Goal: Information Seeking & Learning: Learn about a topic

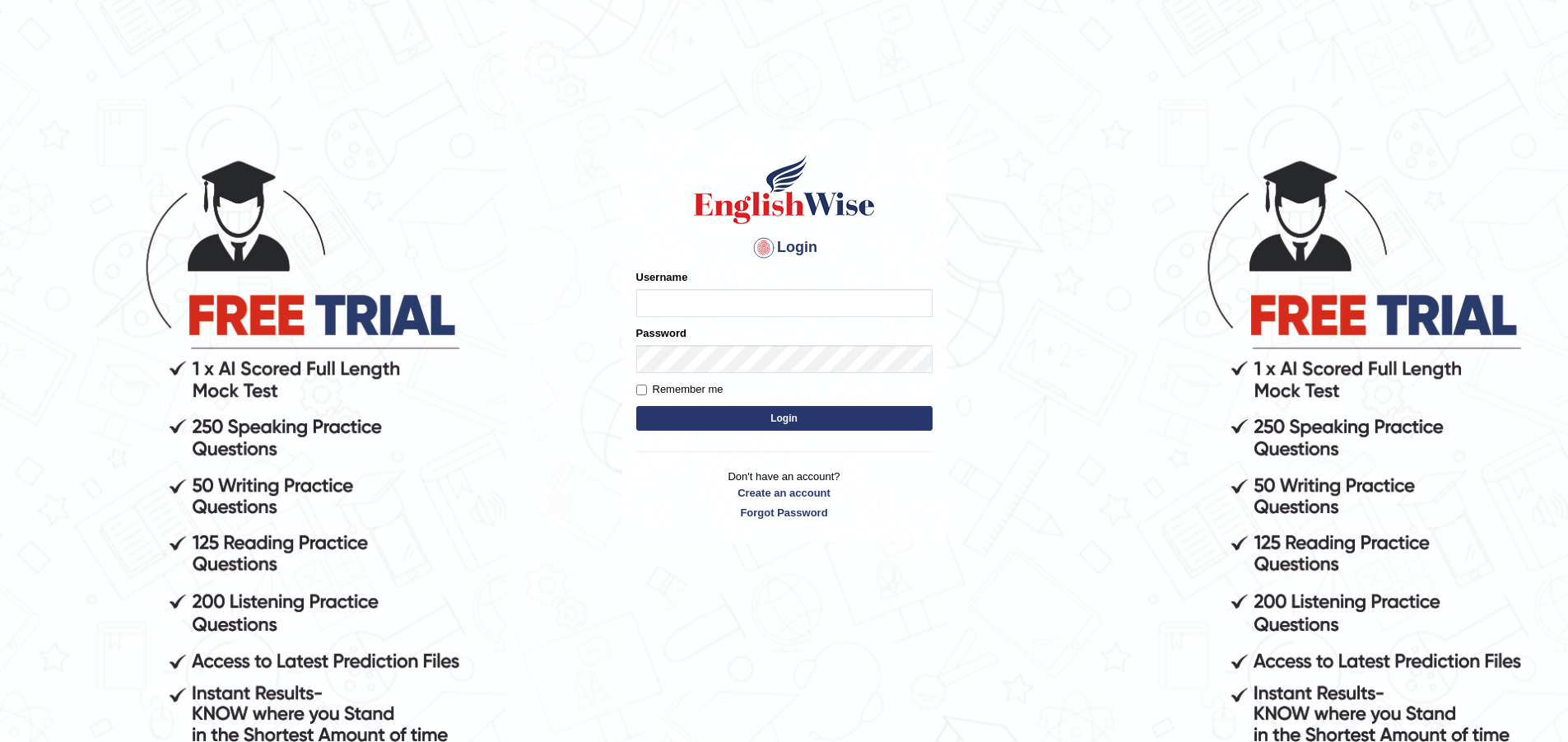
type input "okyere"
click at [786, 419] on button "Login" at bounding box center [784, 418] width 297 height 25
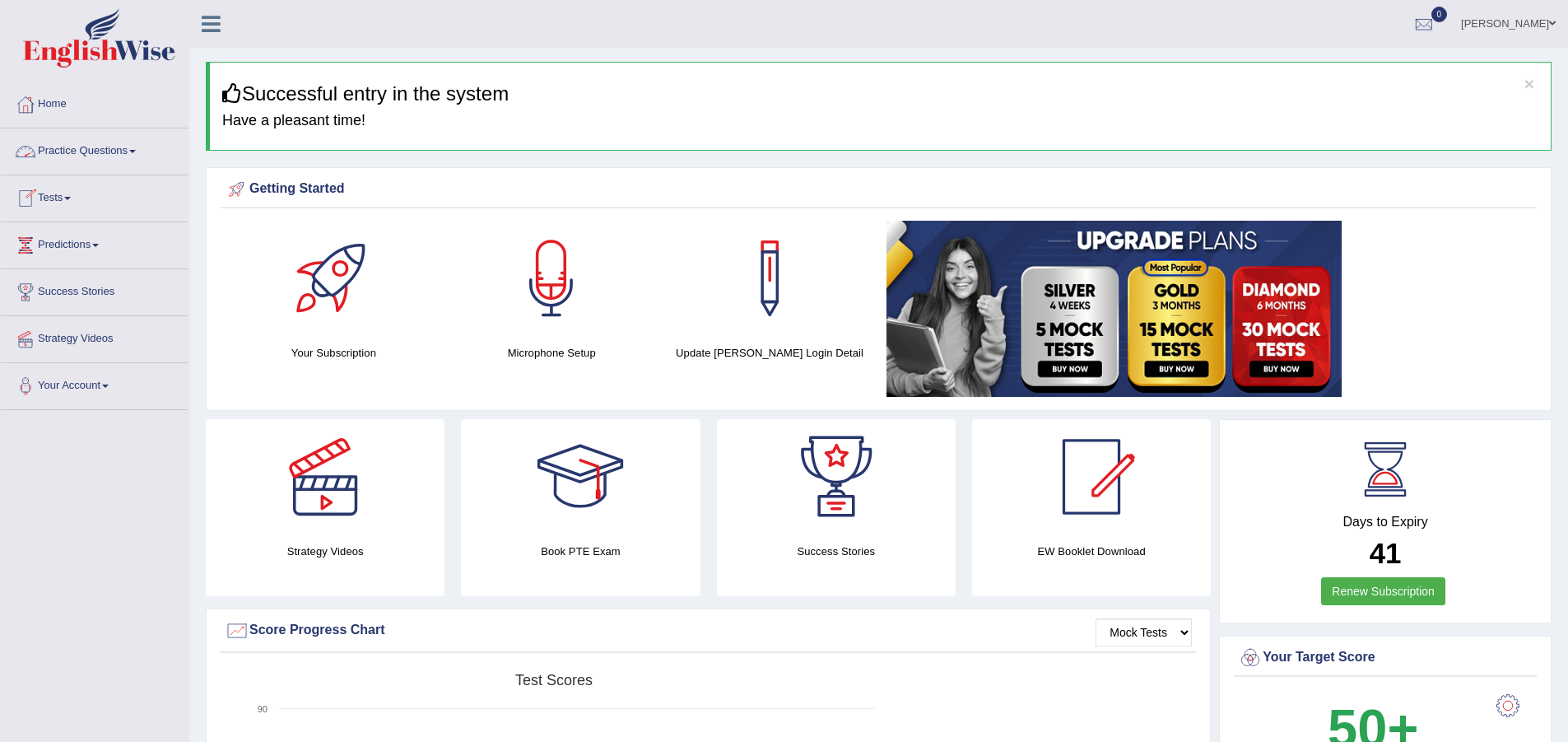
click at [141, 148] on link "Practice Questions" at bounding box center [94, 149] width 188 height 41
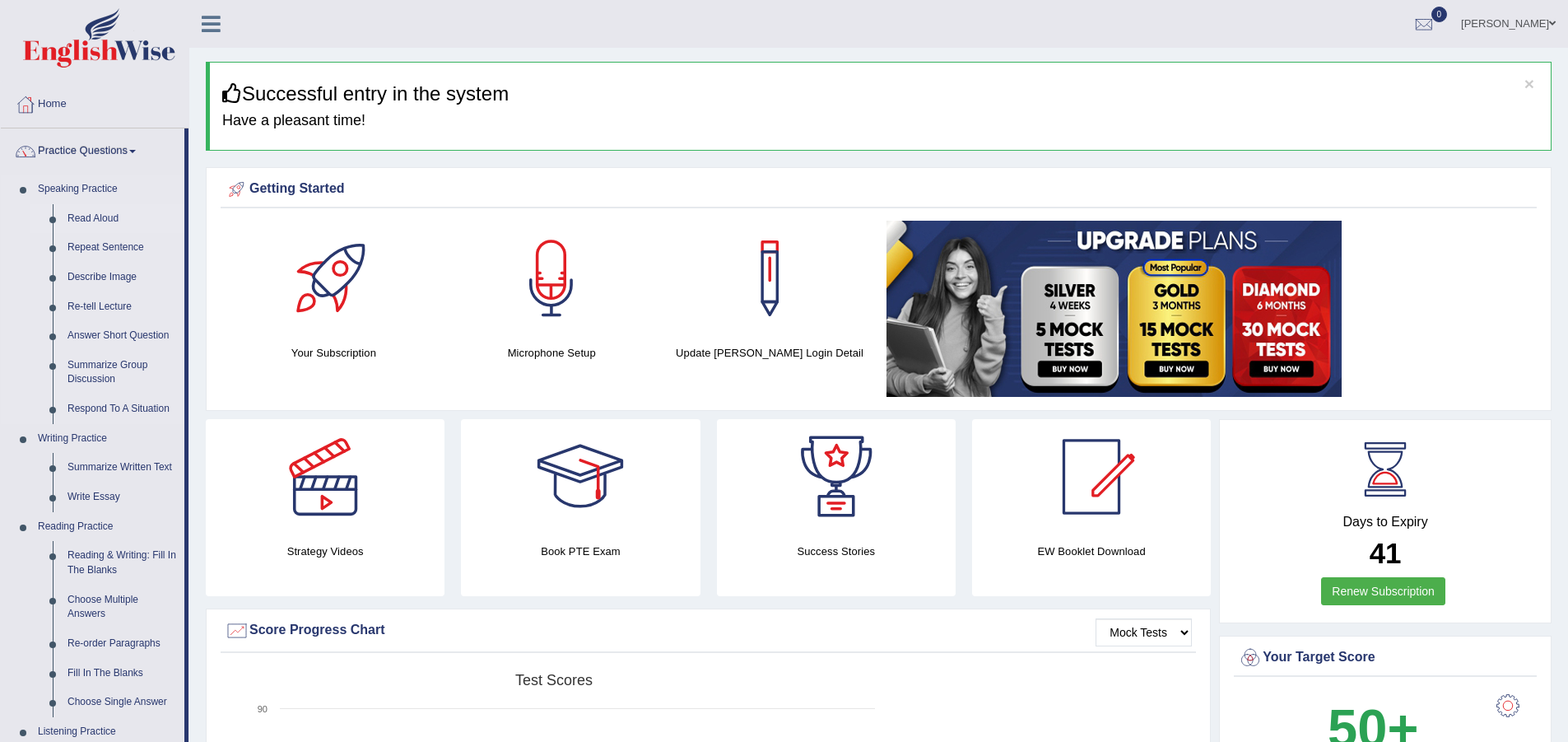
click at [88, 212] on link "Read Aloud" at bounding box center [122, 219] width 124 height 30
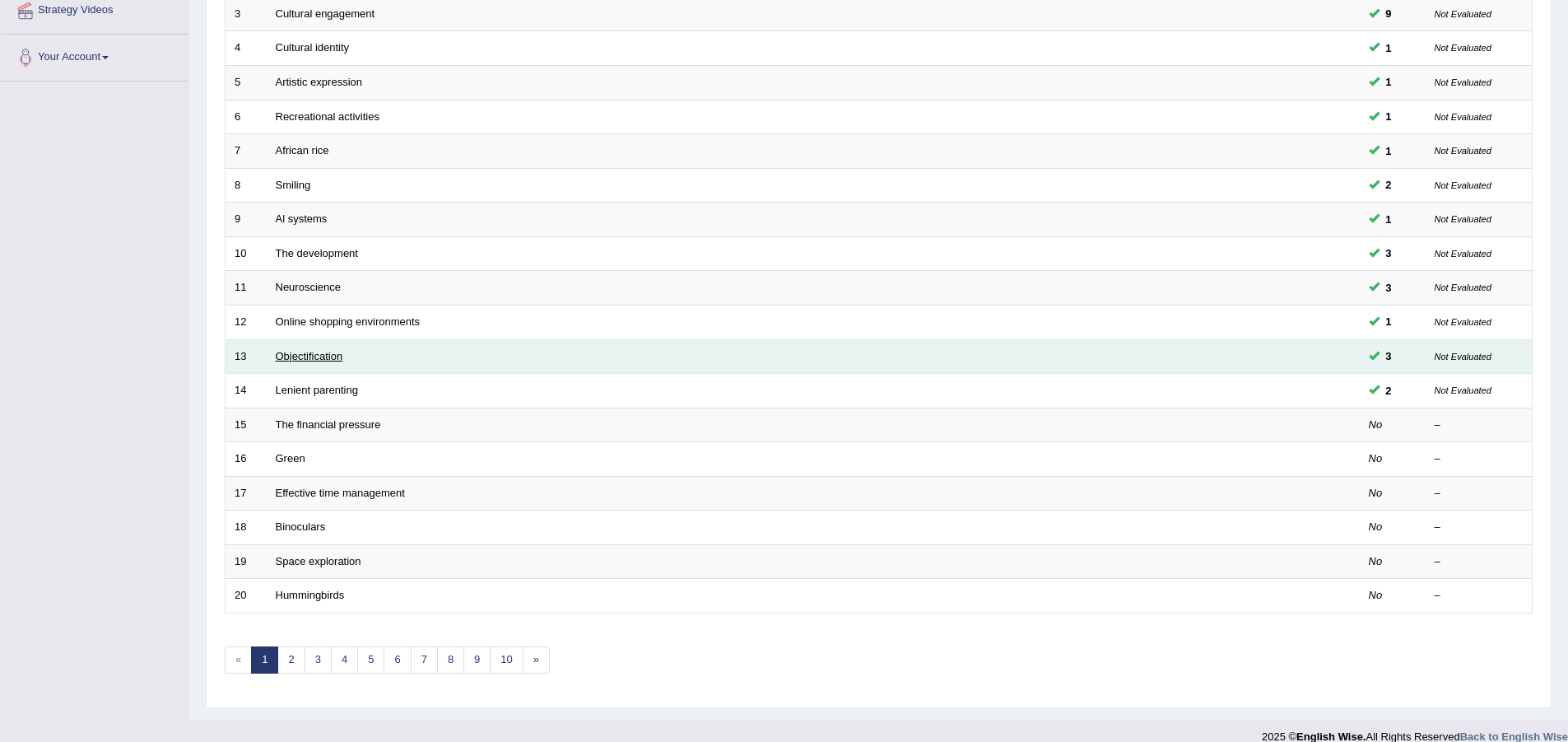
scroll to position [329, 0]
click at [316, 359] on link "Objectification" at bounding box center [309, 355] width 68 height 12
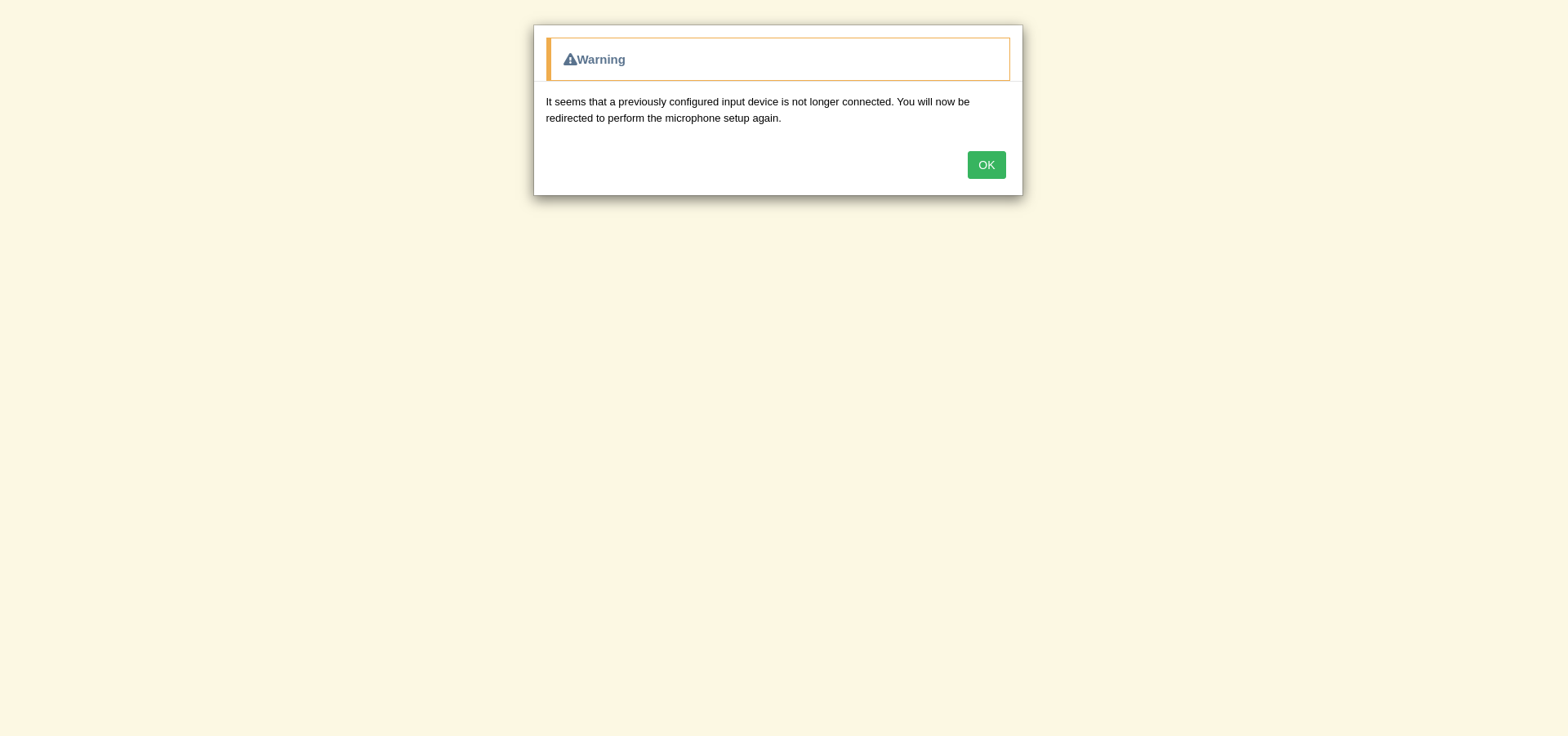
click at [996, 163] on button "OK" at bounding box center [986, 165] width 37 height 28
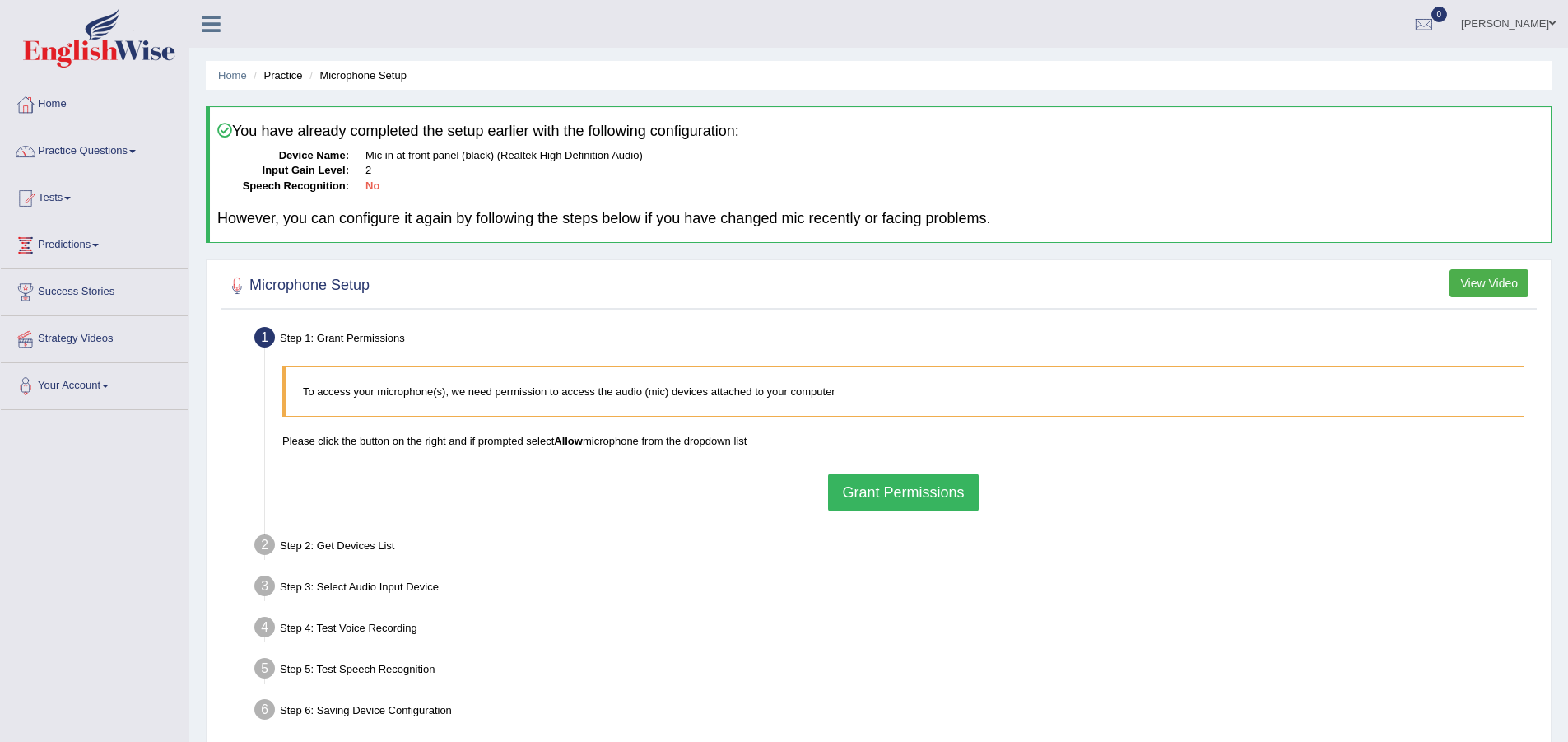
click at [879, 485] on button "Grant Permissions" at bounding box center [903, 492] width 150 height 38
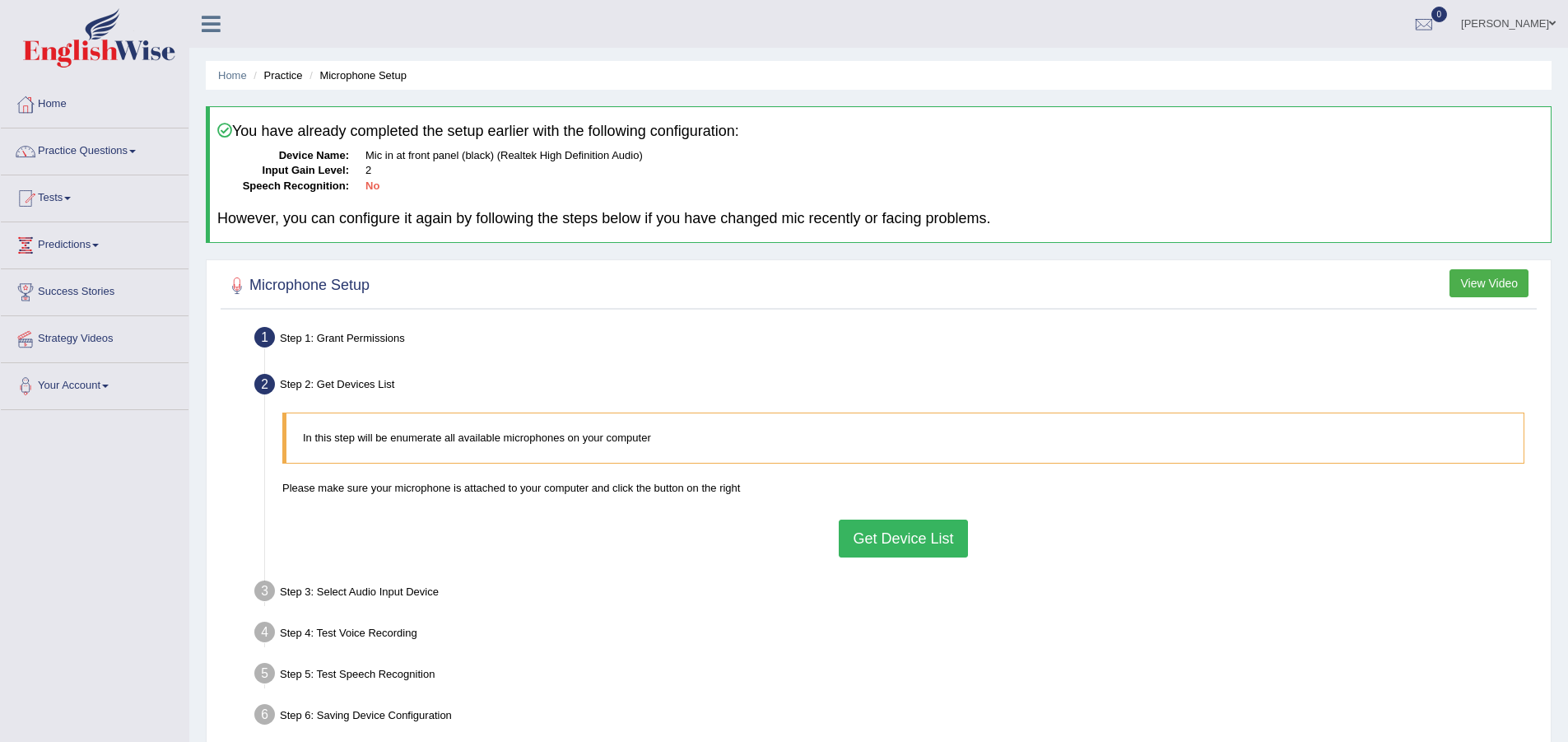
click at [909, 539] on button "Get Device List" at bounding box center [903, 539] width 129 height 38
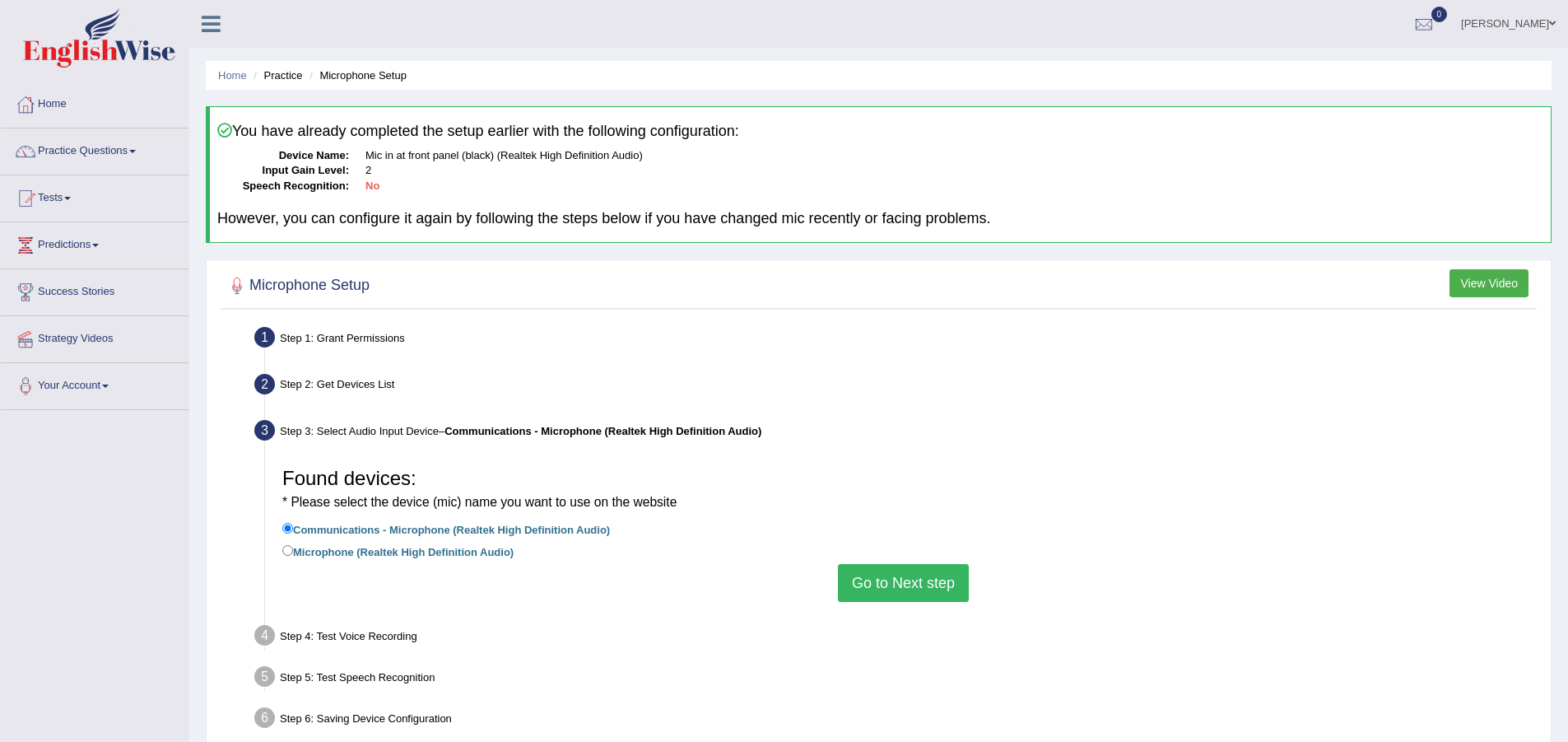
click at [892, 581] on button "Go to Next step" at bounding box center [903, 583] width 131 height 38
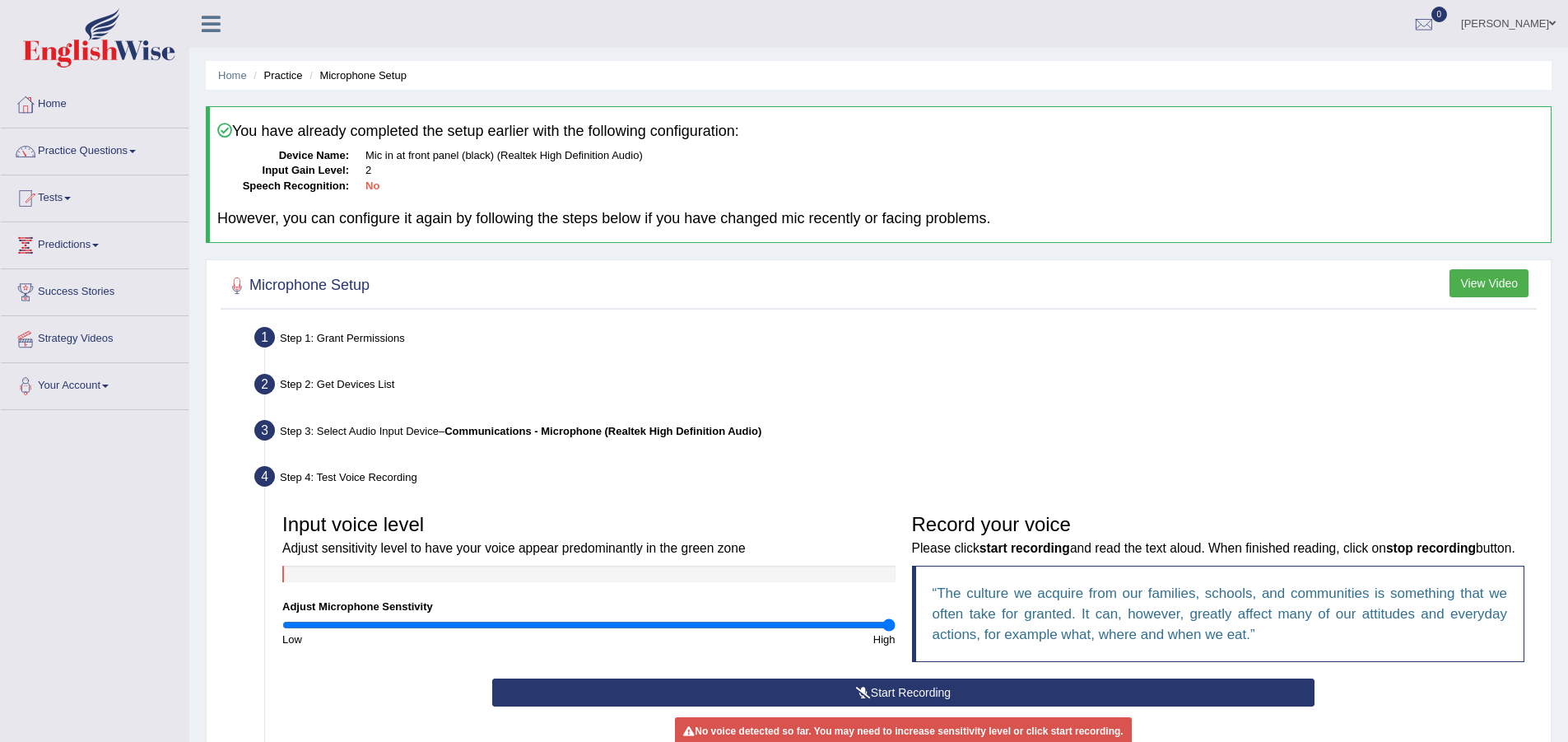
click at [1487, 284] on button "View Video" at bounding box center [1488, 283] width 79 height 28
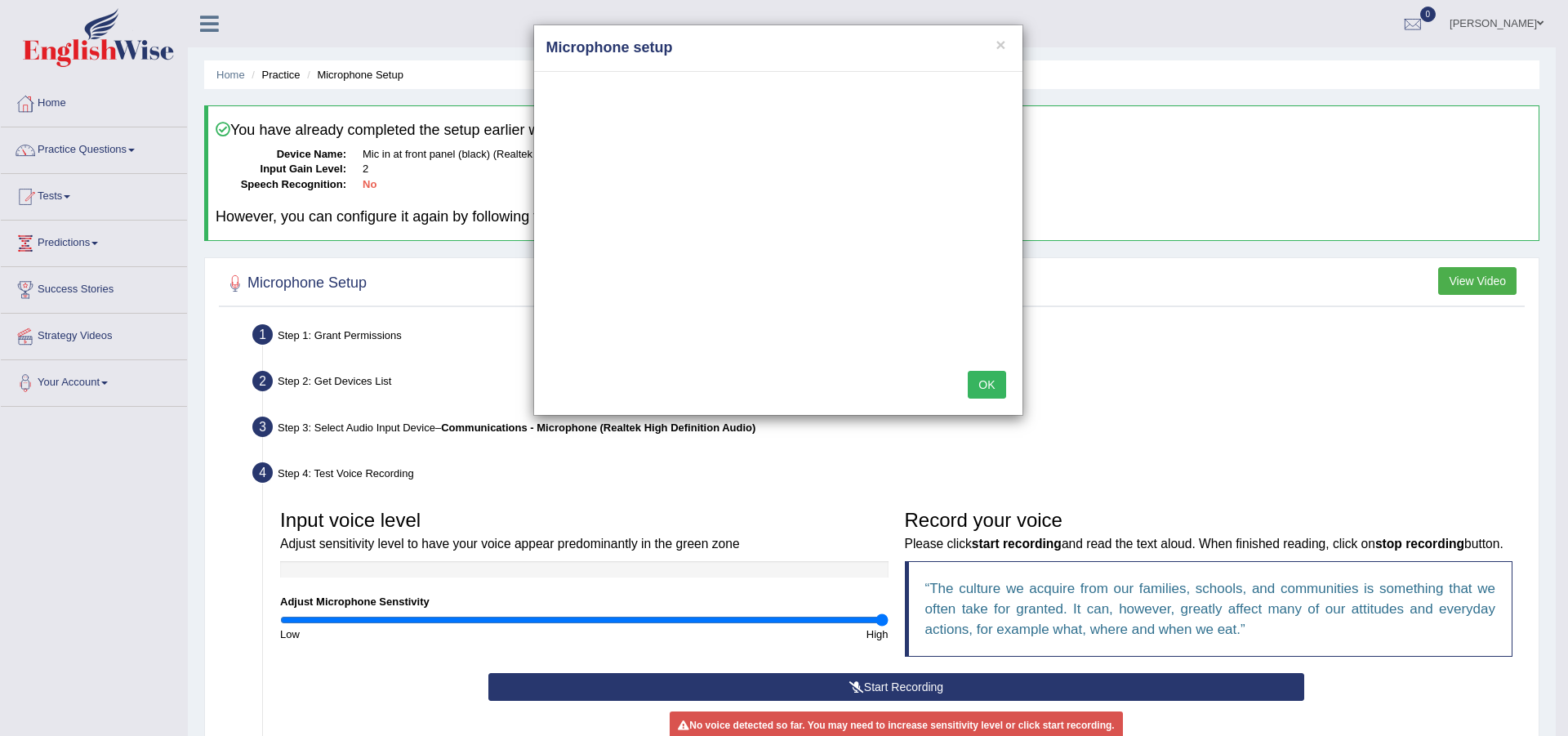
click at [991, 393] on button "OK" at bounding box center [986, 385] width 37 height 28
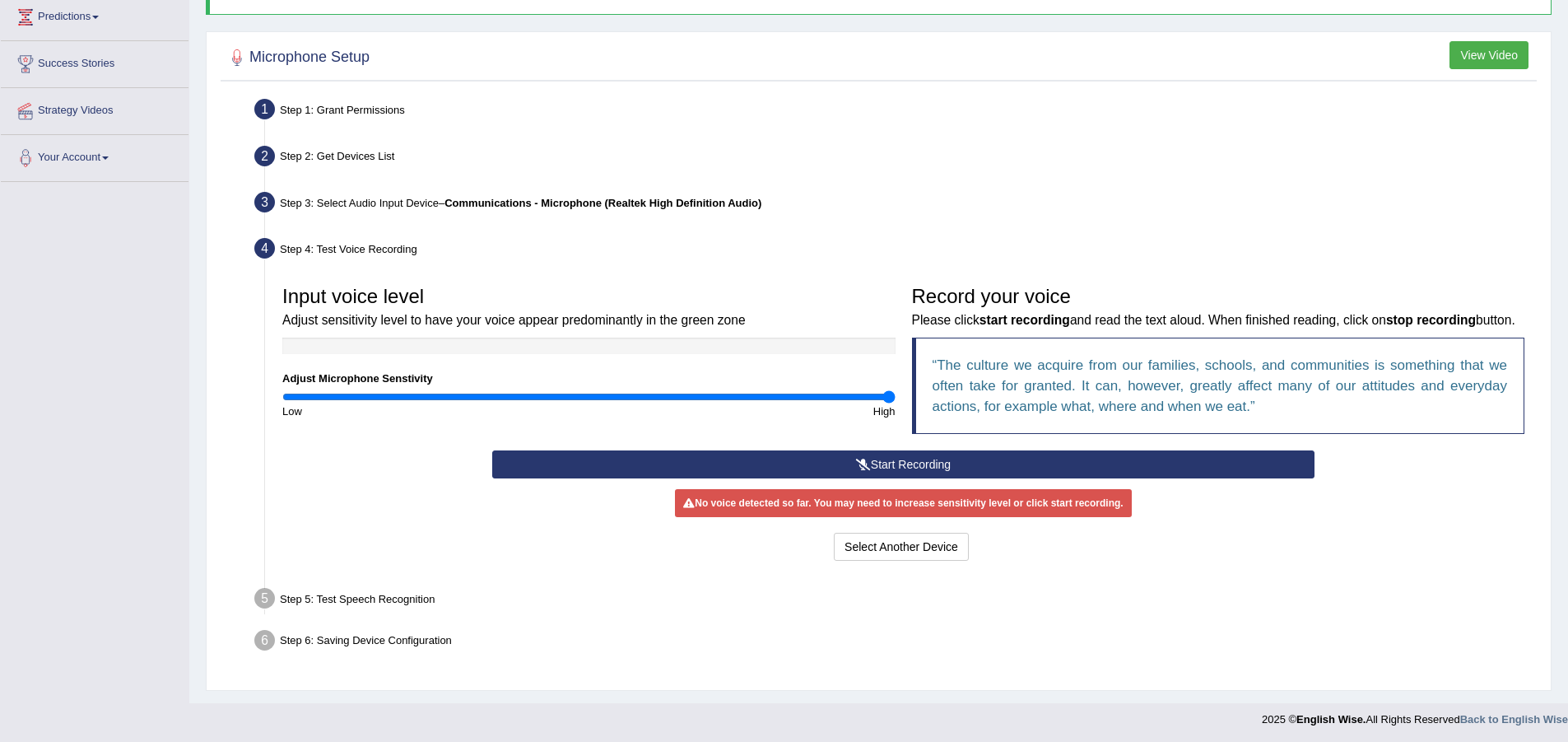
scroll to position [247, 0]
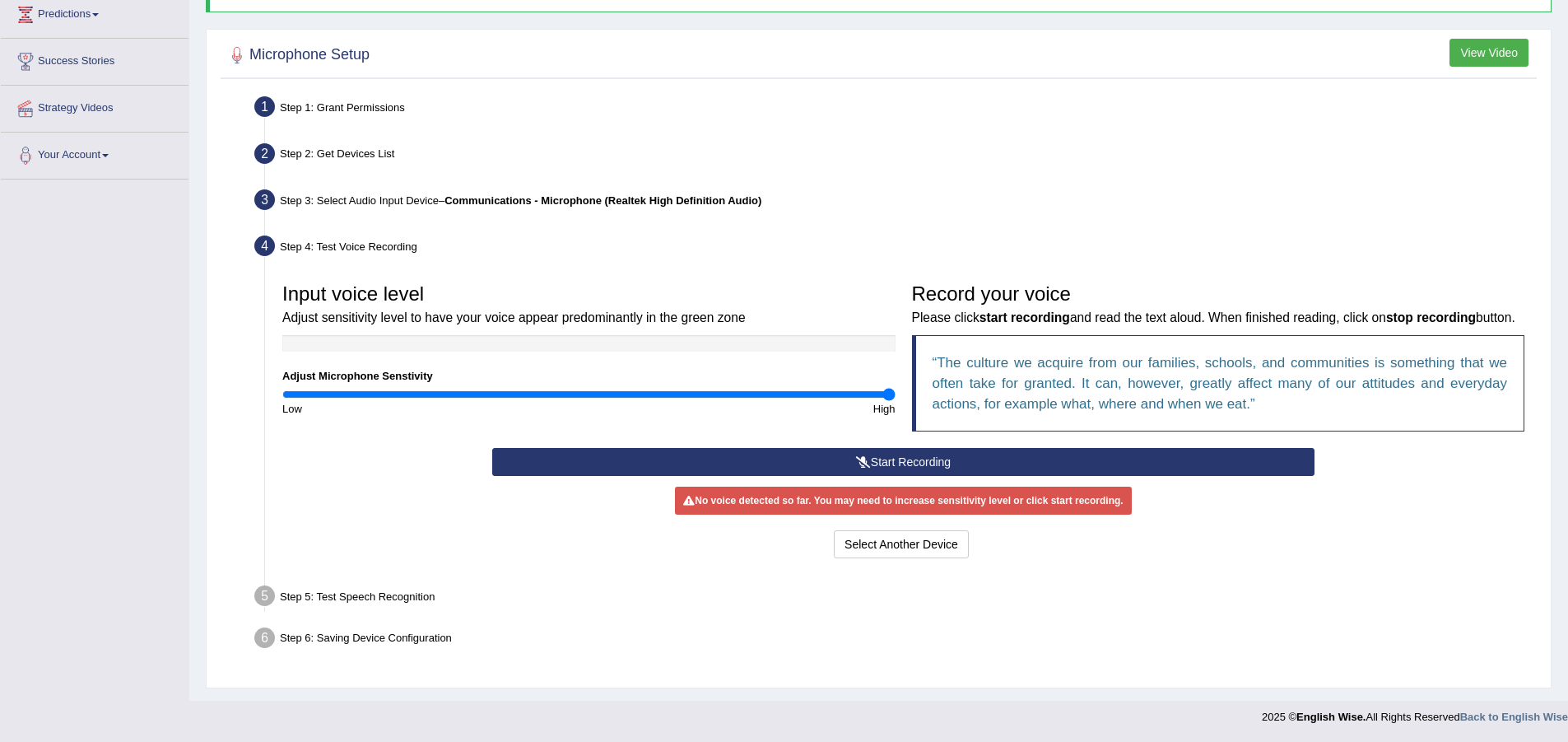
click at [885, 466] on button "Start Recording" at bounding box center [903, 461] width 822 height 28
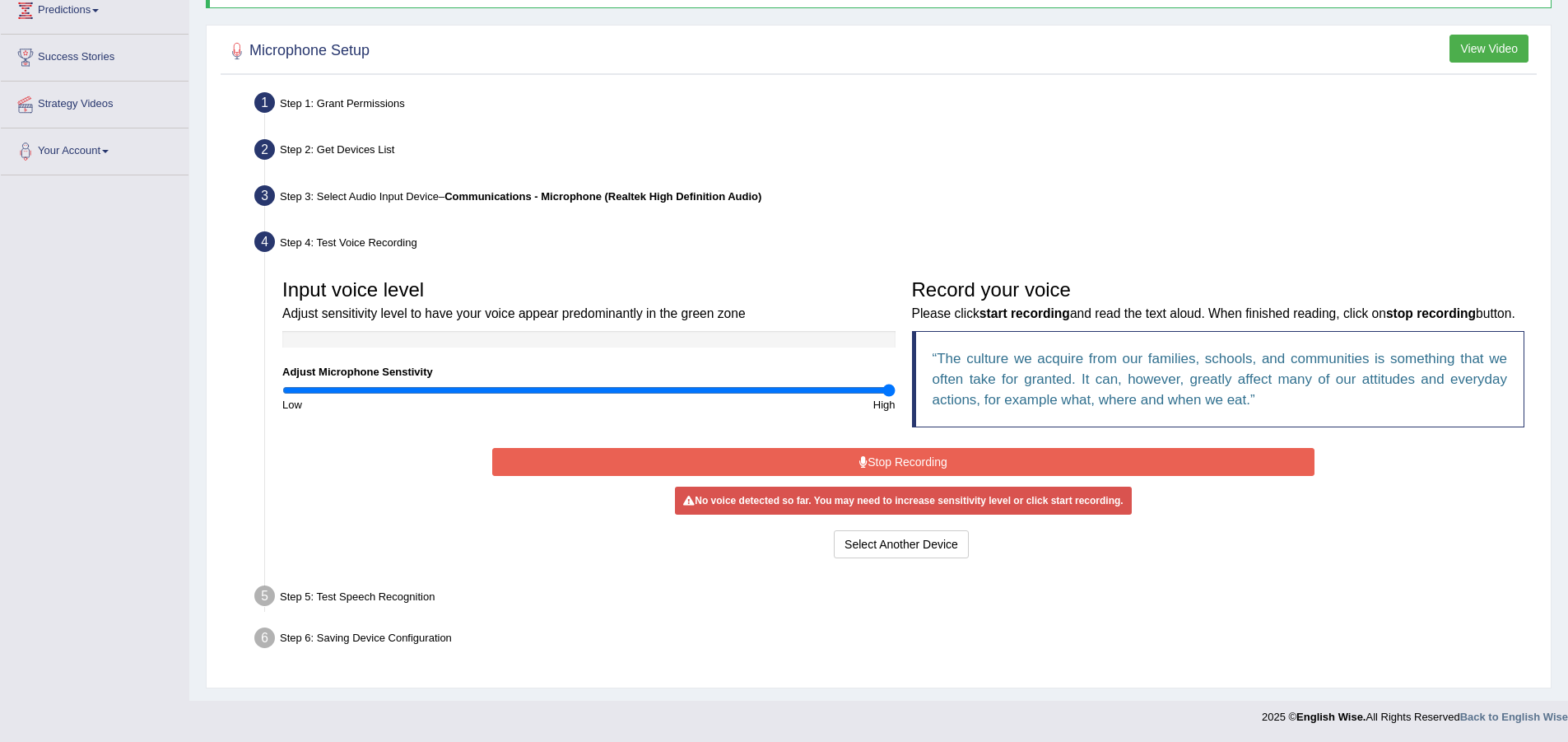
scroll to position [256, 0]
click at [879, 453] on button "Stop Recording" at bounding box center [903, 461] width 822 height 28
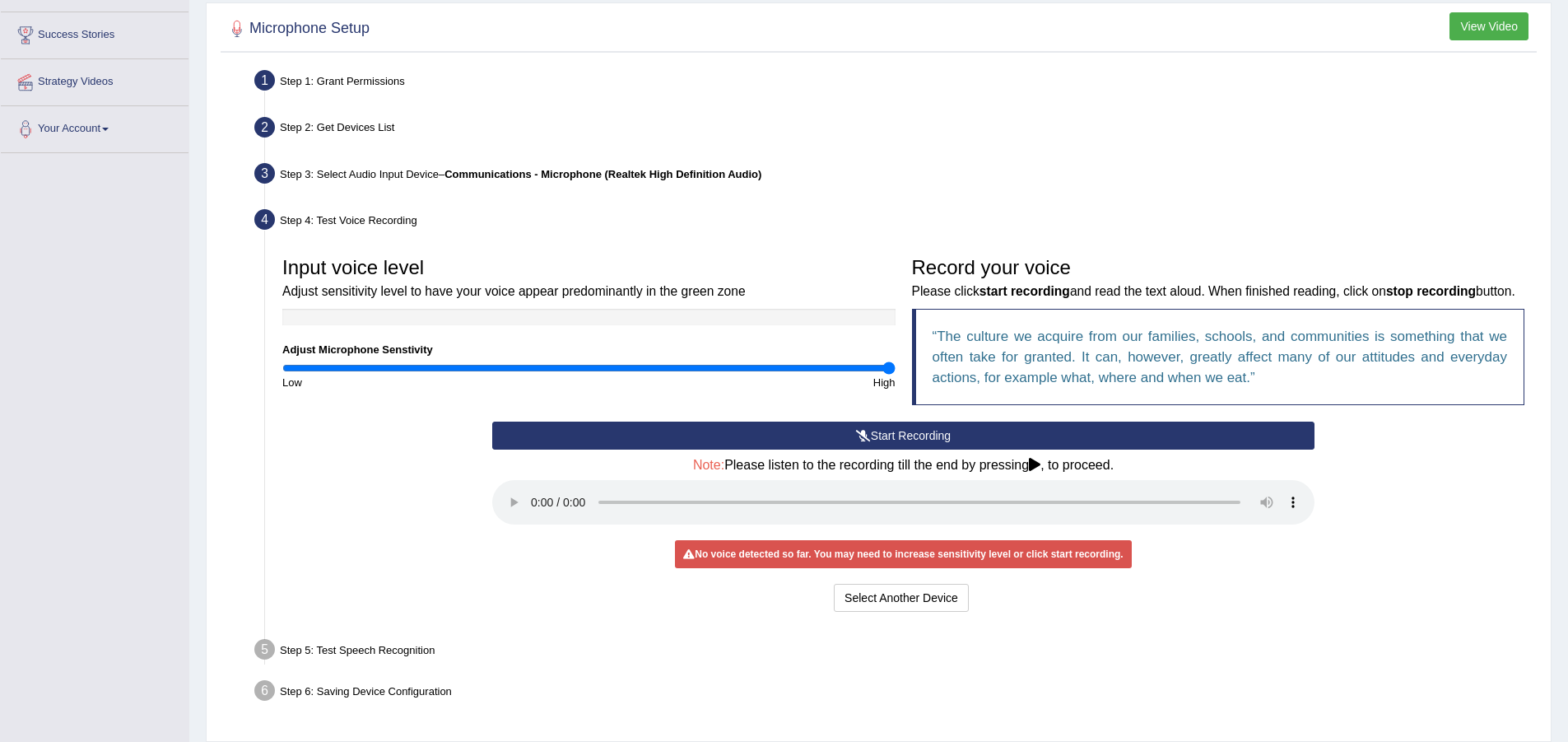
click at [844, 449] on button "Start Recording" at bounding box center [903, 435] width 822 height 28
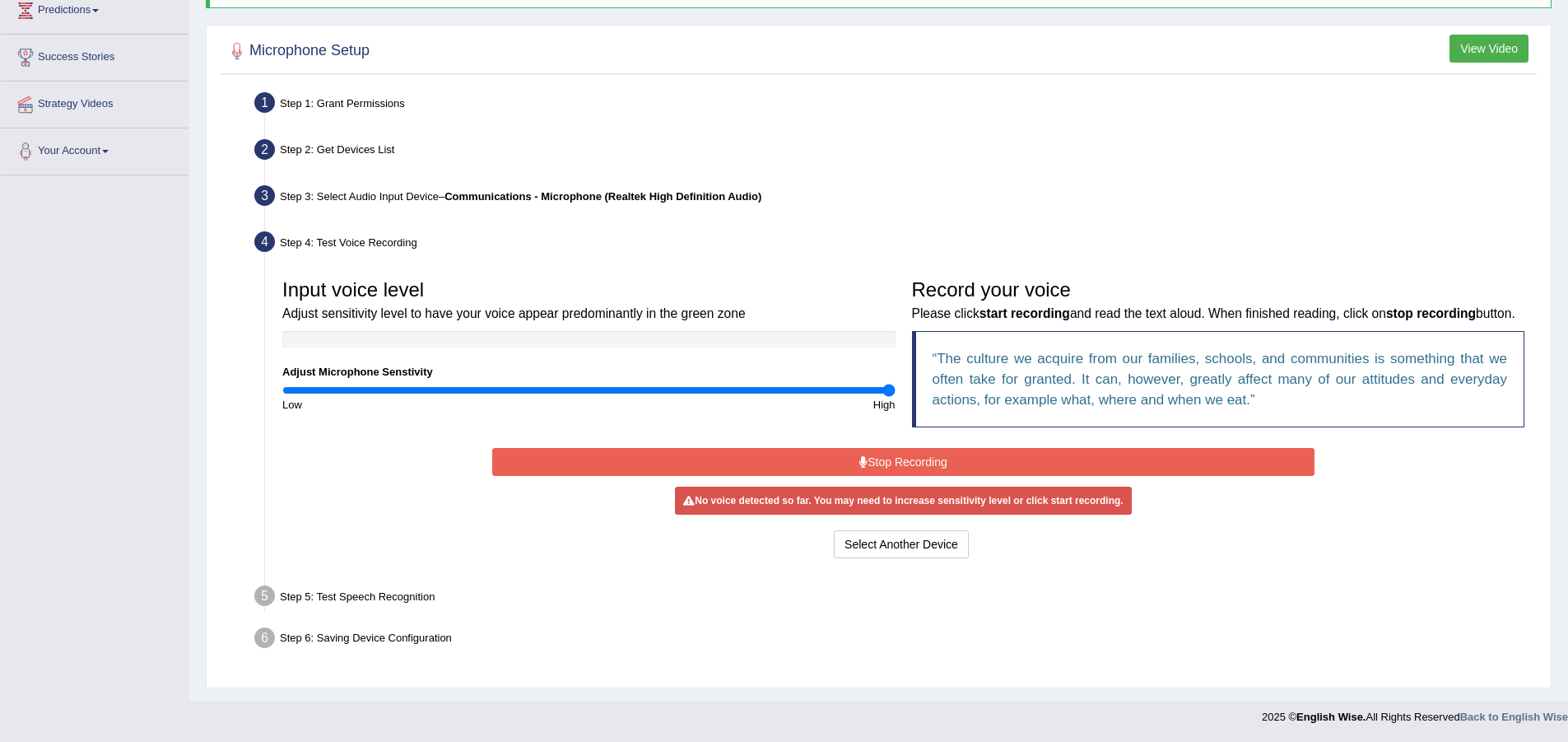
click at [844, 456] on button "Stop Recording" at bounding box center [903, 461] width 822 height 28
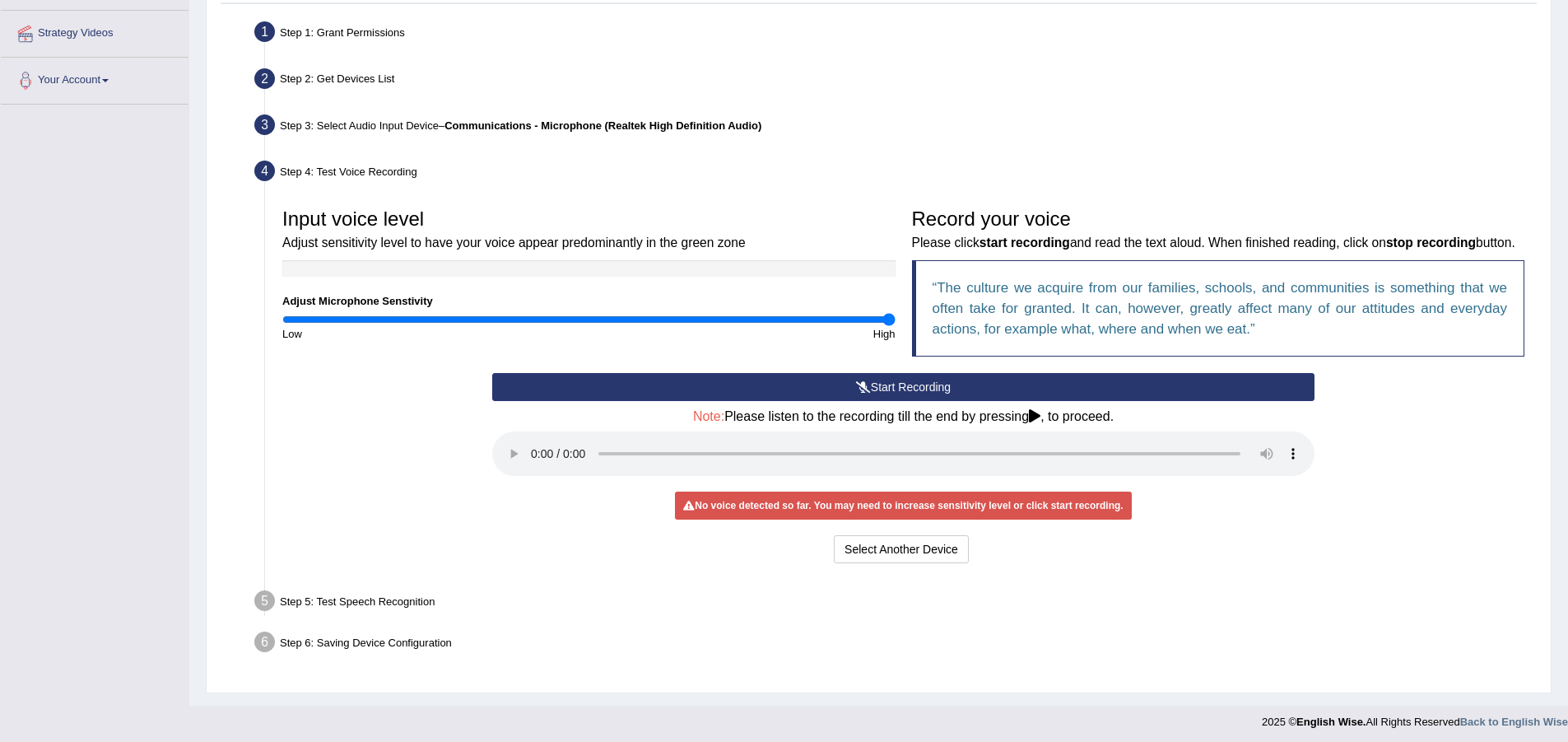
scroll to position [333, 0]
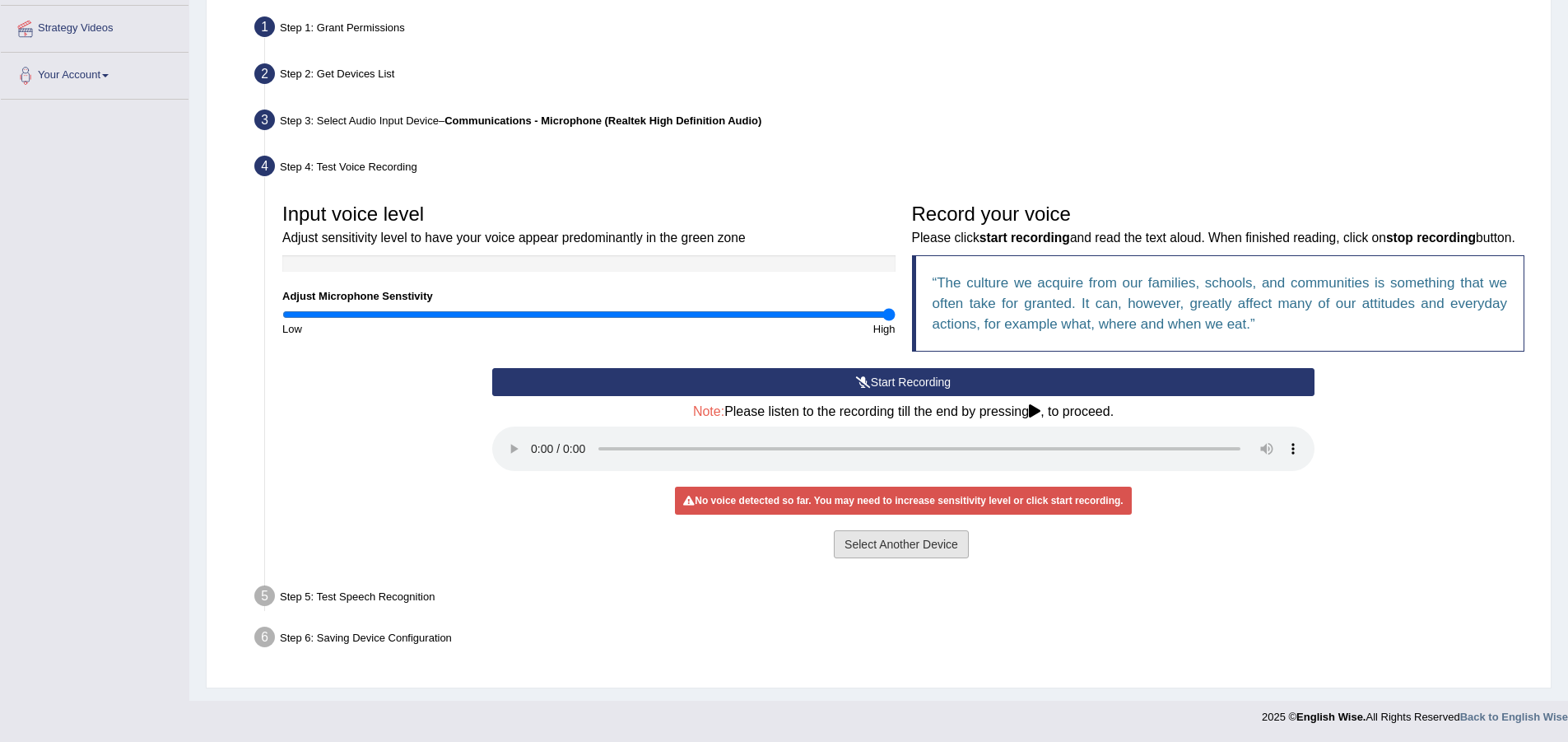
click at [892, 544] on button "Select Another Device" at bounding box center [900, 544] width 135 height 28
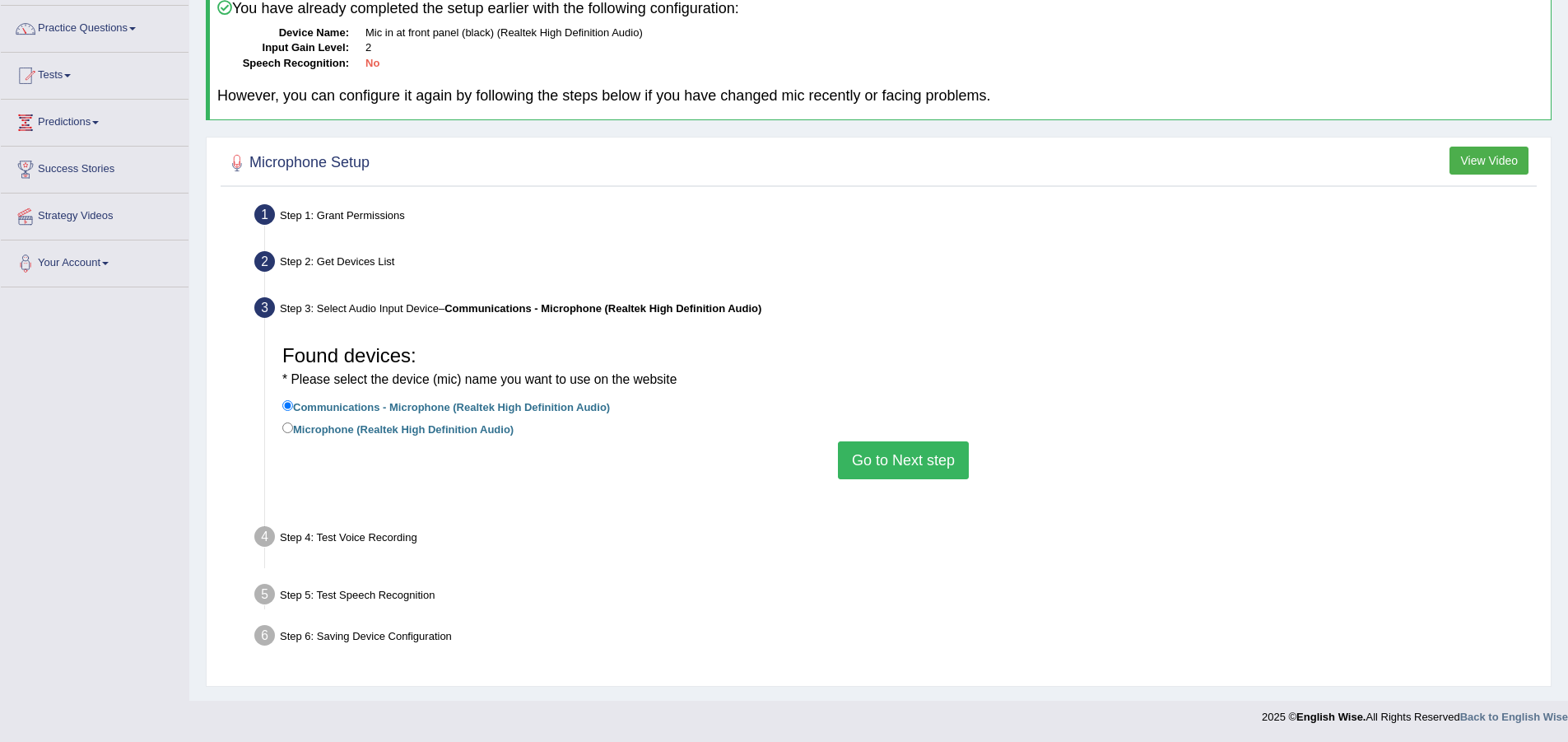
scroll to position [123, 0]
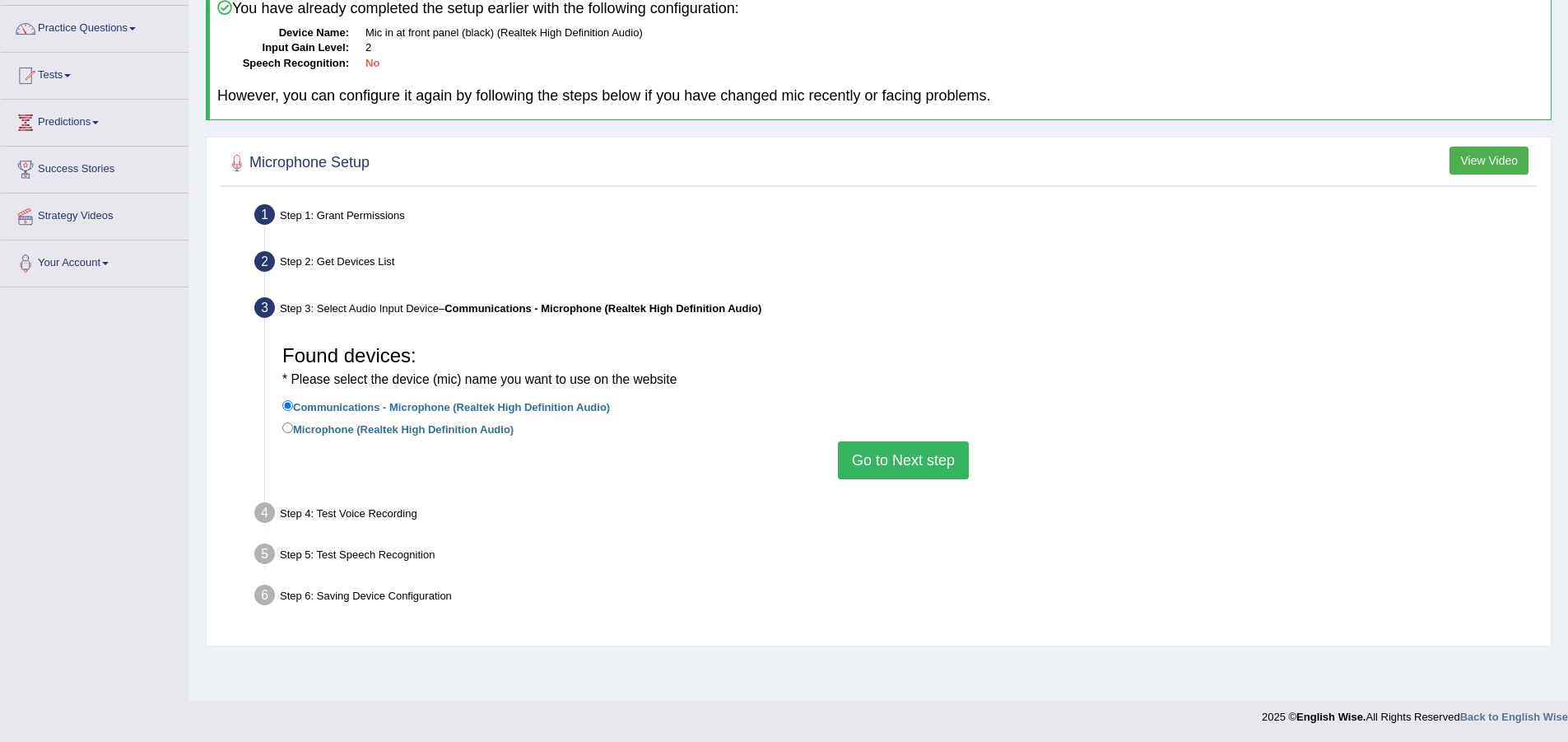
click at [887, 471] on button "Go to Next step" at bounding box center [903, 460] width 131 height 38
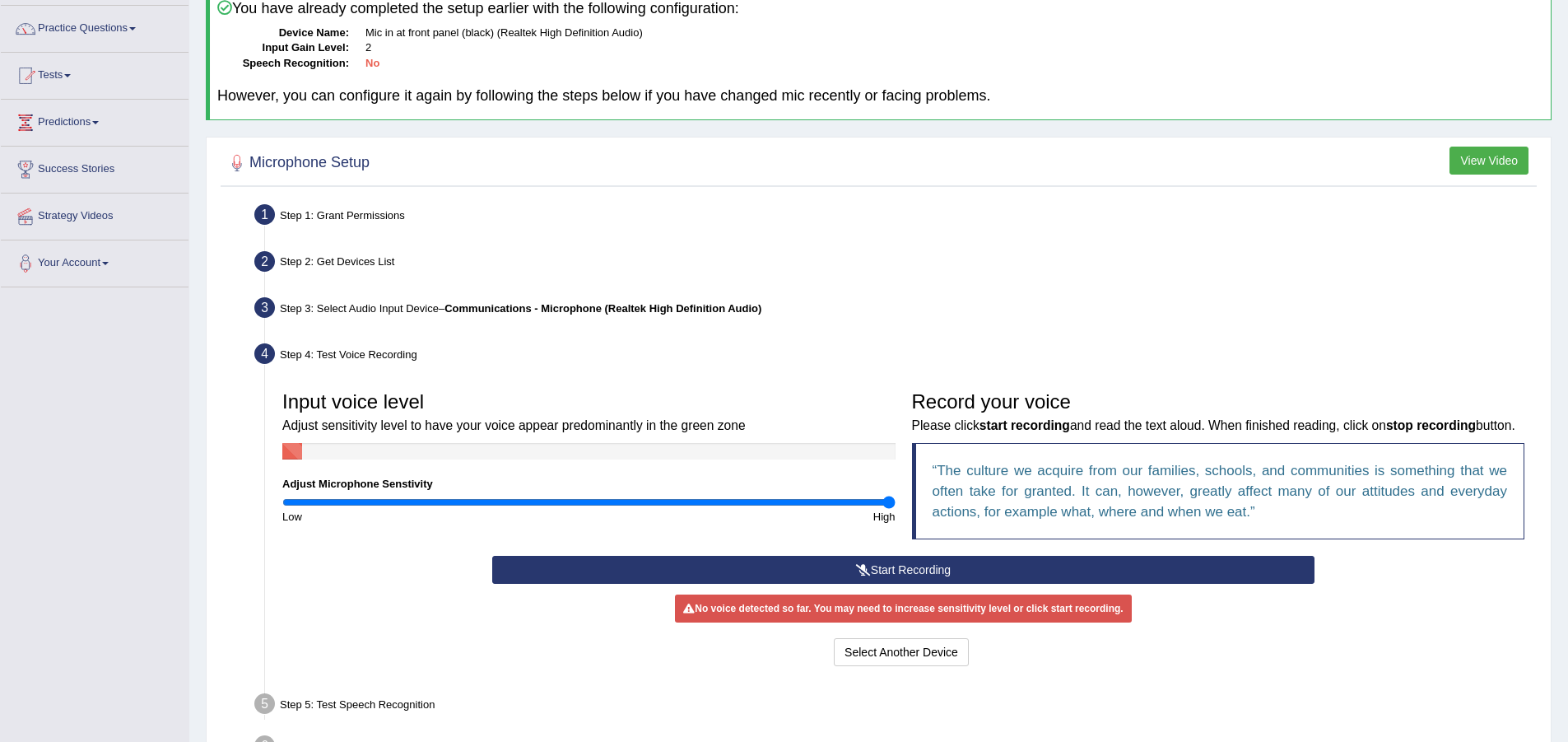
click at [881, 584] on button "Start Recording" at bounding box center [903, 570] width 822 height 28
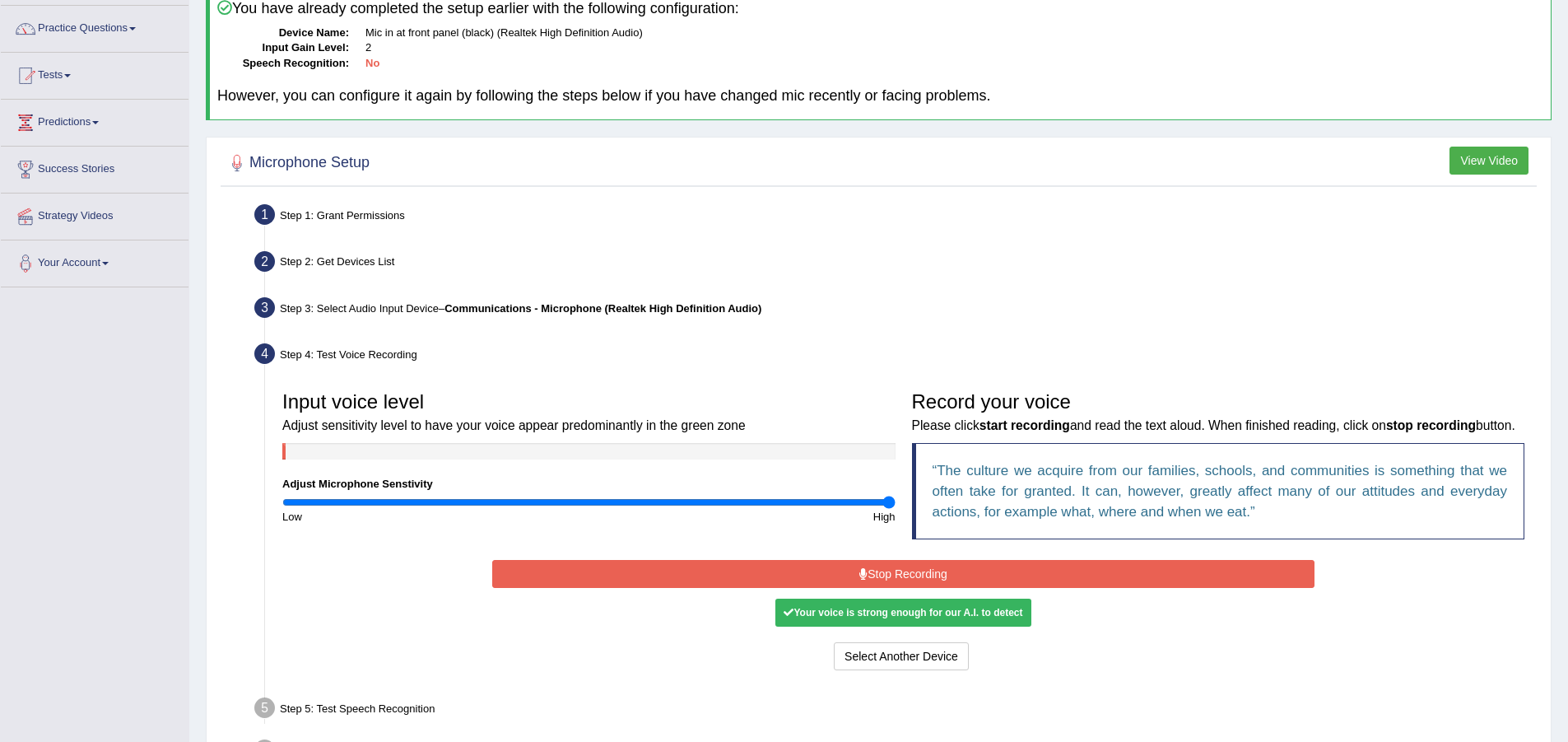
click at [870, 626] on div "Your voice is strong enough for our A.I. to detect" at bounding box center [903, 612] width 255 height 28
click at [866, 626] on div "Your voice is strong enough for our A.I. to detect" at bounding box center [903, 612] width 255 height 28
click at [867, 626] on div "Your voice is strong enough for our A.I. to detect" at bounding box center [903, 612] width 255 height 28
click at [886, 588] on button "Stop Recording" at bounding box center [903, 574] width 822 height 28
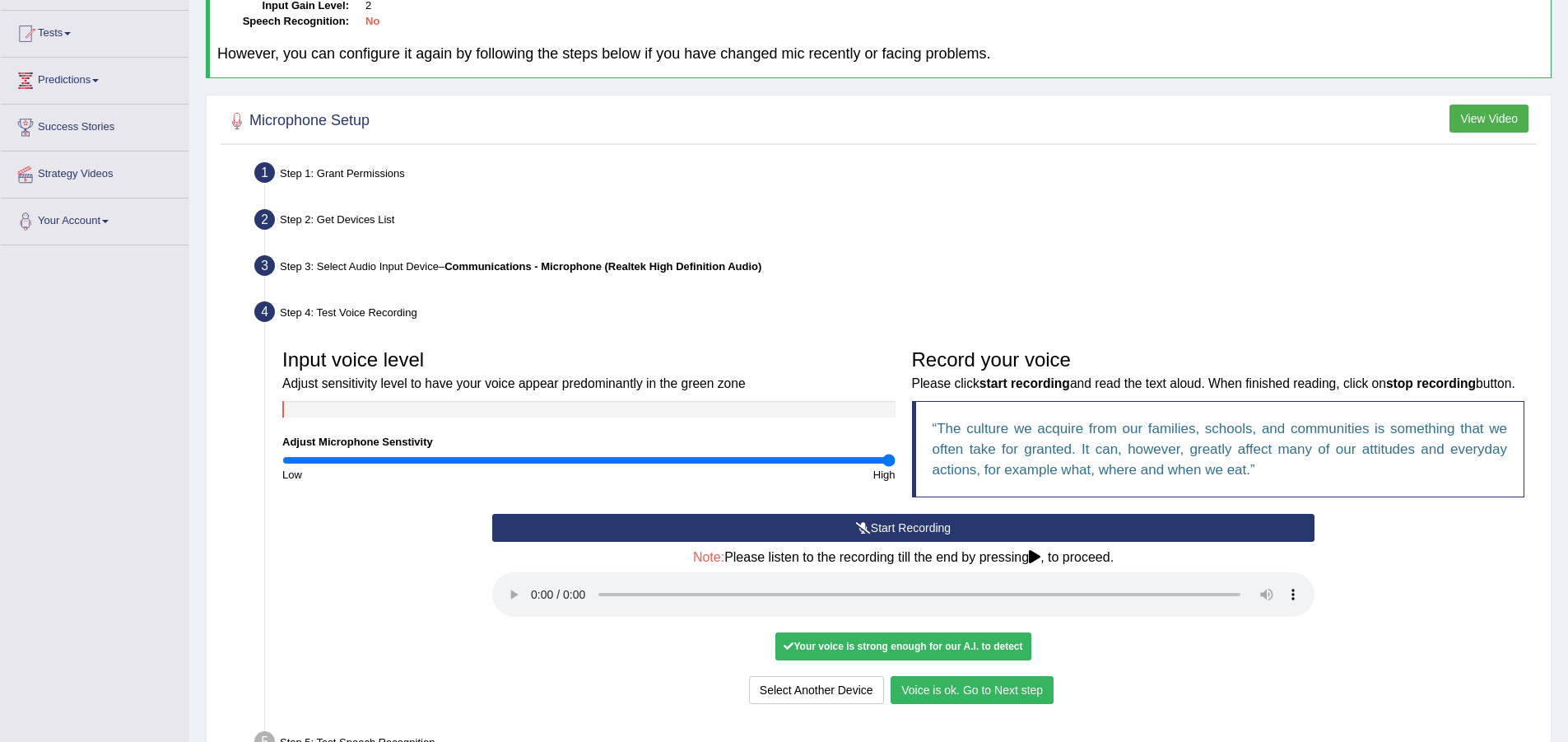
scroll to position [247, 0]
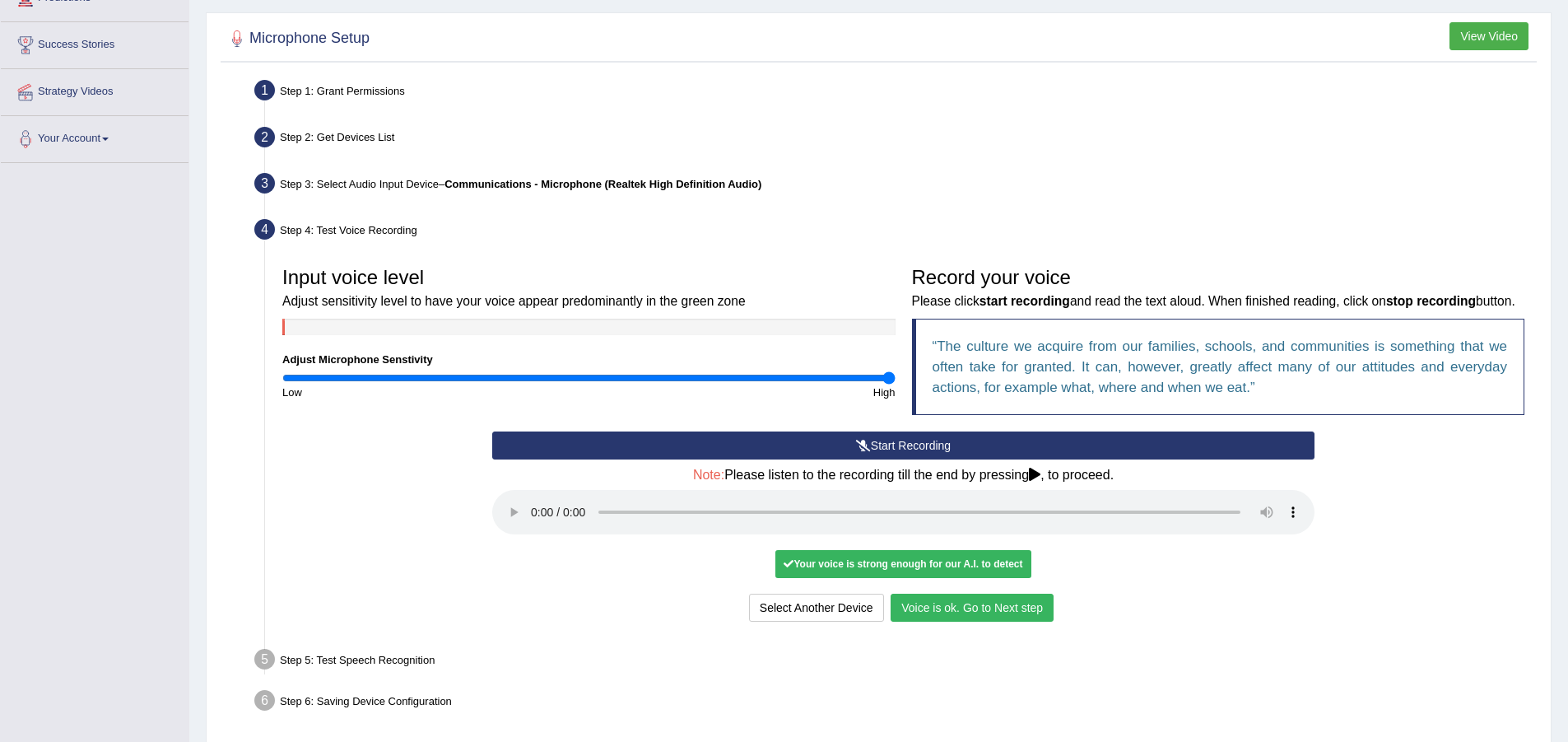
click at [944, 578] on div "Your voice is strong enough for our A.I. to detect" at bounding box center [903, 564] width 255 height 28
click at [804, 578] on div "Your voice is strong enough for our A.I. to detect" at bounding box center [903, 564] width 255 height 28
click at [919, 622] on button "Voice is ok. Go to Next step" at bounding box center [972, 607] width 163 height 28
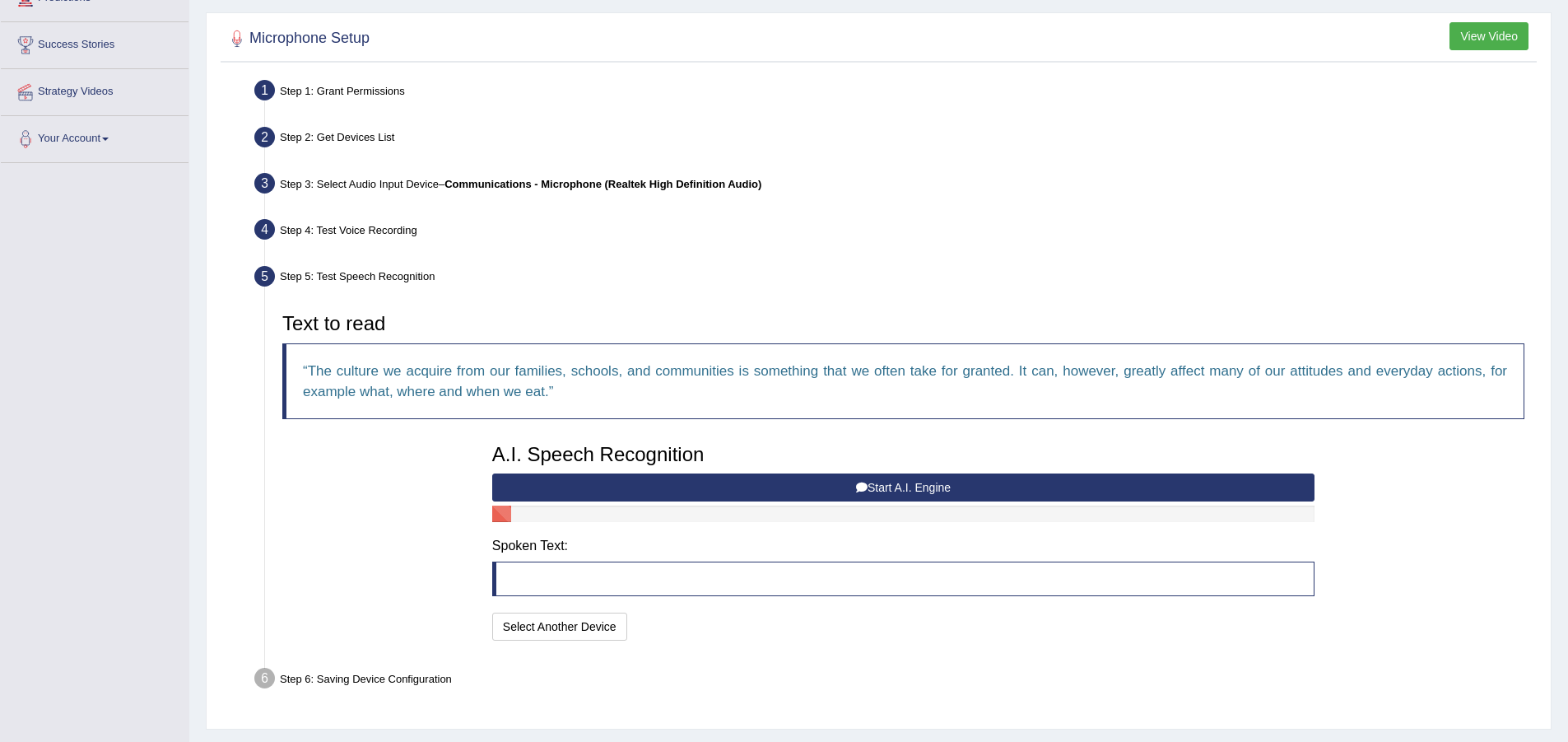
click at [662, 567] on blockquote at bounding box center [903, 579] width 822 height 34
click at [830, 482] on button "Start A.I. Engine" at bounding box center [903, 487] width 822 height 28
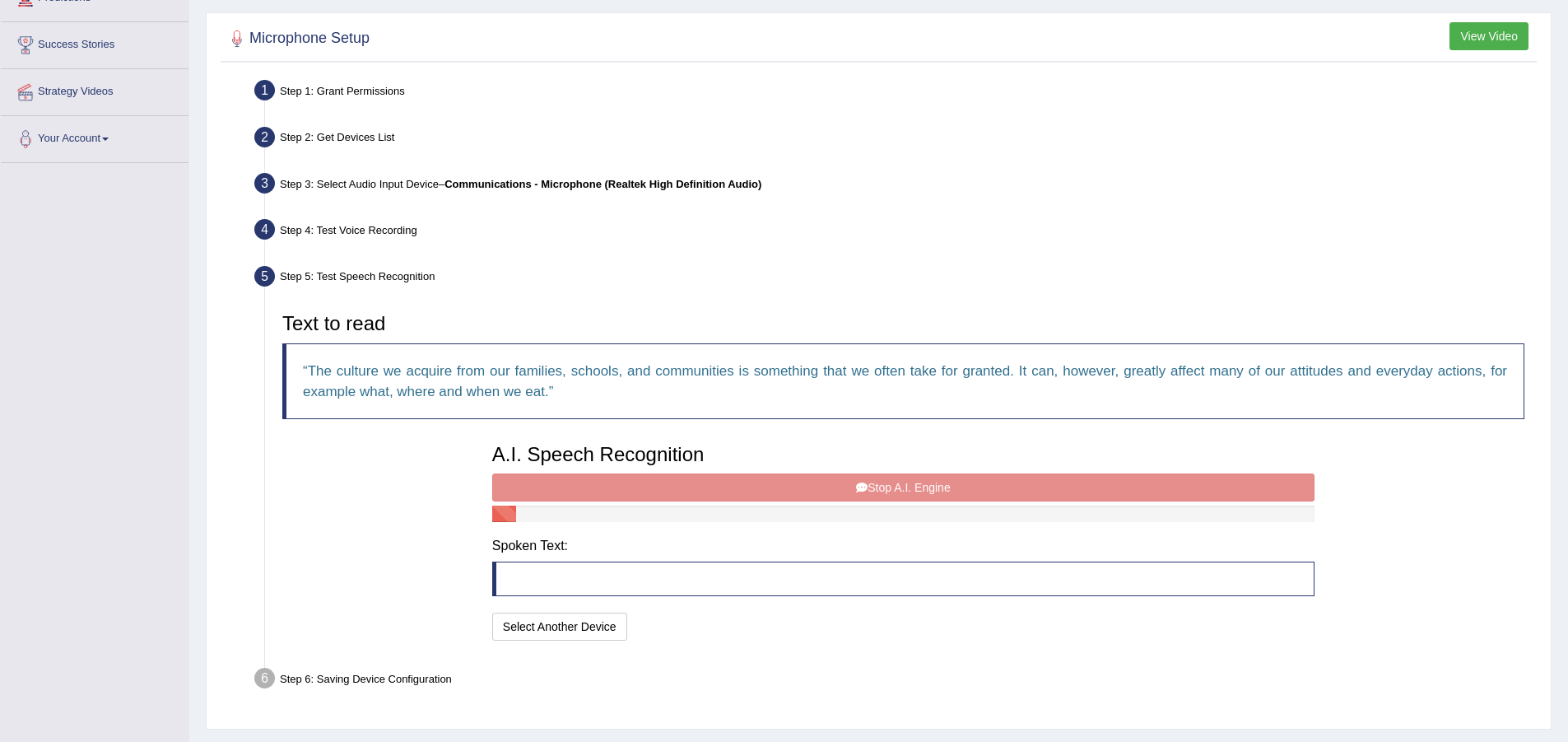
click at [748, 488] on div "A.I. Speech Recognition Start A.I. Engine Stop A.I. Engine Note: Please listen …" at bounding box center [903, 540] width 838 height 209
click at [725, 497] on div "A.I. Speech Recognition Start A.I. Engine Stop A.I. Engine Note: Please listen …" at bounding box center [903, 540] width 838 height 209
click at [267, 690] on div "Step 6: Saving Device Configuration" at bounding box center [895, 681] width 1296 height 36
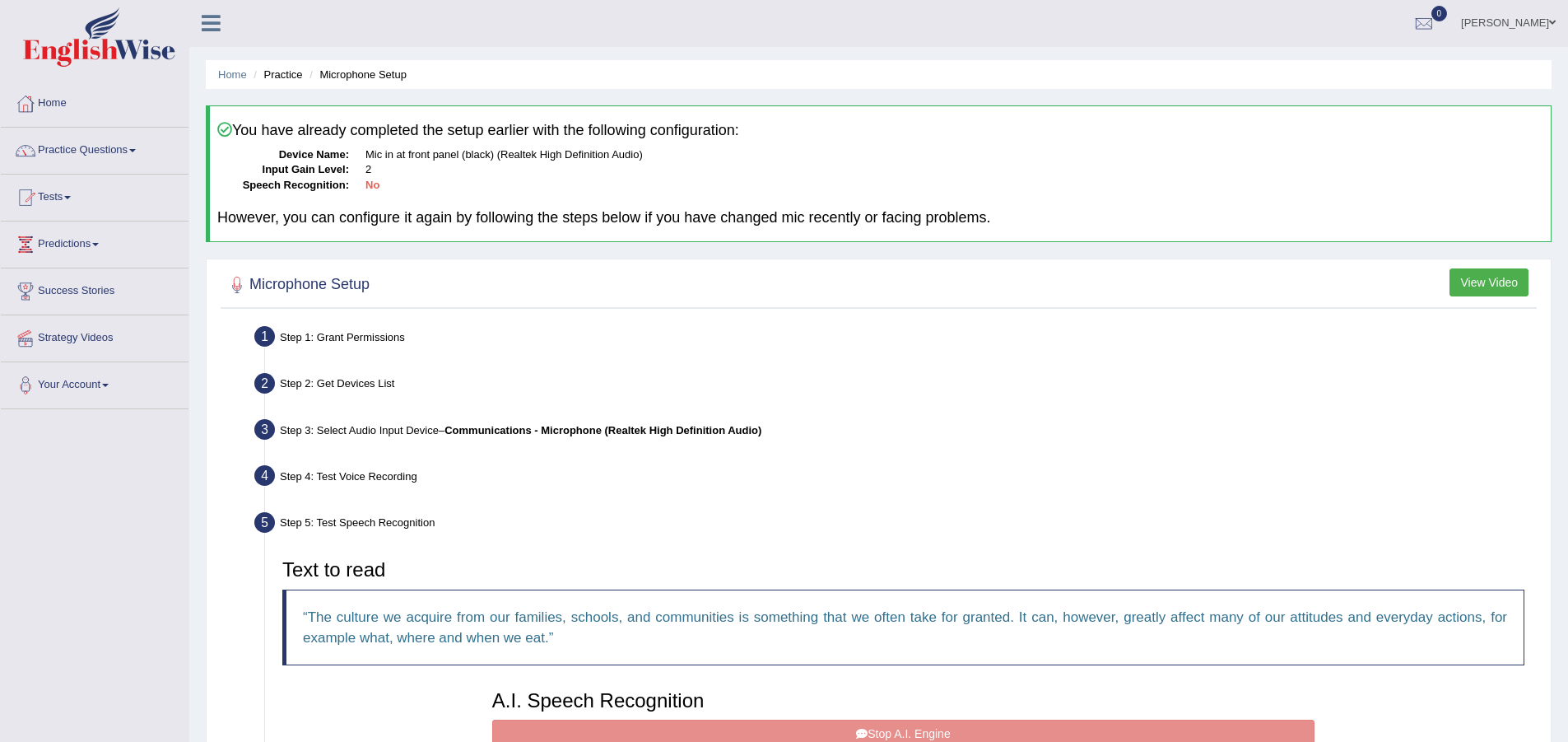
scroll to position [0, 0]
click at [133, 150] on link "Practice Questions" at bounding box center [94, 149] width 188 height 41
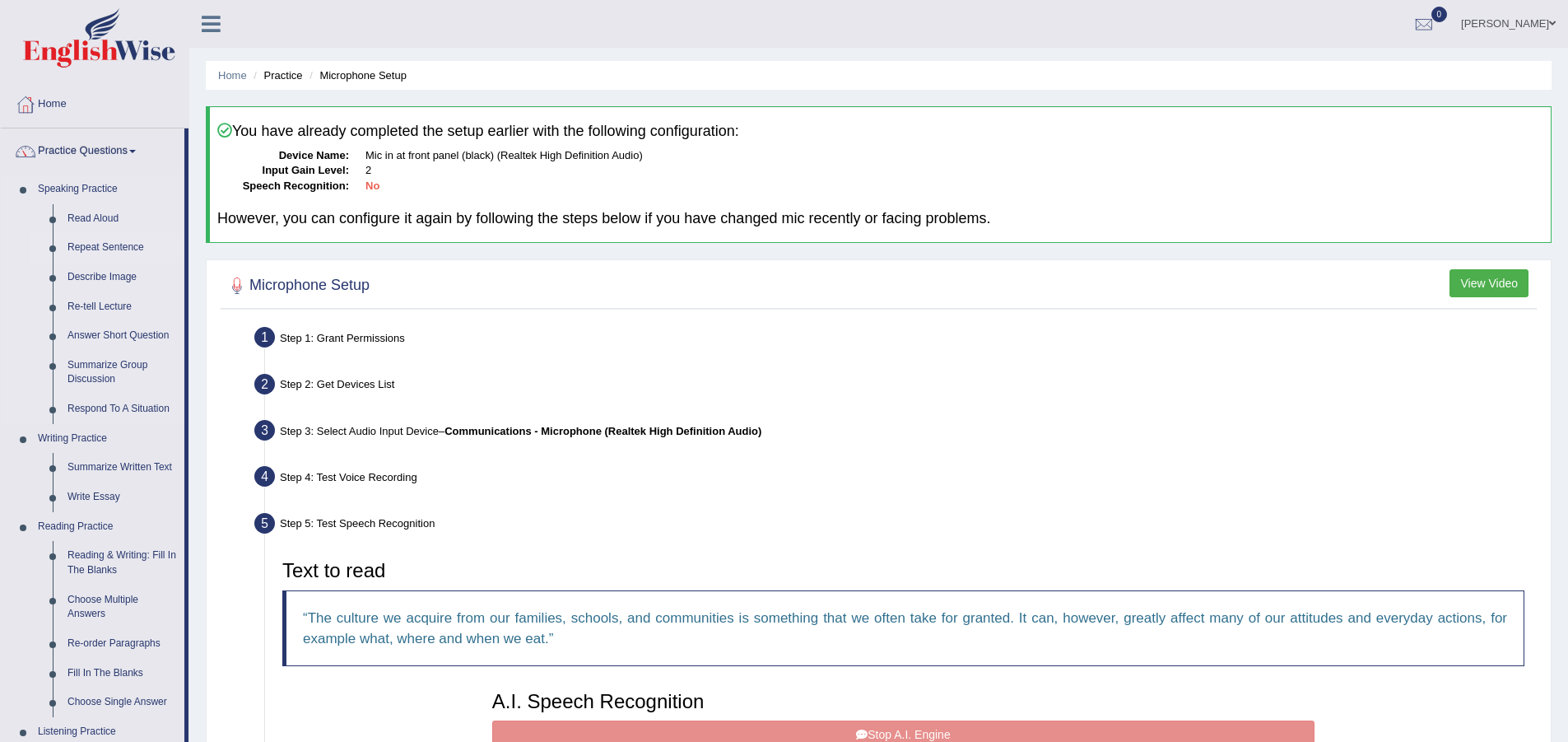
click at [111, 249] on link "Repeat Sentence" at bounding box center [122, 248] width 124 height 30
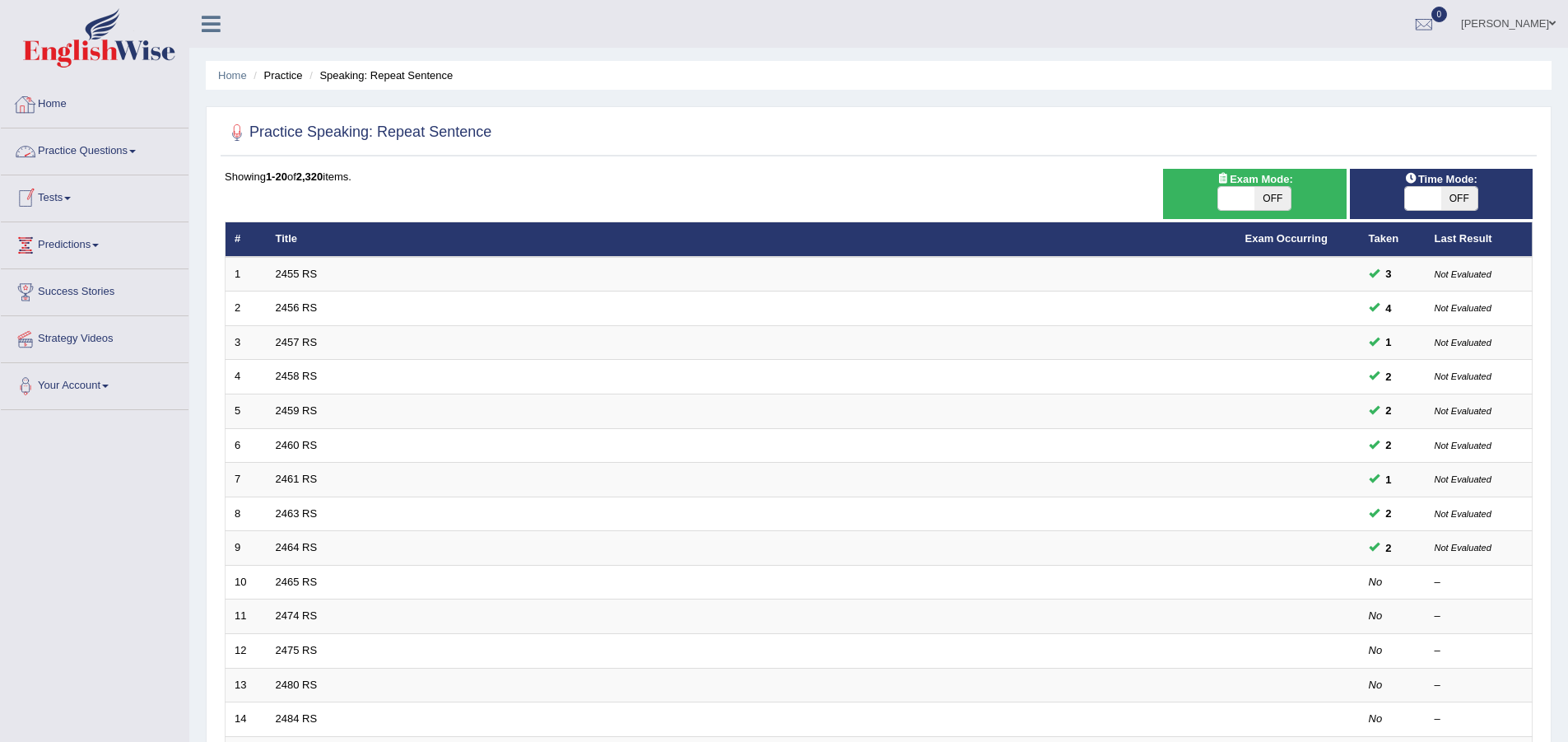
click at [134, 149] on link "Practice Questions" at bounding box center [94, 149] width 188 height 41
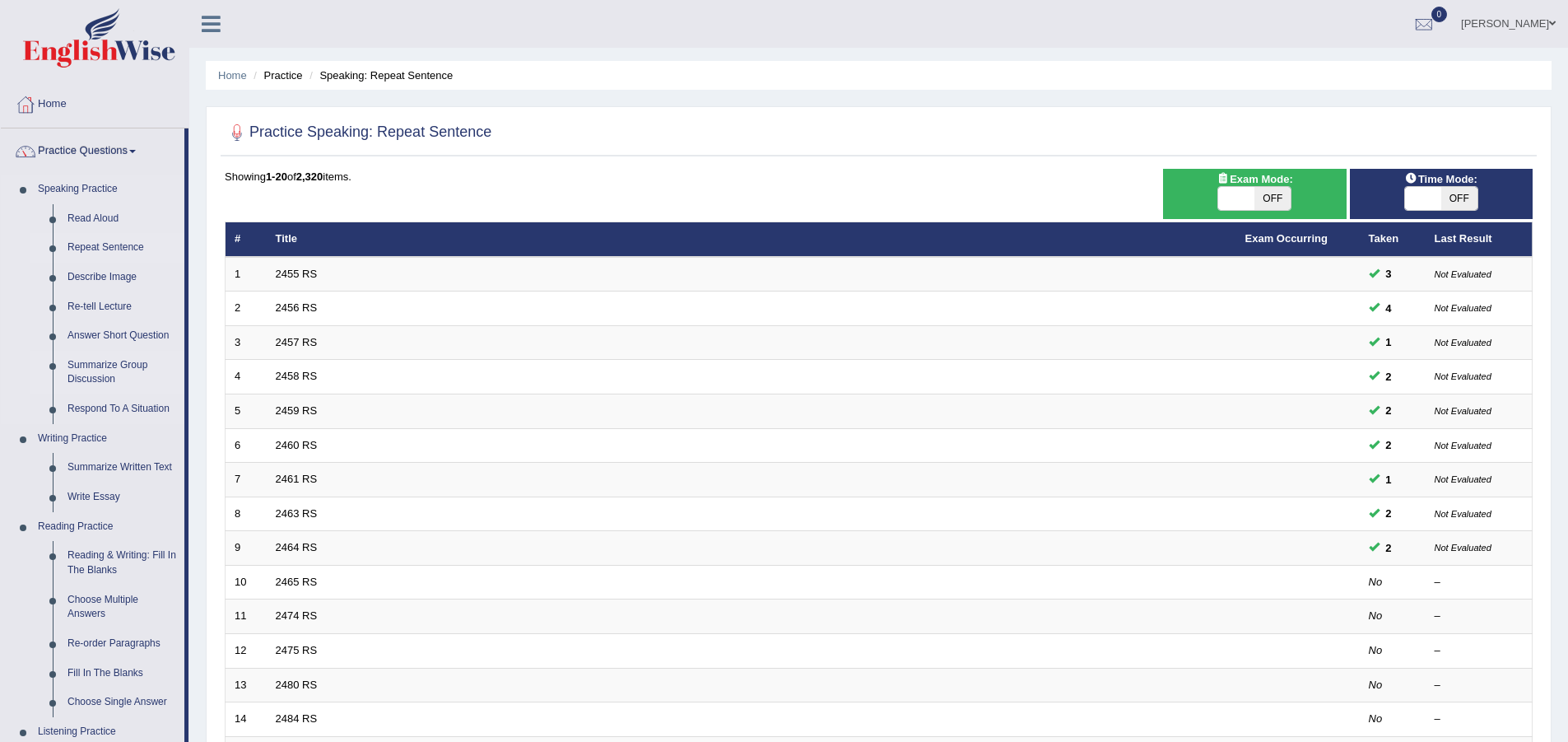
click at [105, 364] on link "Summarize Group Discussion" at bounding box center [122, 372] width 124 height 44
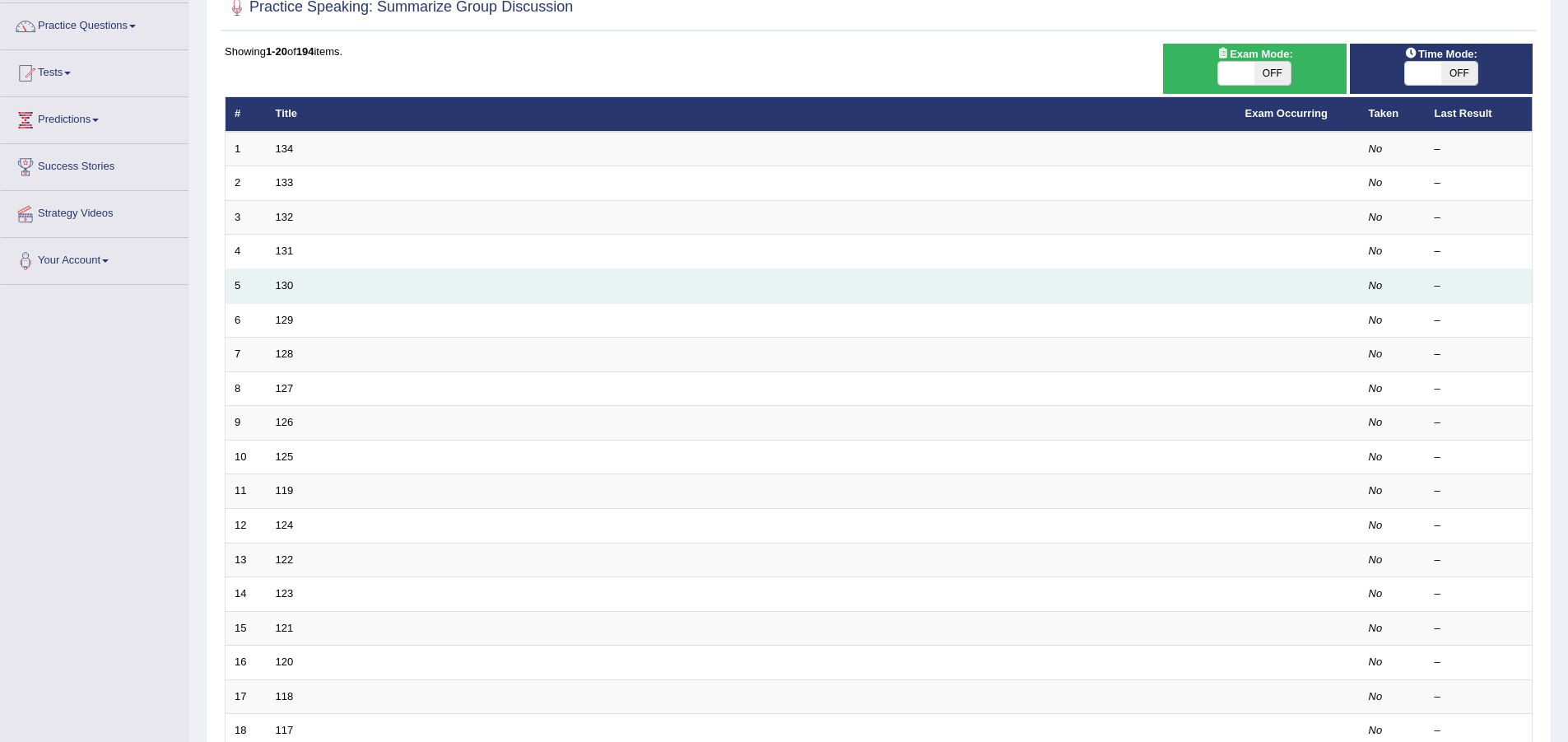
scroll to position [165, 0]
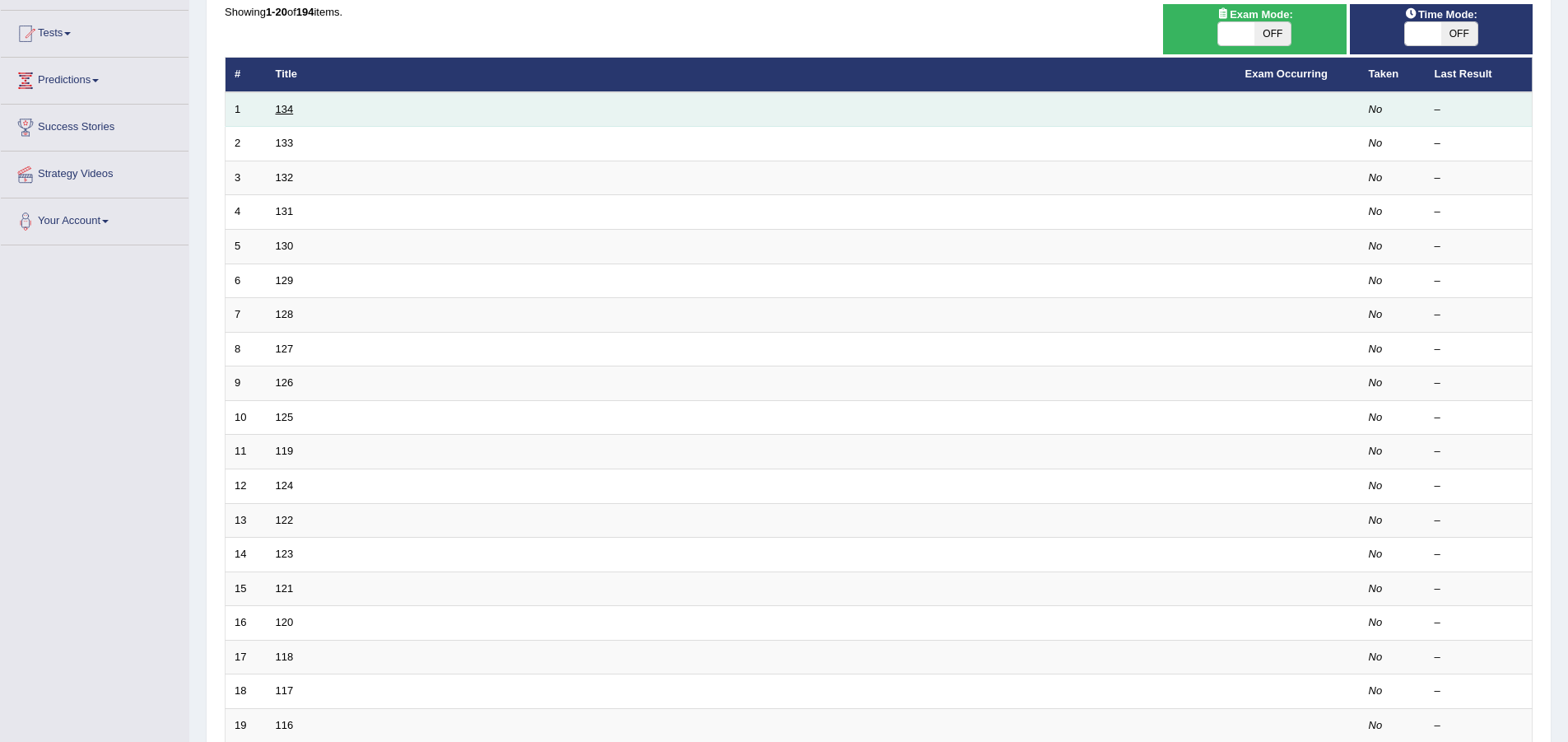
click at [292, 108] on link "134" at bounding box center [285, 109] width 18 height 12
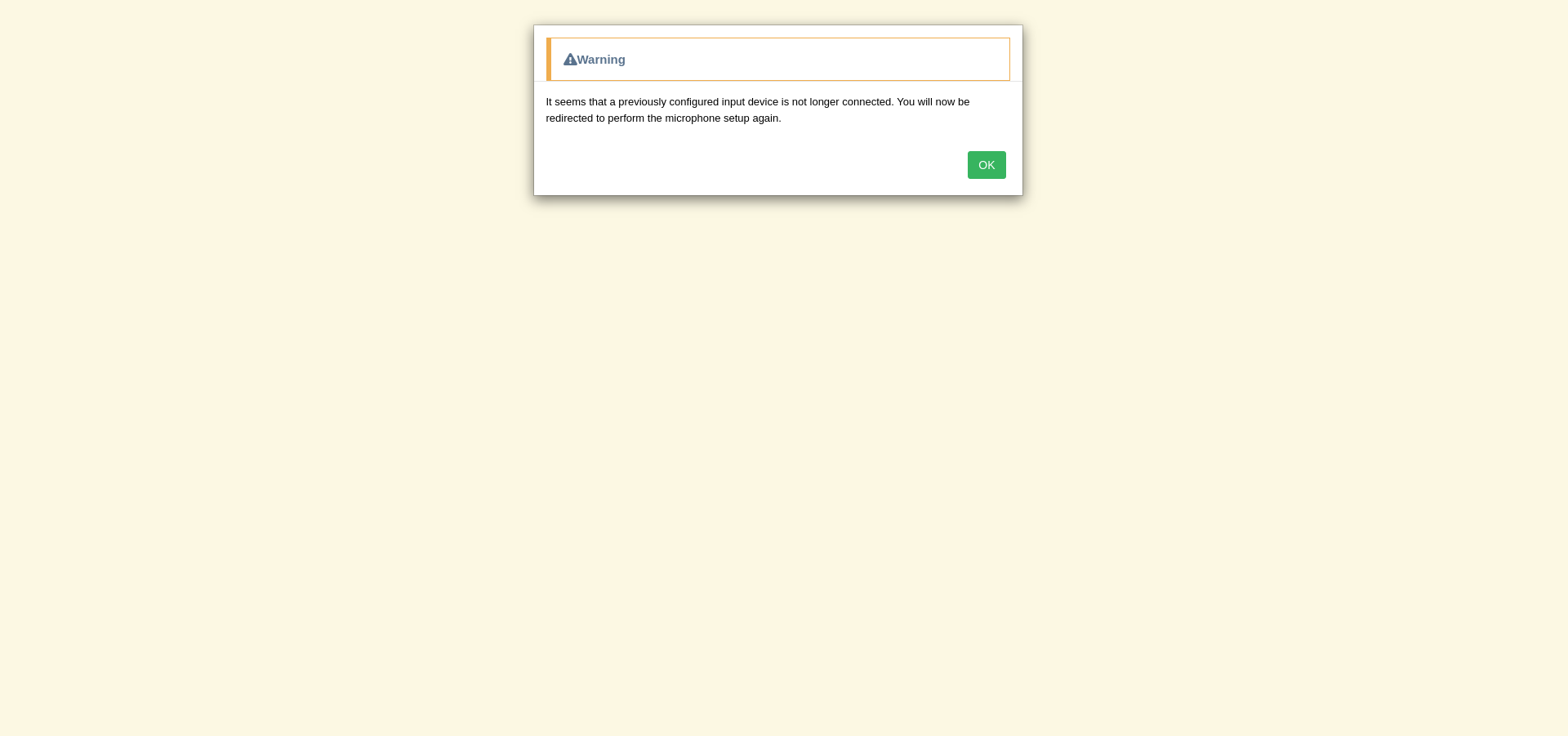
click at [991, 161] on button "OK" at bounding box center [986, 165] width 37 height 28
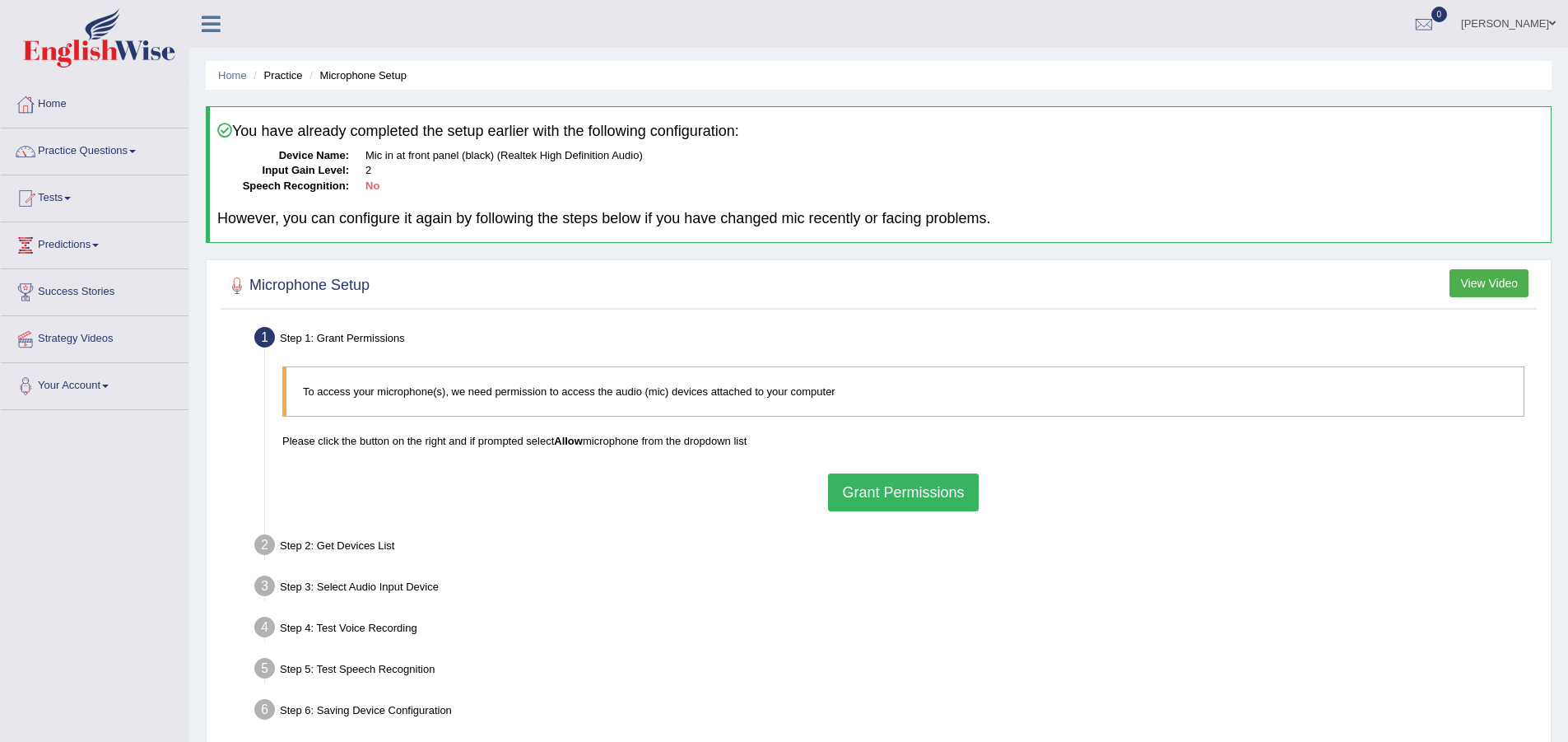
click at [918, 491] on button "Grant Permissions" at bounding box center [903, 492] width 150 height 38
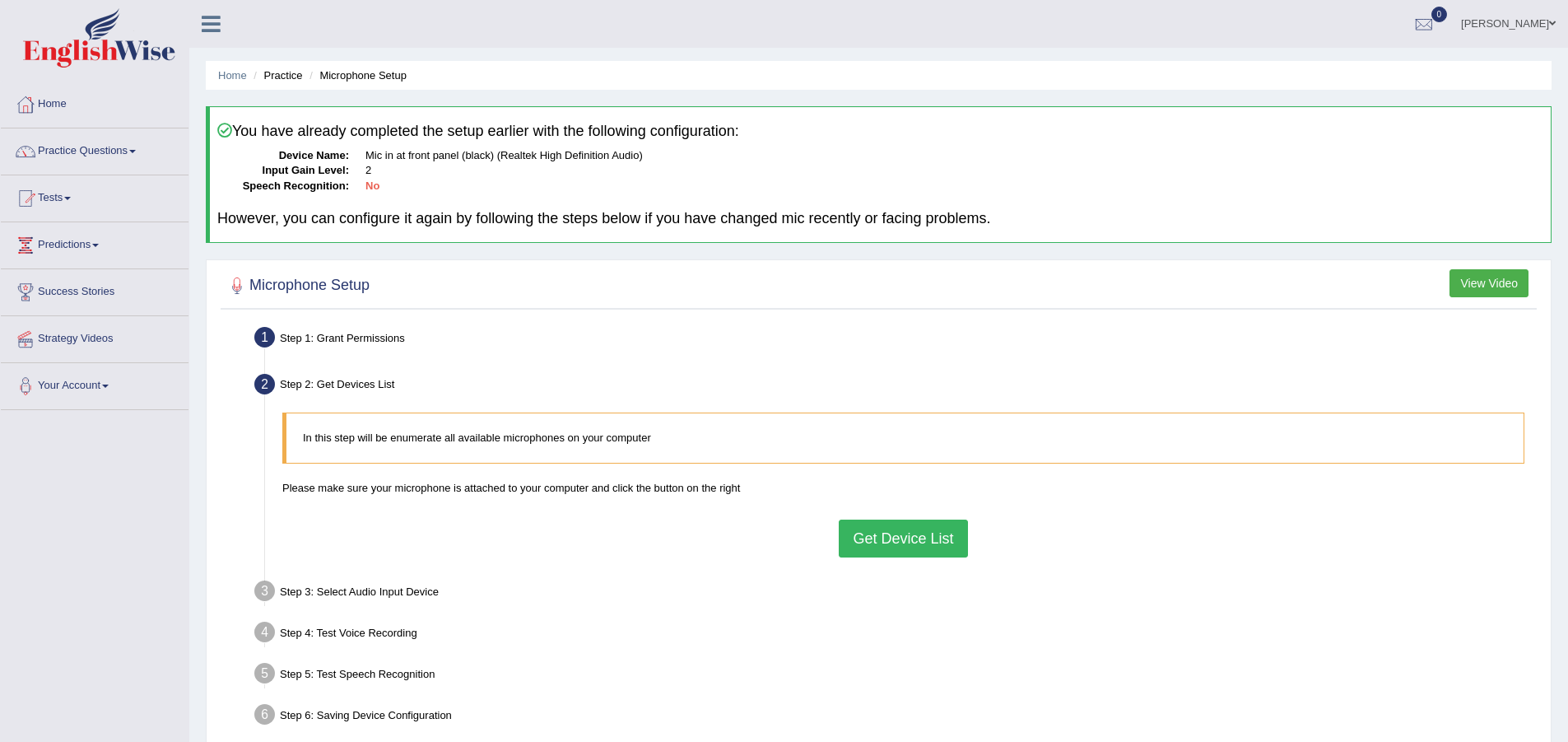
click at [886, 543] on button "Get Device List" at bounding box center [903, 539] width 129 height 38
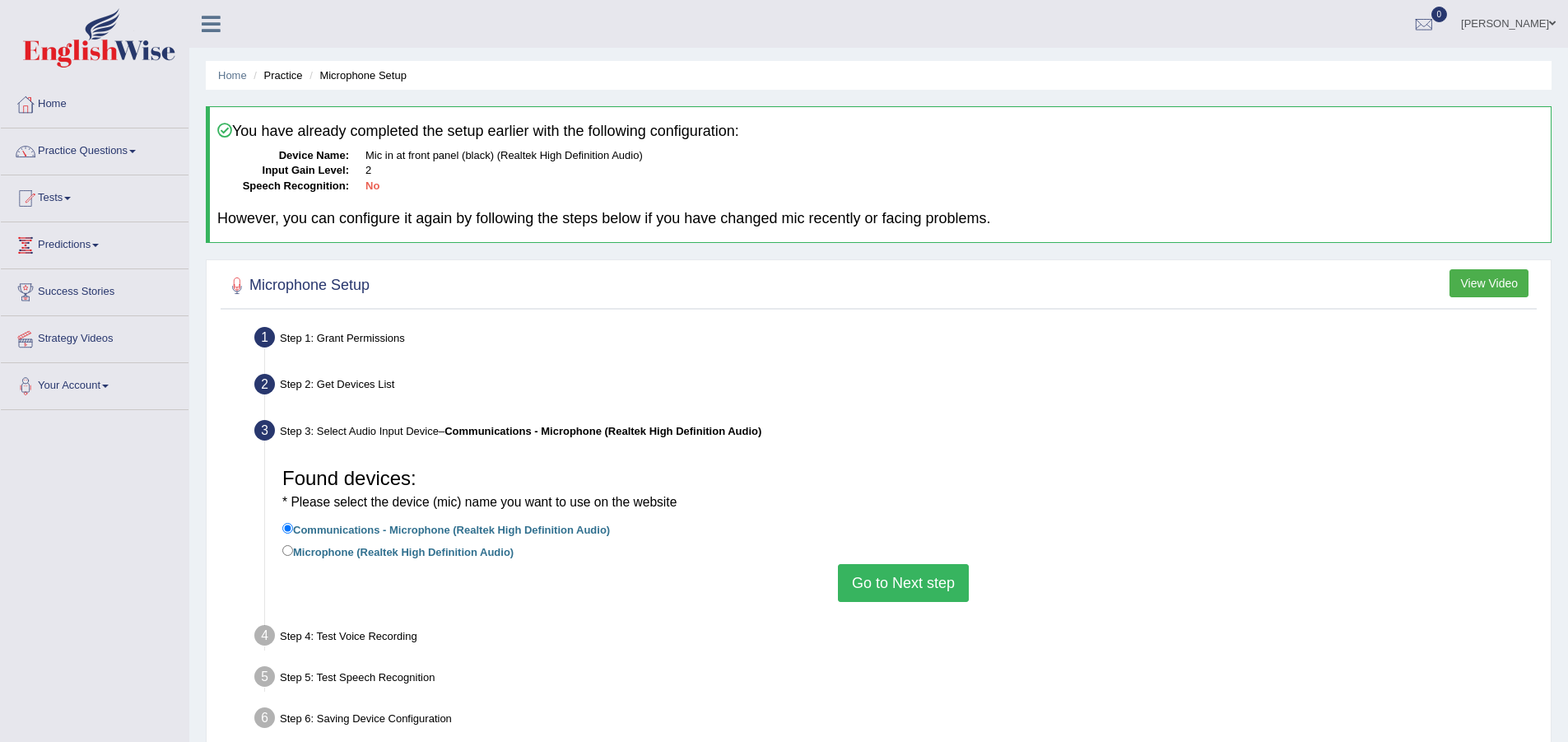
click at [880, 582] on button "Go to Next step" at bounding box center [903, 583] width 131 height 38
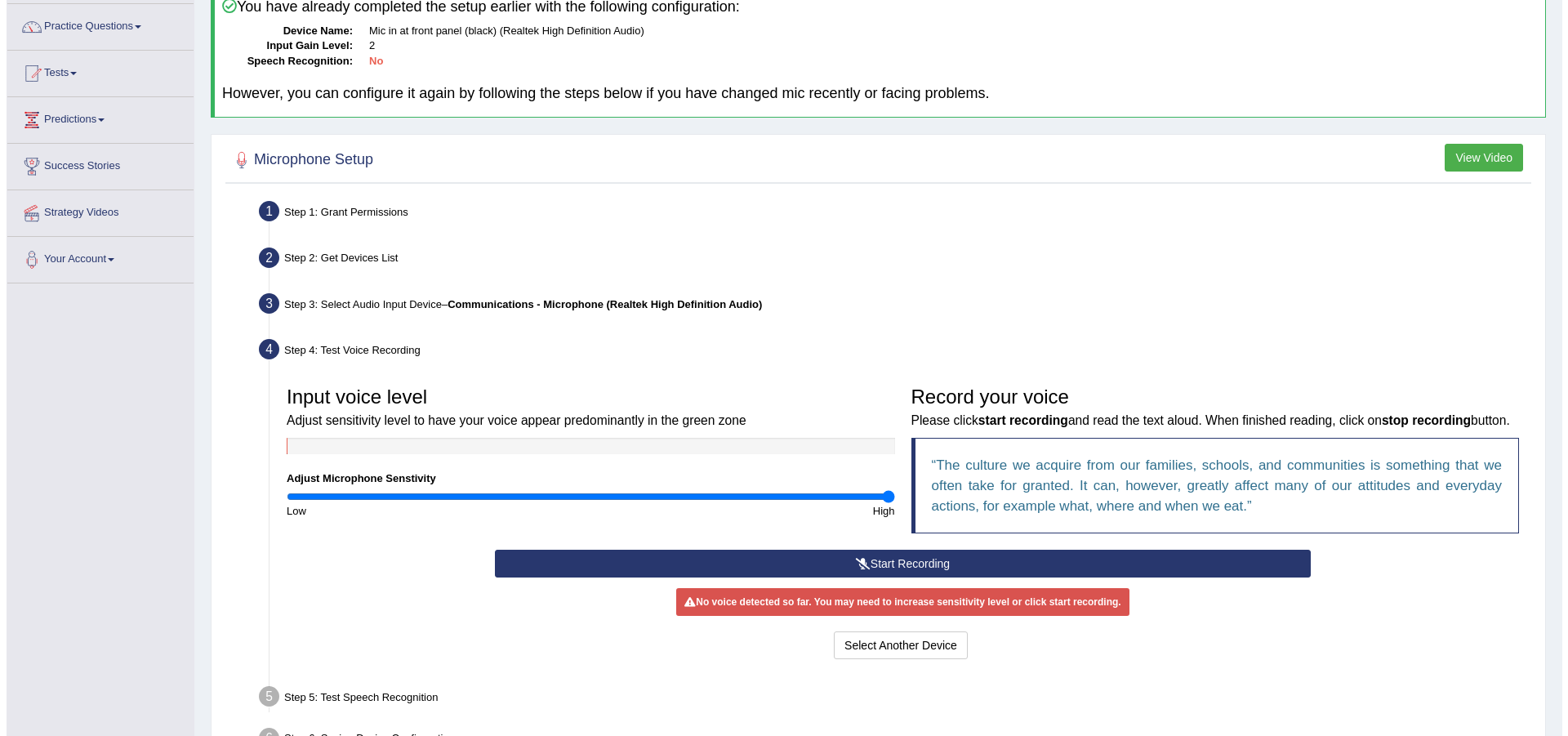
scroll to position [163, 0]
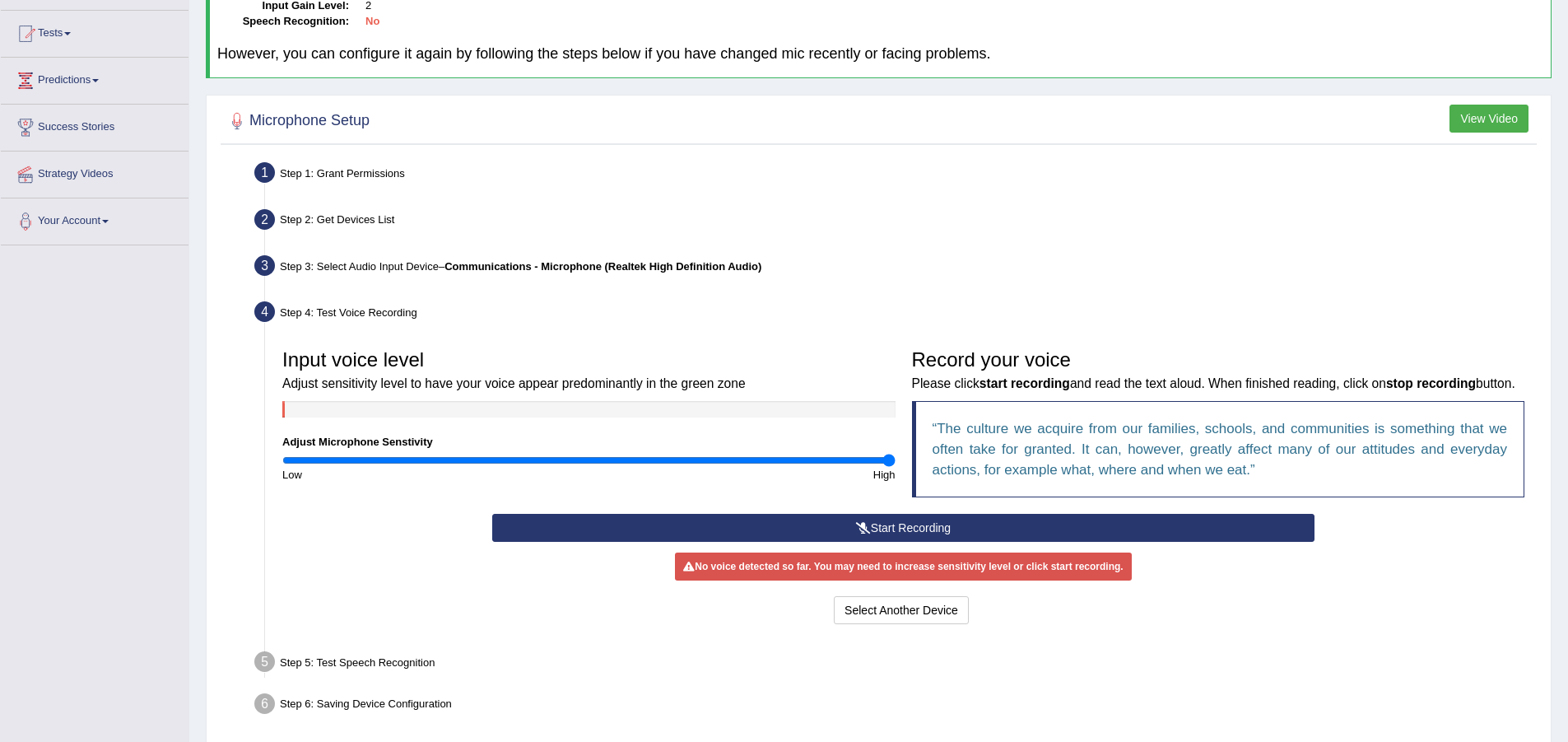
click at [801, 542] on button "Start Recording" at bounding box center [903, 528] width 822 height 28
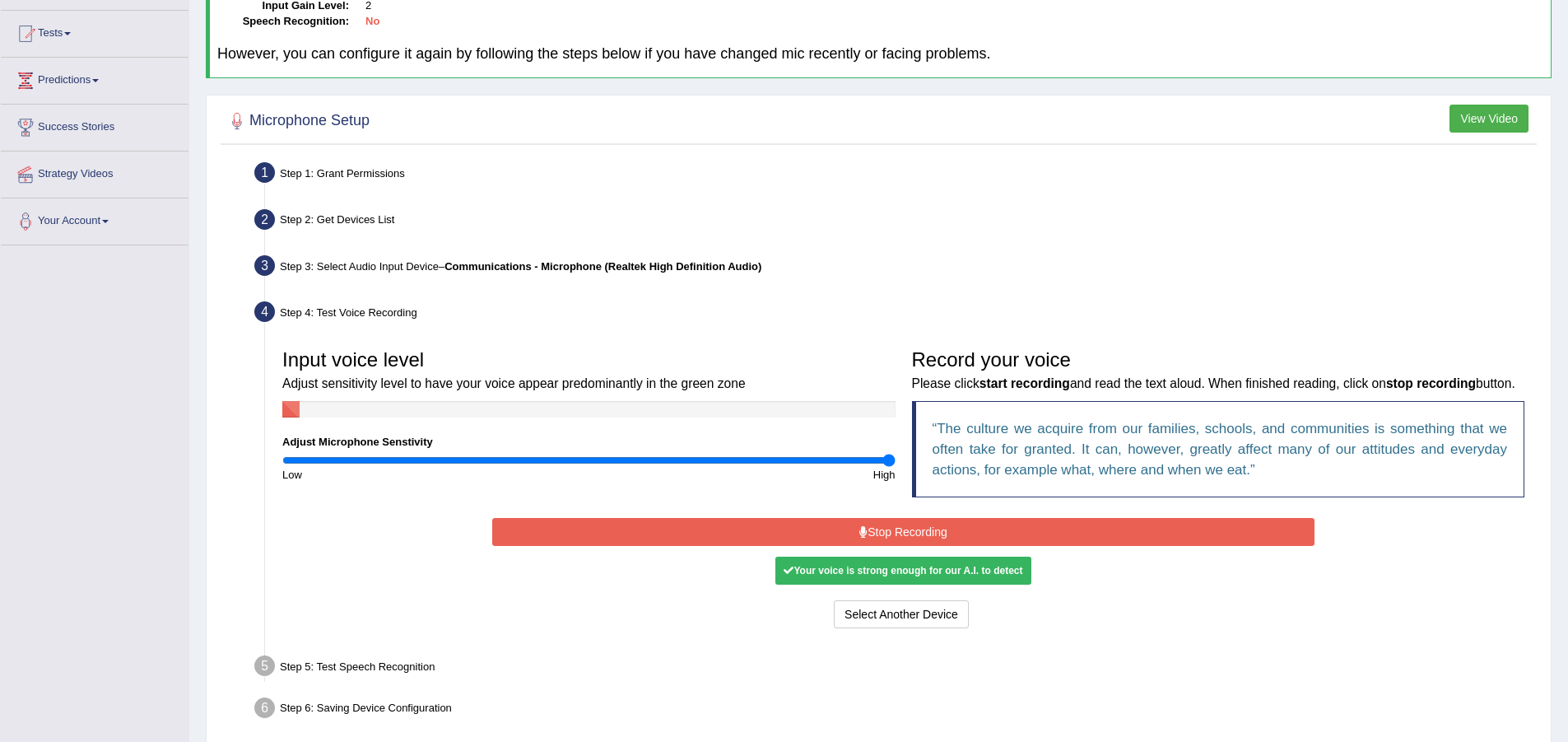
click at [854, 546] on button "Stop Recording" at bounding box center [903, 532] width 822 height 28
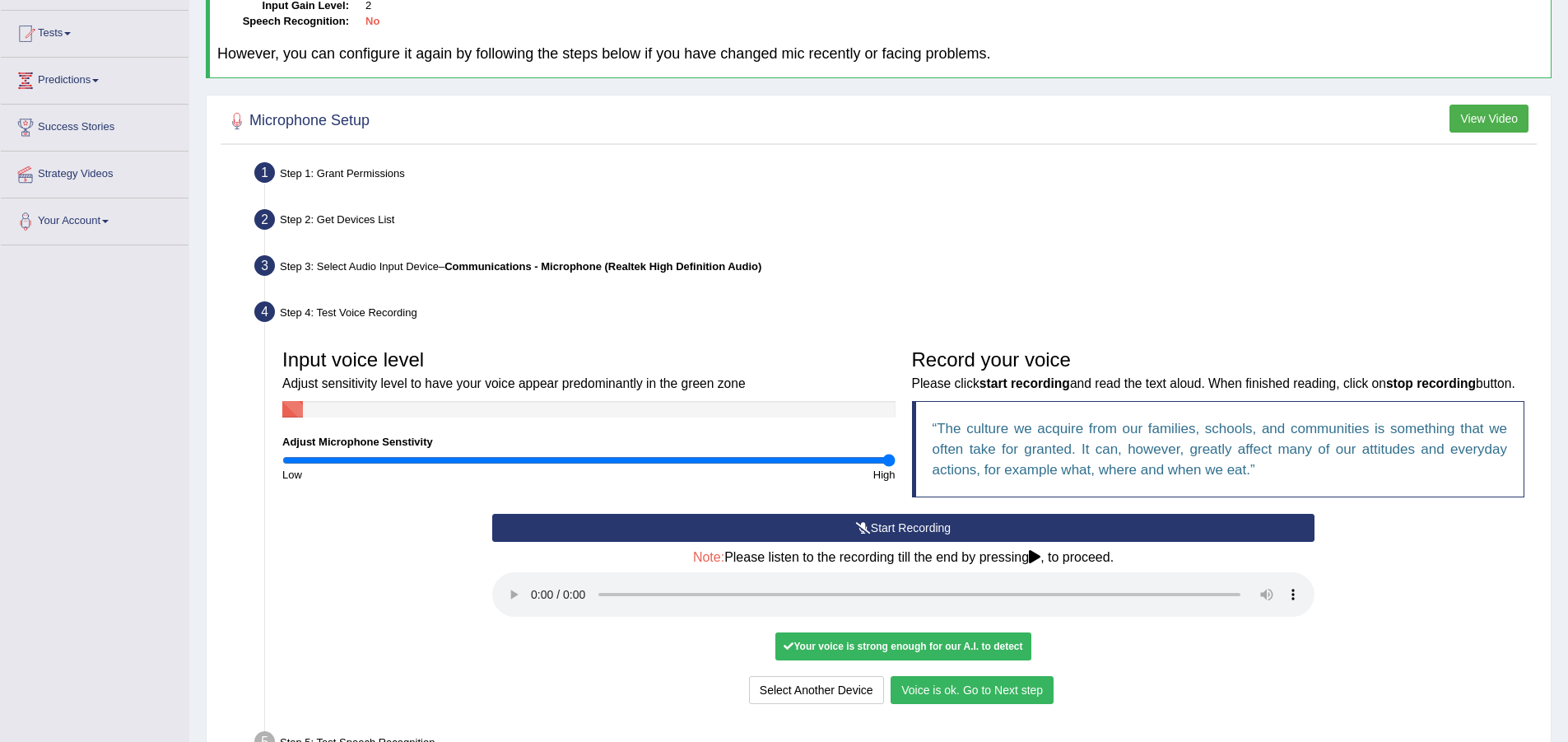
click at [1494, 119] on button "View Video" at bounding box center [1488, 118] width 79 height 28
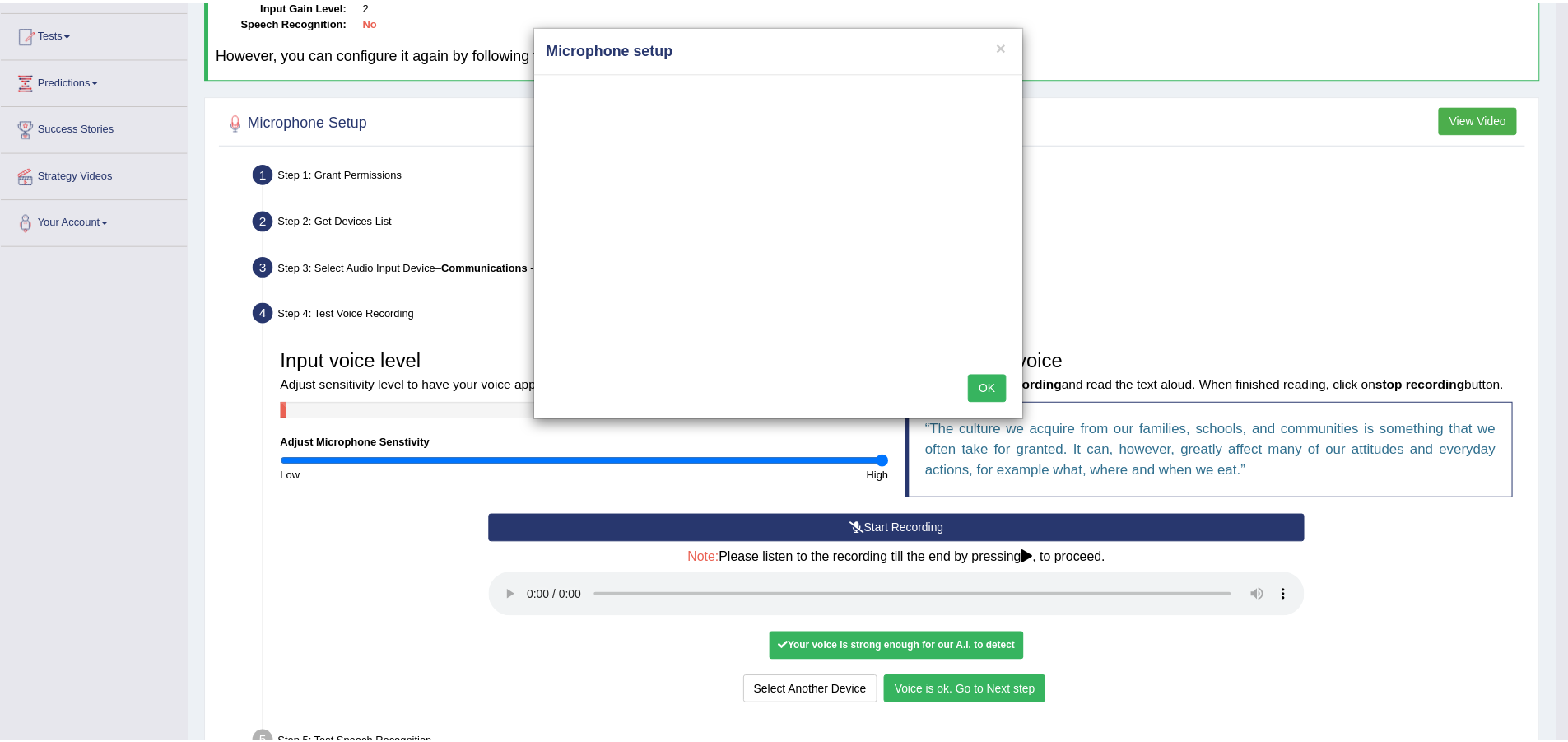
scroll to position [0, 0]
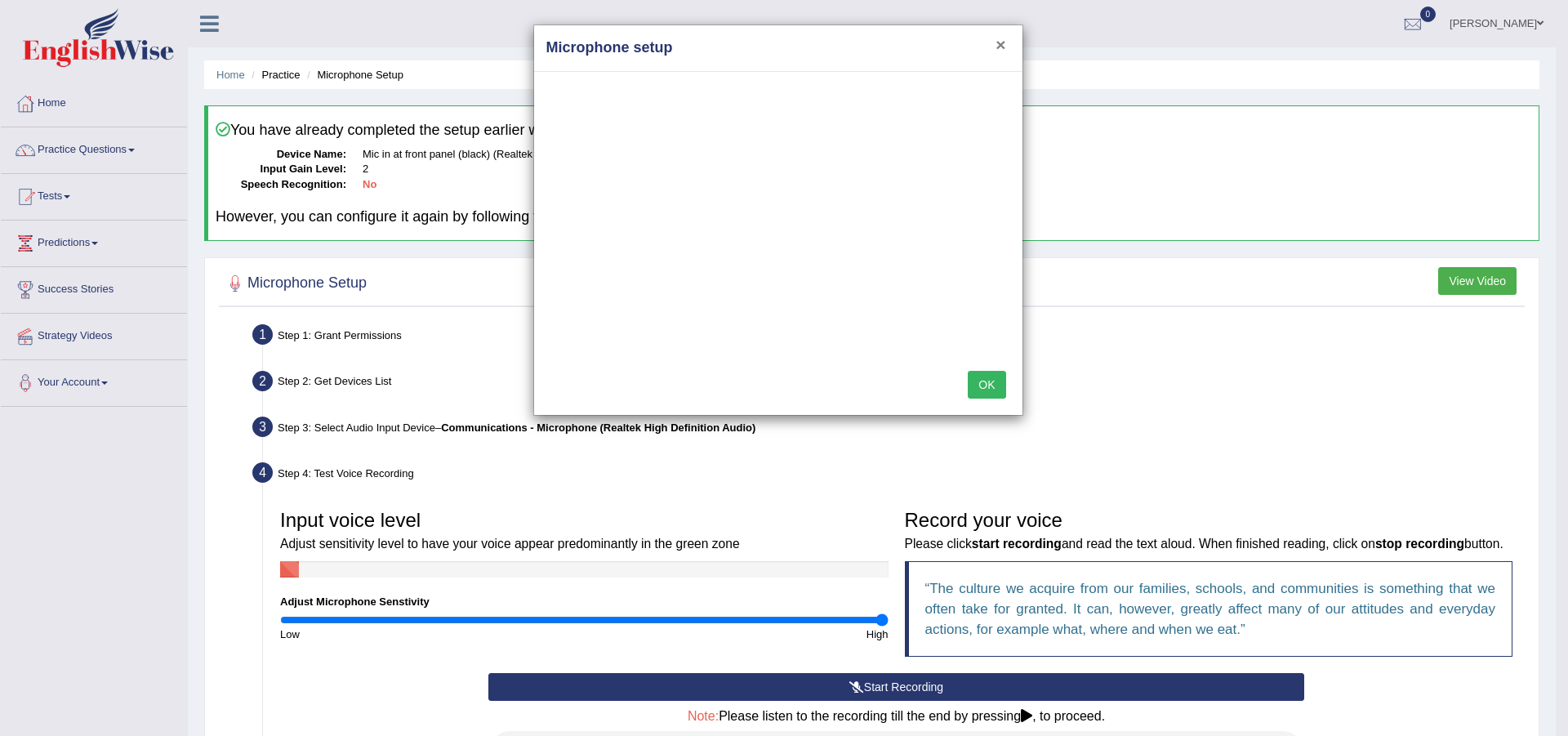
click at [997, 41] on button "×" at bounding box center [1001, 44] width 10 height 17
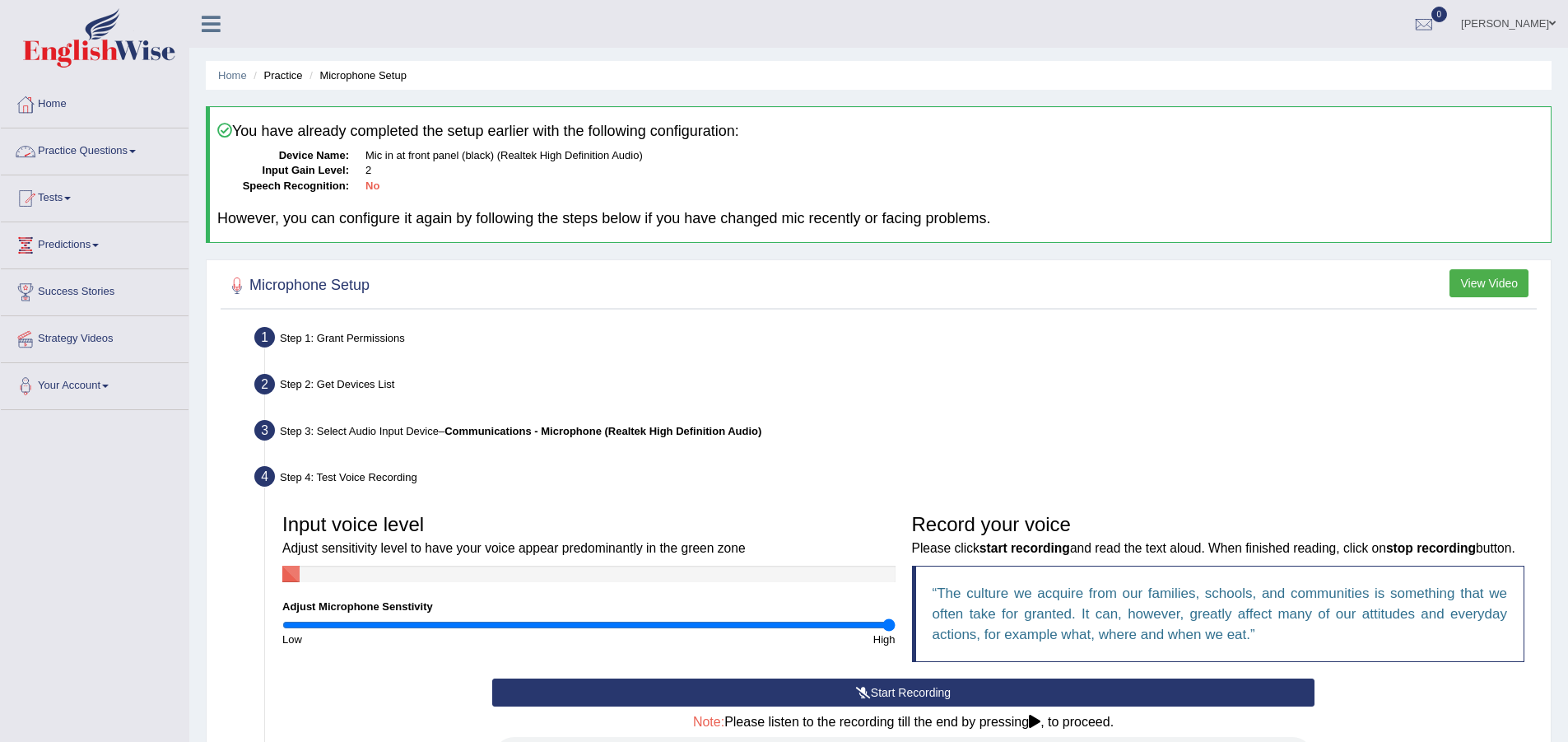
click at [134, 154] on link "Practice Questions" at bounding box center [94, 149] width 188 height 41
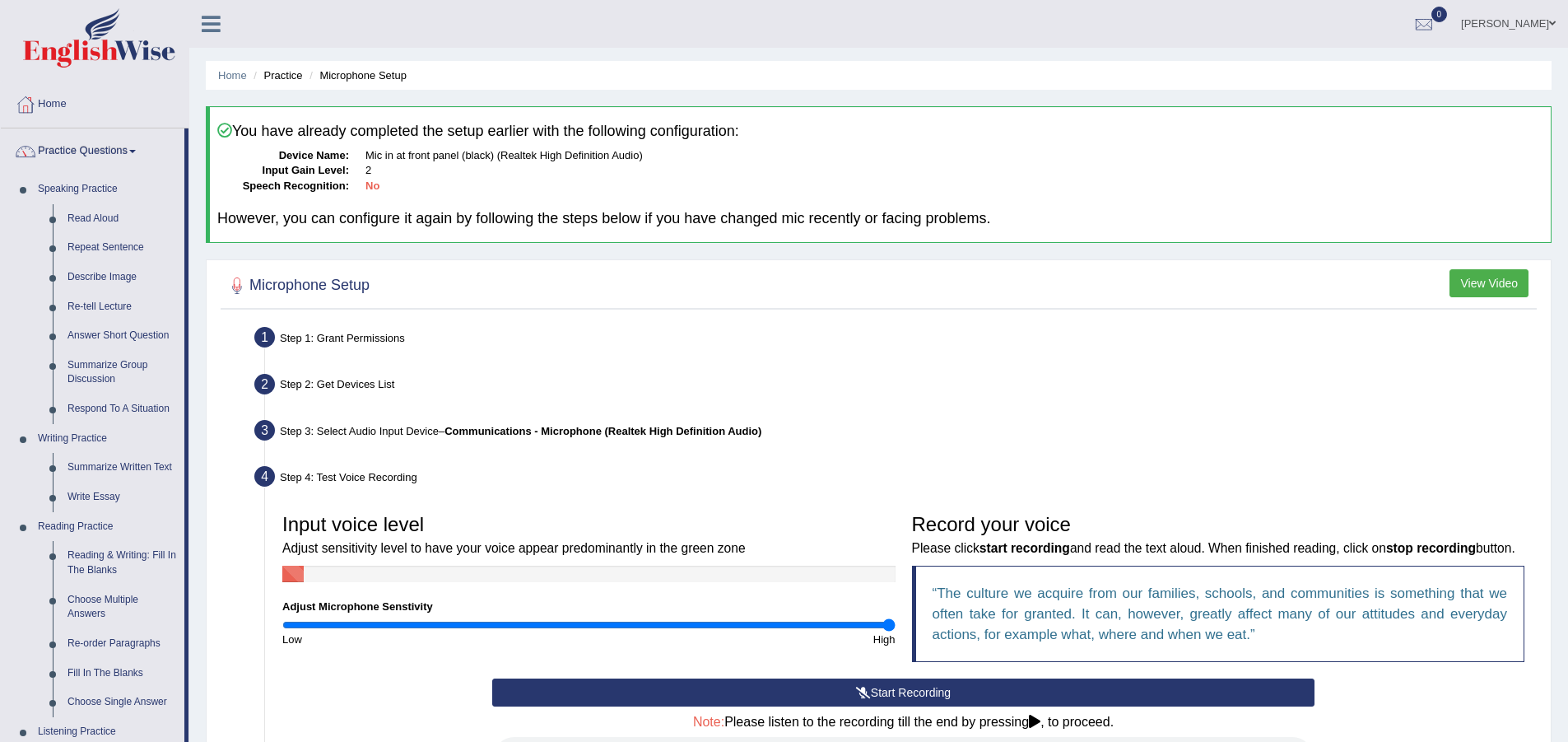
click at [134, 154] on link "Practice Questions" at bounding box center [93, 149] width 183 height 41
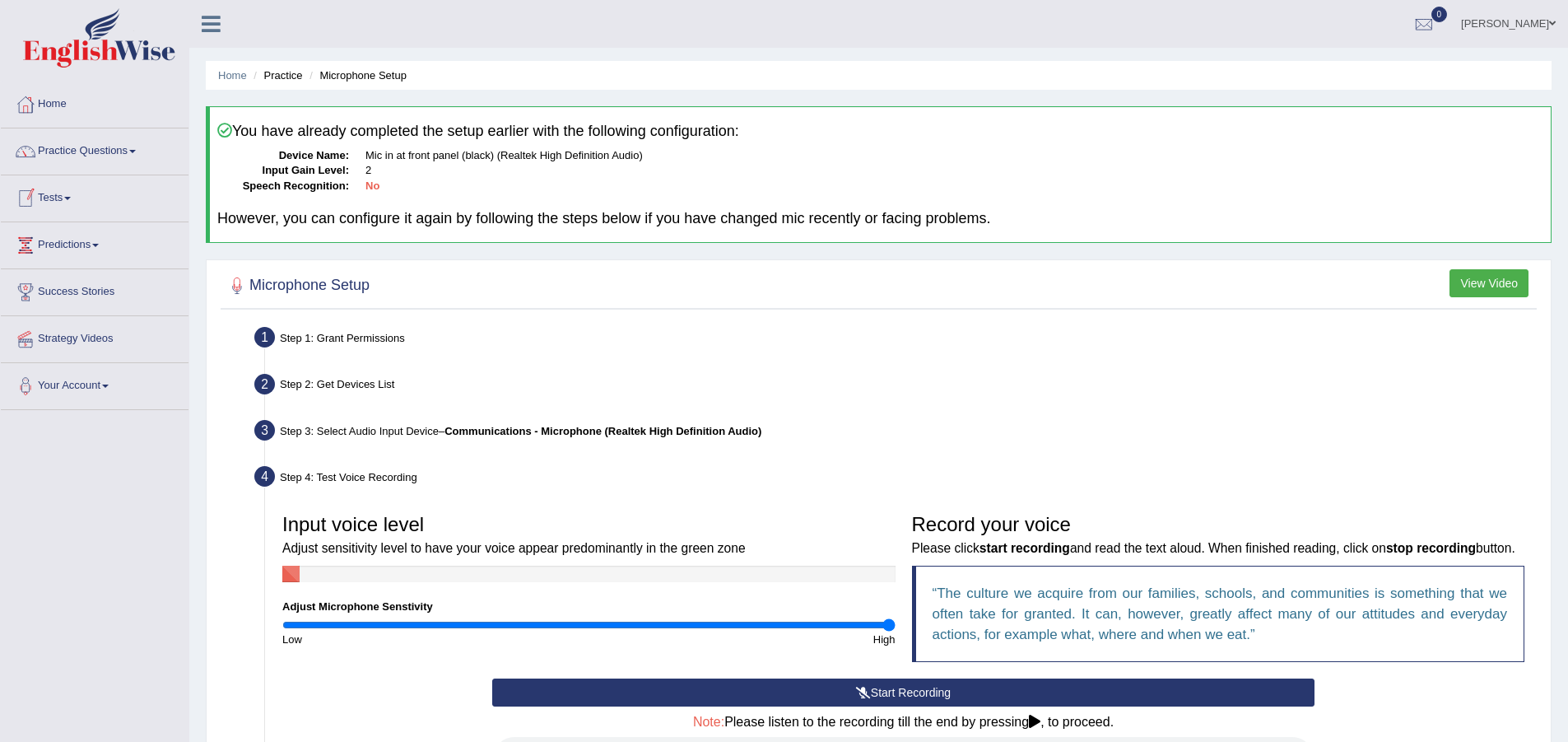
click at [72, 200] on link "Tests" at bounding box center [94, 196] width 188 height 41
click at [72, 200] on link "Tests" at bounding box center [93, 196] width 183 height 41
click at [97, 243] on link "Predictions" at bounding box center [94, 243] width 188 height 41
click at [97, 243] on link "Predictions" at bounding box center [93, 243] width 183 height 41
click at [110, 381] on link "Your Account" at bounding box center [94, 383] width 188 height 41
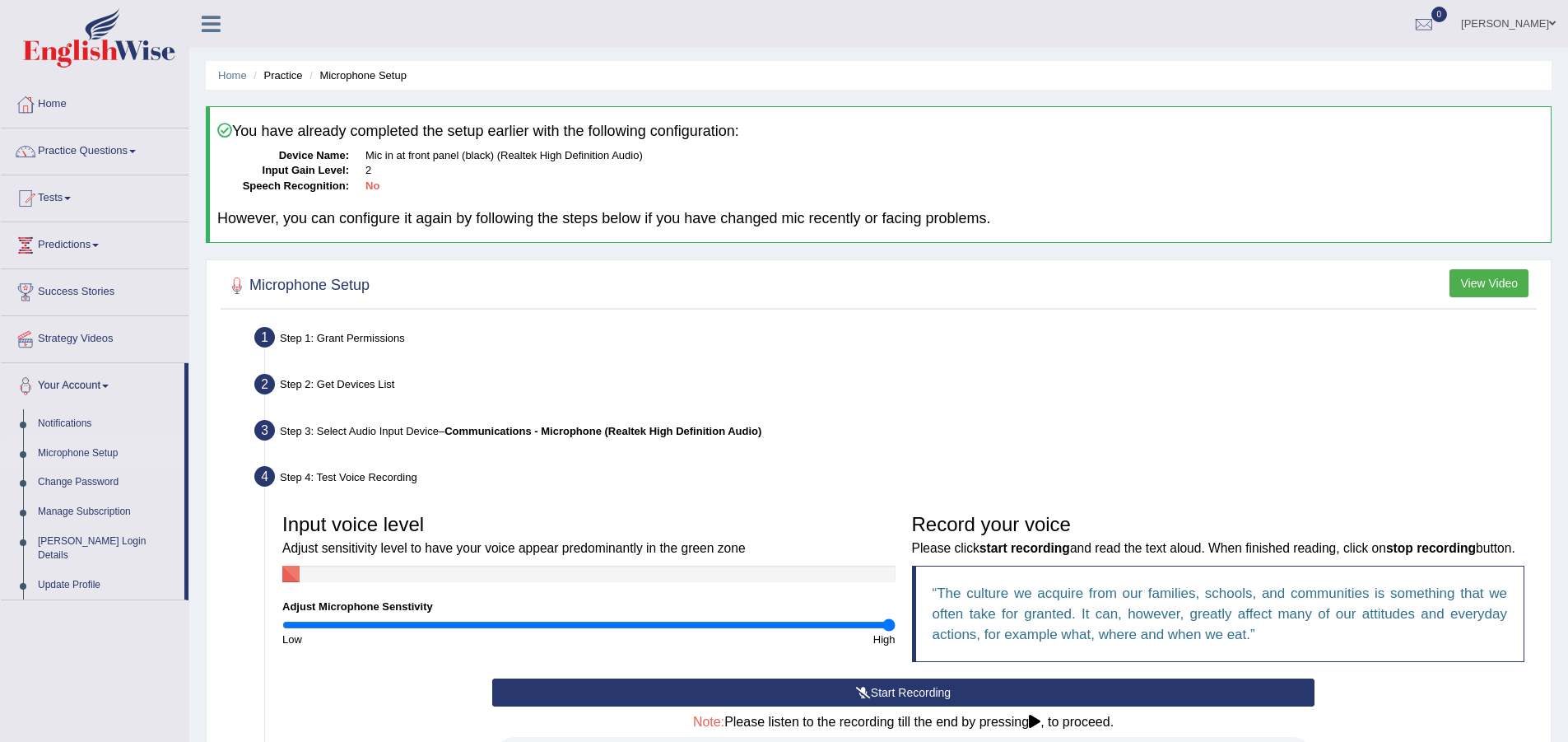
click at [99, 456] on link "Microphone Setup" at bounding box center [107, 454] width 153 height 30
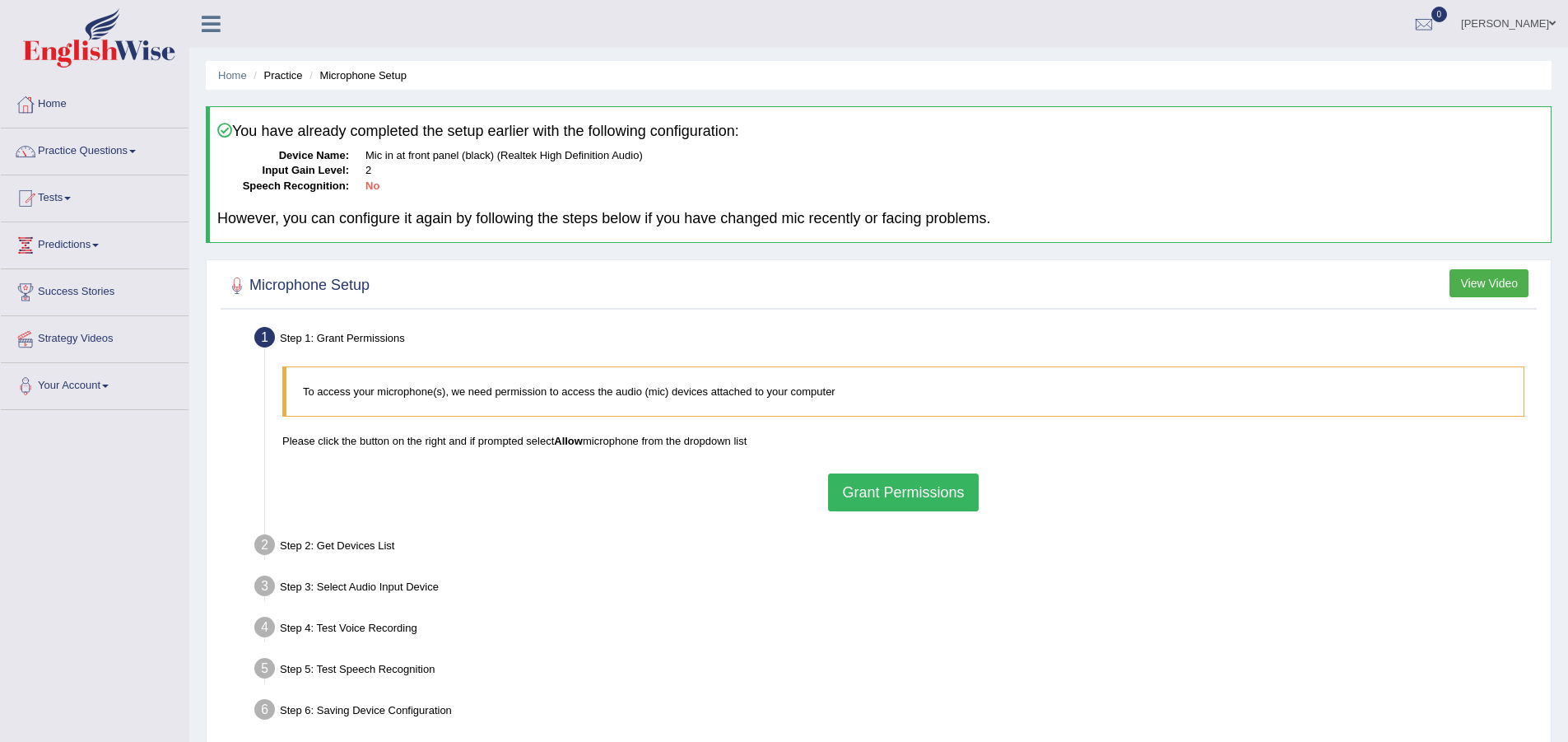
click at [885, 498] on button "Grant Permissions" at bounding box center [903, 492] width 150 height 38
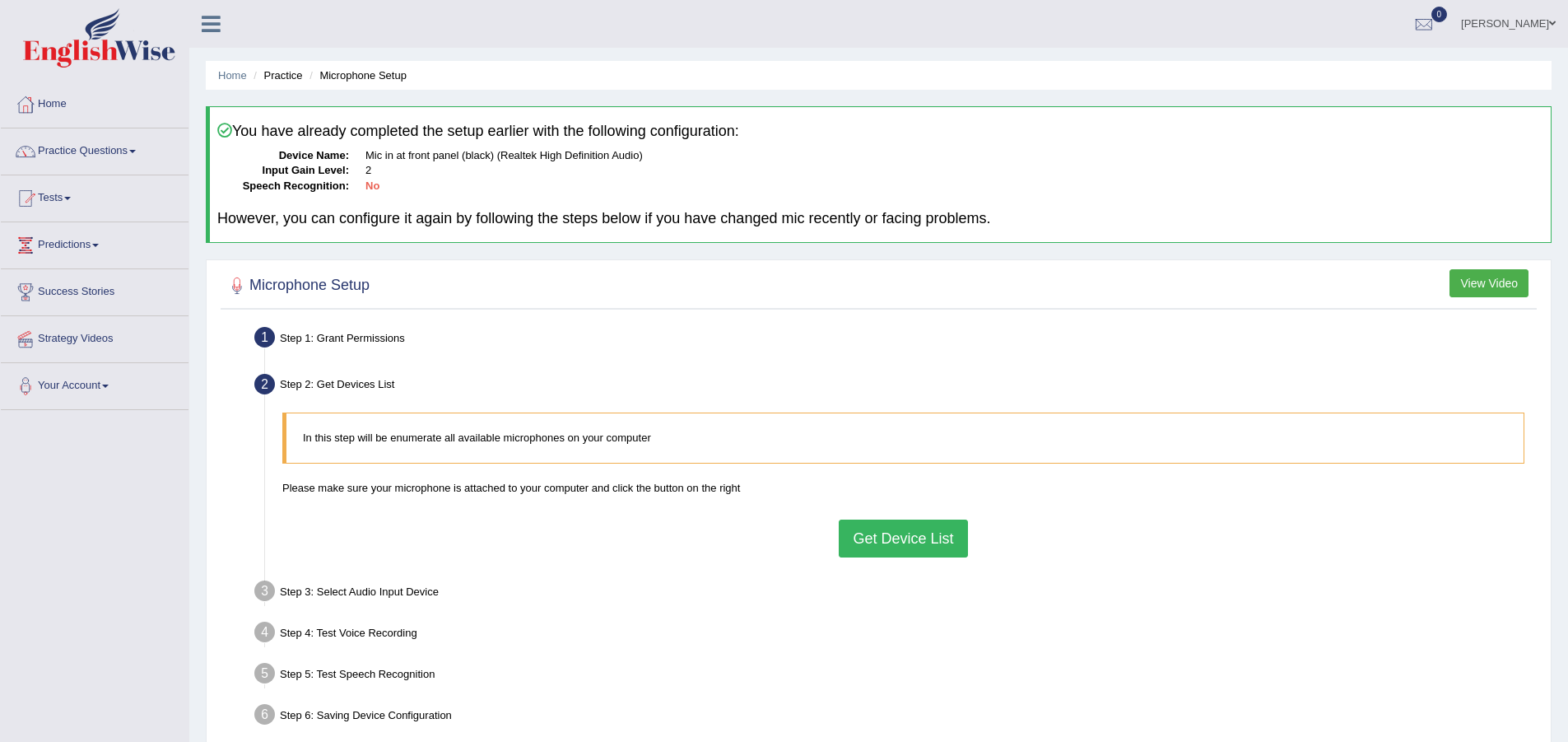
click at [891, 543] on button "Get Device List" at bounding box center [903, 539] width 129 height 38
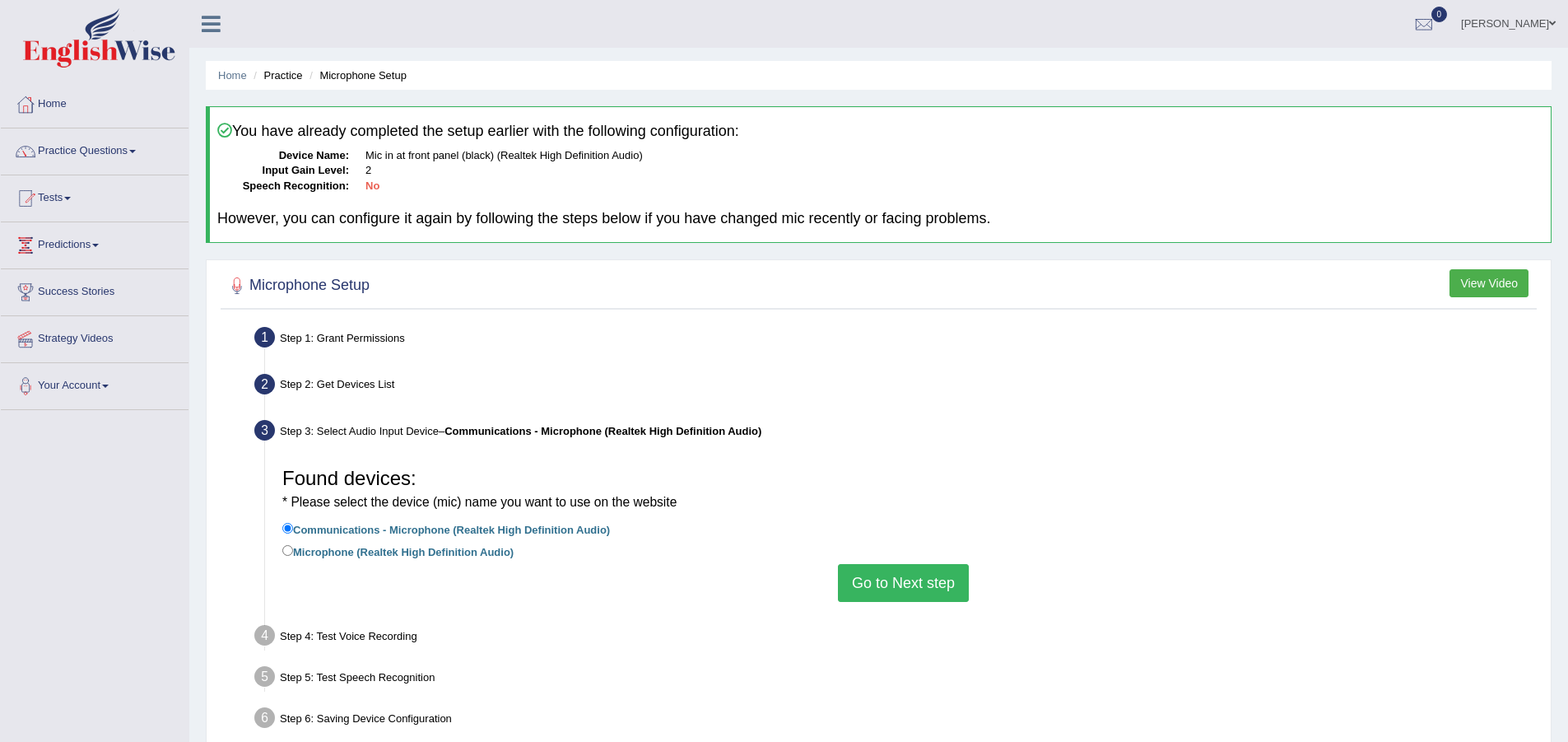
click at [896, 594] on button "Go to Next step" at bounding box center [903, 583] width 131 height 38
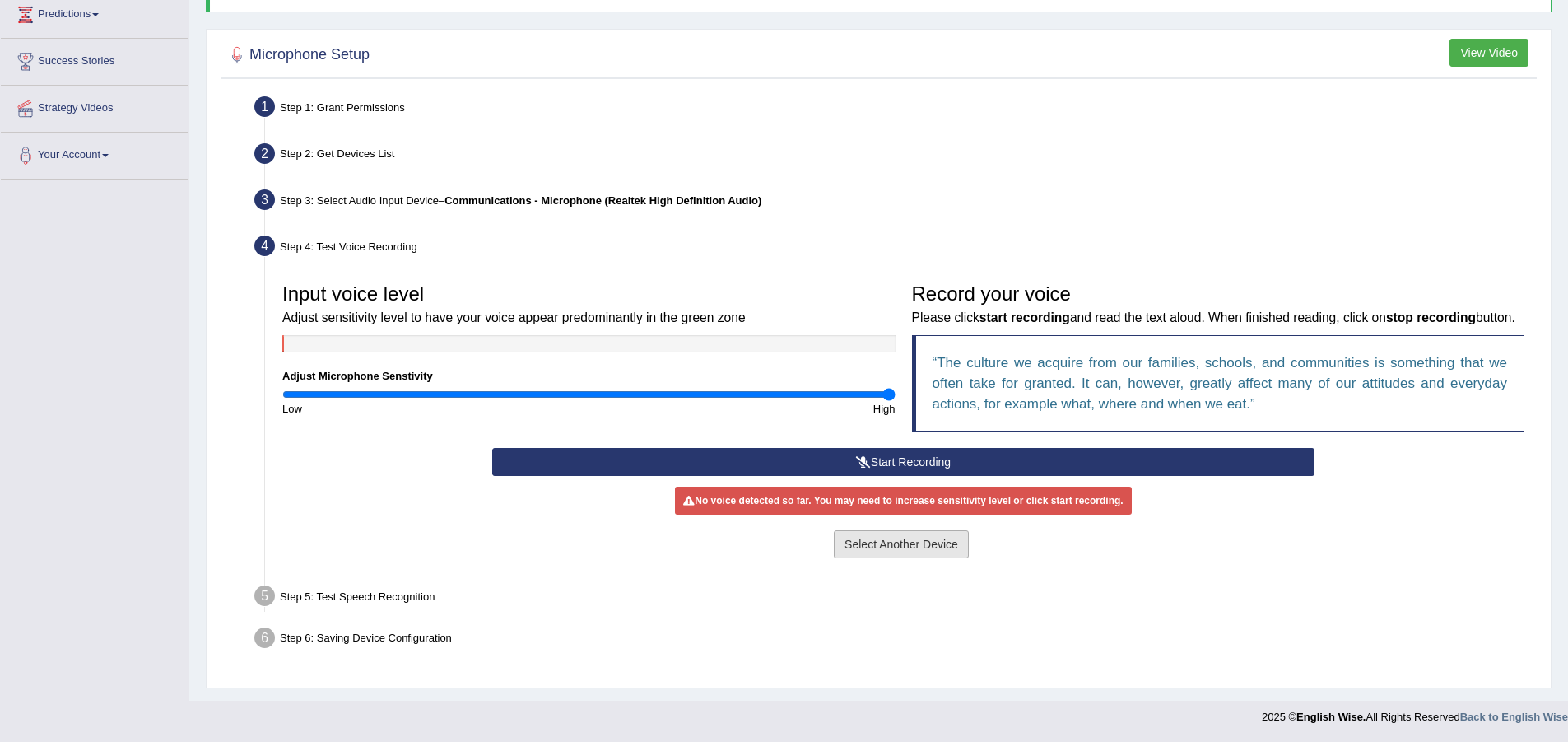
scroll to position [253, 0]
click at [900, 461] on button "Start Recording" at bounding box center [903, 461] width 822 height 28
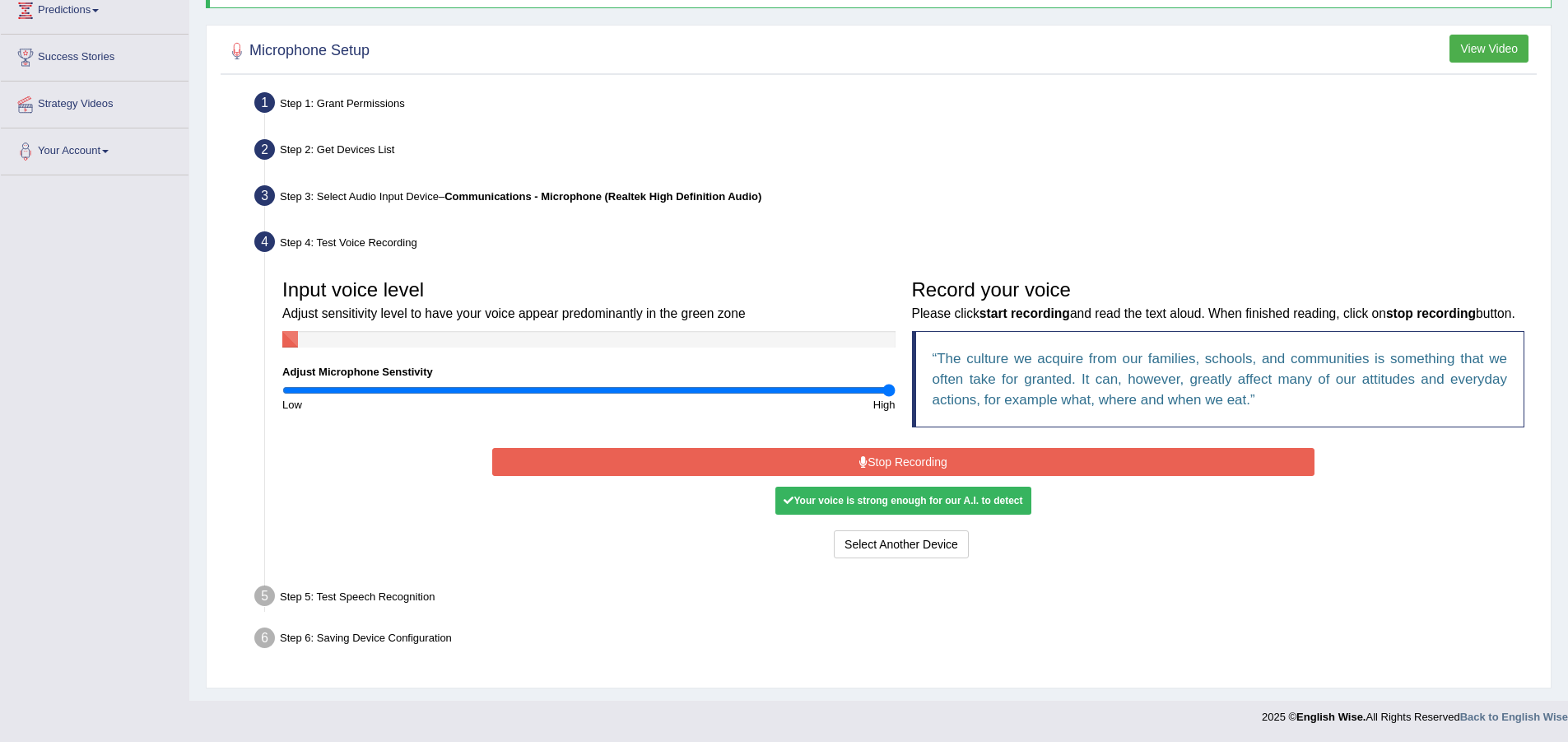
click at [962, 454] on button "Stop Recording" at bounding box center [903, 461] width 822 height 28
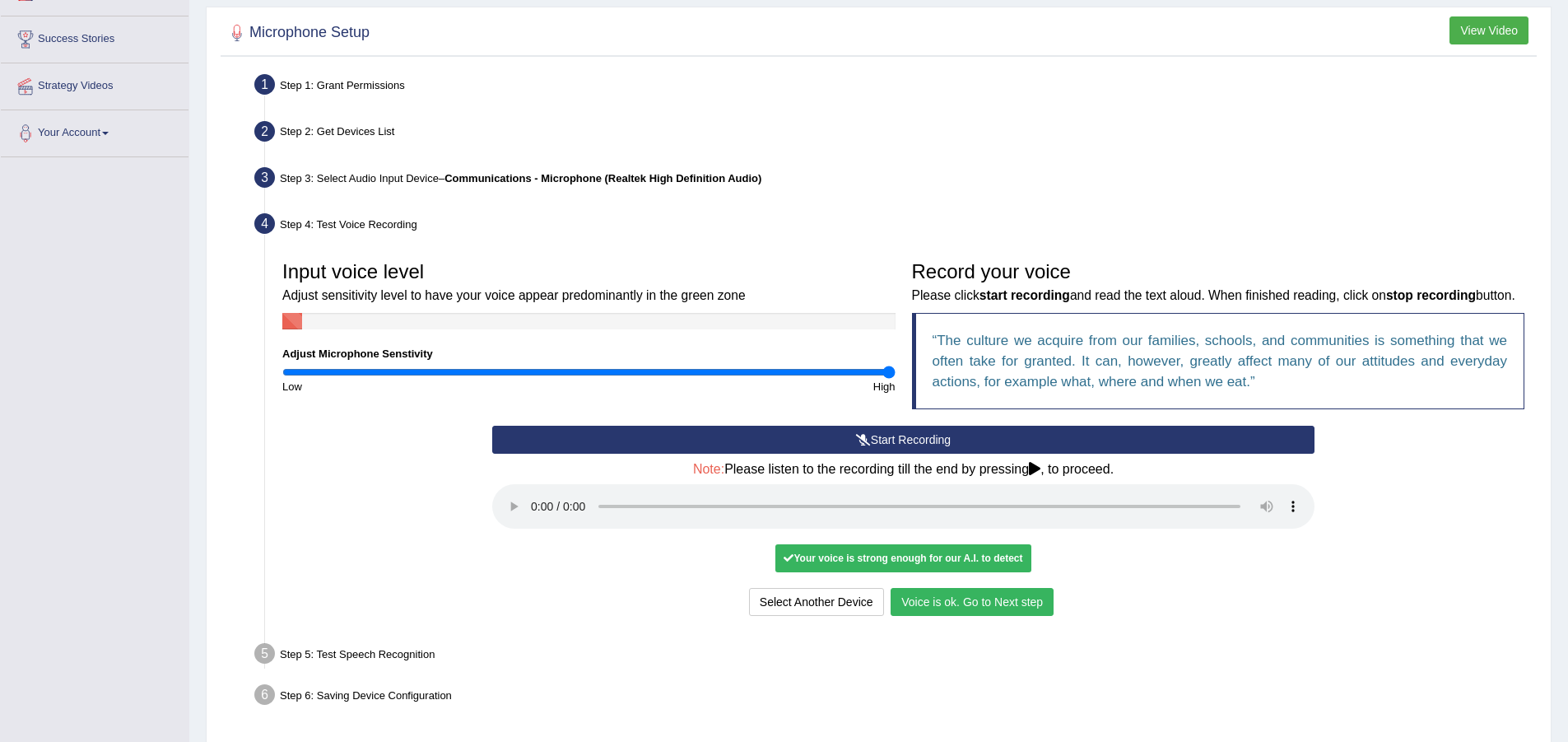
click at [946, 616] on button "Voice is ok. Go to Next step" at bounding box center [972, 601] width 163 height 28
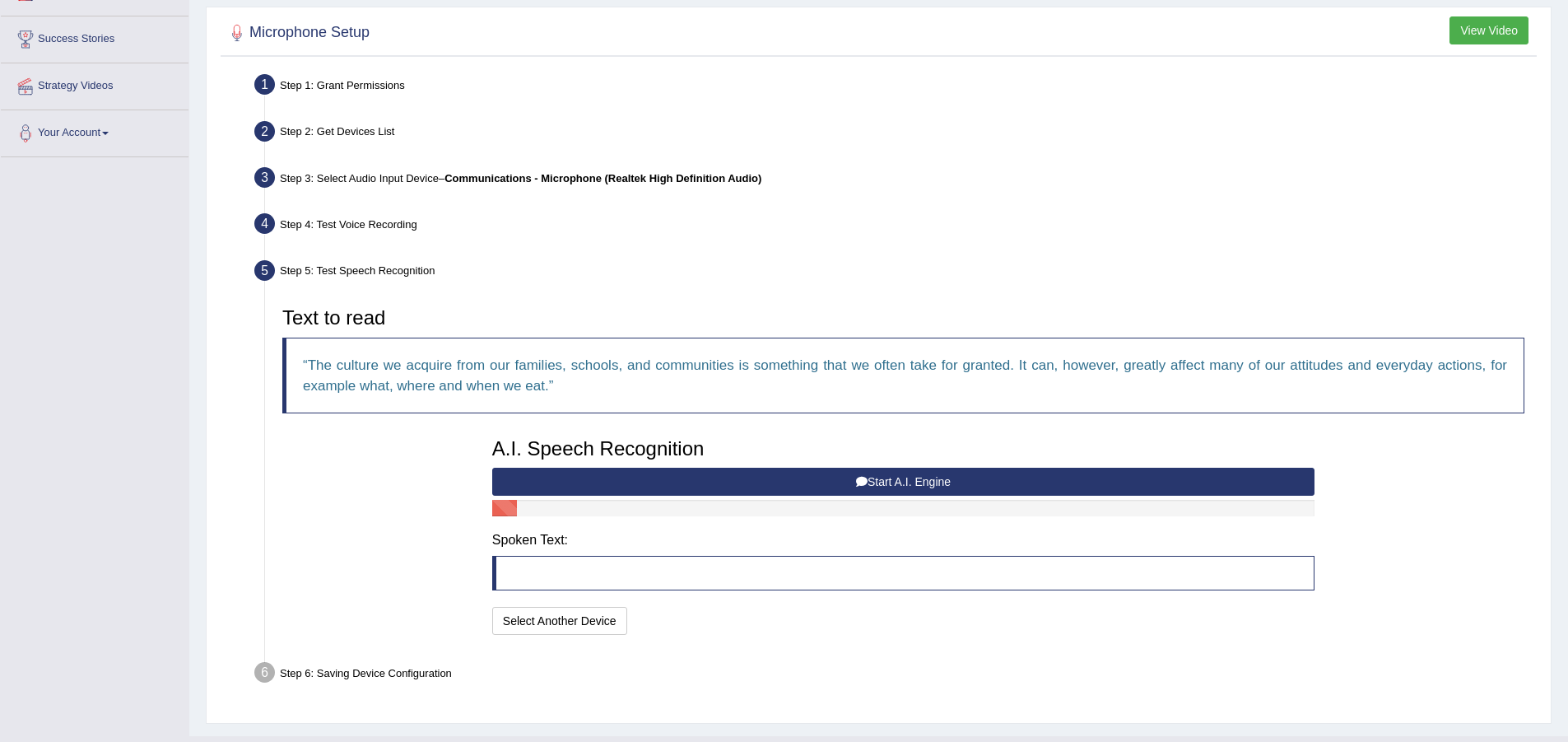
click at [749, 478] on button "Start A.I. Engine" at bounding box center [903, 481] width 822 height 28
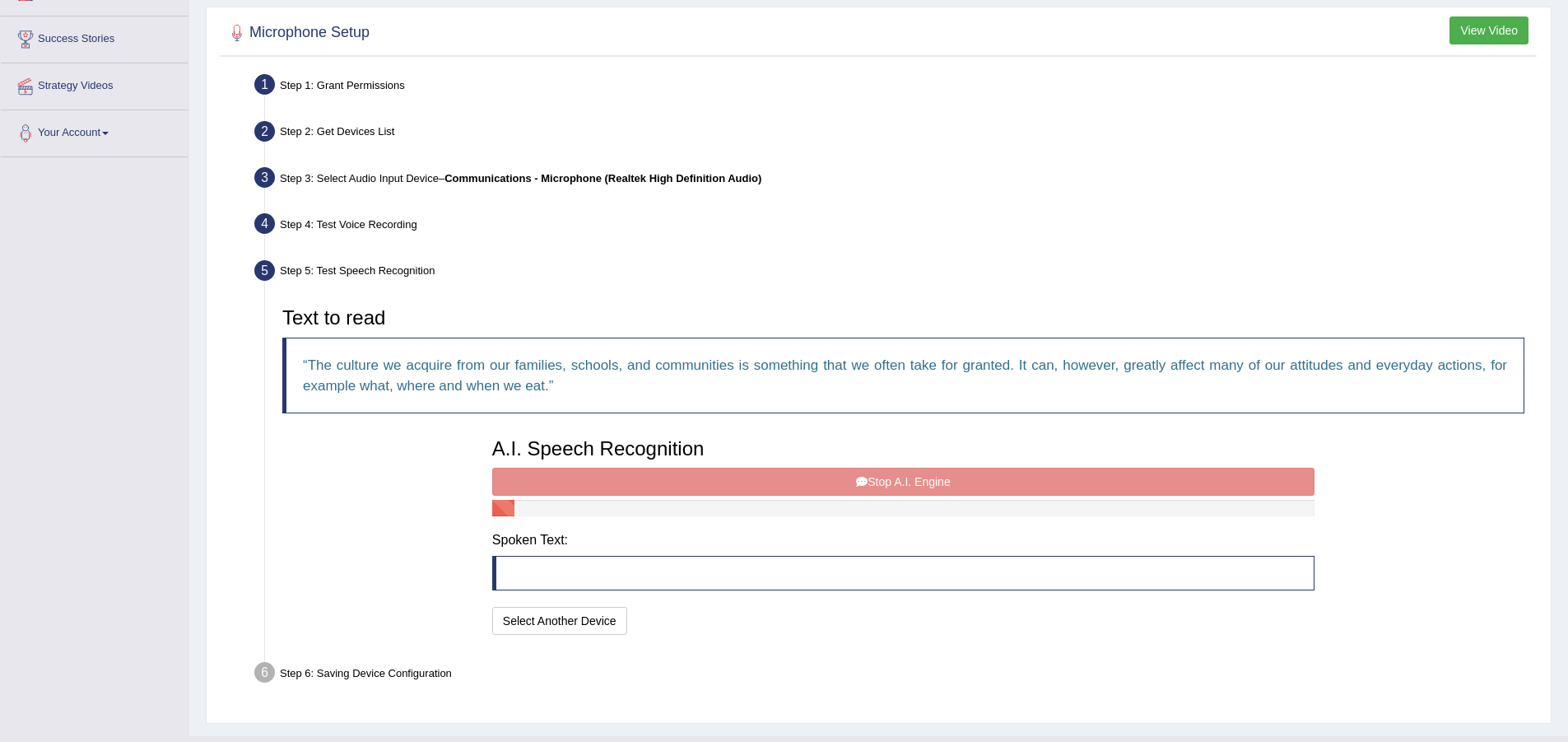
click at [692, 577] on blockquote at bounding box center [903, 573] width 822 height 34
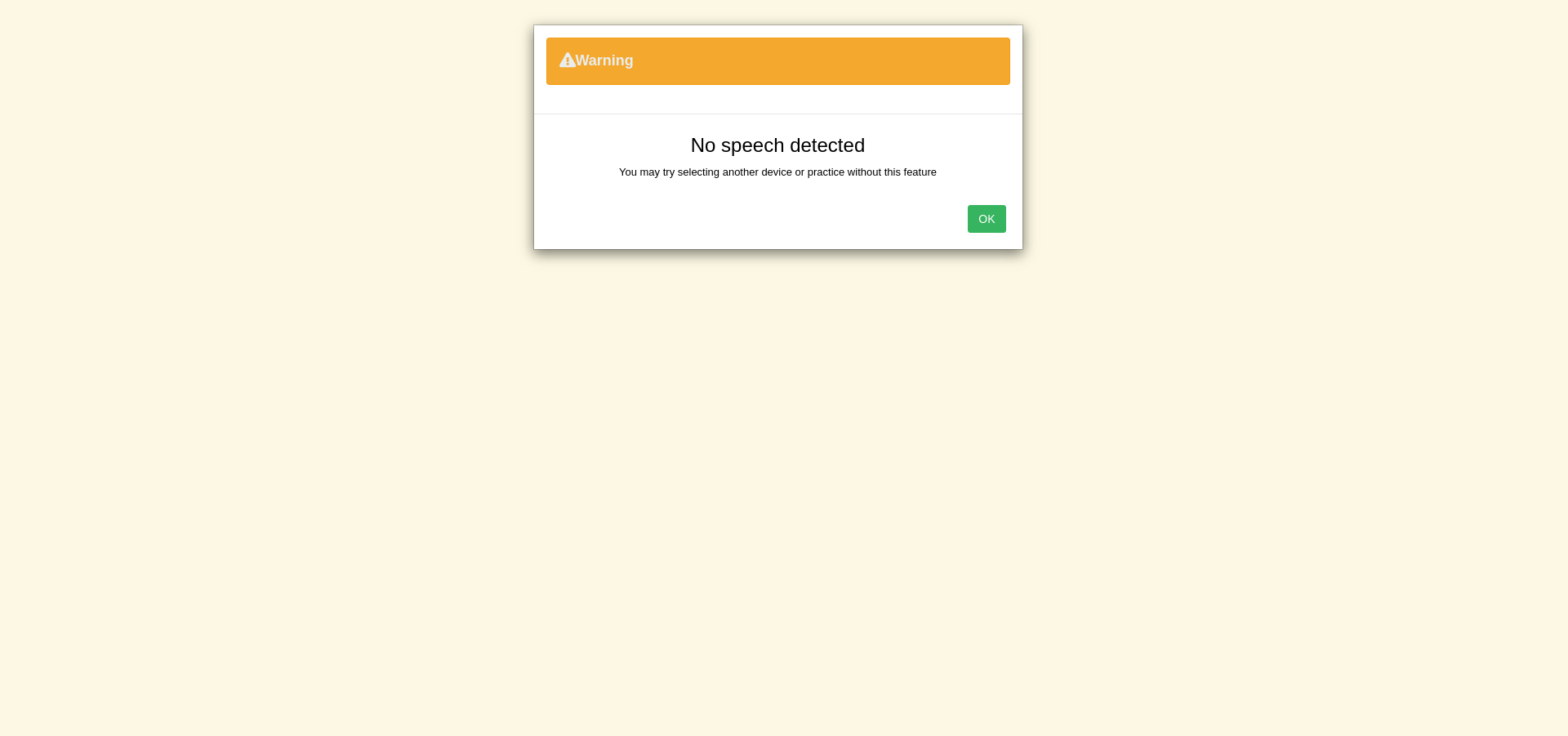
click at [992, 217] on button "OK" at bounding box center [986, 219] width 37 height 28
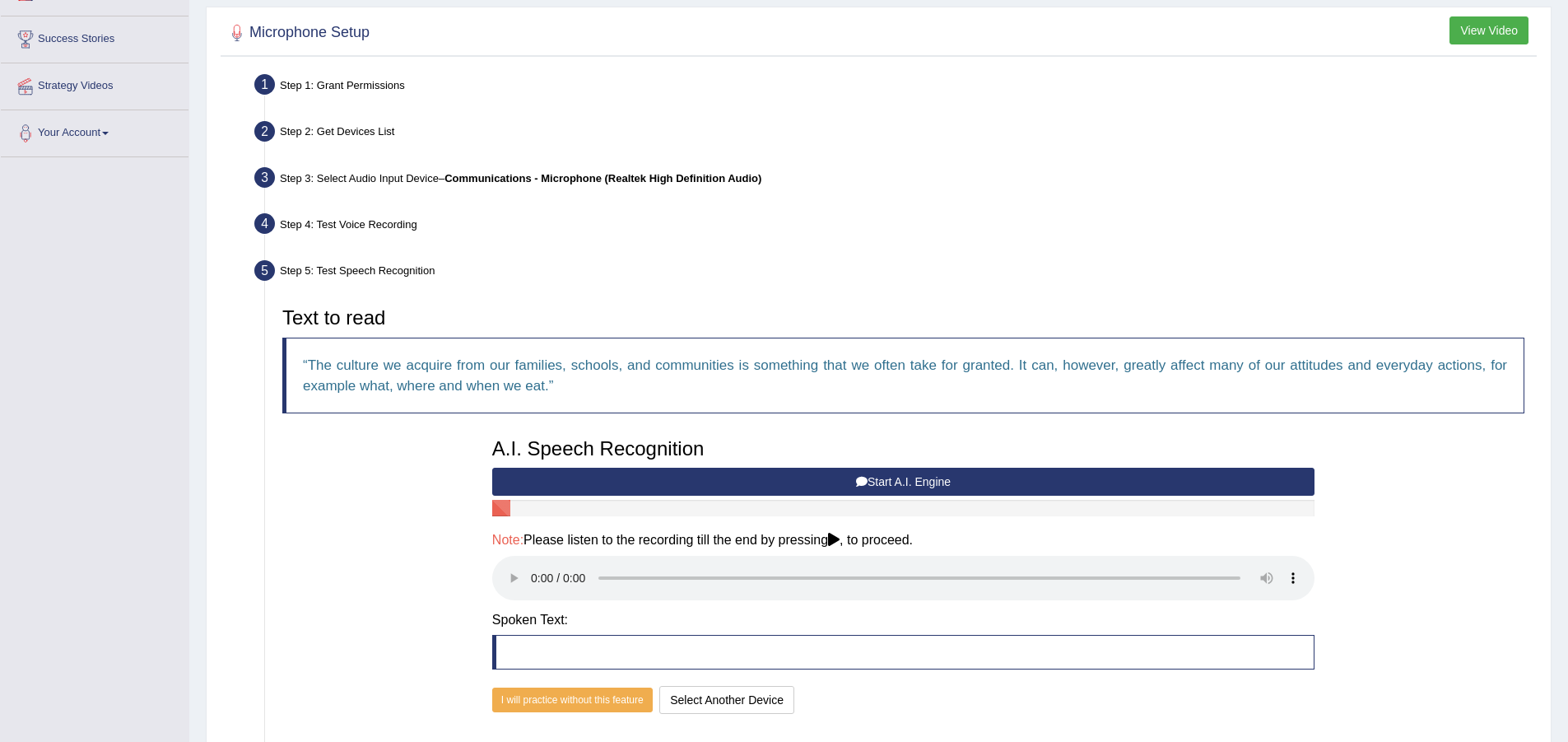
click at [902, 478] on button "Start A.I. Engine" at bounding box center [903, 481] width 822 height 28
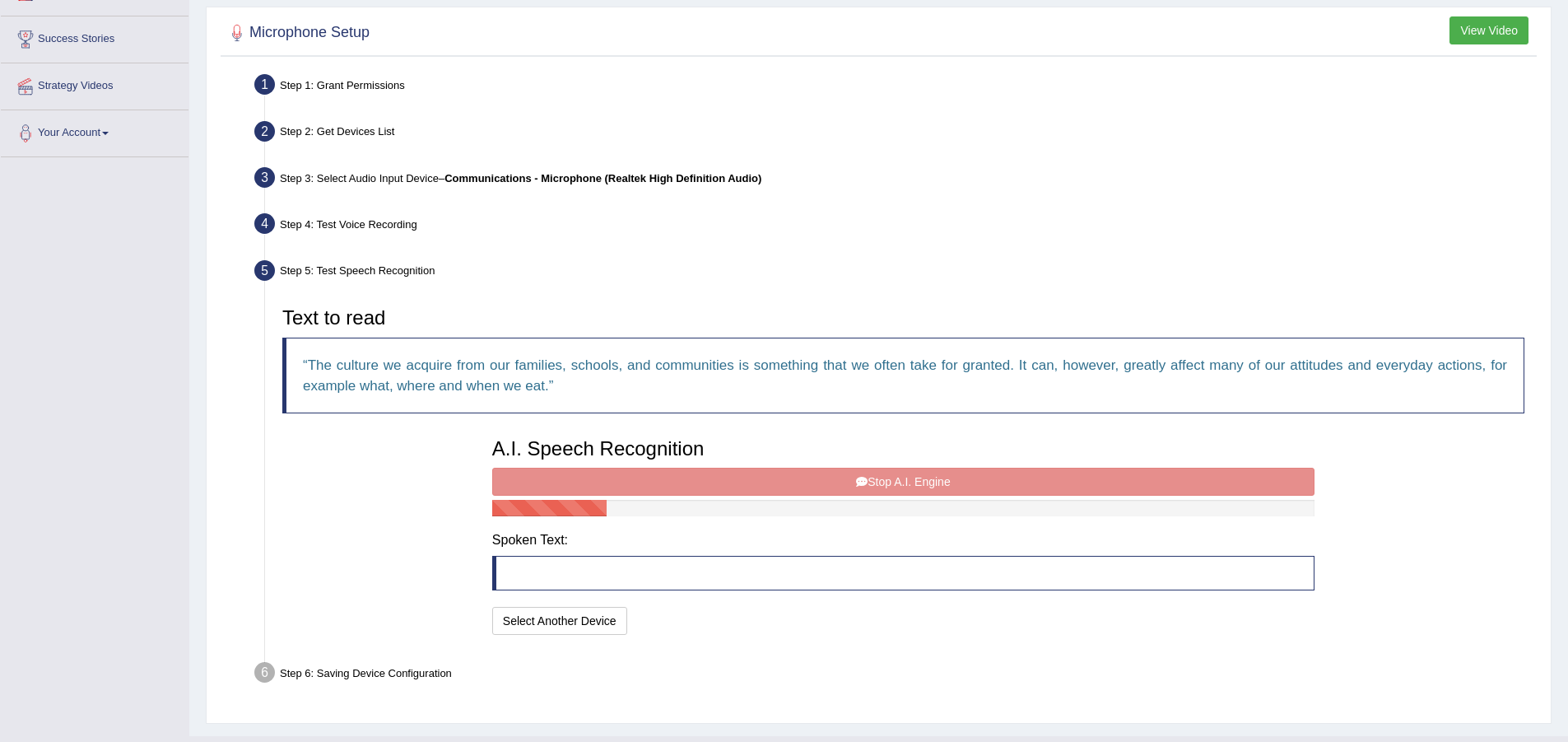
click at [913, 478] on div "A.I. Speech Recognition Start A.I. Engine Stop A.I. Engine Note: Please listen …" at bounding box center [903, 534] width 838 height 209
click at [904, 483] on div "A.I. Speech Recognition Start A.I. Engine Stop A.I. Engine Note: Please listen …" at bounding box center [903, 534] width 838 height 209
click at [637, 569] on blockquote at bounding box center [903, 573] width 822 height 34
click at [658, 581] on blockquote at bounding box center [903, 573] width 822 height 34
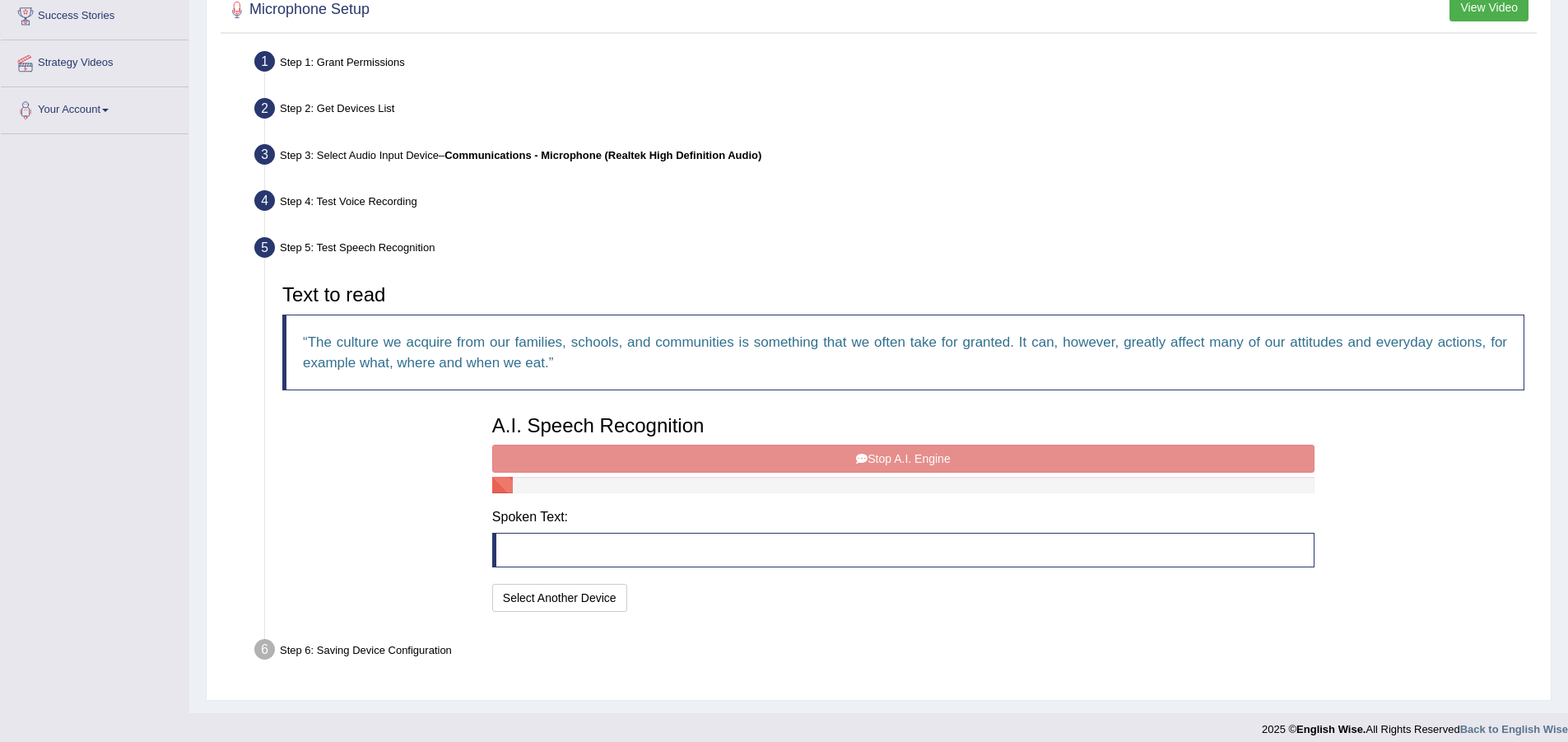
scroll to position [288, 0]
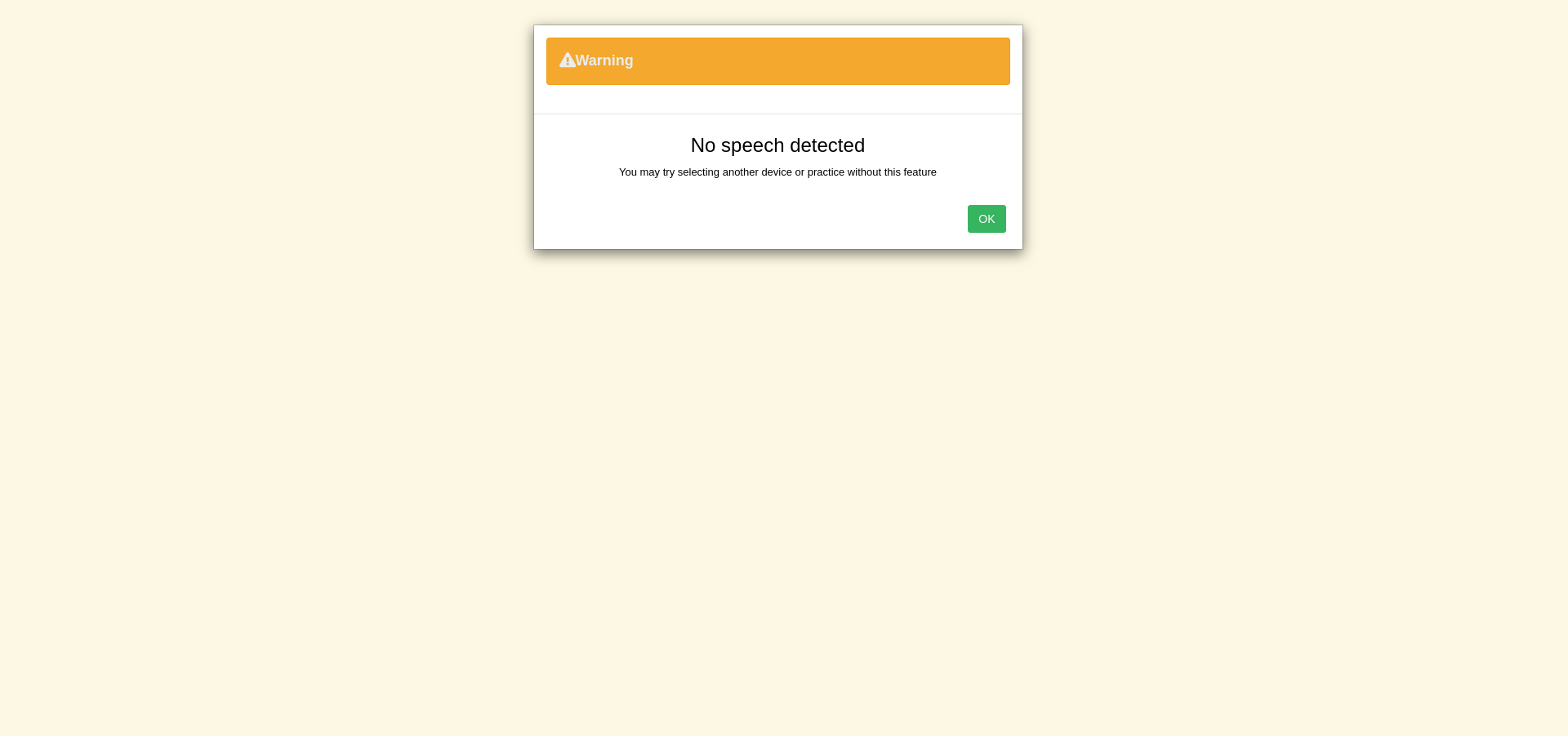
click at [988, 220] on button "OK" at bounding box center [986, 219] width 37 height 28
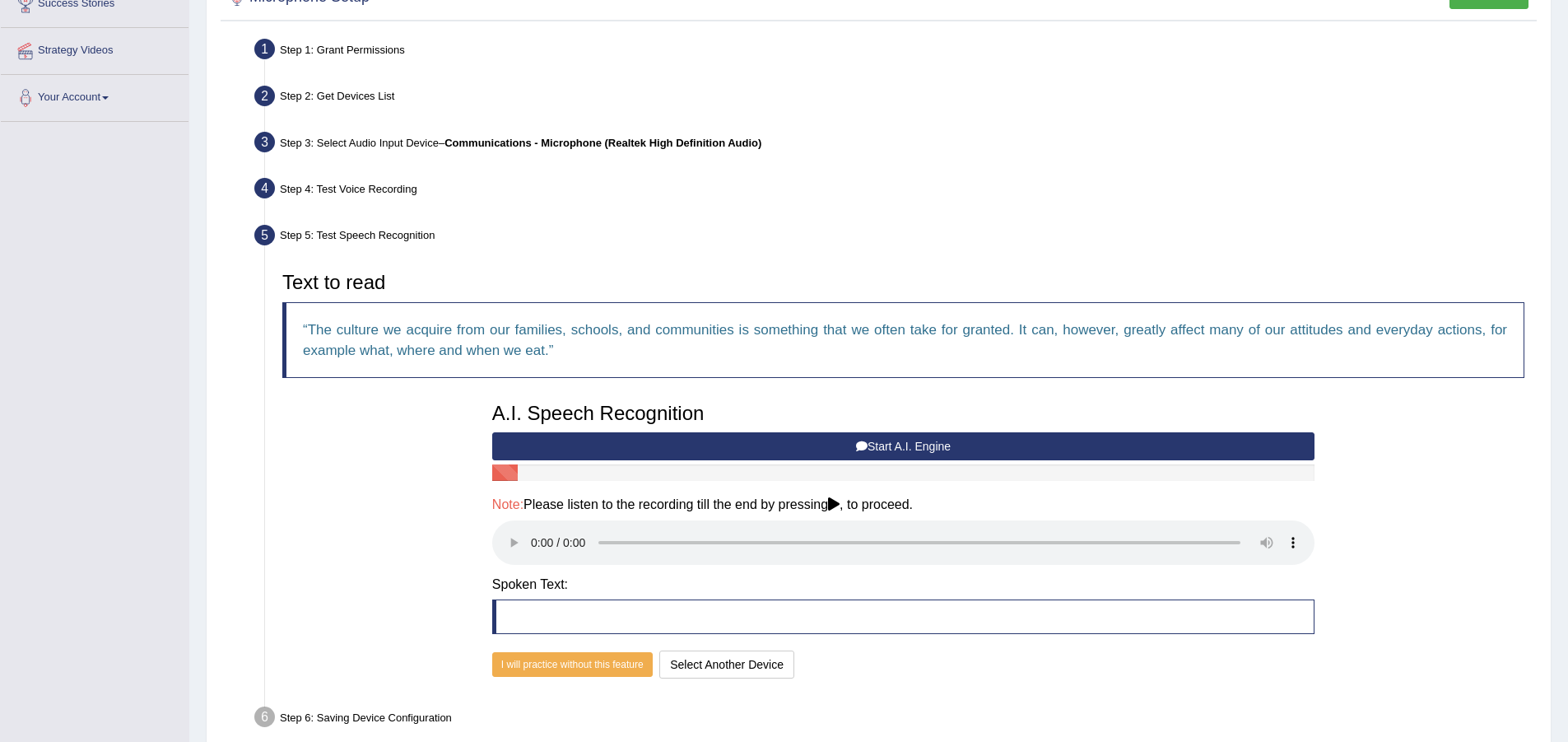
click at [660, 439] on button "Start A.I. Engine" at bounding box center [903, 446] width 822 height 28
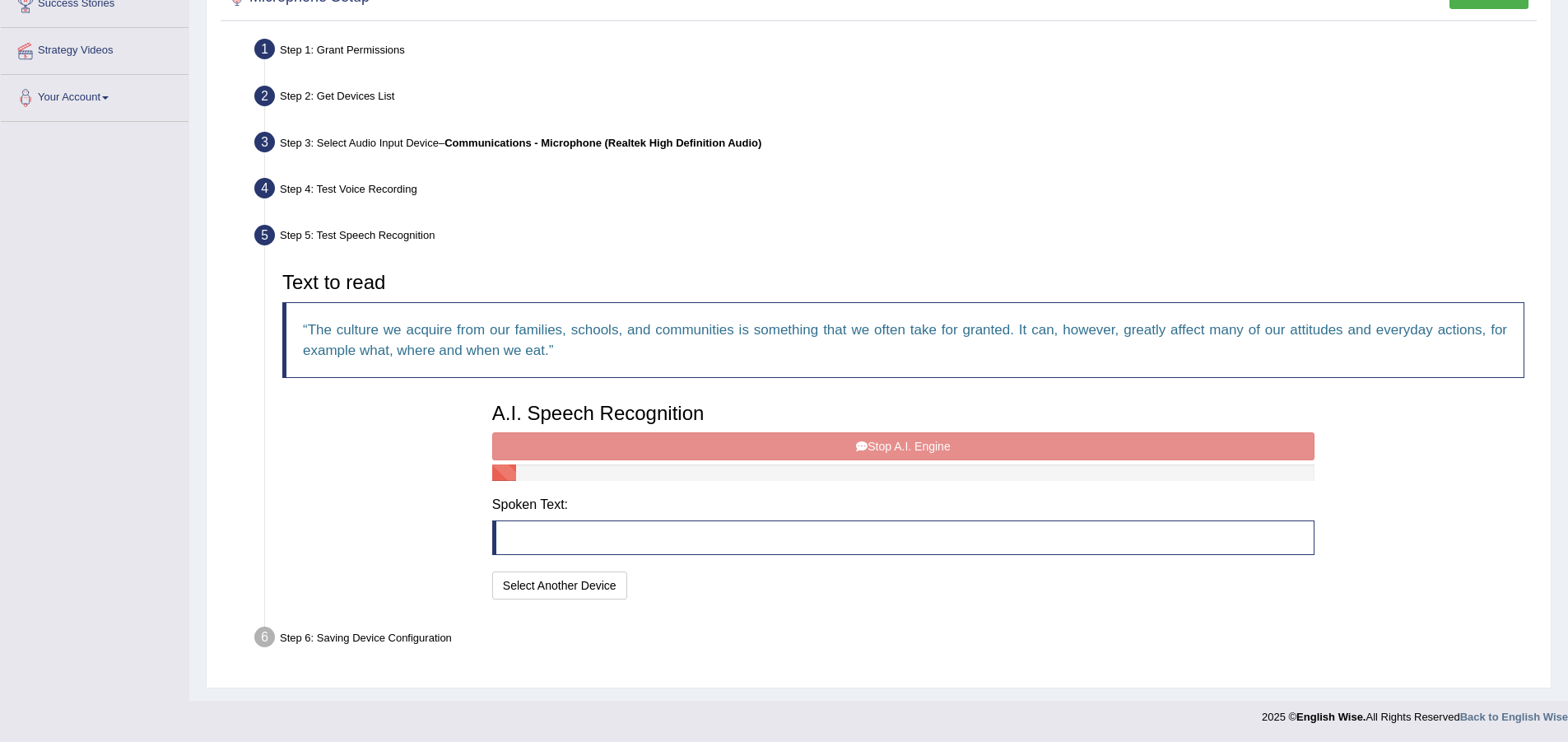
click at [808, 447] on div "A.I. Speech Recognition Start A.I. Engine Stop A.I. Engine Note: Please listen …" at bounding box center [903, 499] width 838 height 209
click at [790, 528] on blockquote at bounding box center [903, 538] width 822 height 34
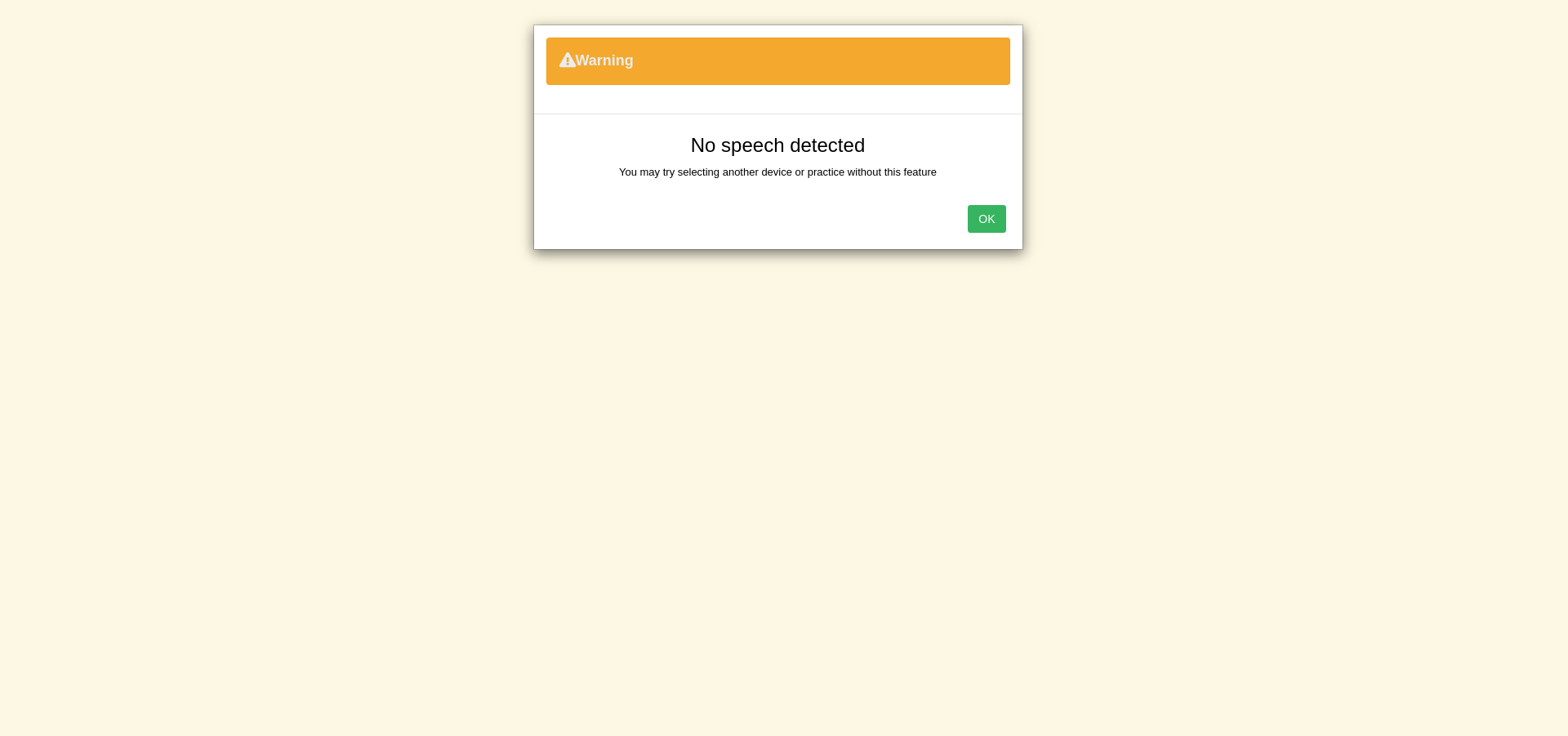
click at [987, 220] on button "OK" at bounding box center [986, 219] width 37 height 28
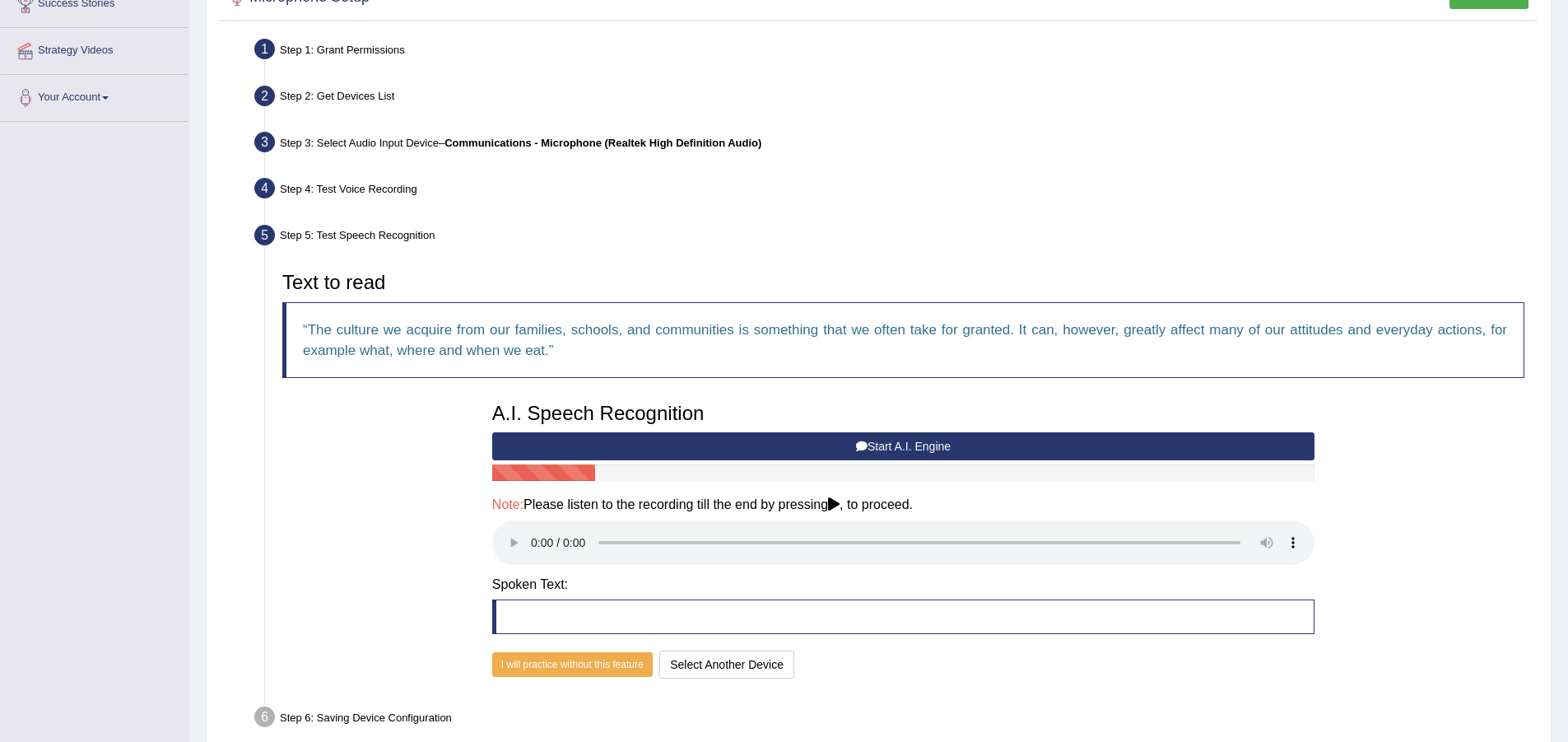
click at [771, 450] on button "Start A.I. Engine" at bounding box center [903, 446] width 822 height 28
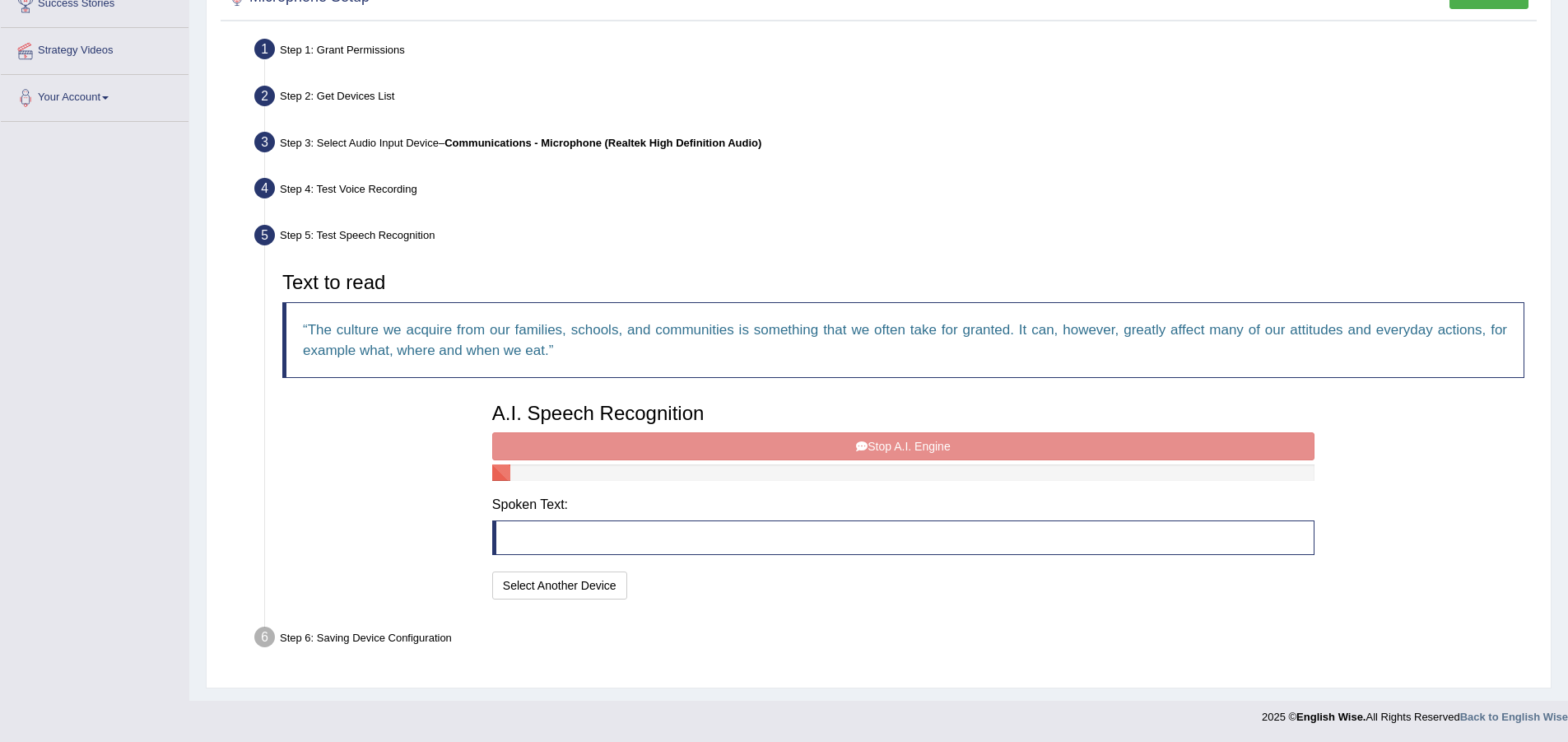
click at [1060, 449] on div "A.I. Speech Recognition Start A.I. Engine Stop A.I. Engine Note: Please listen …" at bounding box center [903, 499] width 838 height 209
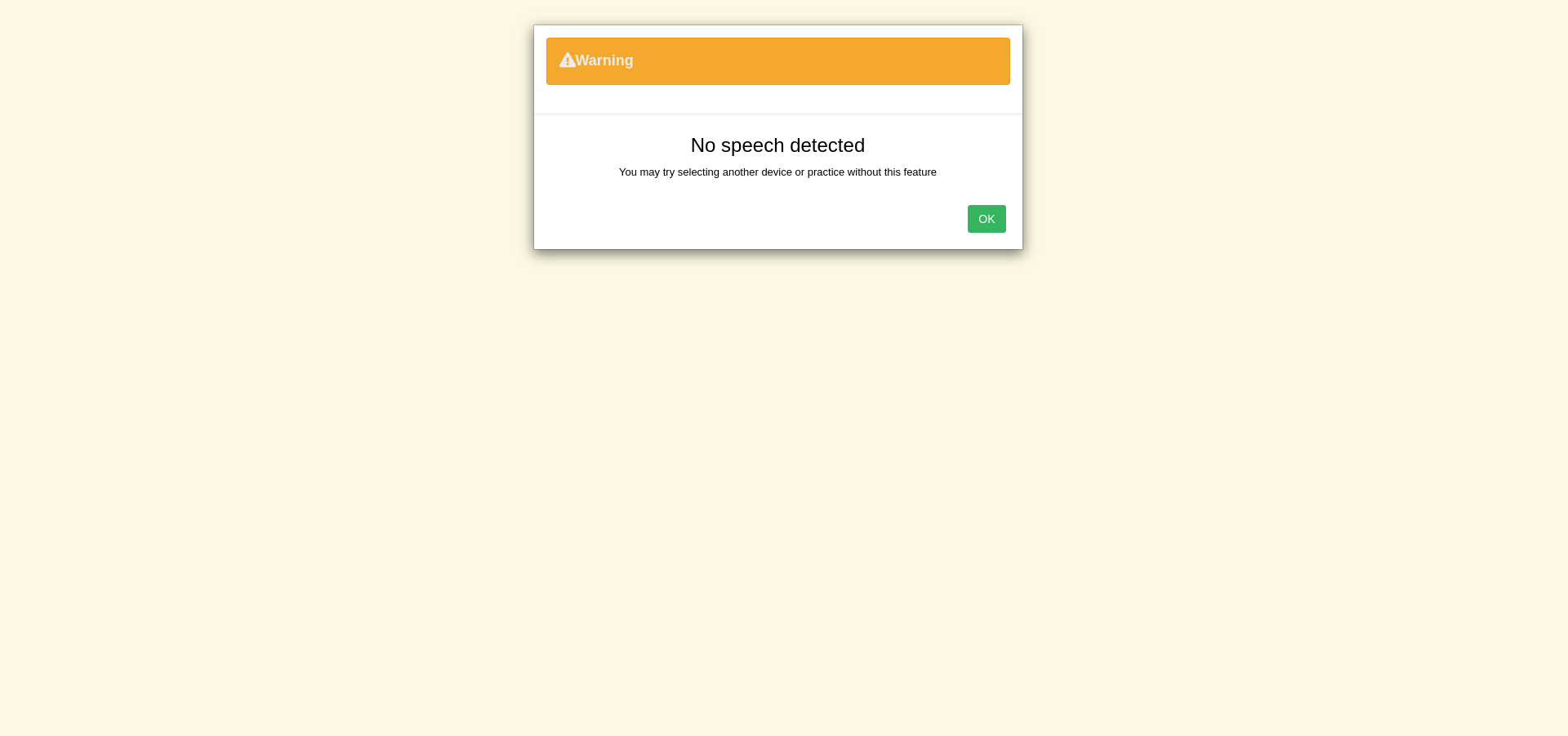
click at [990, 231] on button "OK" at bounding box center [986, 219] width 37 height 28
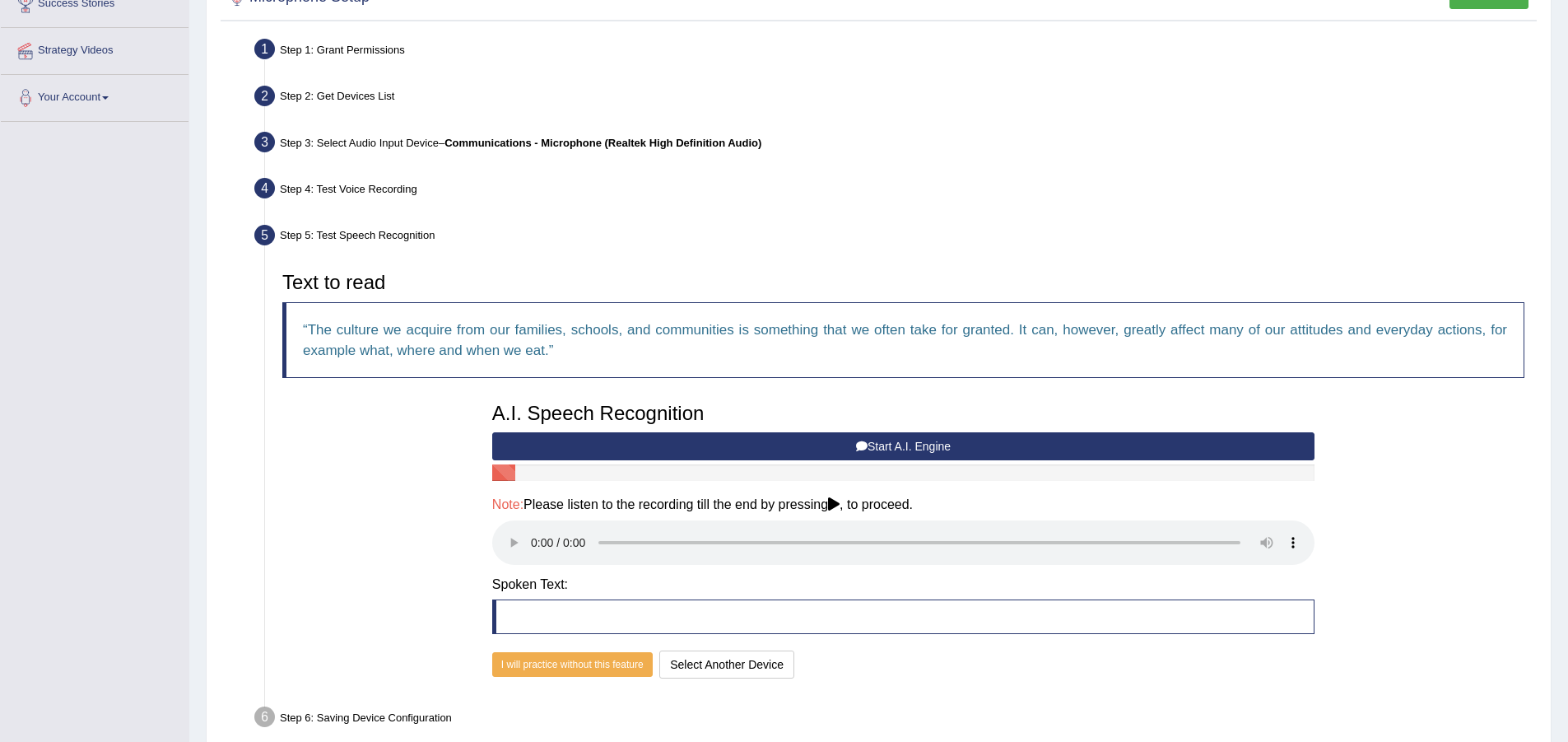
click at [872, 446] on button "Start A.I. Engine" at bounding box center [903, 446] width 822 height 28
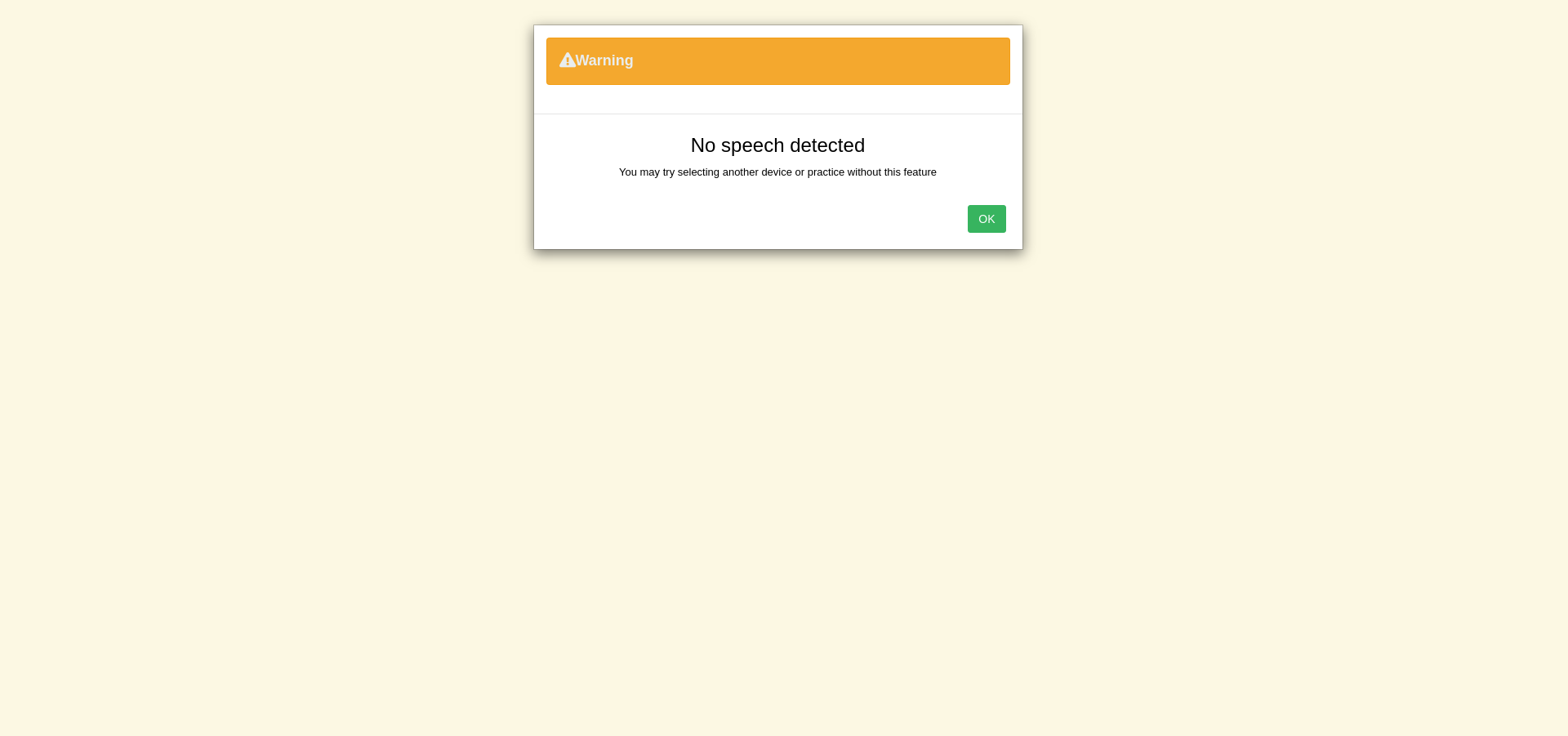
click at [999, 226] on button "OK" at bounding box center [986, 219] width 37 height 28
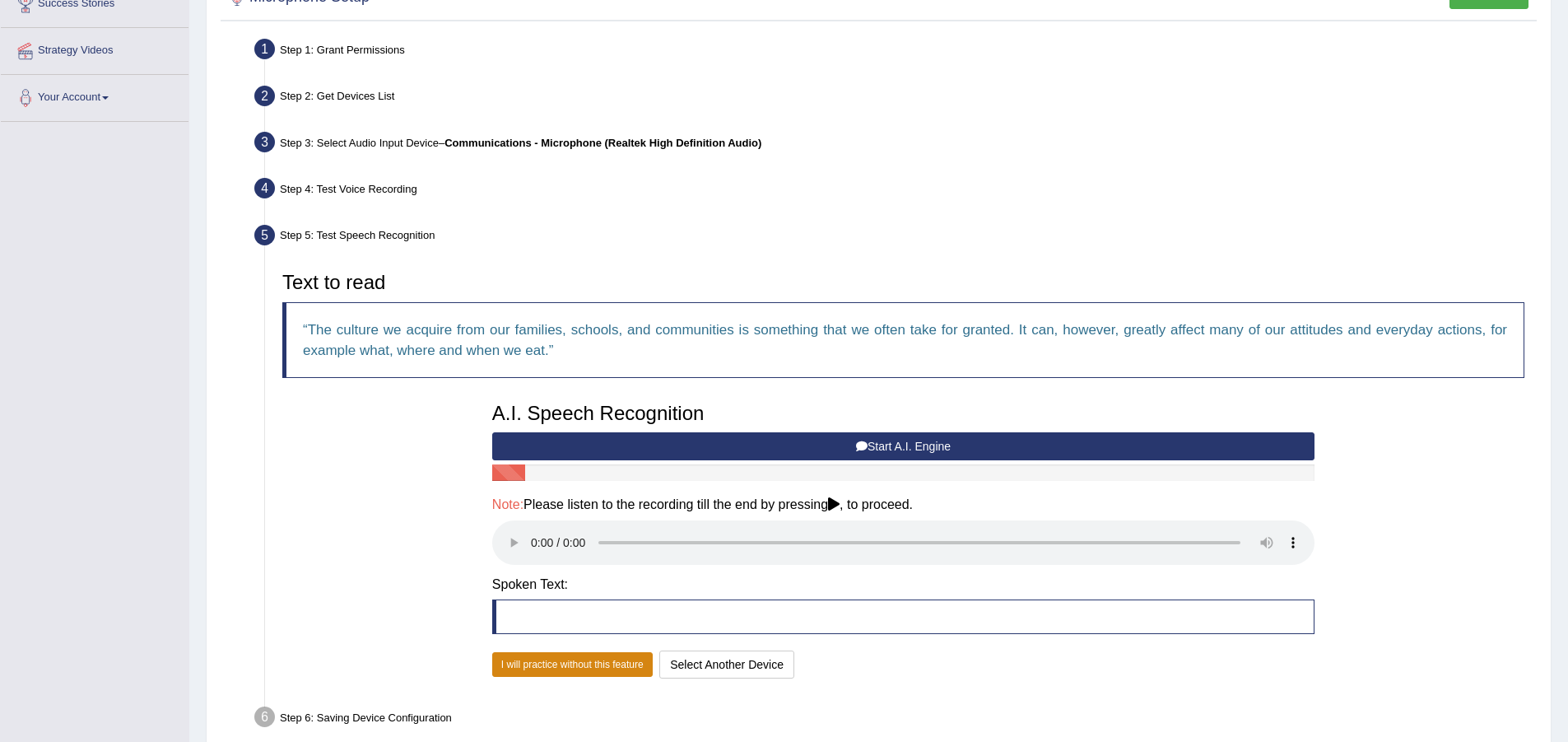
click at [560, 656] on button "I will practice without this feature" at bounding box center [572, 664] width 160 height 25
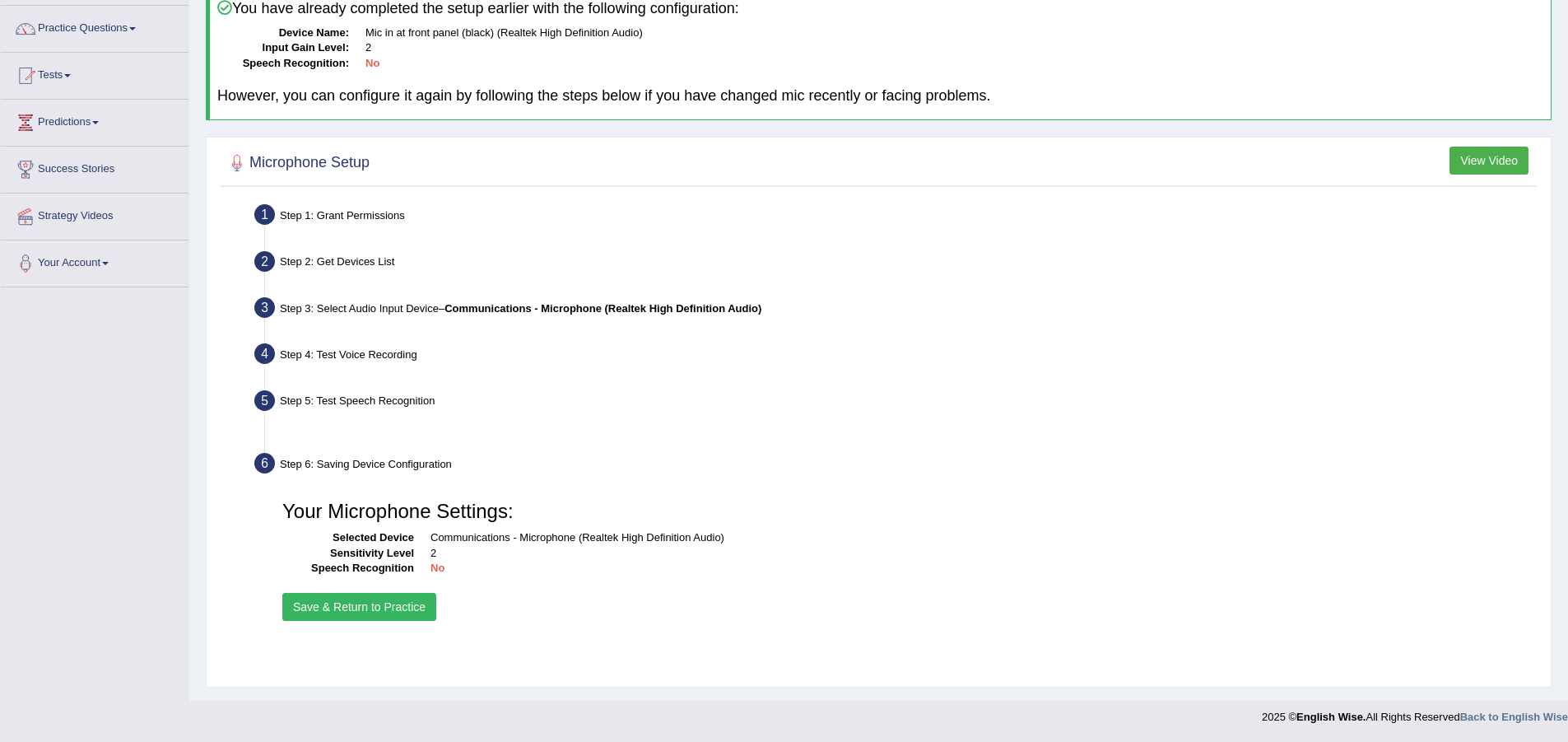
scroll to position [123, 0]
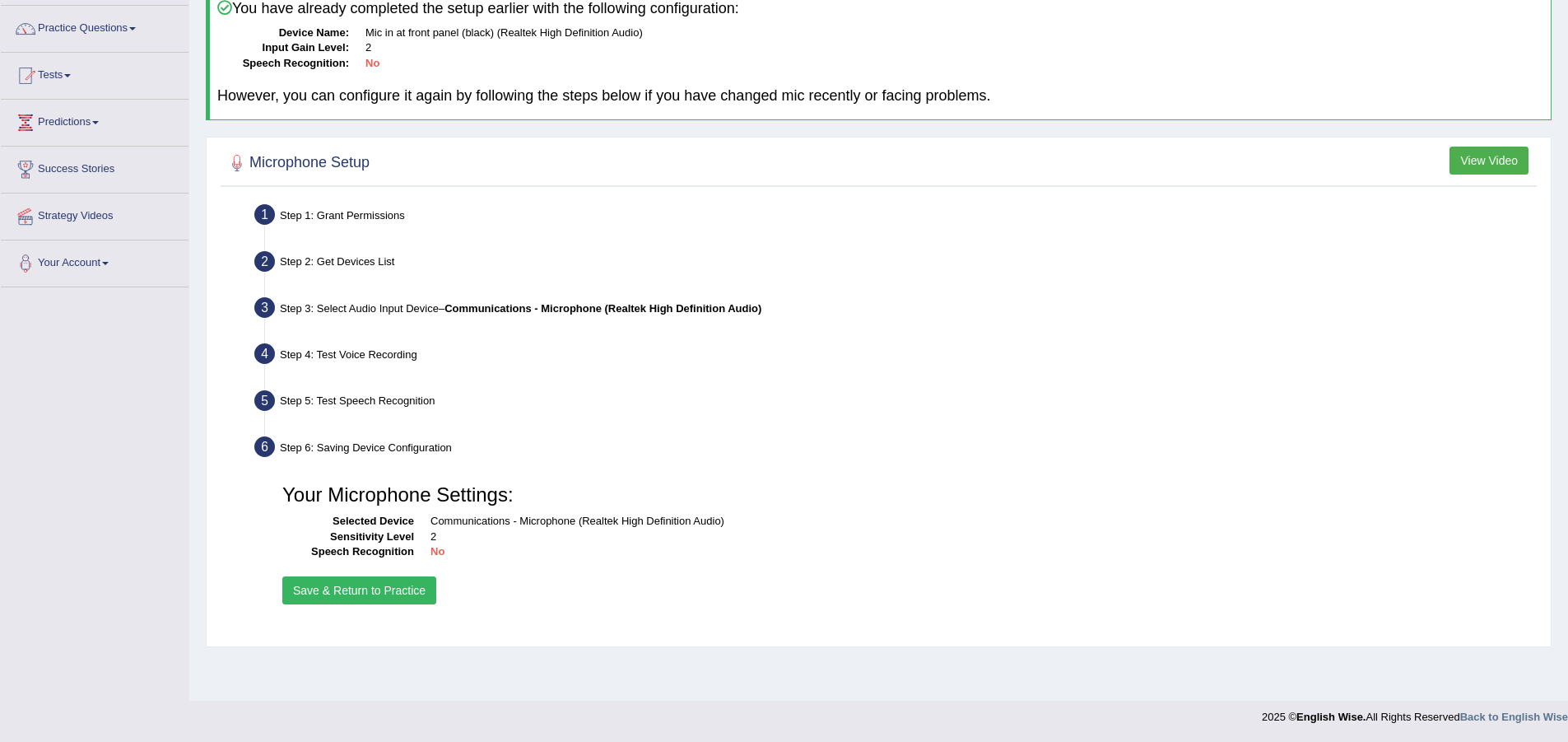
click at [391, 582] on button "Save & Return to Practice" at bounding box center [358, 590] width 153 height 28
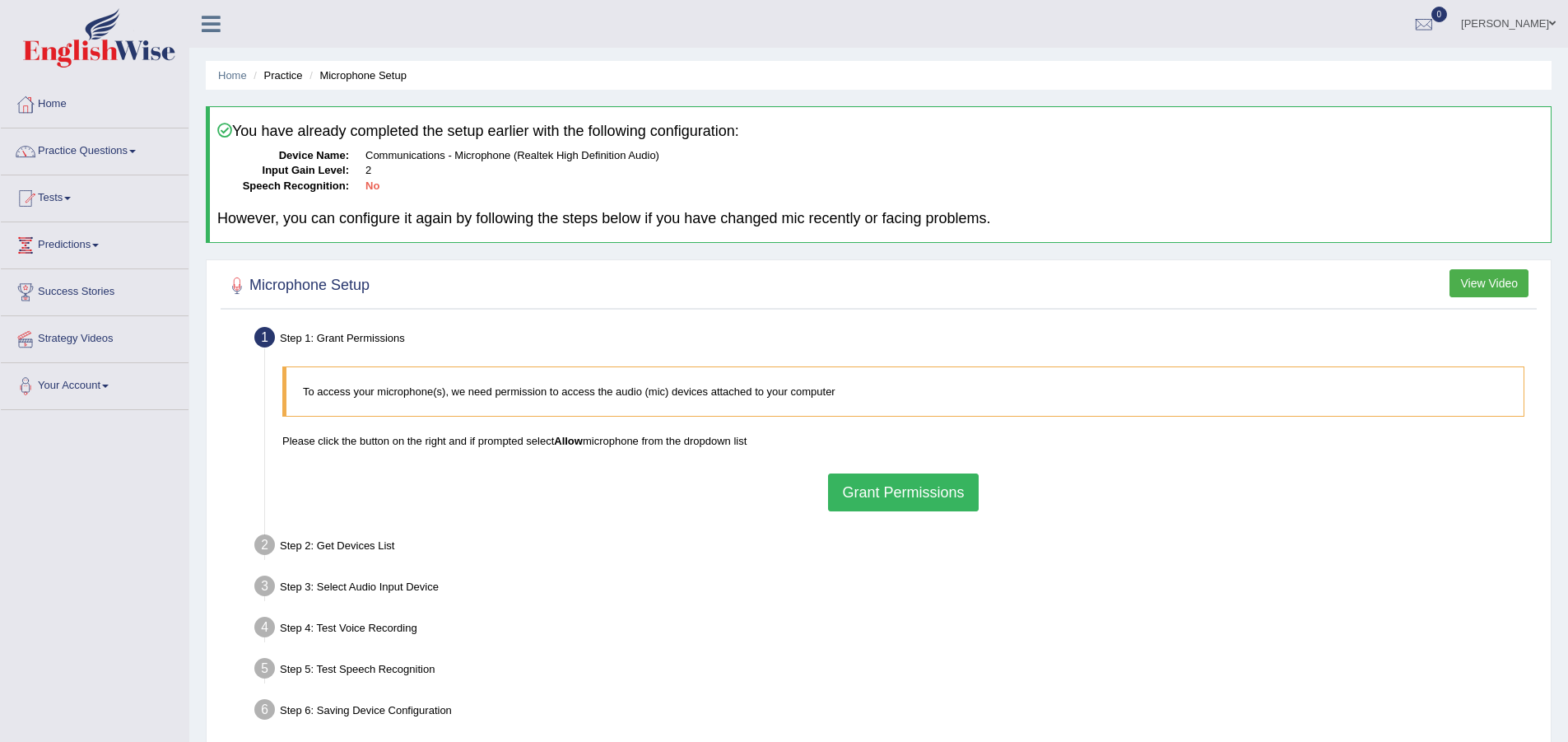
click at [892, 490] on button "Grant Permissions" at bounding box center [903, 492] width 150 height 38
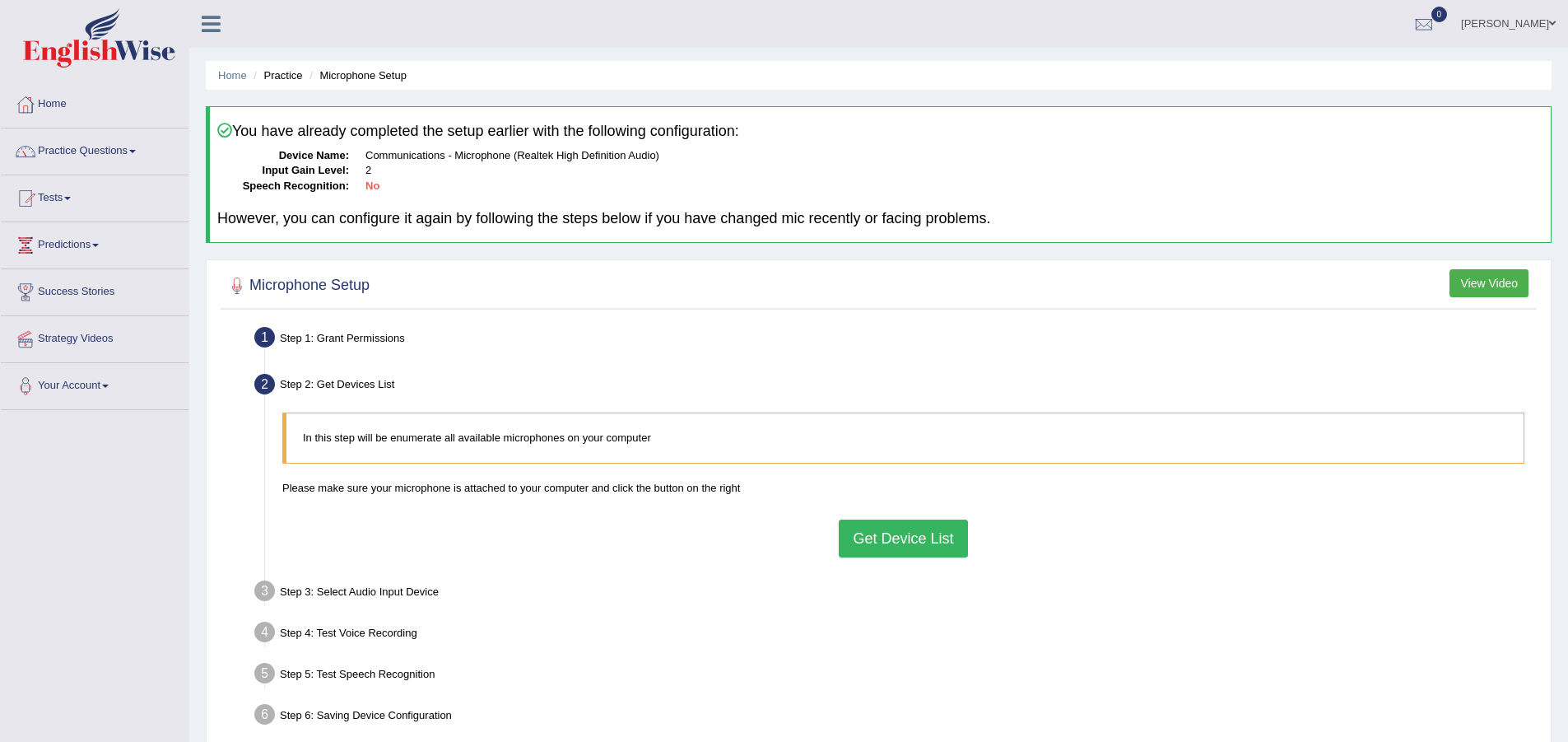
click at [892, 540] on button "Get Device List" at bounding box center [903, 539] width 129 height 38
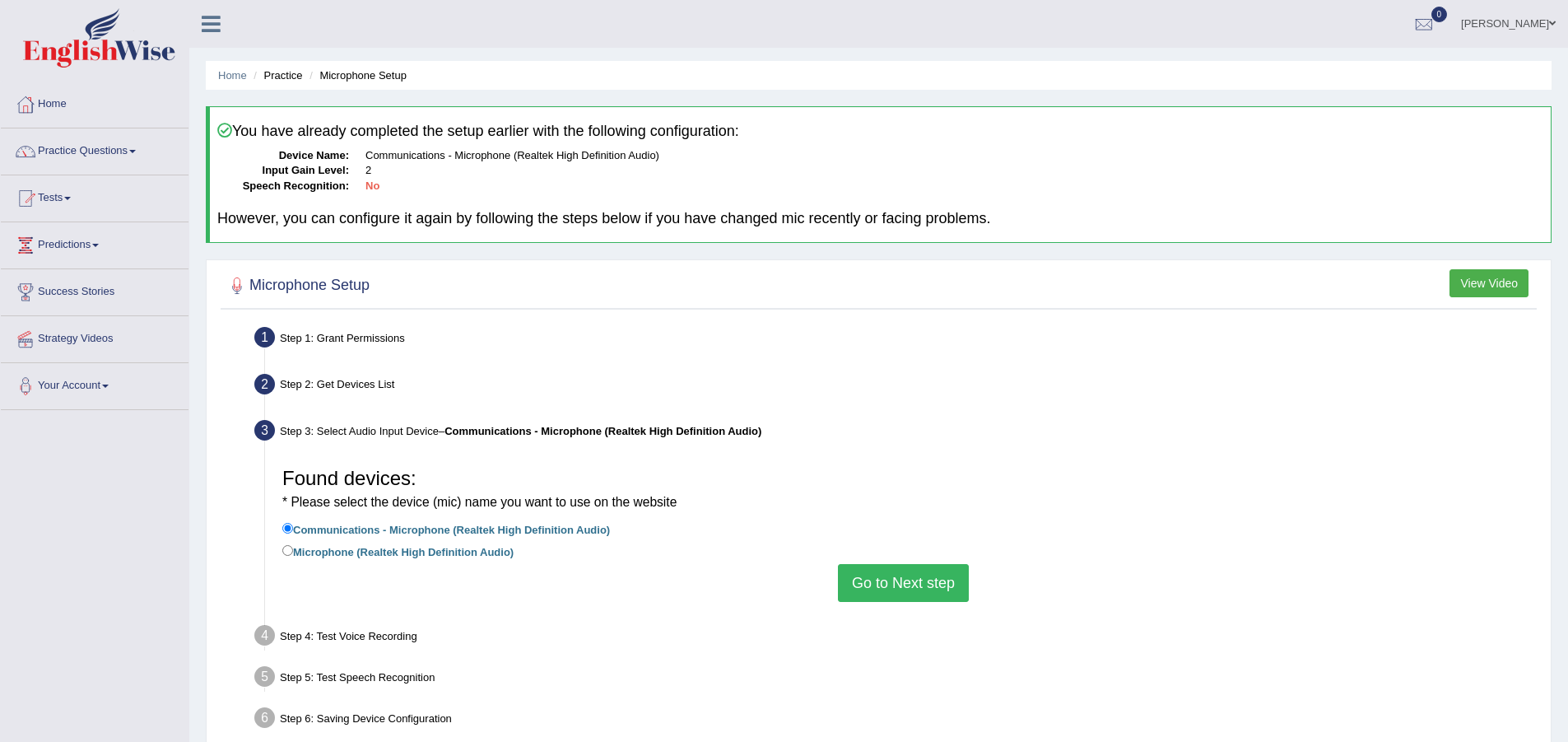
click at [910, 585] on button "Go to Next step" at bounding box center [903, 583] width 131 height 38
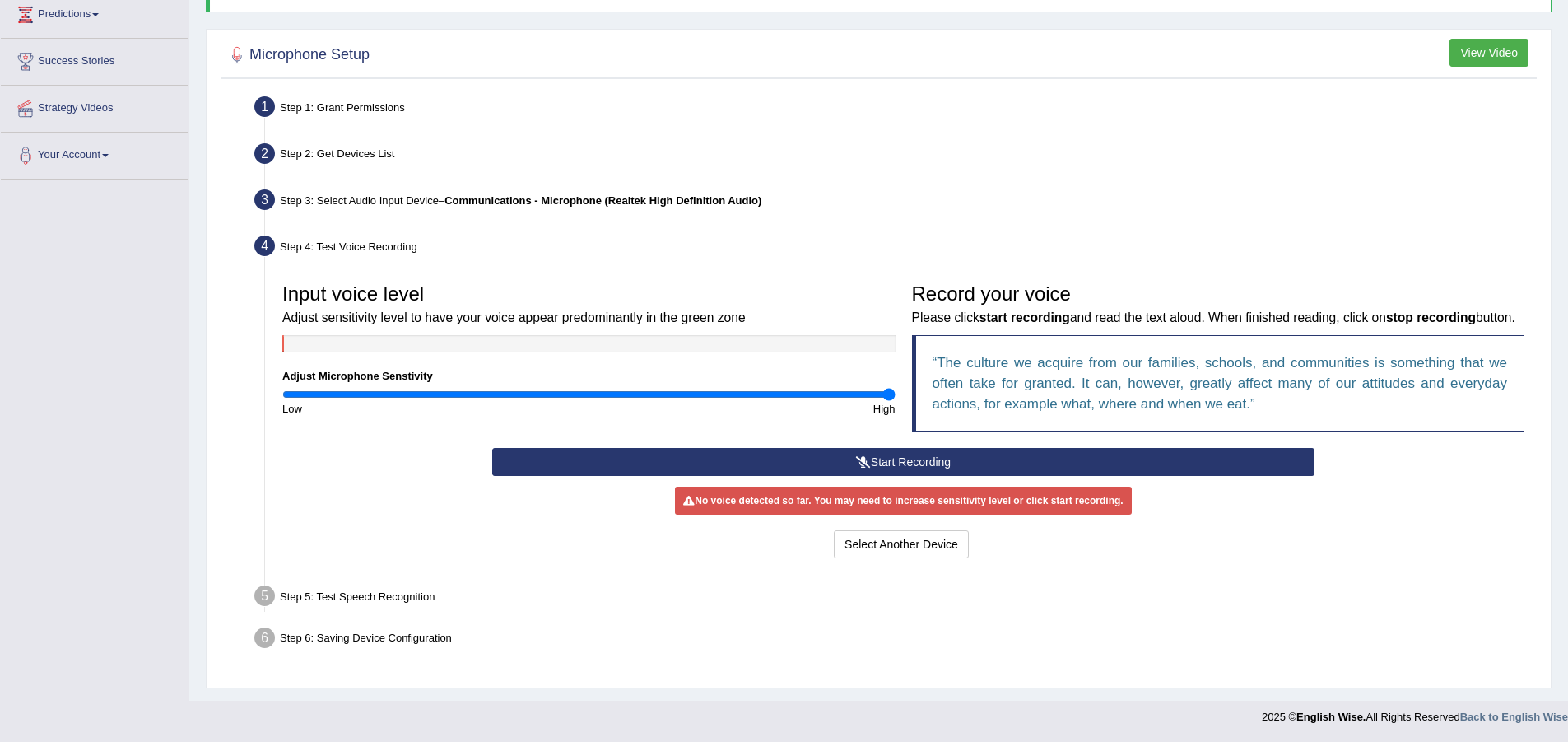
scroll to position [253, 0]
click at [880, 458] on button "Start Recording" at bounding box center [903, 461] width 822 height 28
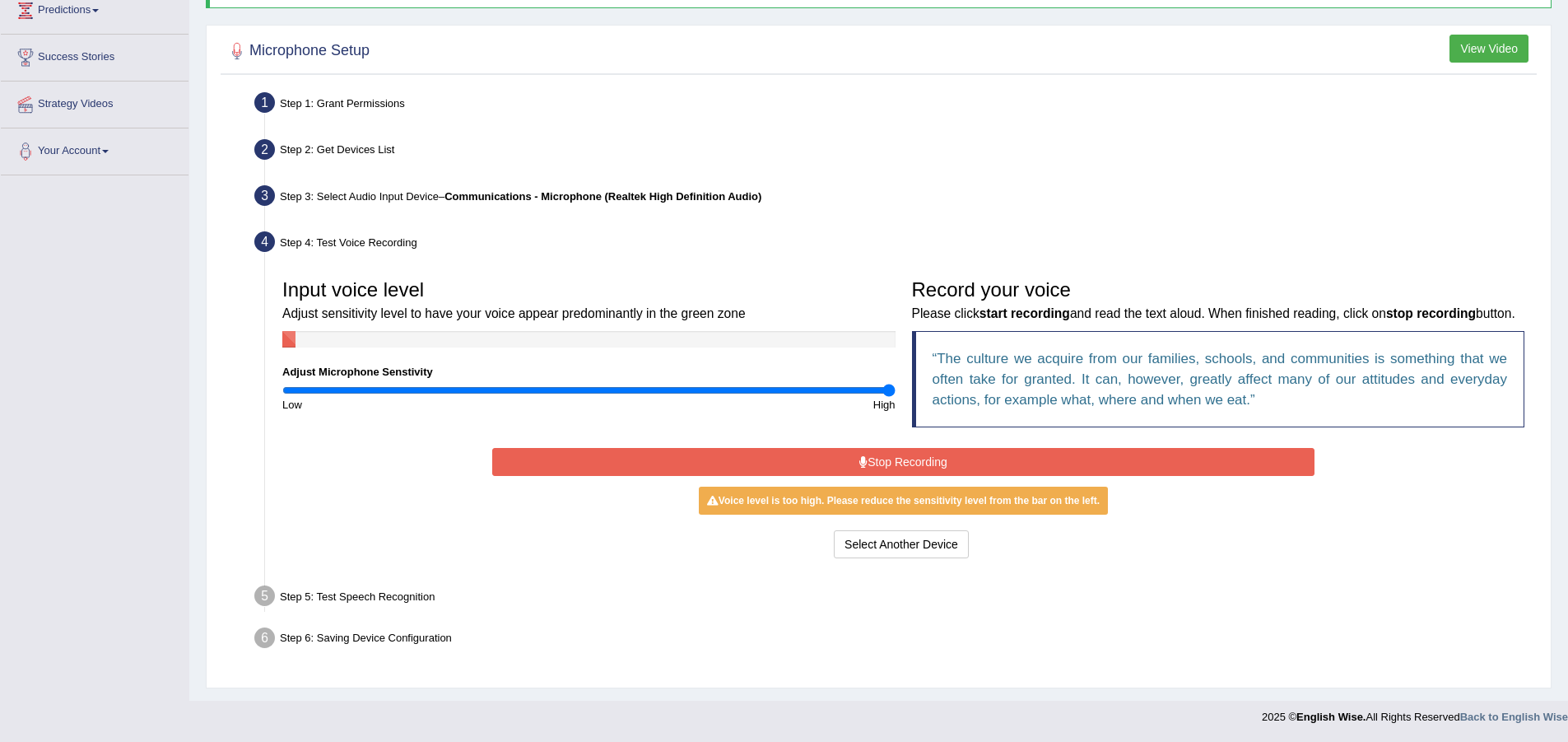
click at [741, 467] on button "Stop Recording" at bounding box center [903, 461] width 822 height 28
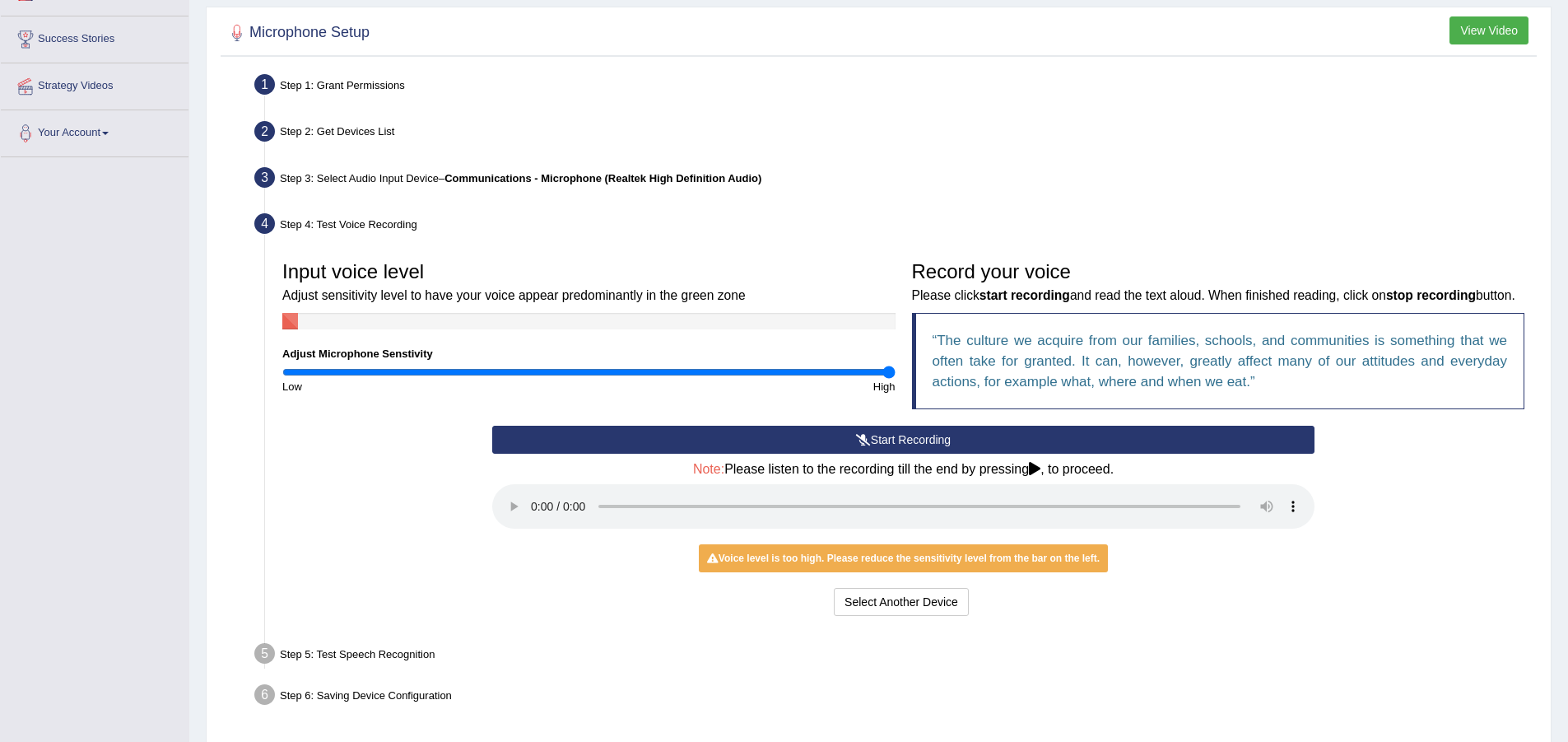
click at [844, 572] on div "Voice level is too high. Please reduce the sensitivity level from the bar on th…" at bounding box center [903, 558] width 409 height 28
click at [847, 572] on div "Voice level is too high. Please reduce the sensitivity level from the bar on th…" at bounding box center [903, 558] width 409 height 28
click at [888, 616] on button "Select Another Device" at bounding box center [900, 601] width 135 height 28
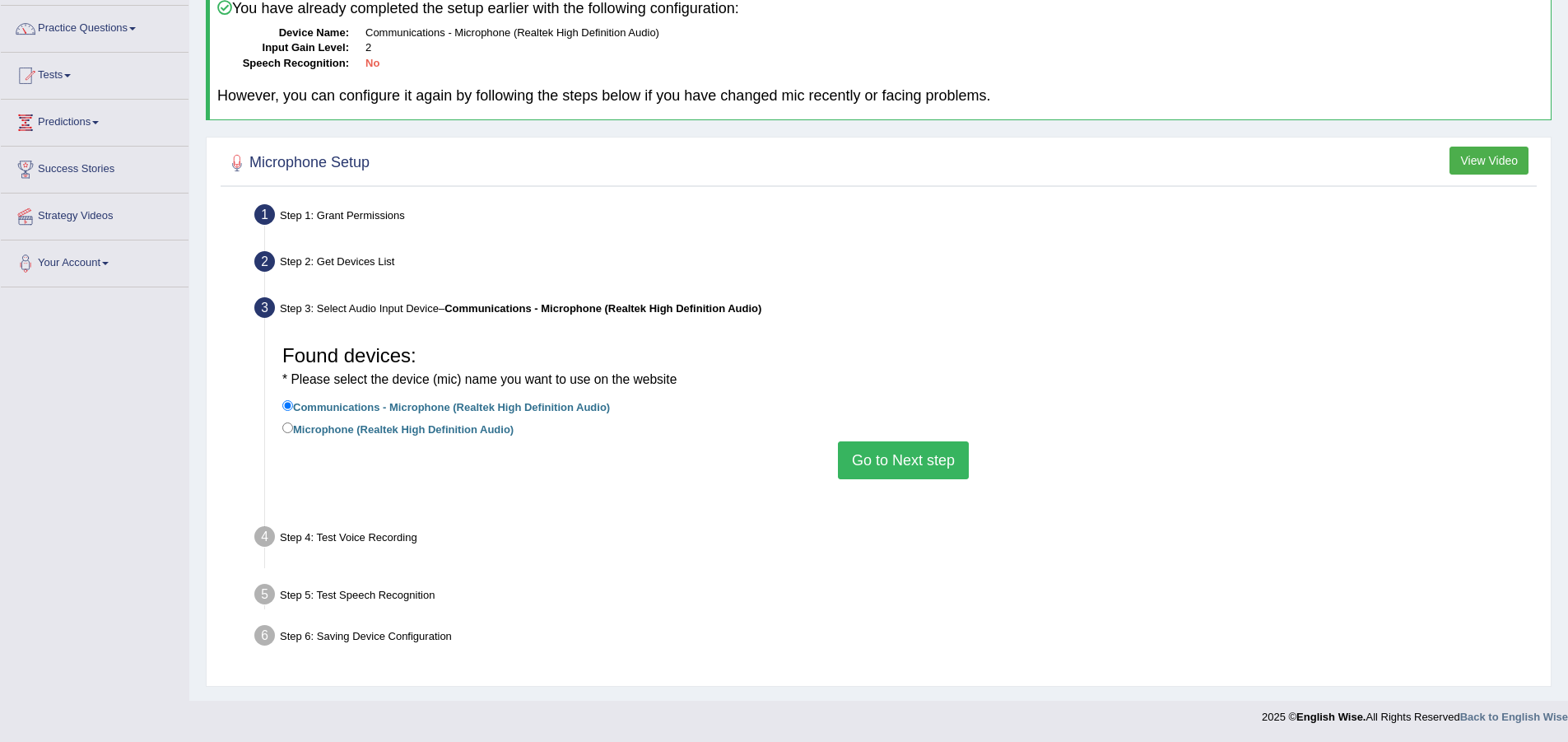
scroll to position [123, 0]
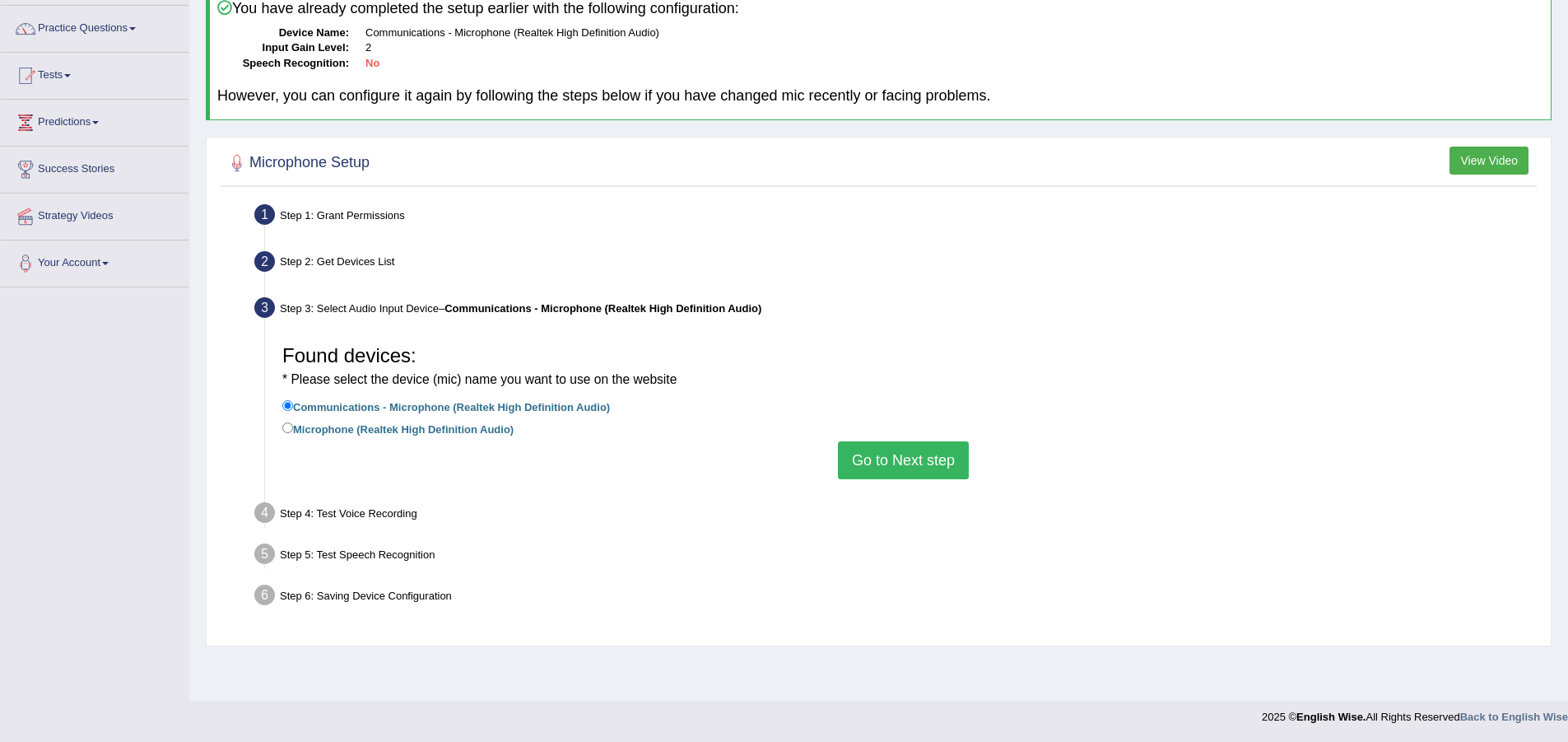
click at [891, 465] on button "Go to Next step" at bounding box center [903, 460] width 131 height 38
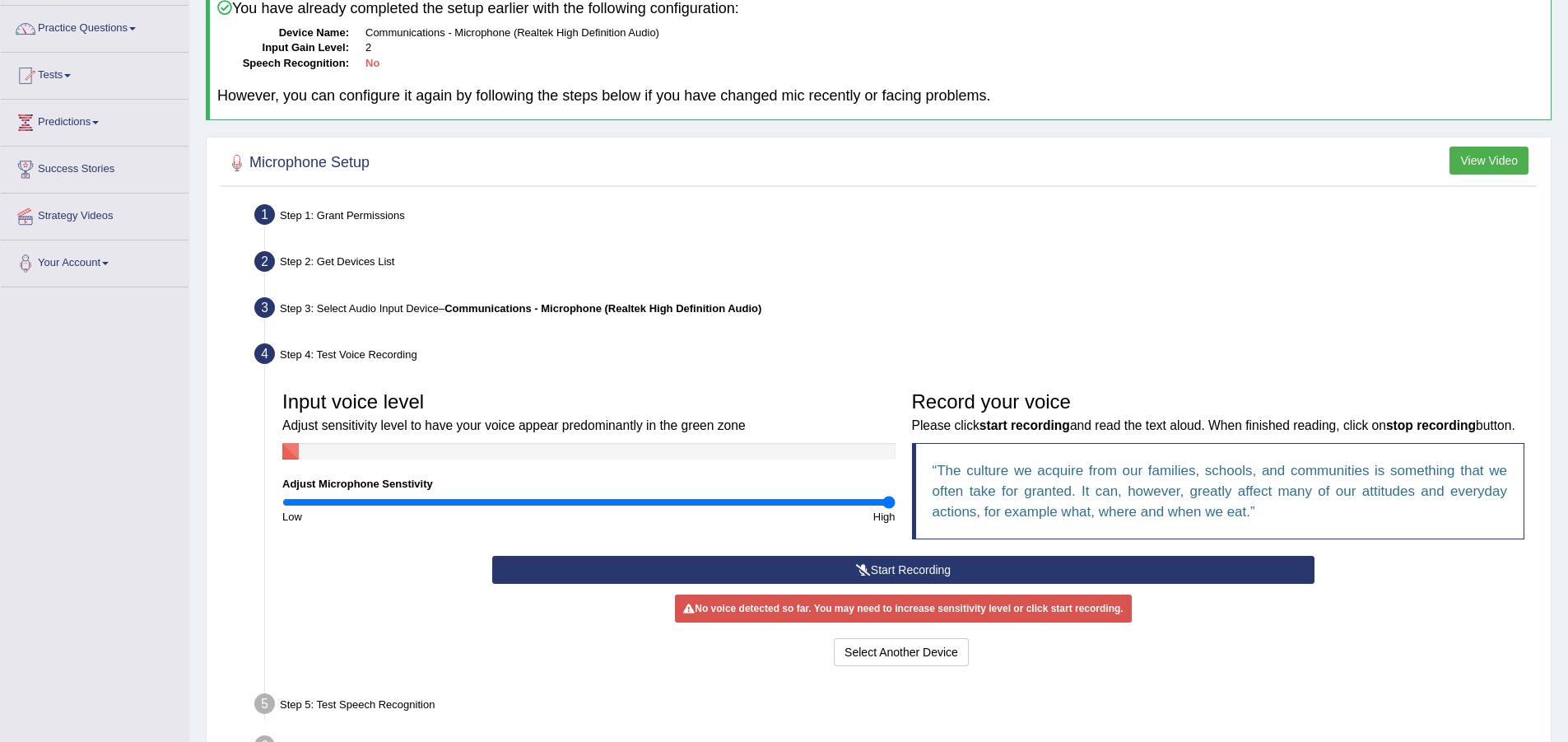
click at [889, 584] on button "Start Recording" at bounding box center [903, 570] width 822 height 28
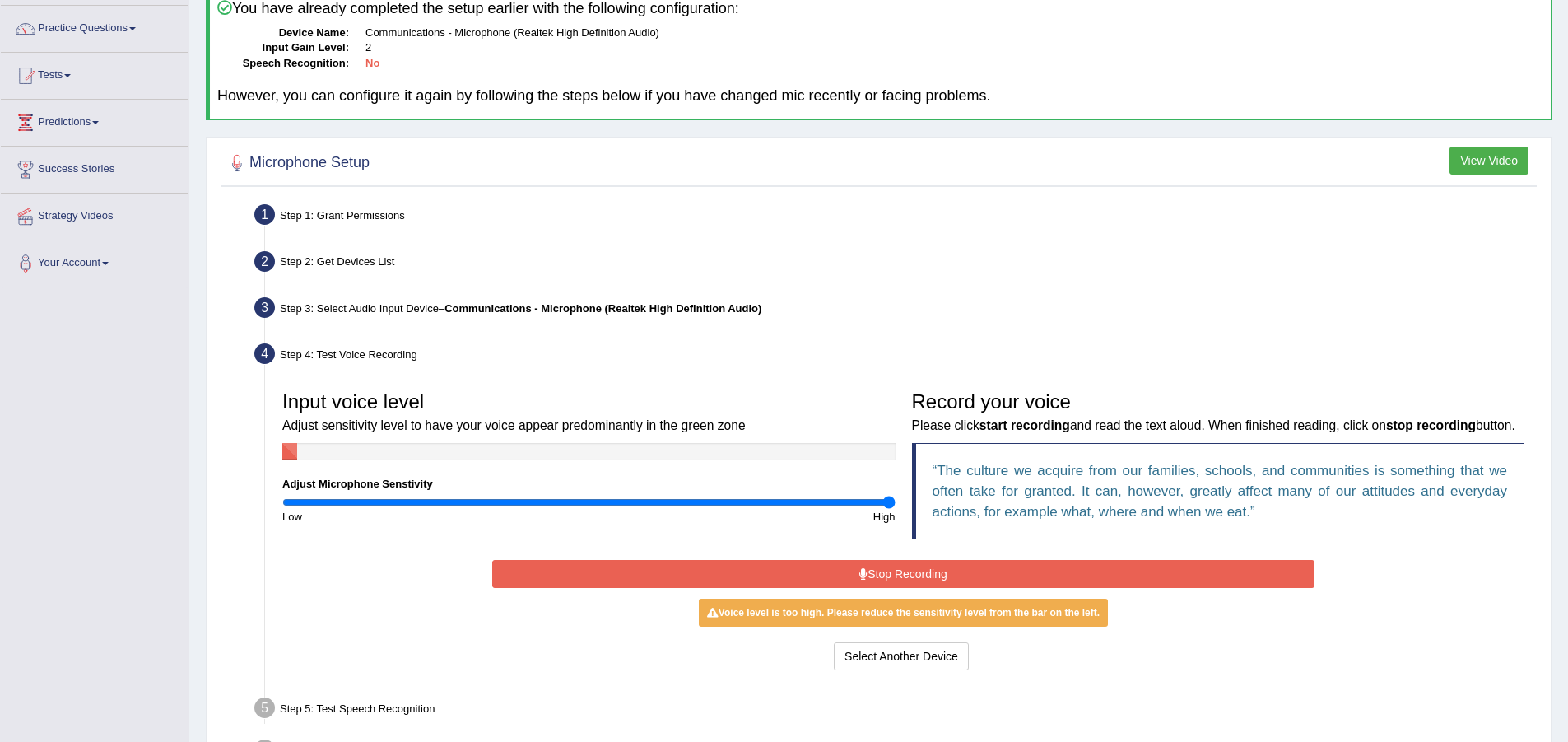
click at [985, 588] on button "Stop Recording" at bounding box center [903, 574] width 822 height 28
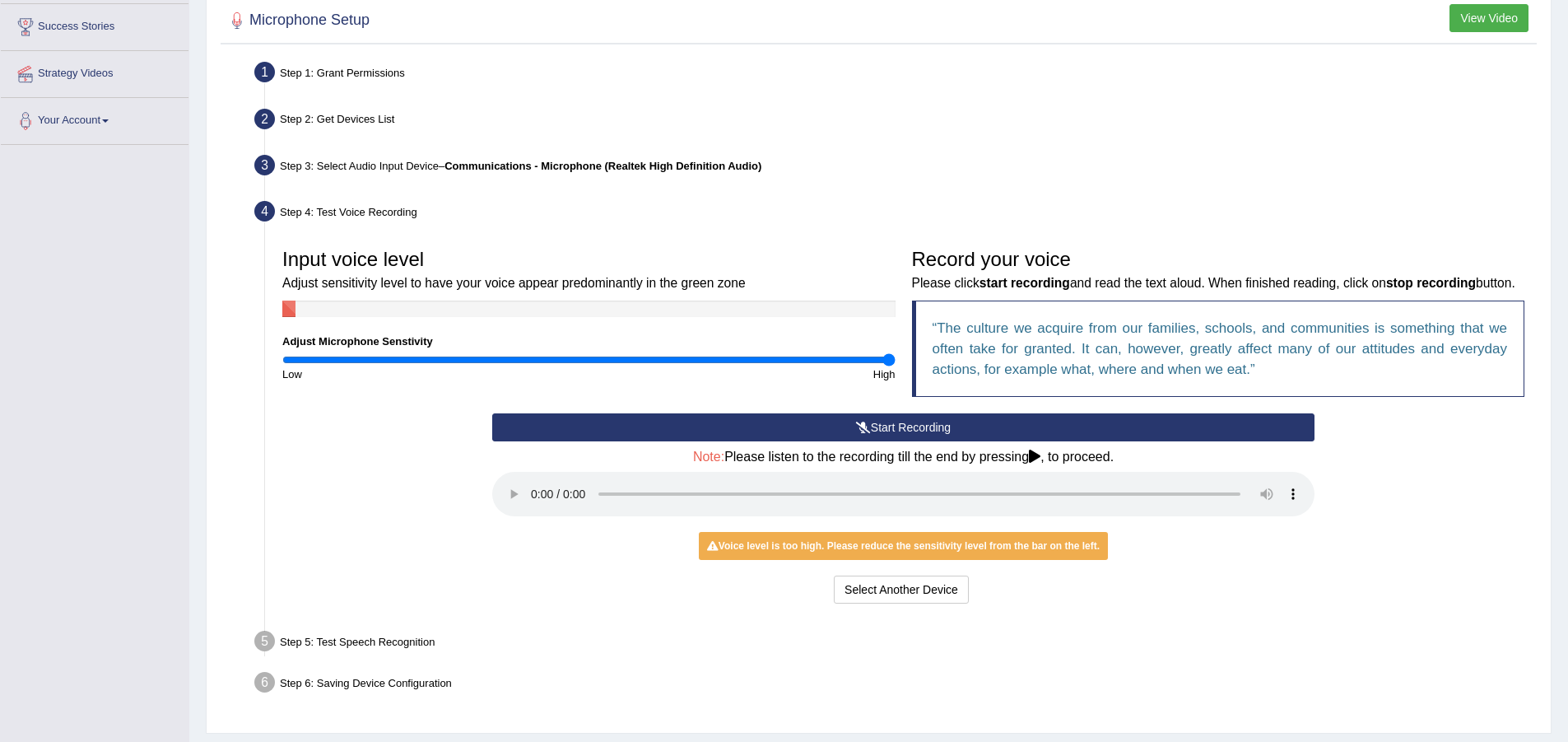
scroll to position [287, 0]
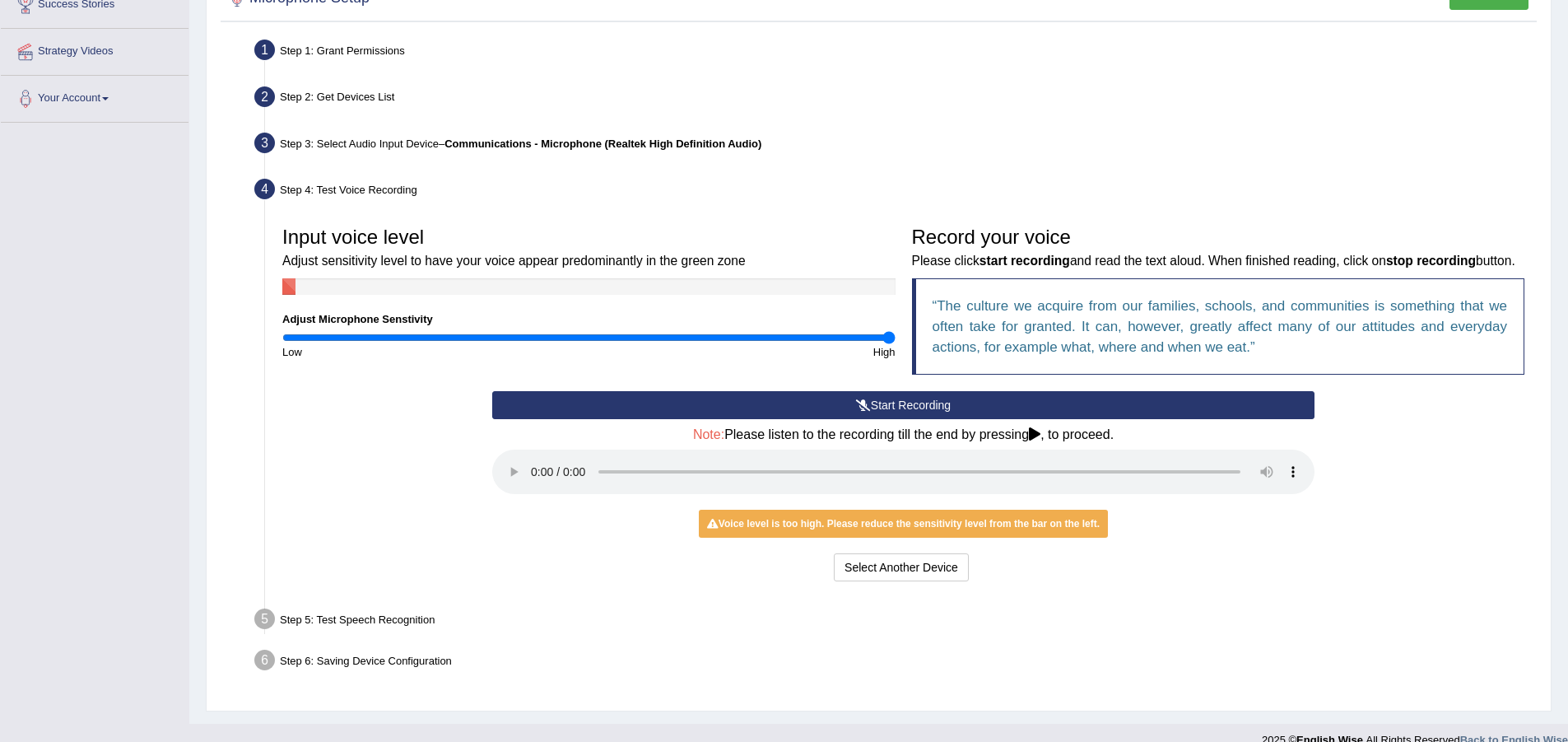
click at [796, 538] on div "Voice level is too high. Please reduce the sensitivity level from the bar on th…" at bounding box center [903, 523] width 409 height 28
click at [700, 538] on div "Voice level is too high. Please reduce the sensitivity level from the bar on th…" at bounding box center [903, 523] width 409 height 28
click at [774, 419] on button "Start Recording" at bounding box center [903, 405] width 822 height 28
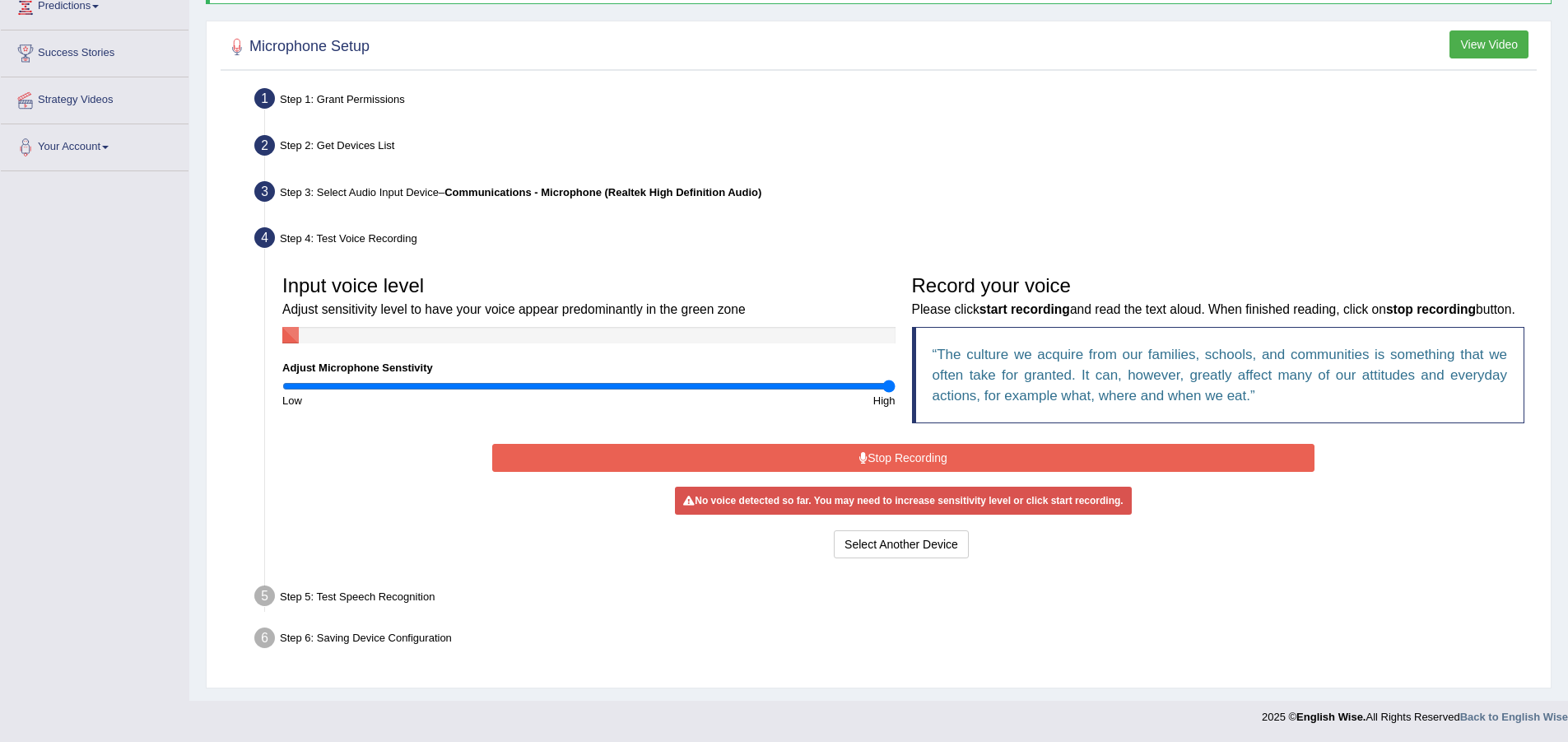
scroll to position [256, 0]
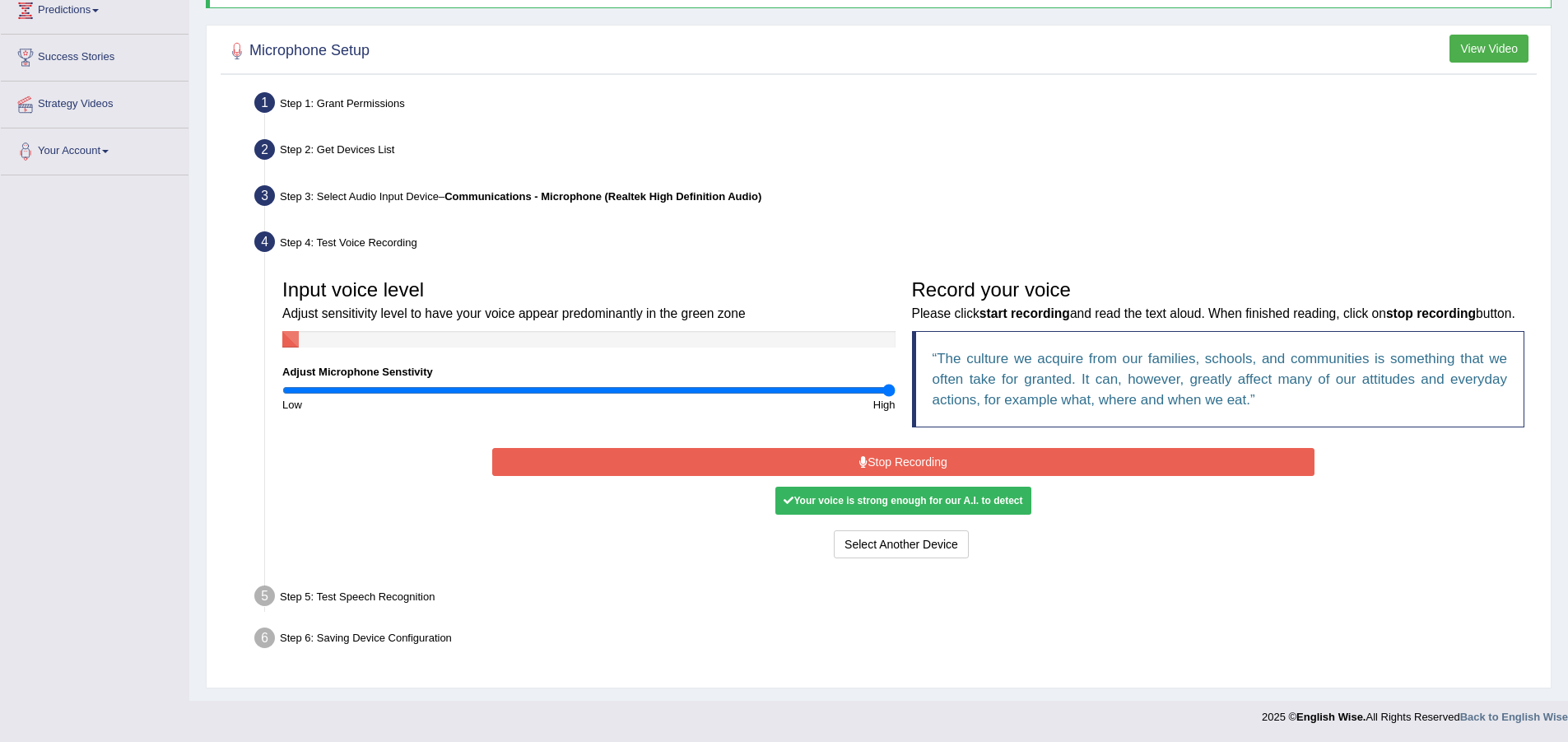
click at [865, 455] on button "Stop Recording" at bounding box center [903, 461] width 822 height 28
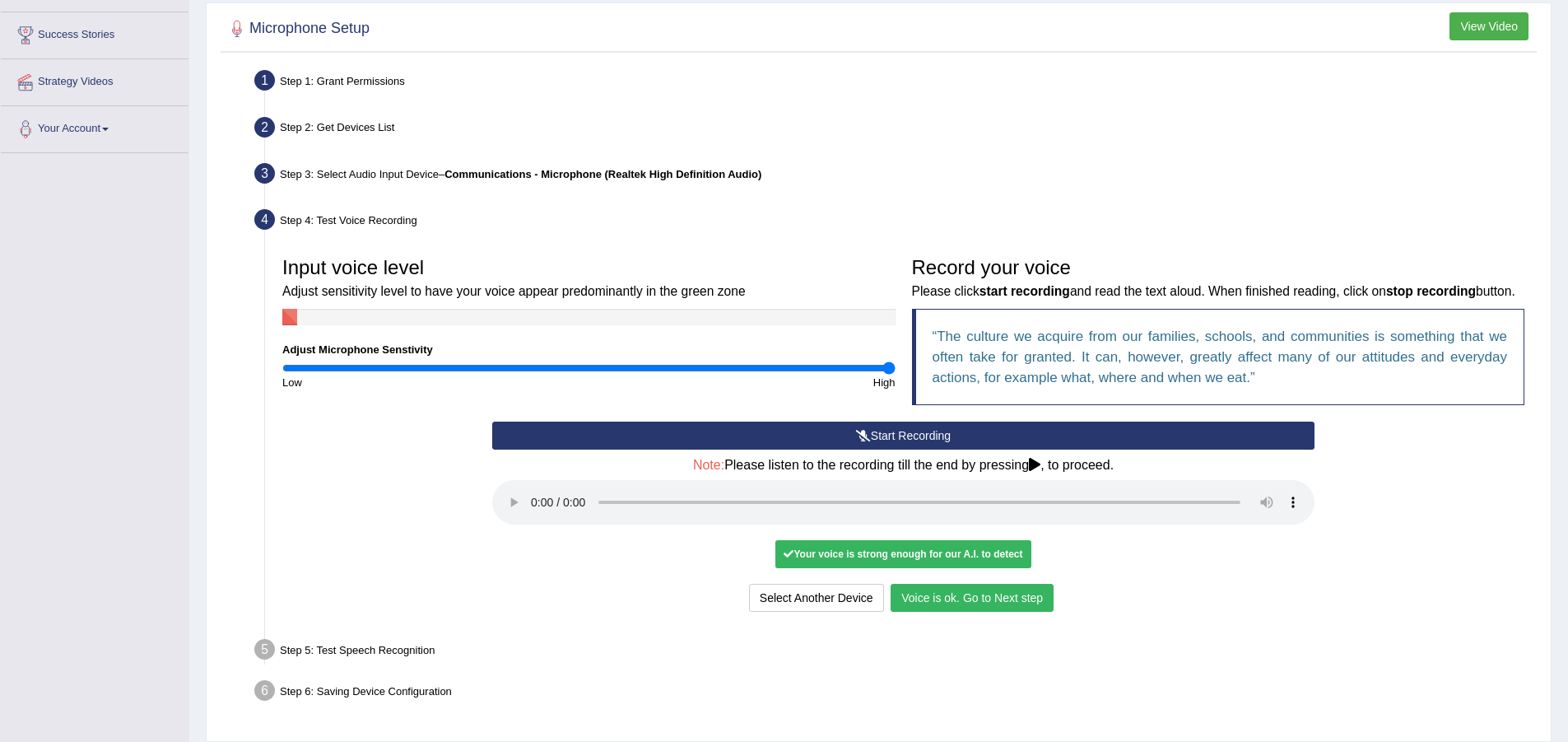
click at [959, 612] on button "Voice is ok. Go to Next step" at bounding box center [972, 598] width 163 height 28
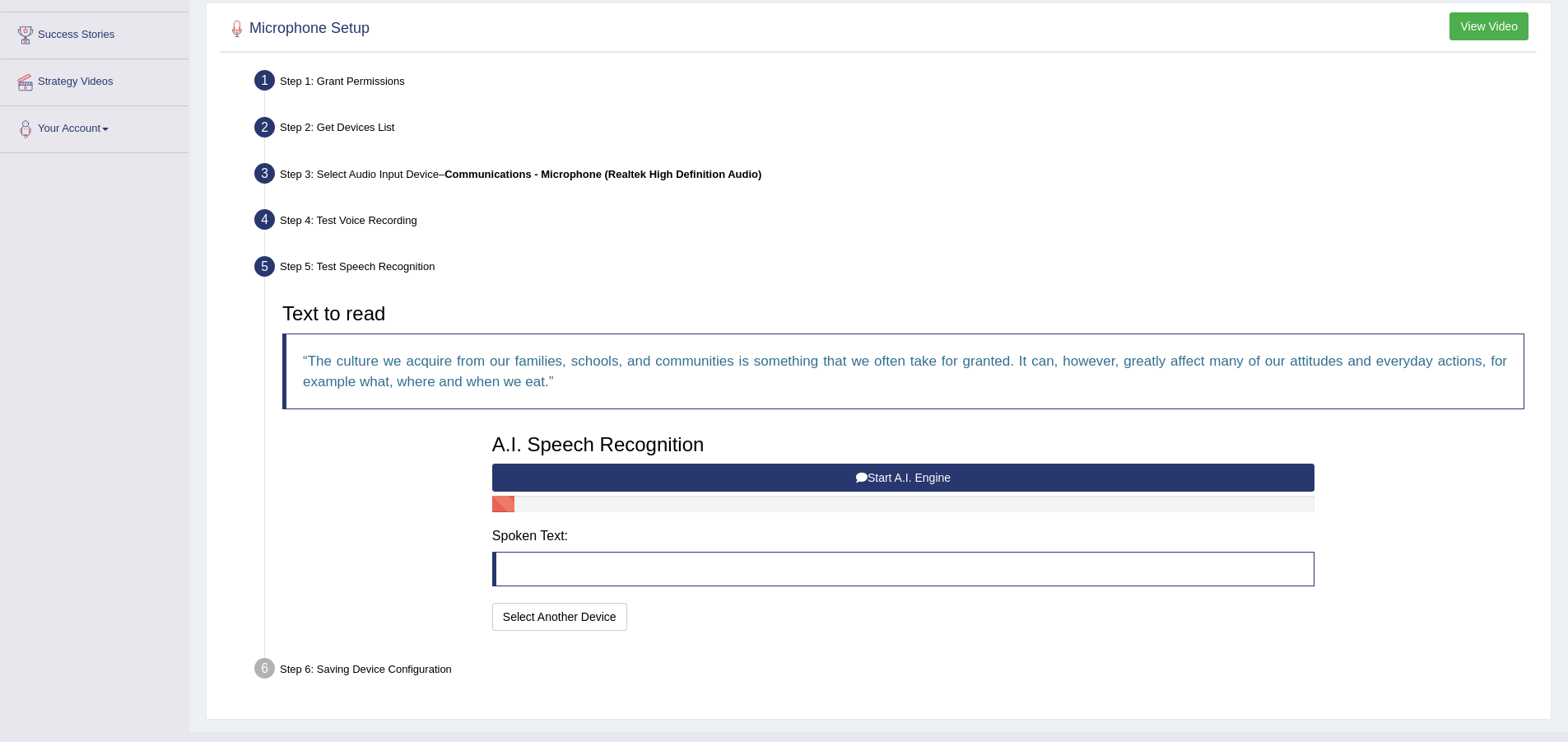
click at [872, 483] on button "Start A.I. Engine" at bounding box center [903, 477] width 822 height 28
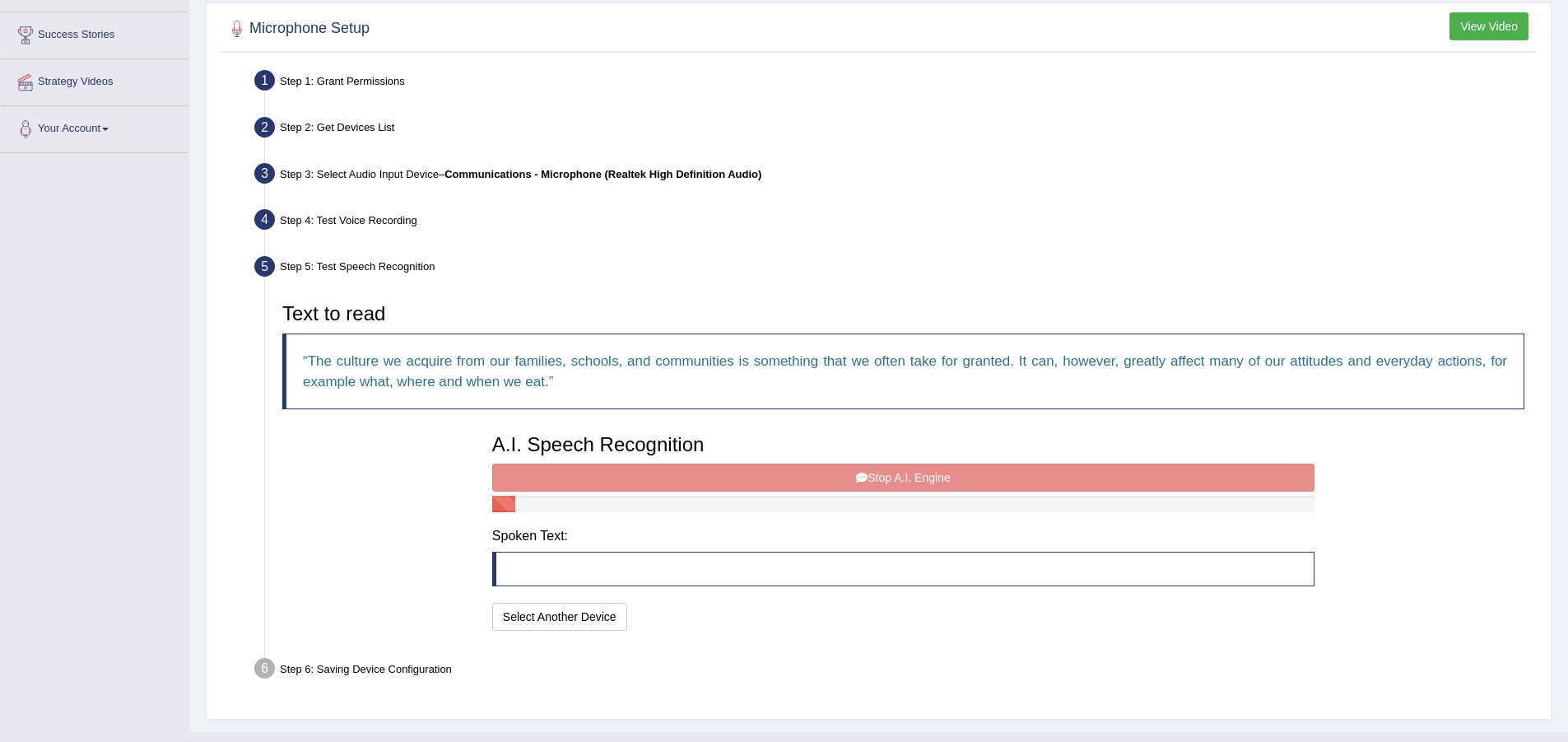
click at [884, 500] on div at bounding box center [903, 504] width 822 height 16
click at [816, 562] on blockquote at bounding box center [903, 569] width 822 height 34
click at [541, 563] on blockquote at bounding box center [903, 569] width 822 height 34
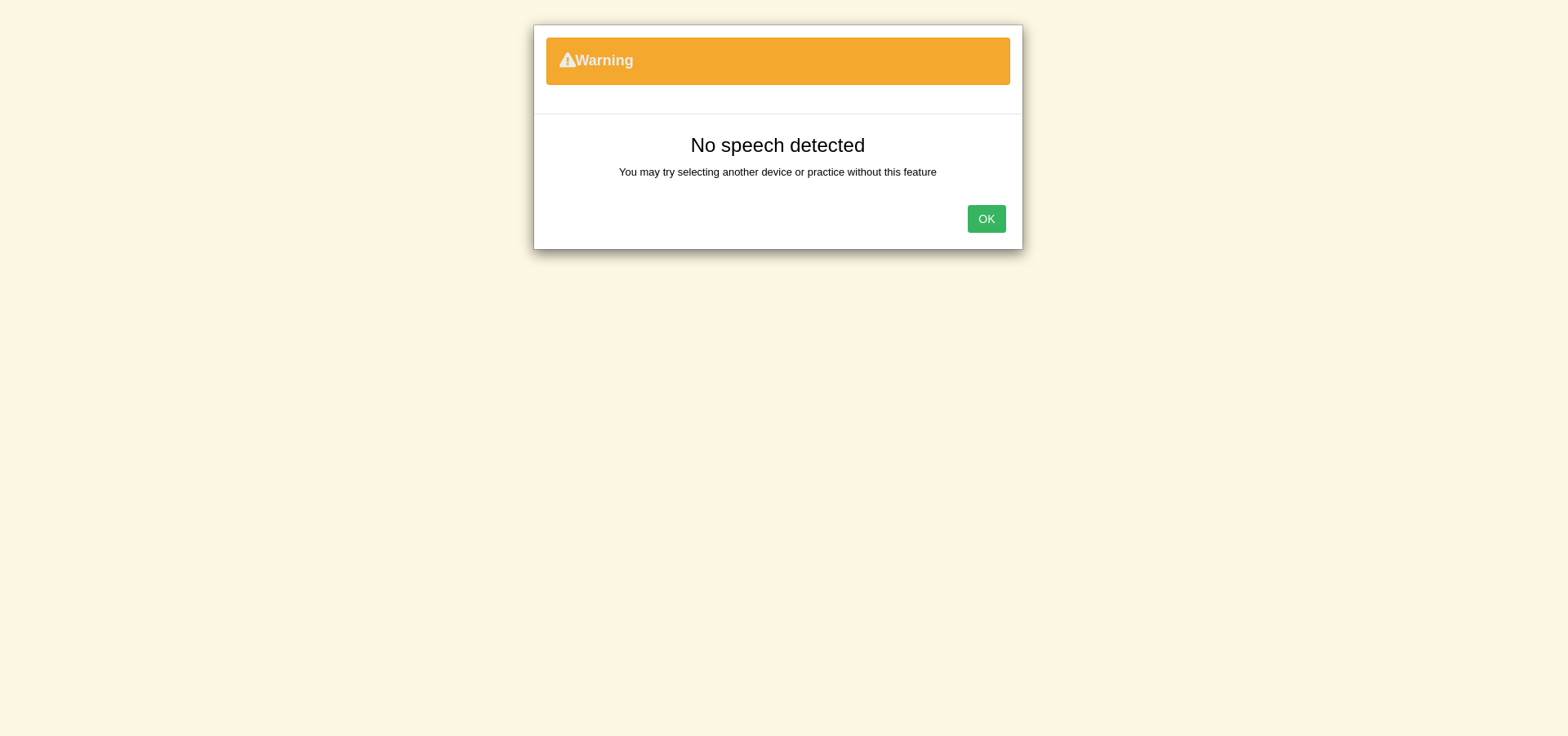
click at [986, 213] on button "OK" at bounding box center [986, 219] width 37 height 28
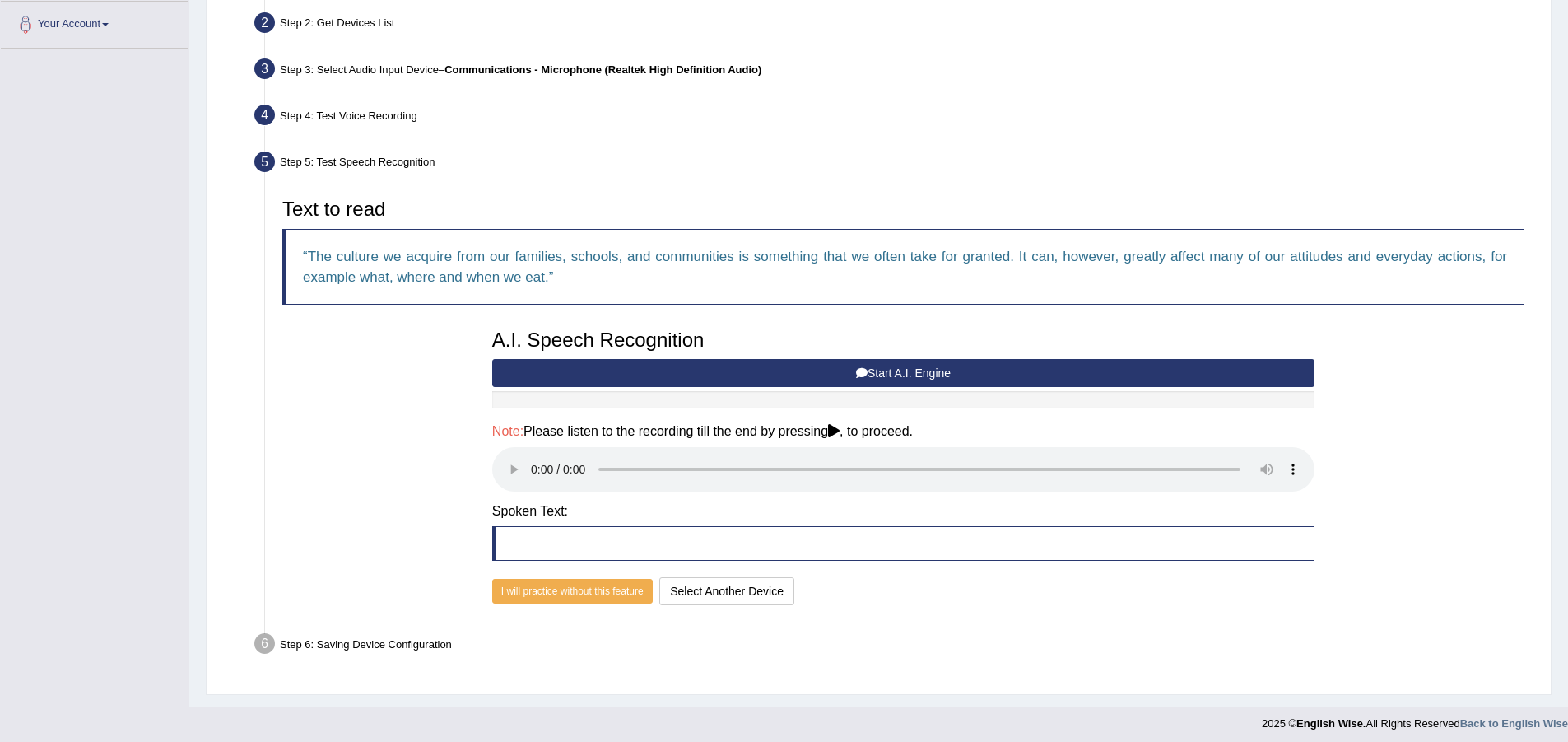
scroll to position [368, 0]
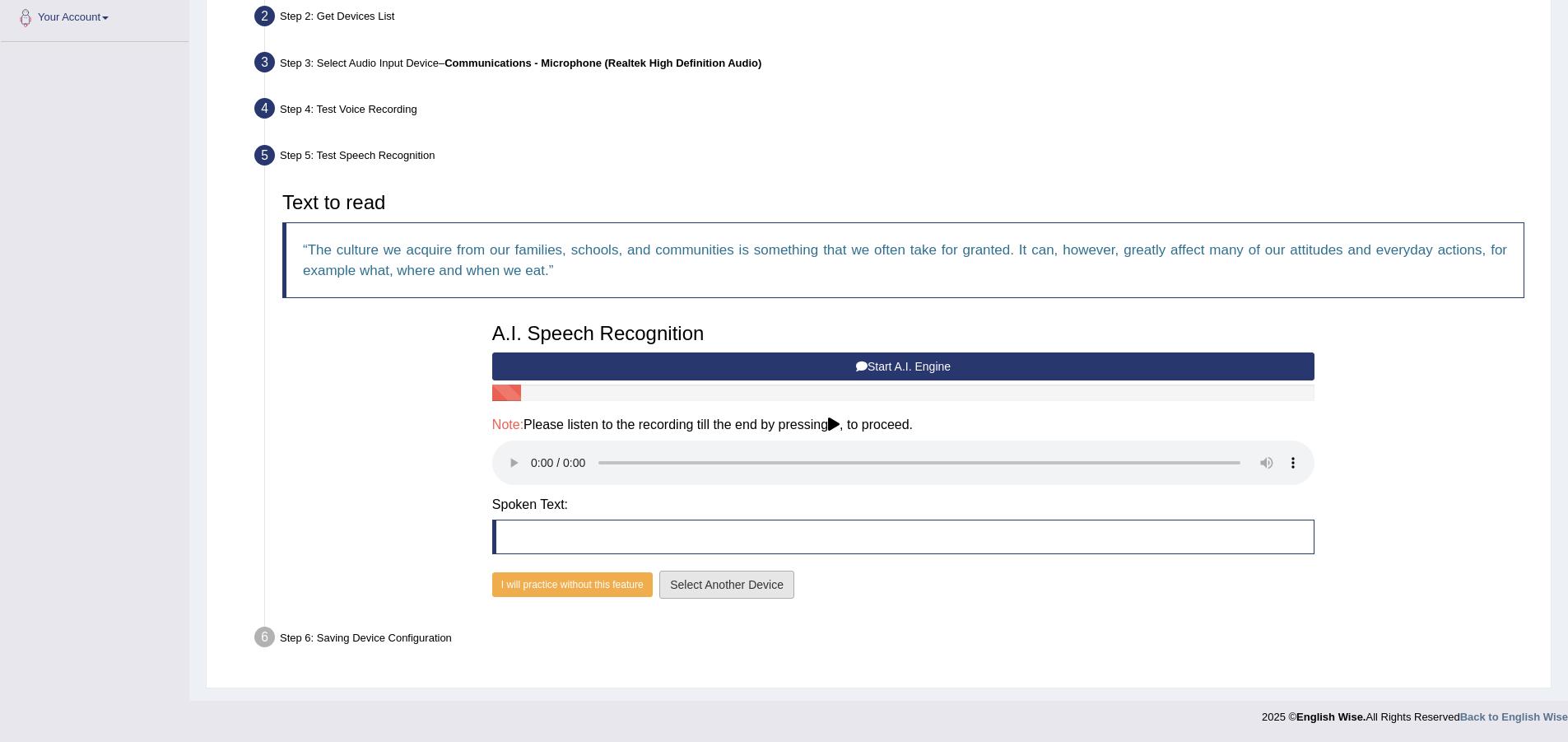
click at [728, 581] on button "Select Another Device" at bounding box center [726, 584] width 135 height 28
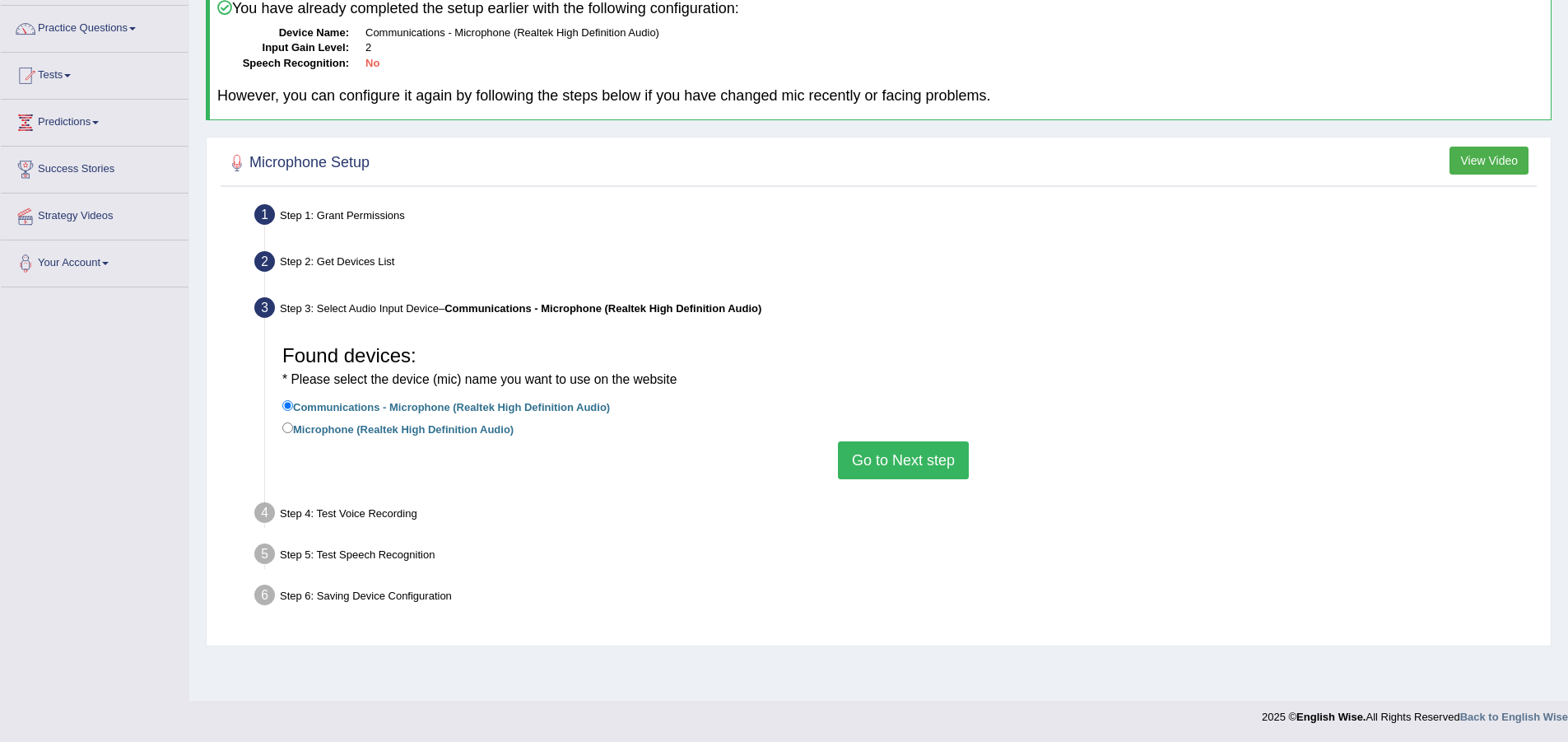
scroll to position [123, 0]
click at [885, 461] on button "Go to Next step" at bounding box center [903, 460] width 131 height 38
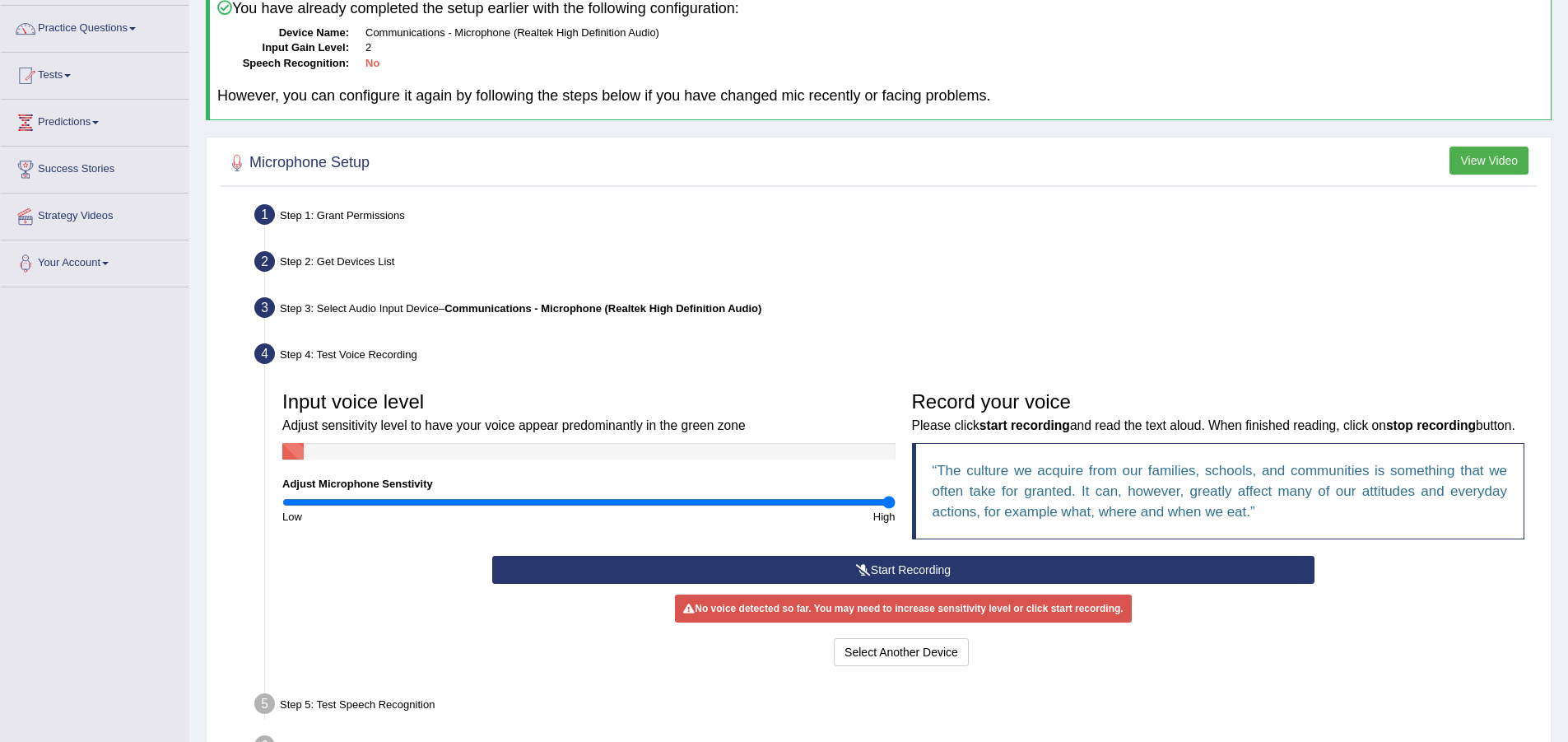
click at [870, 584] on button "Start Recording" at bounding box center [903, 570] width 822 height 28
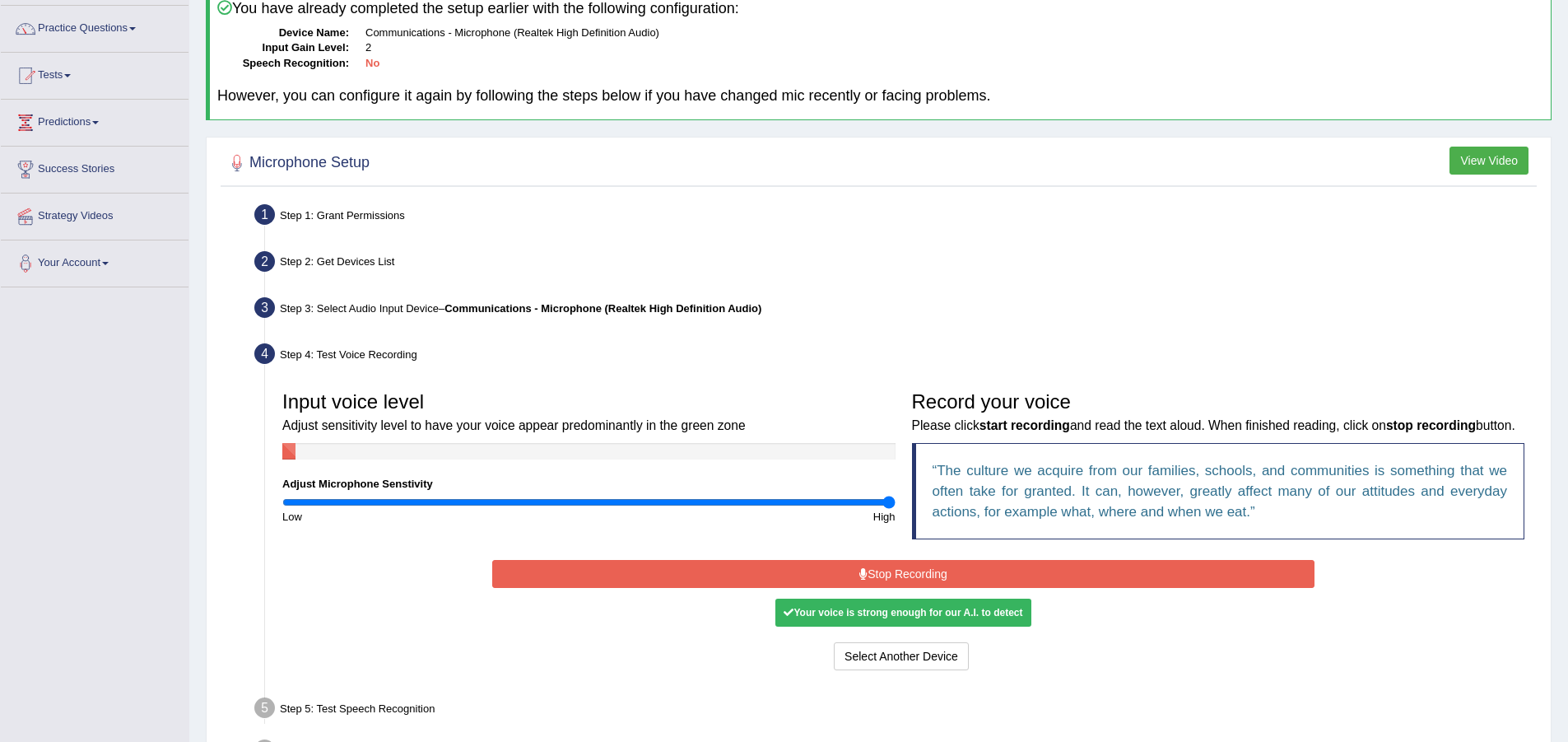
click at [1019, 588] on button "Stop Recording" at bounding box center [903, 574] width 822 height 28
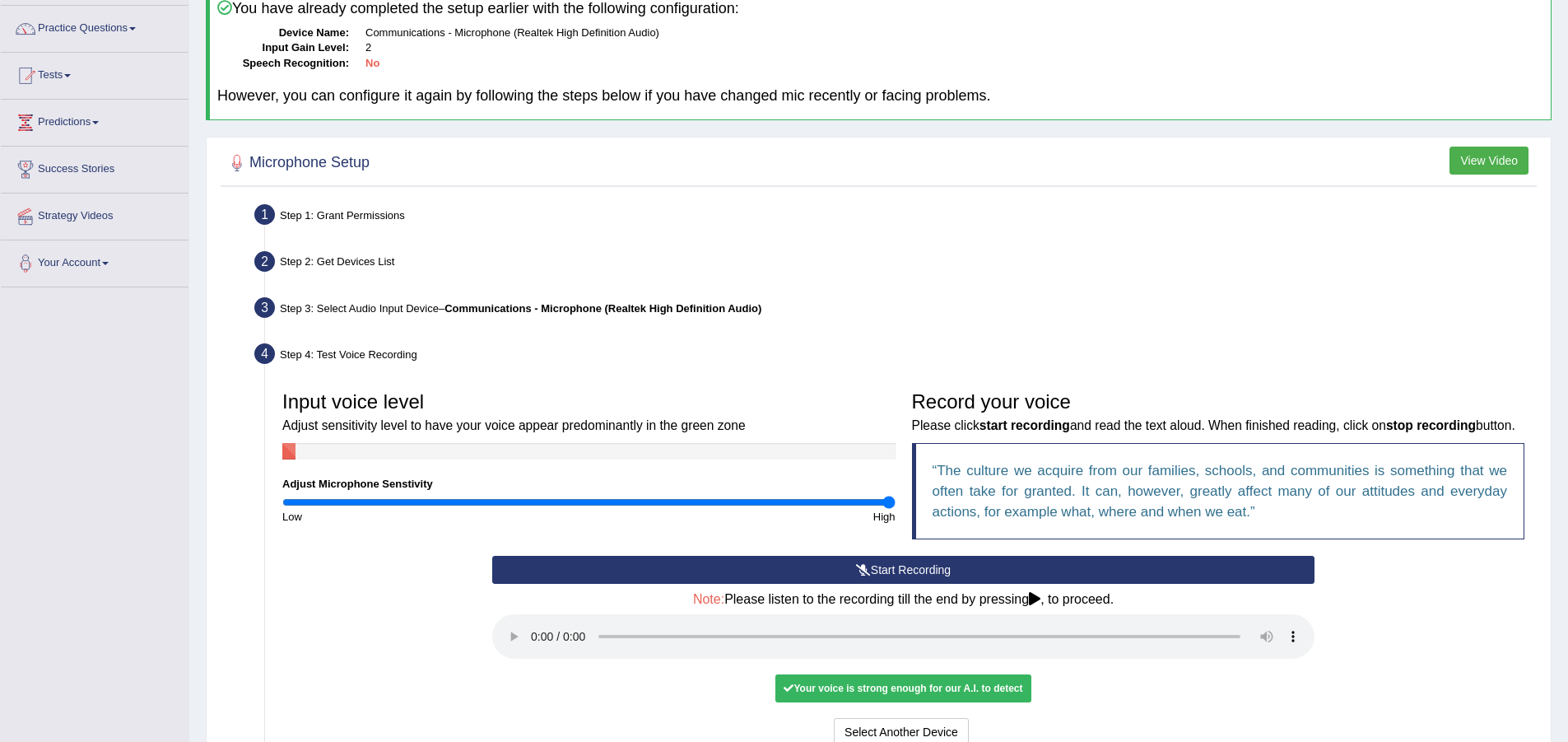
click at [922, 703] on div "Your voice is strong enough for our A.I. to detect" at bounding box center [903, 688] width 255 height 28
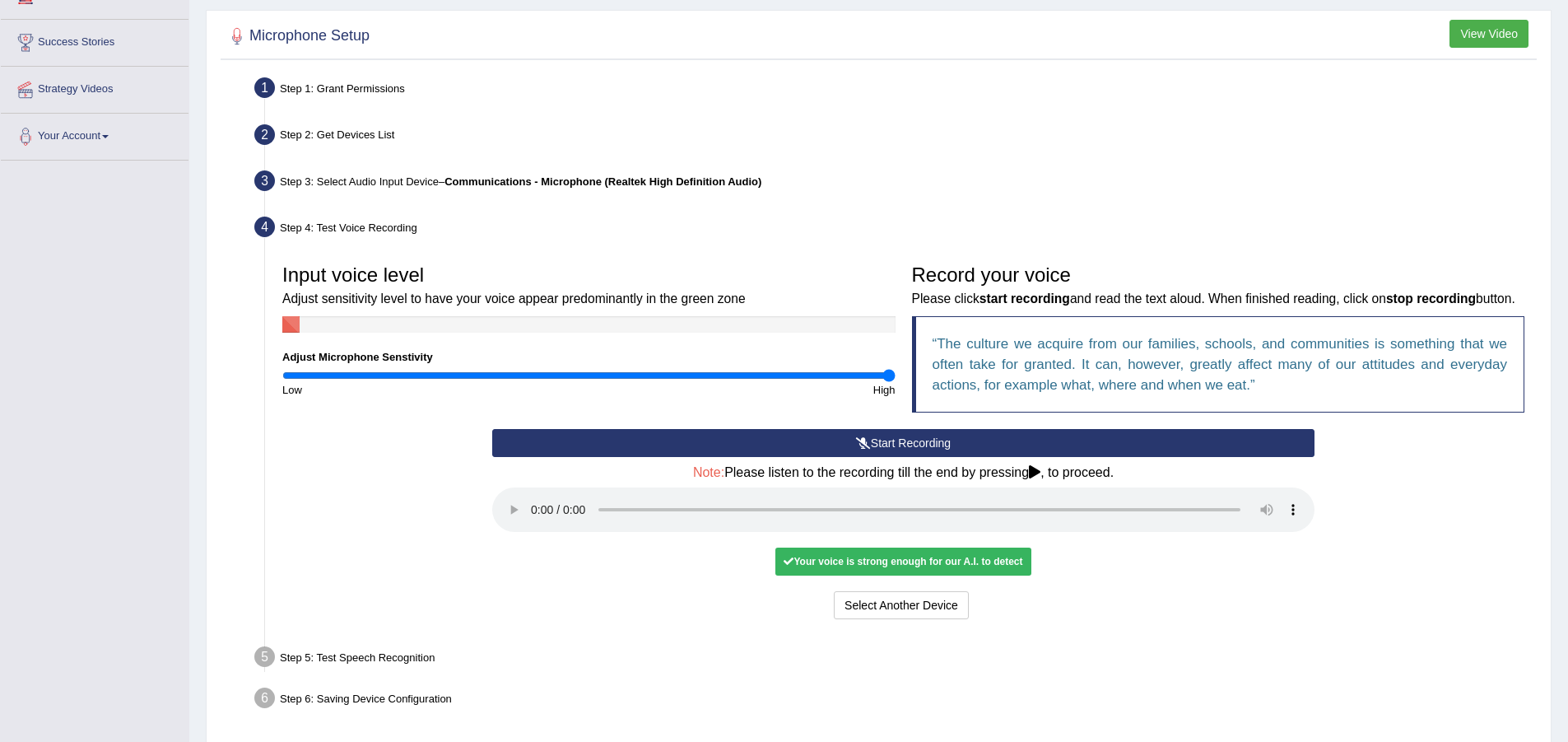
scroll to position [287, 0]
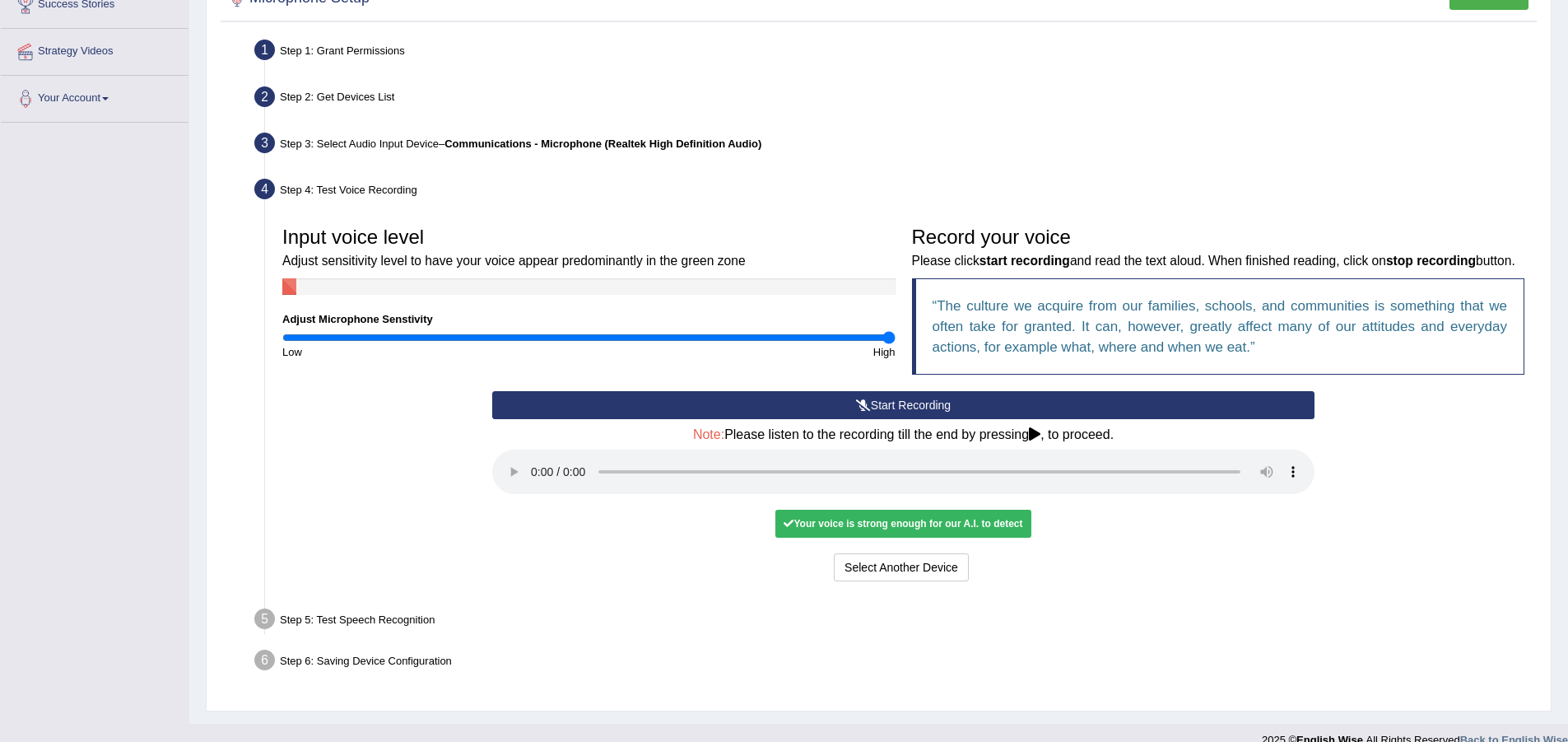
click at [803, 538] on div "Your voice is strong enough for our A.I. to detect" at bounding box center [903, 523] width 255 height 28
click at [814, 538] on div "Your voice is strong enough for our A.I. to detect" at bounding box center [903, 523] width 255 height 28
click at [889, 419] on button "Start Recording" at bounding box center [903, 405] width 822 height 28
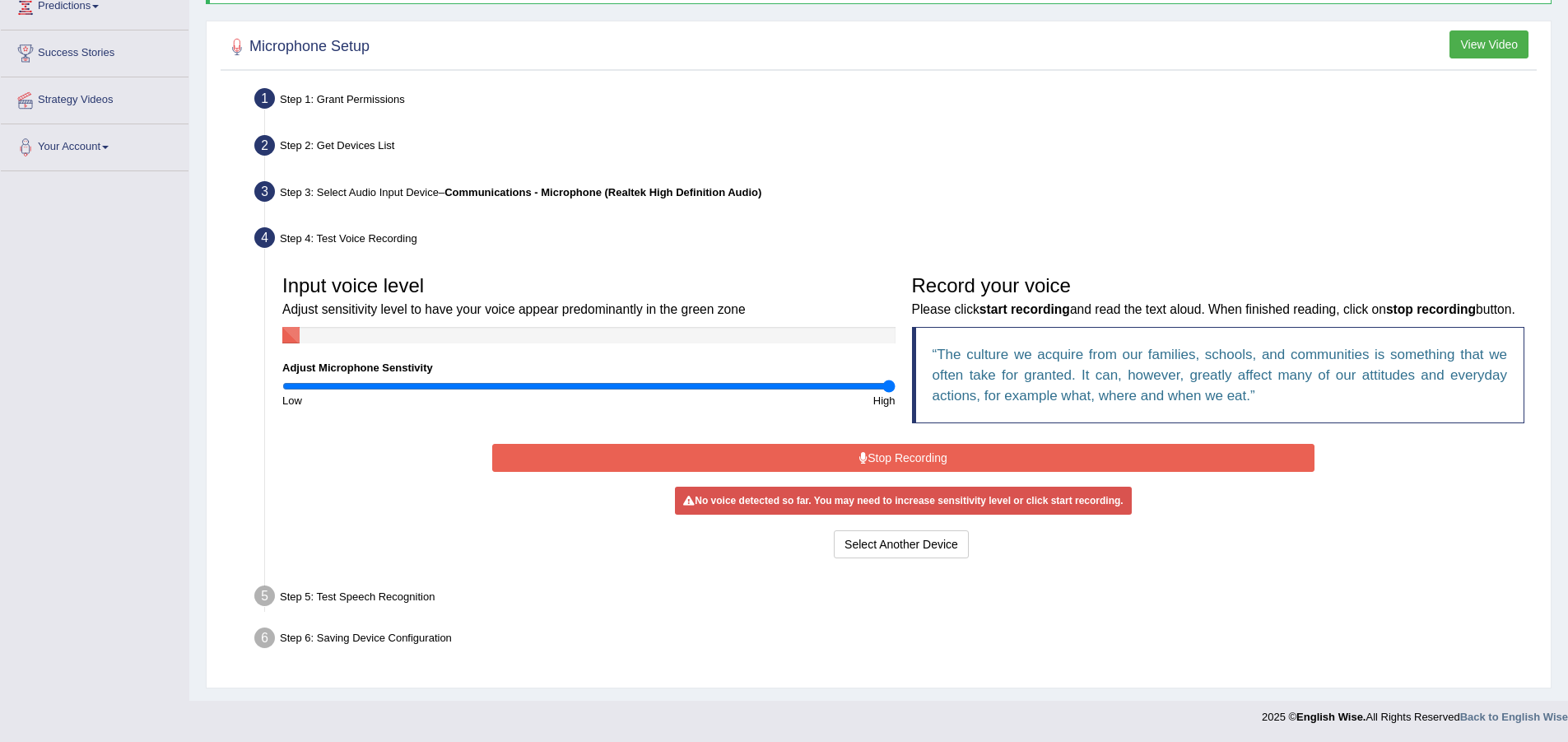
scroll to position [256, 0]
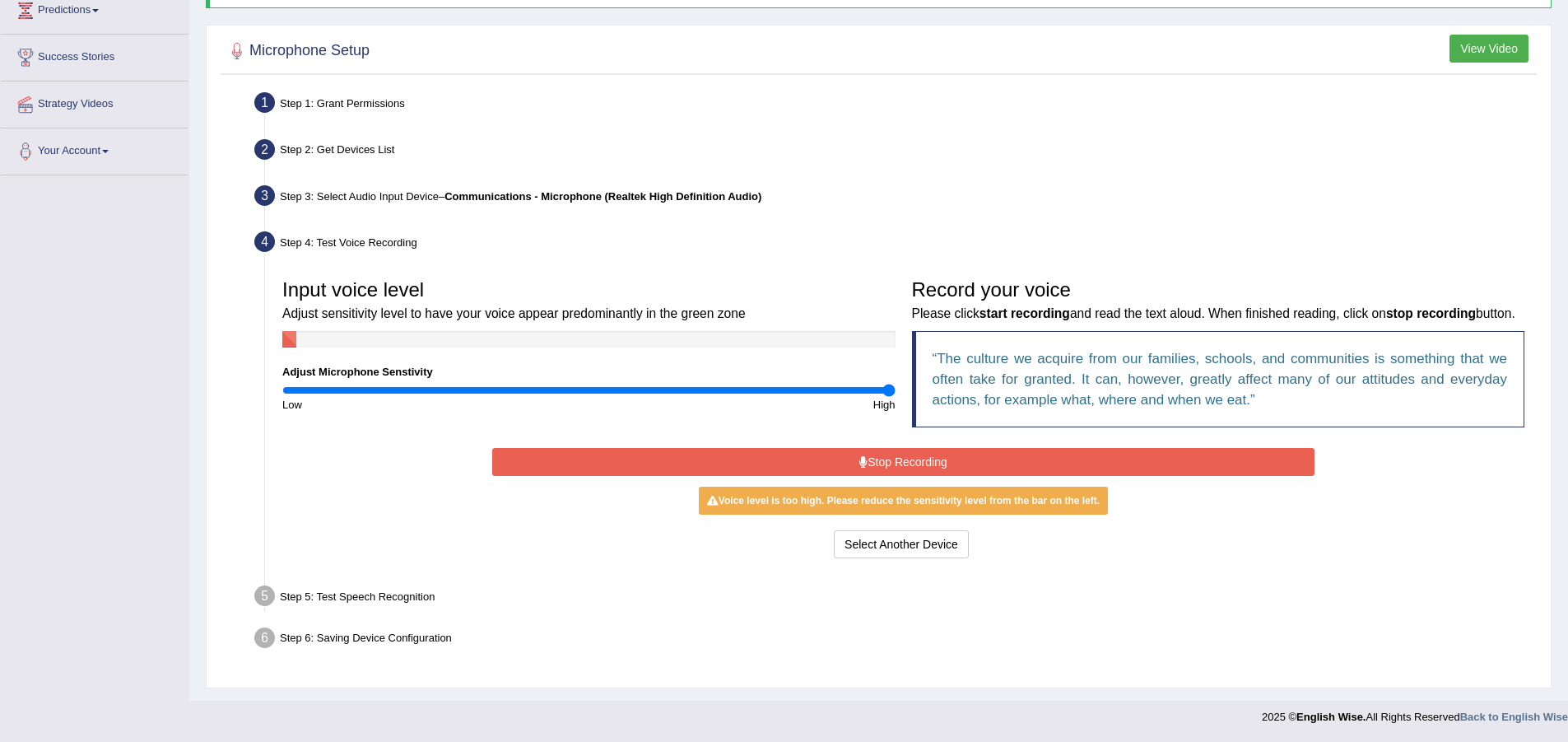
click at [988, 459] on button "Stop Recording" at bounding box center [903, 461] width 822 height 28
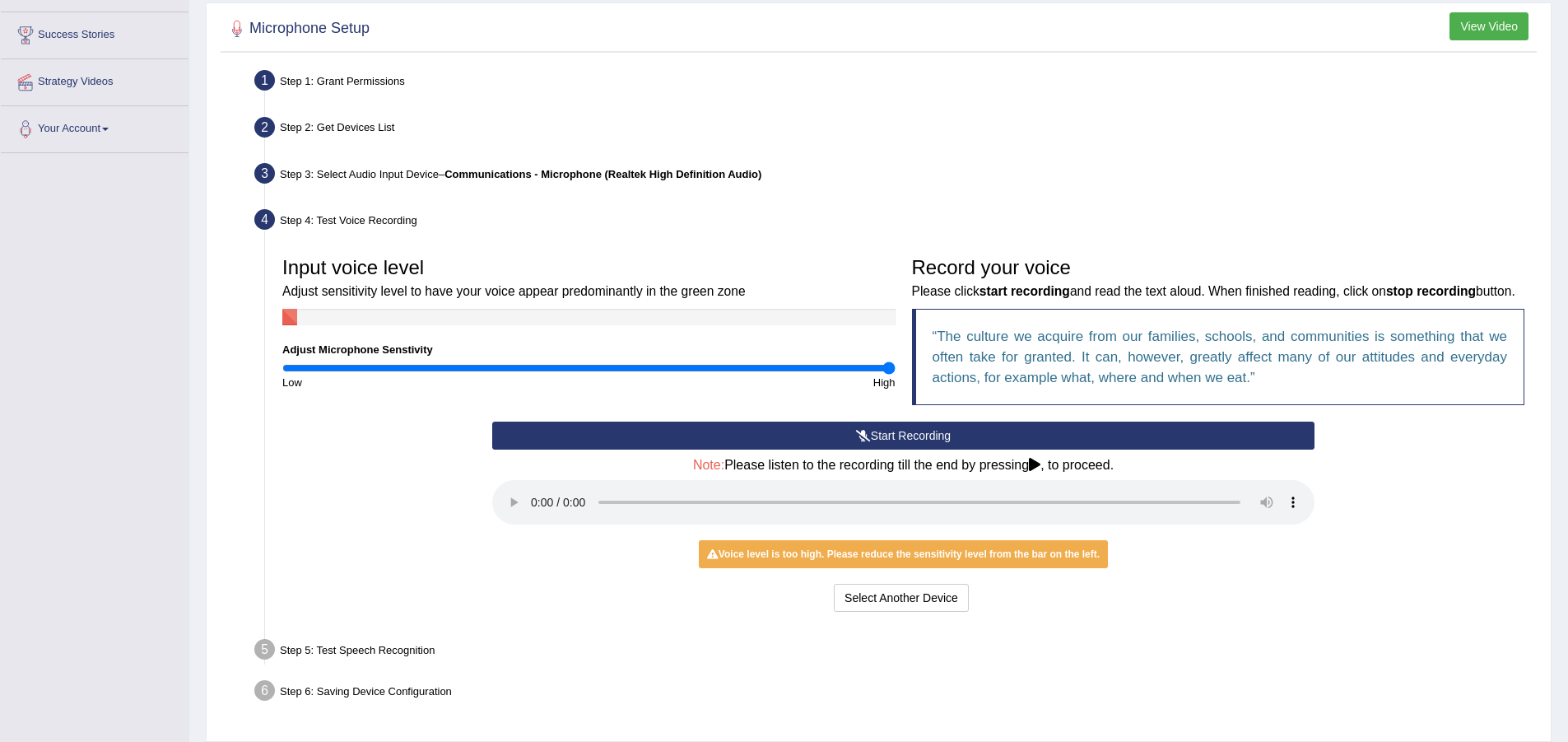
click at [923, 449] on button "Start Recording" at bounding box center [903, 435] width 822 height 28
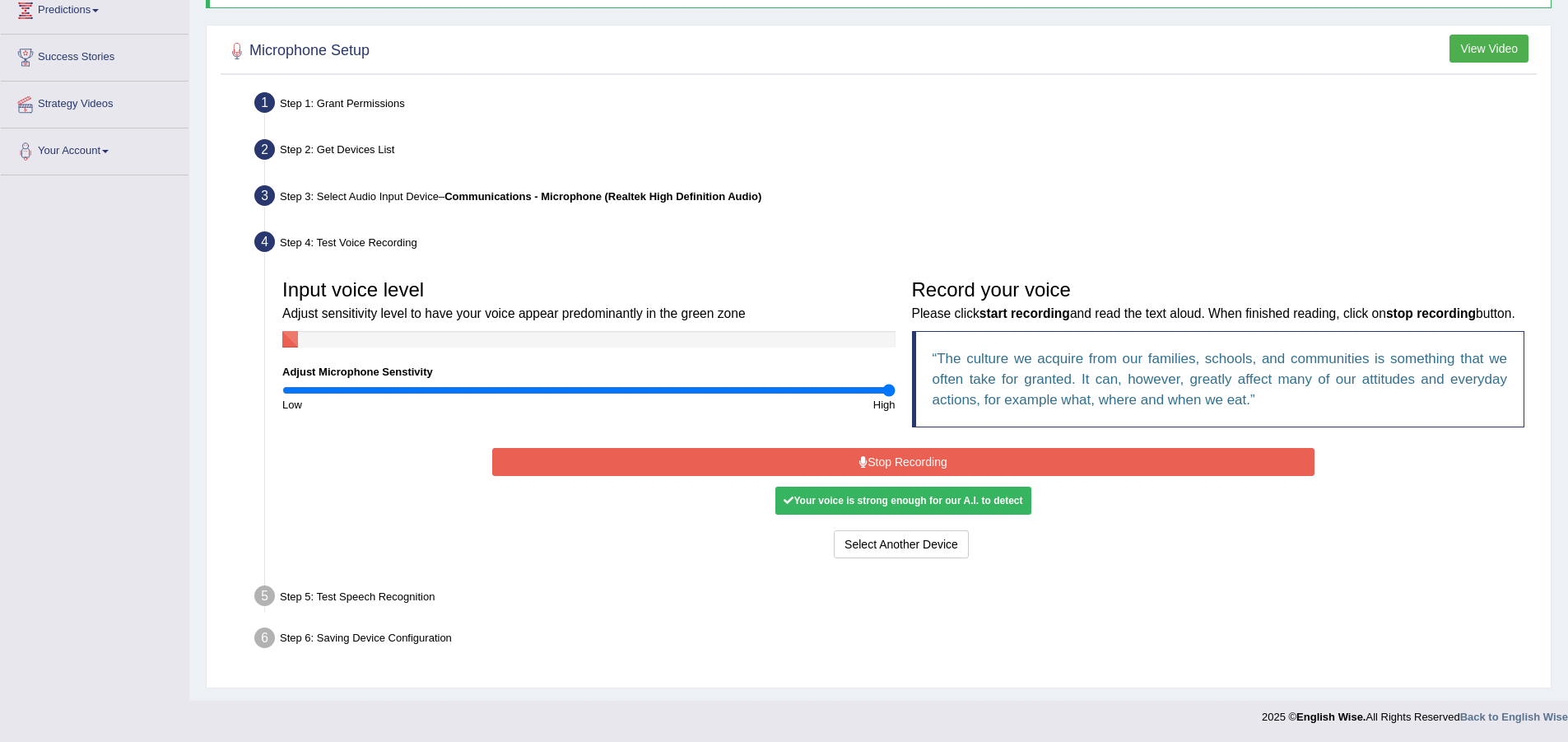
click at [924, 446] on div "Start Recording Stop Recording Note: Please listen to the recording till the en…" at bounding box center [903, 503] width 838 height 118
click at [927, 458] on button "Stop Recording" at bounding box center [903, 461] width 822 height 28
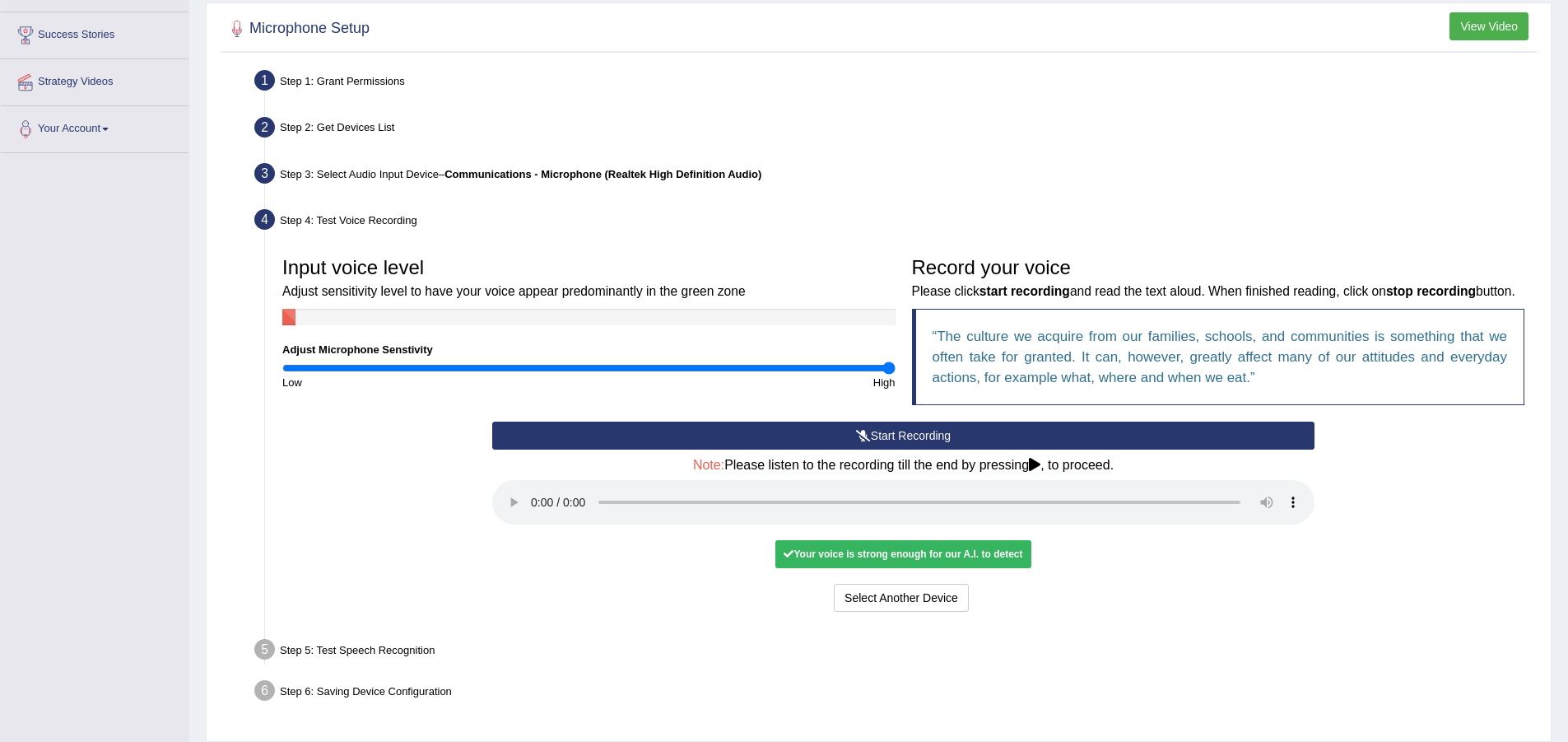
click at [862, 568] on div "Your voice is strong enough for our A.I. to detect" at bounding box center [903, 554] width 255 height 28
click at [863, 568] on div "Your voice is strong enough for our A.I. to detect" at bounding box center [903, 554] width 255 height 28
click at [864, 568] on div "Your voice is strong enough for our A.I. to detect" at bounding box center [903, 554] width 255 height 28
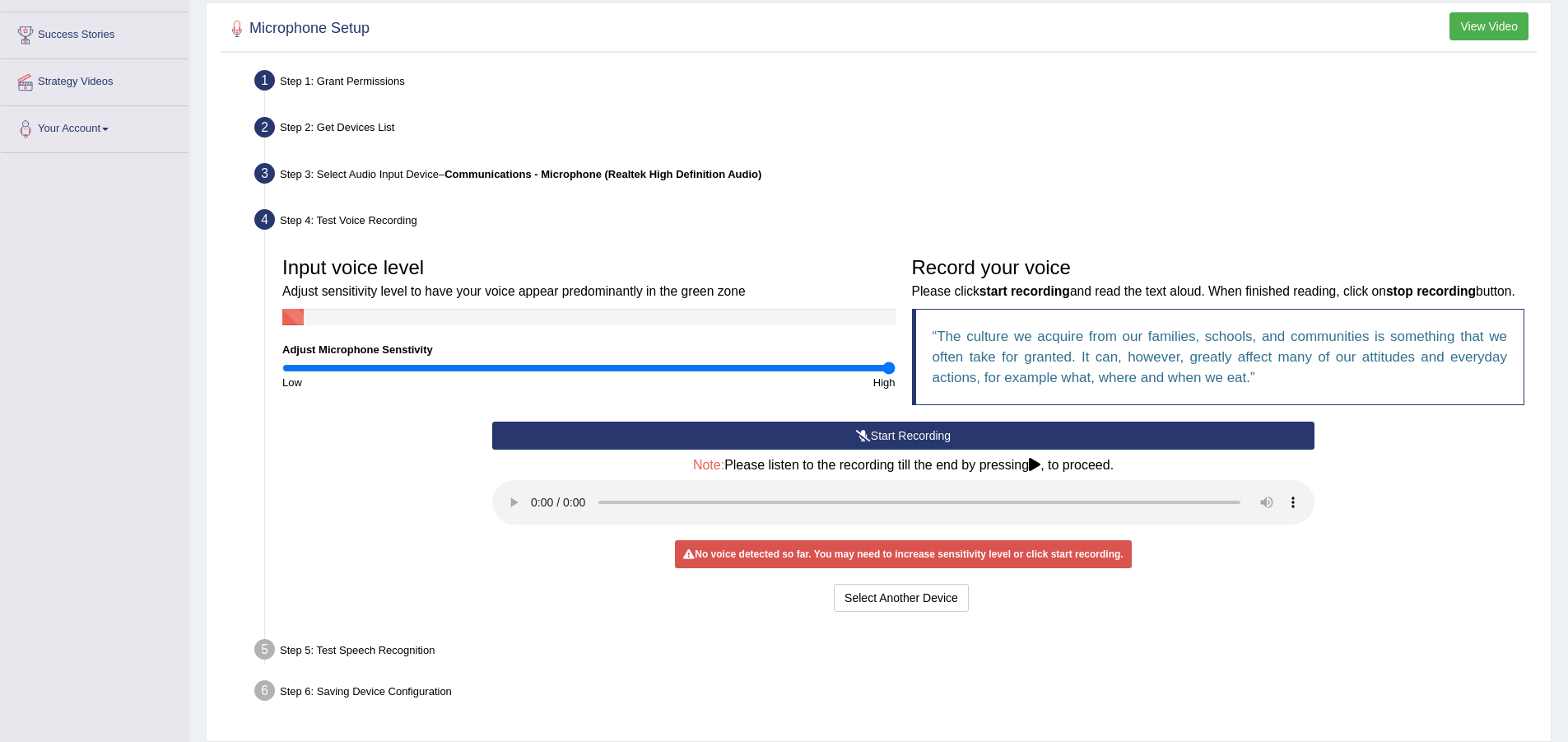
drag, startPoint x: 888, startPoint y: 368, endPoint x: 899, endPoint y: 351, distance: 20.2
click at [895, 361] on input "range" at bounding box center [588, 367] width 613 height 13
click at [934, 449] on button "Start Recording" at bounding box center [903, 435] width 822 height 28
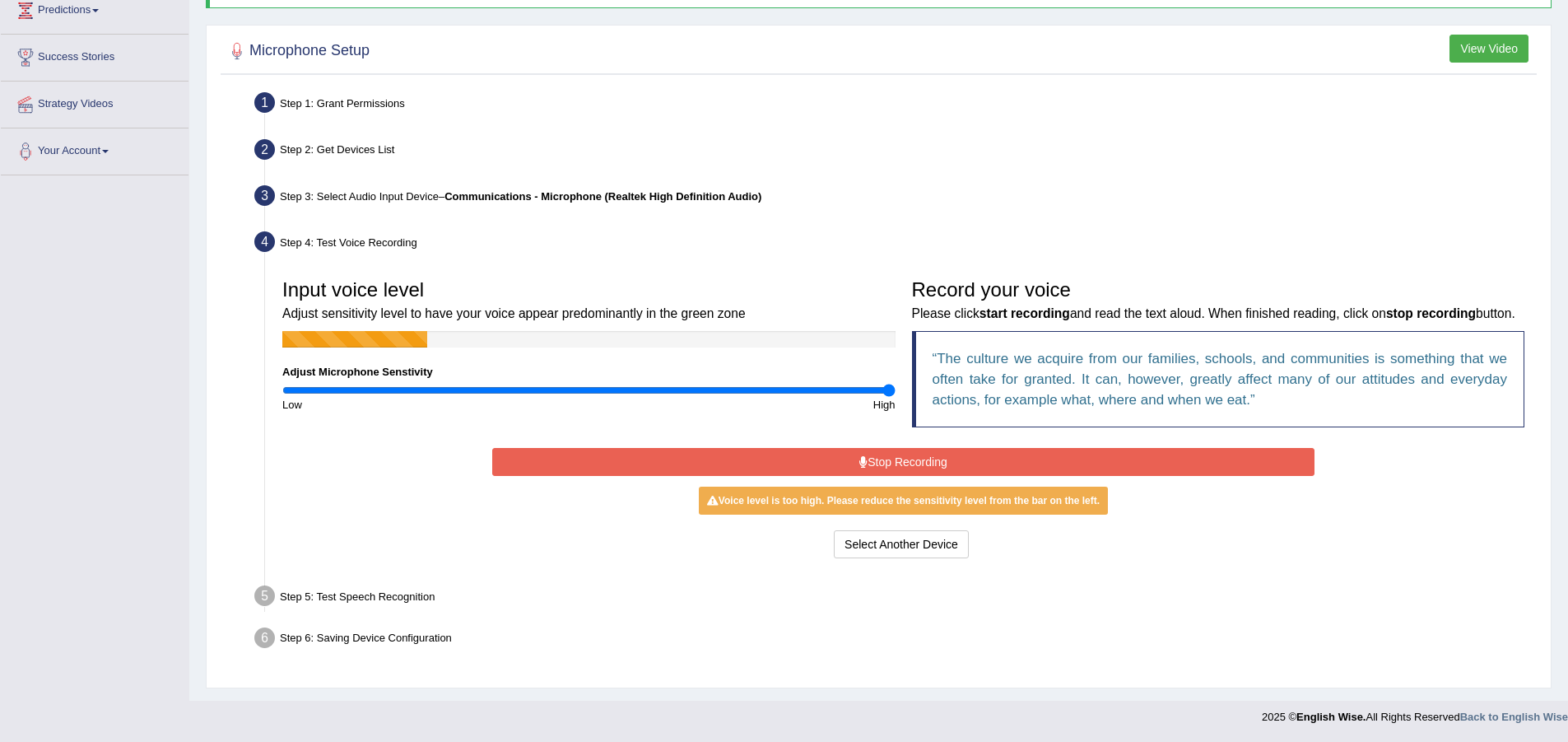
click at [934, 460] on button "Stop Recording" at bounding box center [903, 461] width 822 height 28
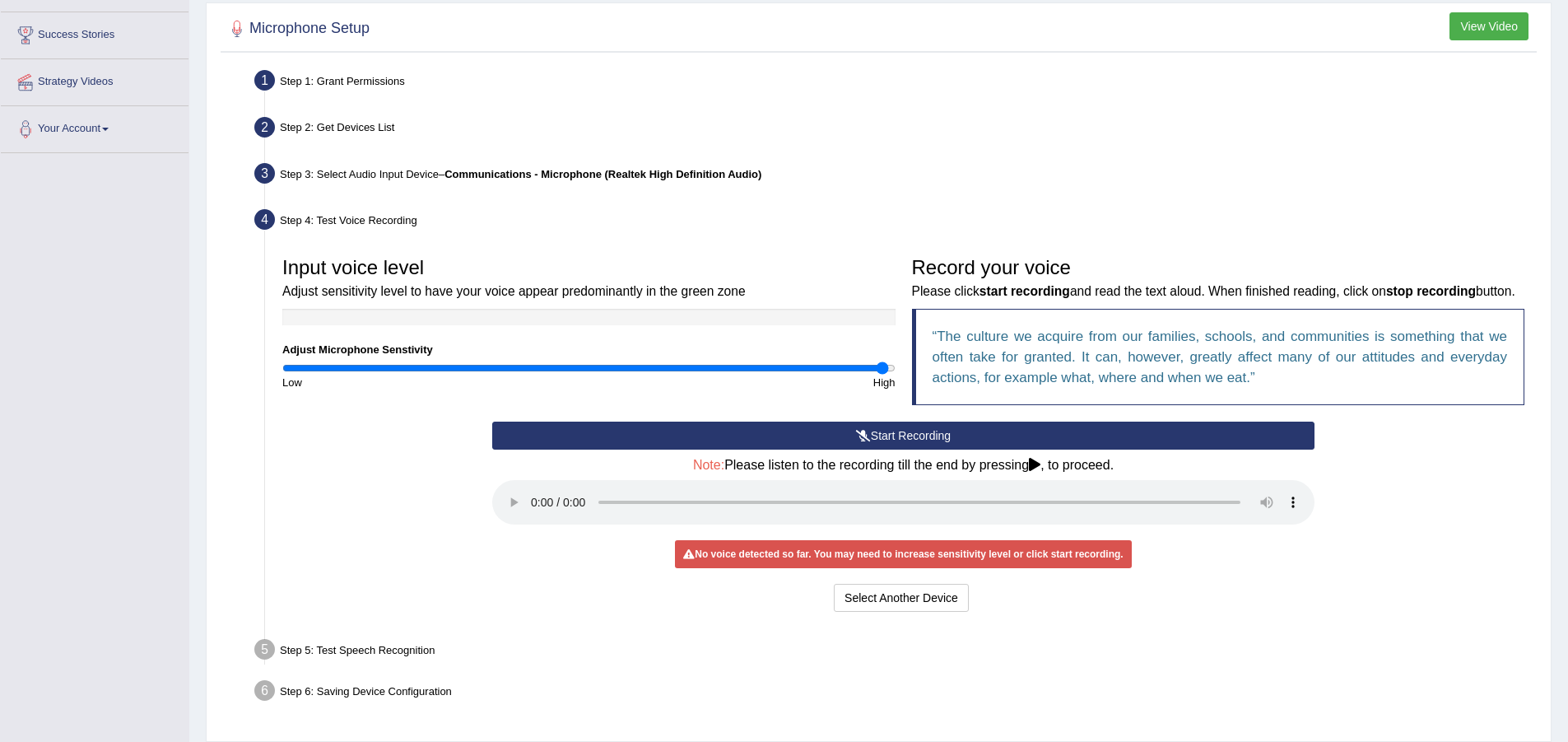
drag, startPoint x: 892, startPoint y: 360, endPoint x: 883, endPoint y: 361, distance: 9.1
click at [883, 361] on input "range" at bounding box center [588, 367] width 613 height 13
click at [779, 568] on div "No voice detected so far. You may need to increase sensitivity level or click s…" at bounding box center [903, 554] width 456 height 28
click at [788, 568] on div "No voice detected so far. You may need to increase sensitivity level or click s…" at bounding box center [903, 554] width 456 height 28
click at [884, 612] on button "Select Another Device" at bounding box center [900, 598] width 135 height 28
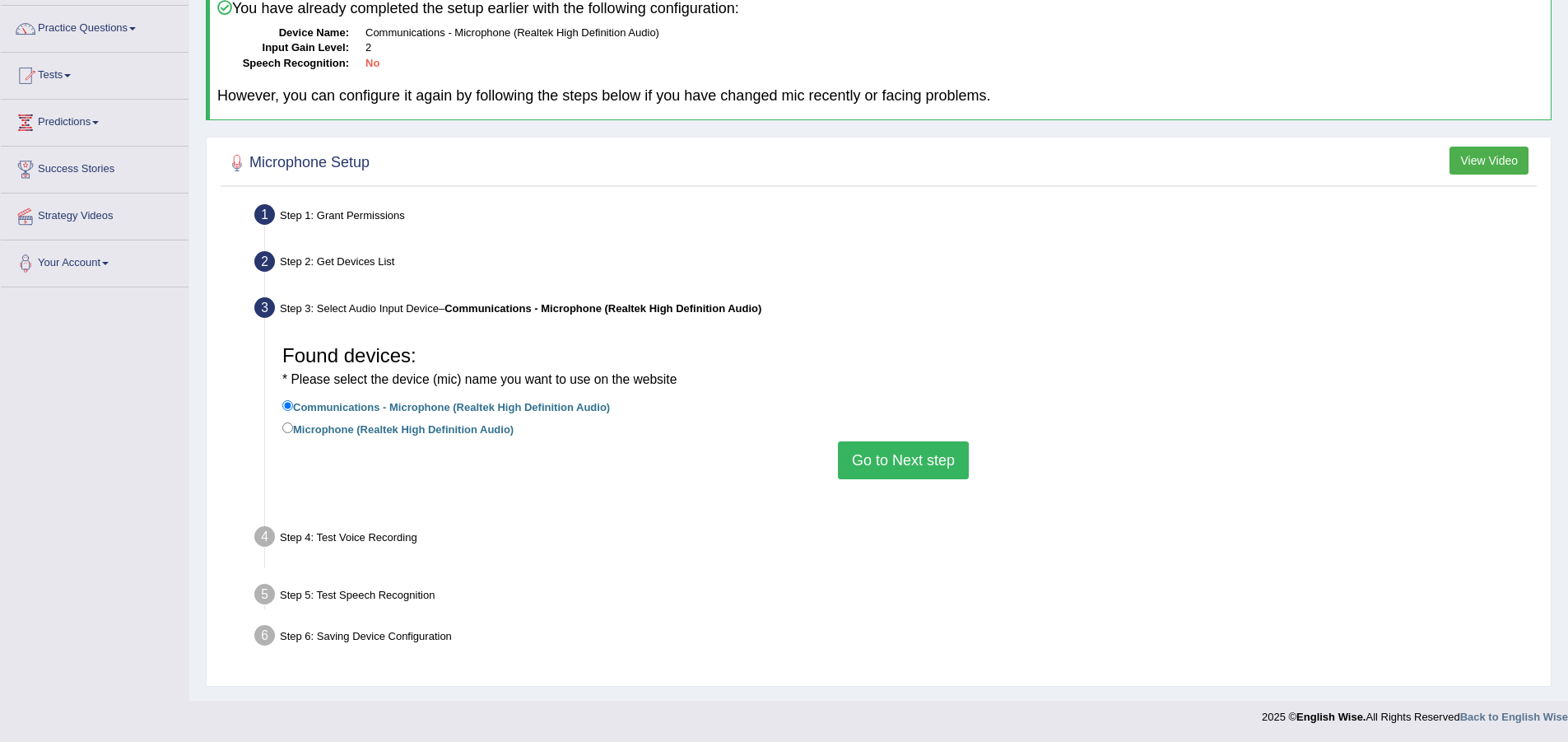
scroll to position [123, 0]
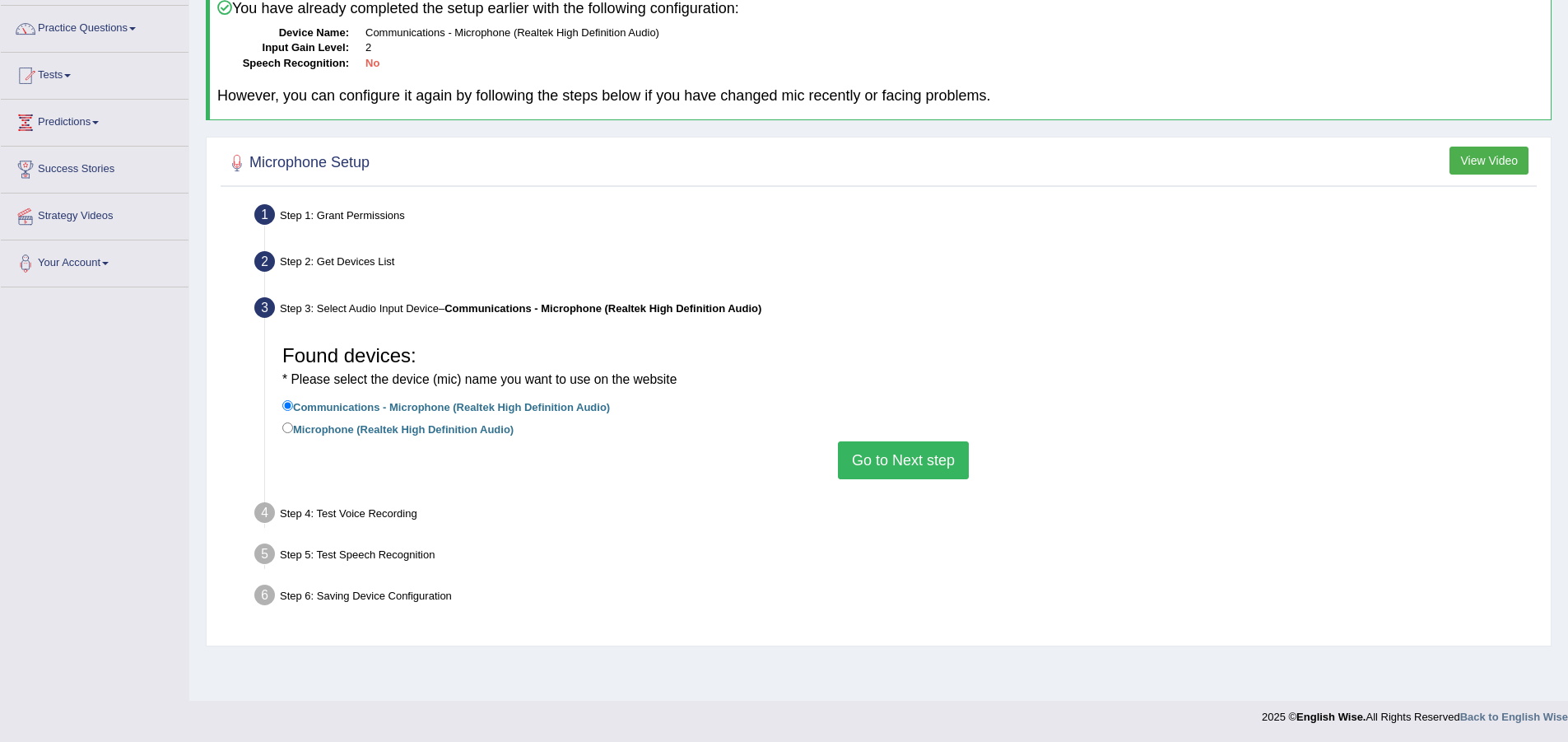
click at [896, 468] on button "Go to Next step" at bounding box center [903, 460] width 131 height 38
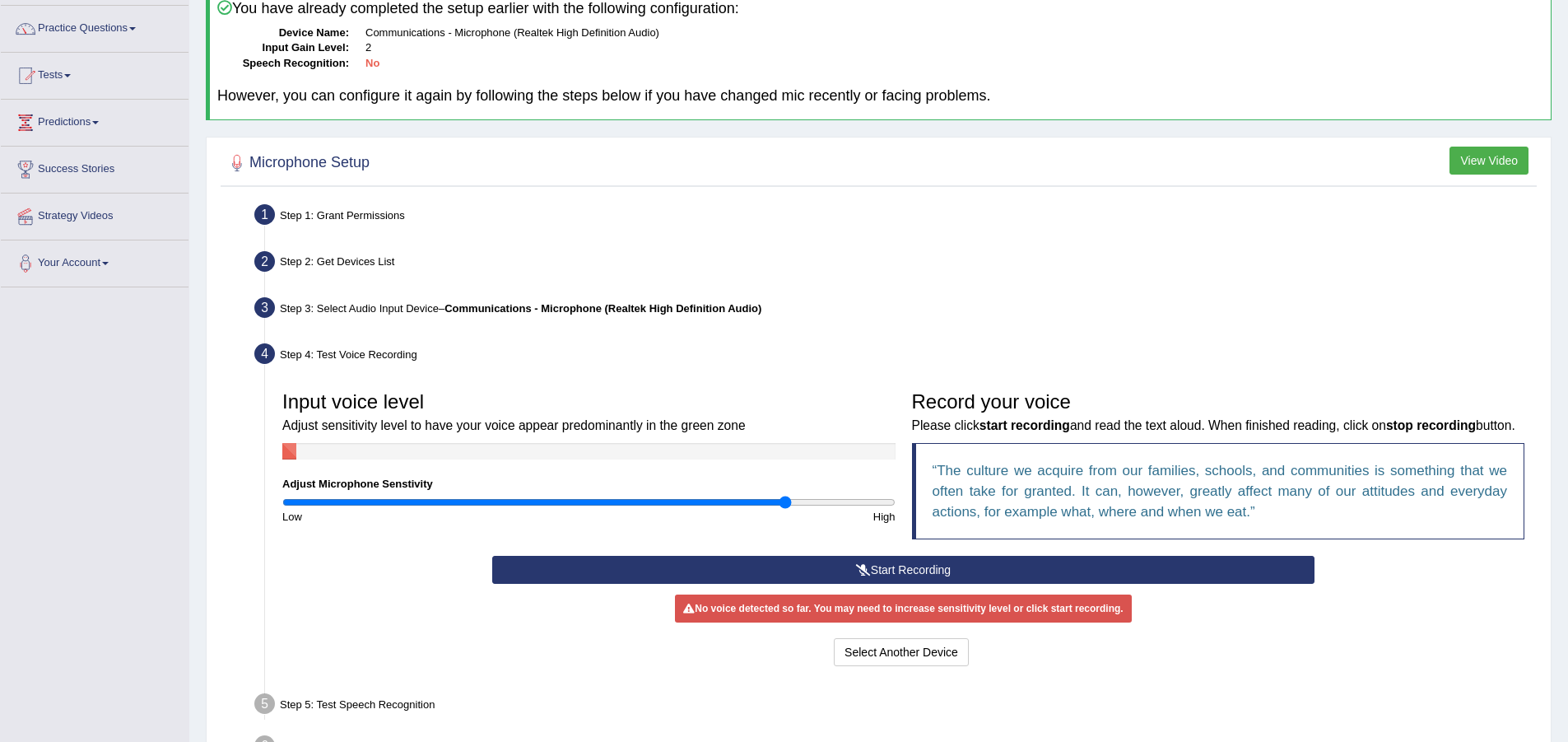
type input "1.66"
click at [784, 503] on input "range" at bounding box center [588, 502] width 613 height 13
click at [831, 584] on button "Start Recording" at bounding box center [903, 570] width 822 height 28
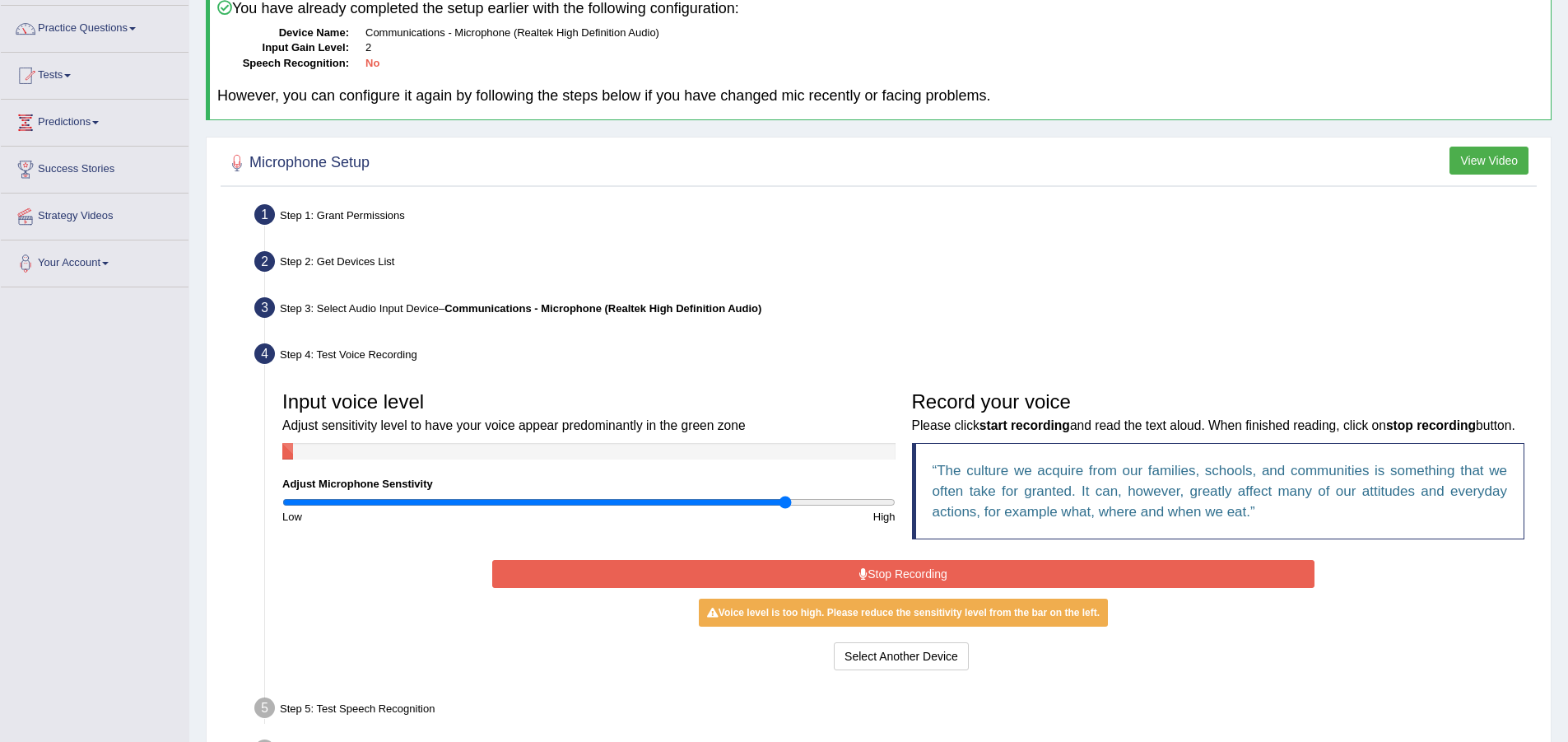
click at [961, 588] on button "Stop Recording" at bounding box center [903, 574] width 822 height 28
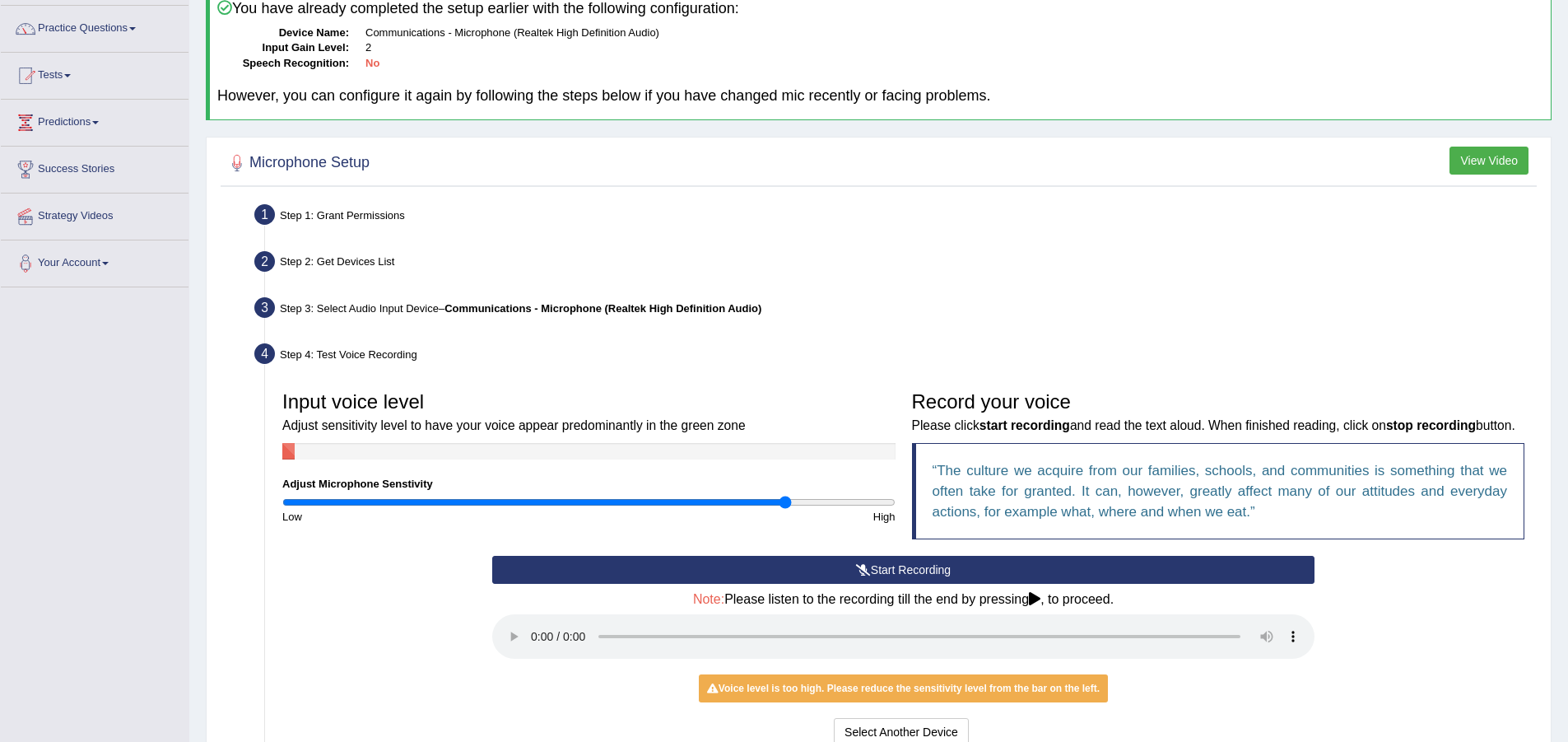
click at [969, 584] on button "Start Recording" at bounding box center [903, 570] width 822 height 28
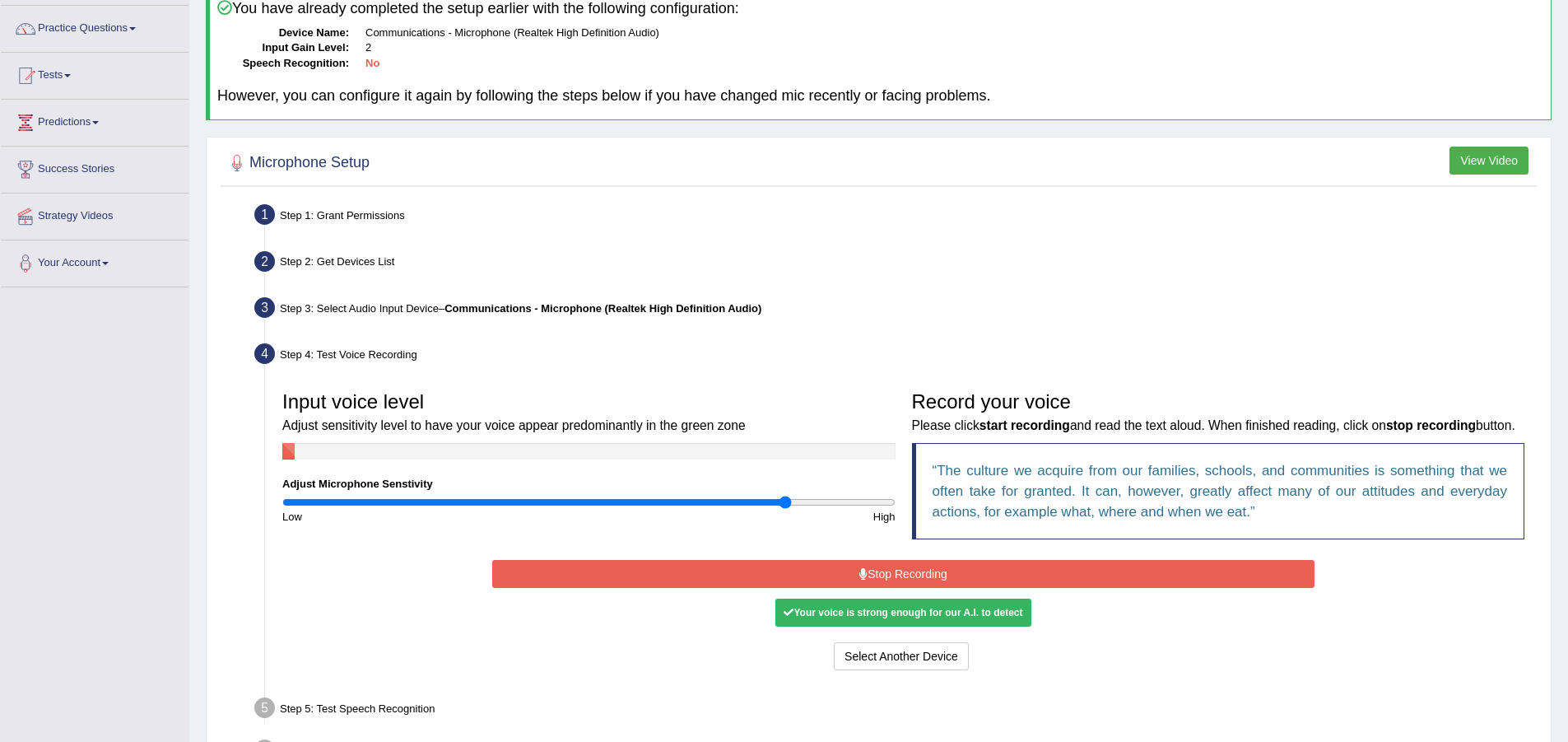
click at [962, 626] on div "Your voice is strong enough for our A.I. to detect" at bounding box center [903, 612] width 255 height 28
click at [817, 626] on div "Your voice is strong enough for our A.I. to detect" at bounding box center [903, 612] width 255 height 28
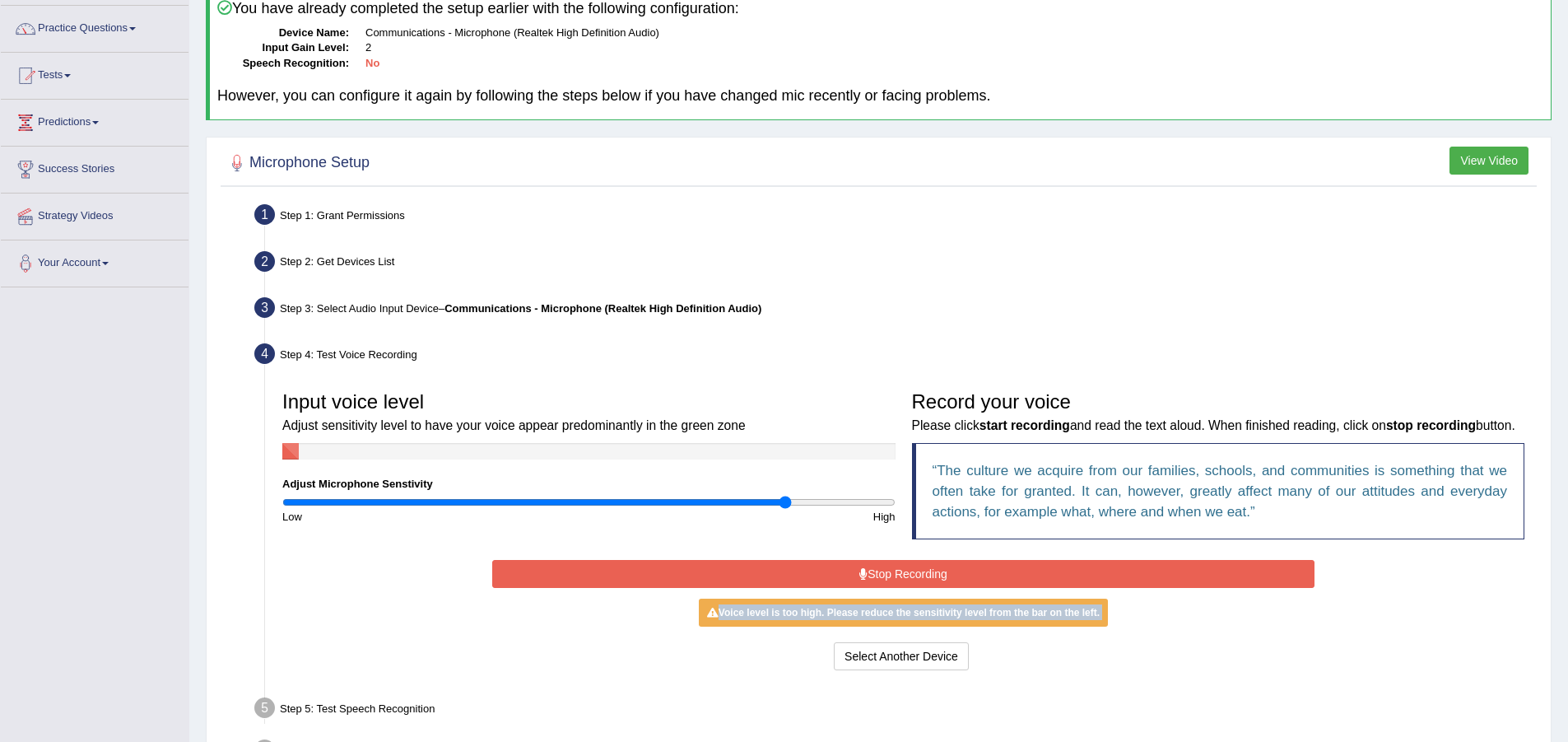
click at [857, 588] on button "Stop Recording" at bounding box center [903, 574] width 822 height 28
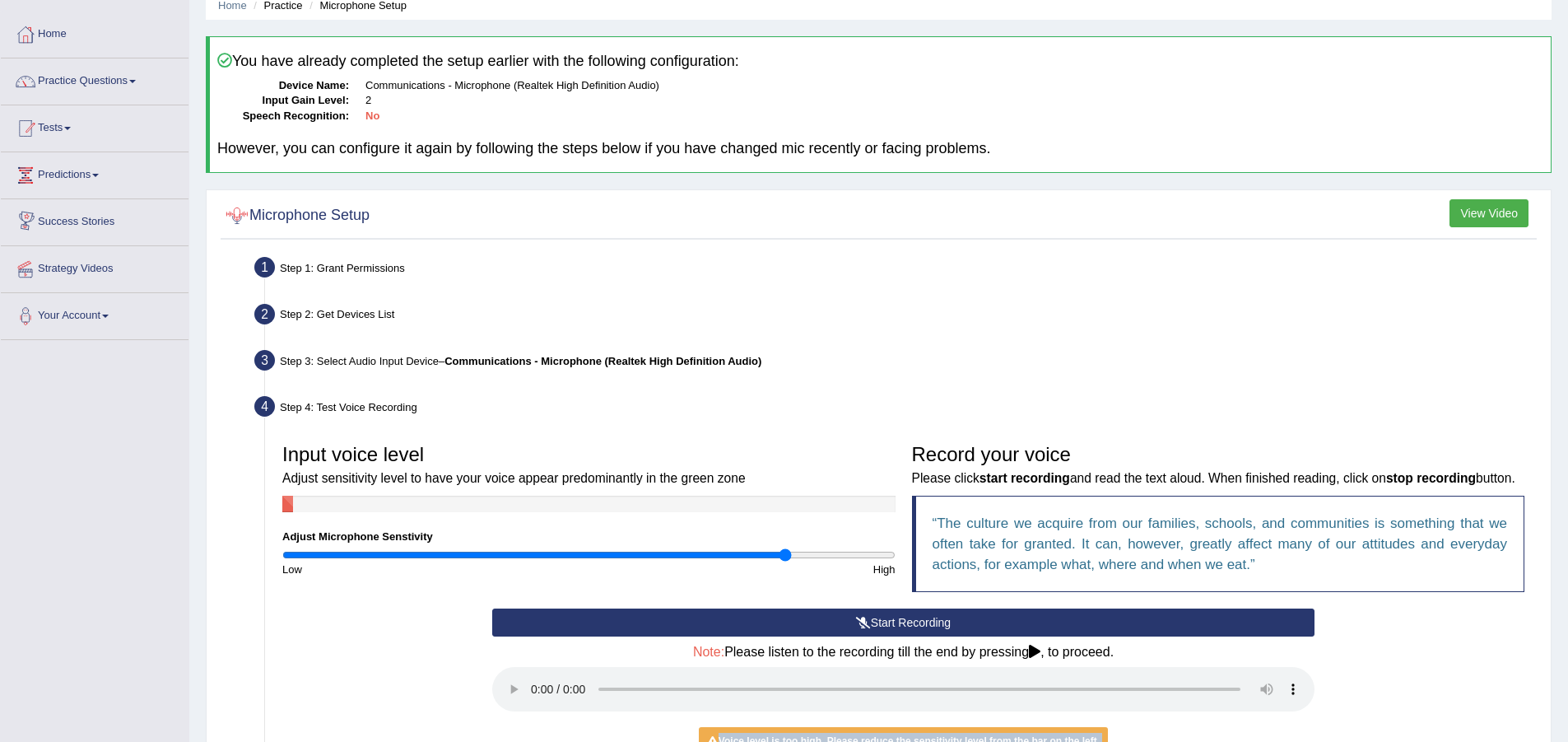
scroll to position [40, 0]
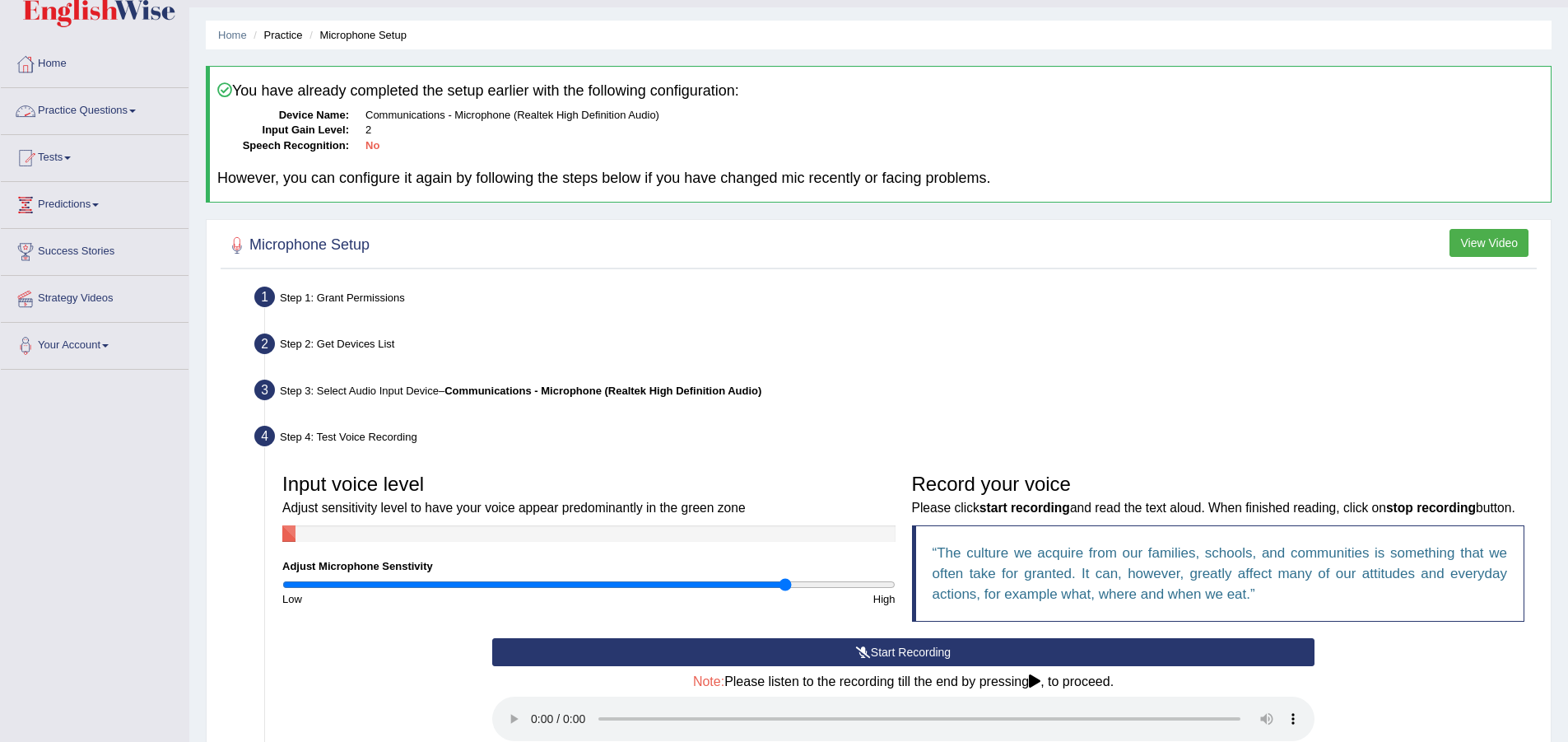
click at [134, 109] on link "Practice Questions" at bounding box center [94, 109] width 188 height 41
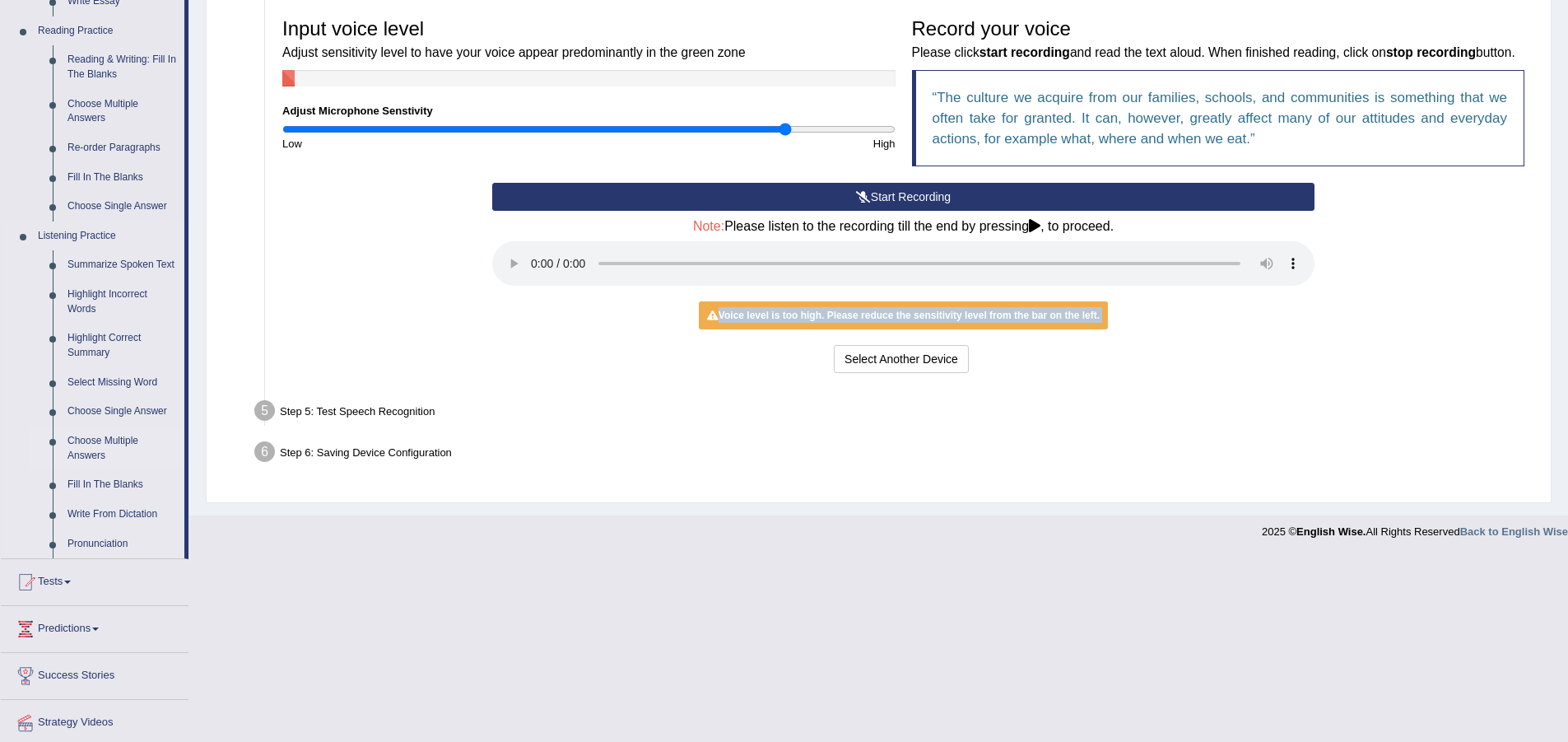
scroll to position [534, 0]
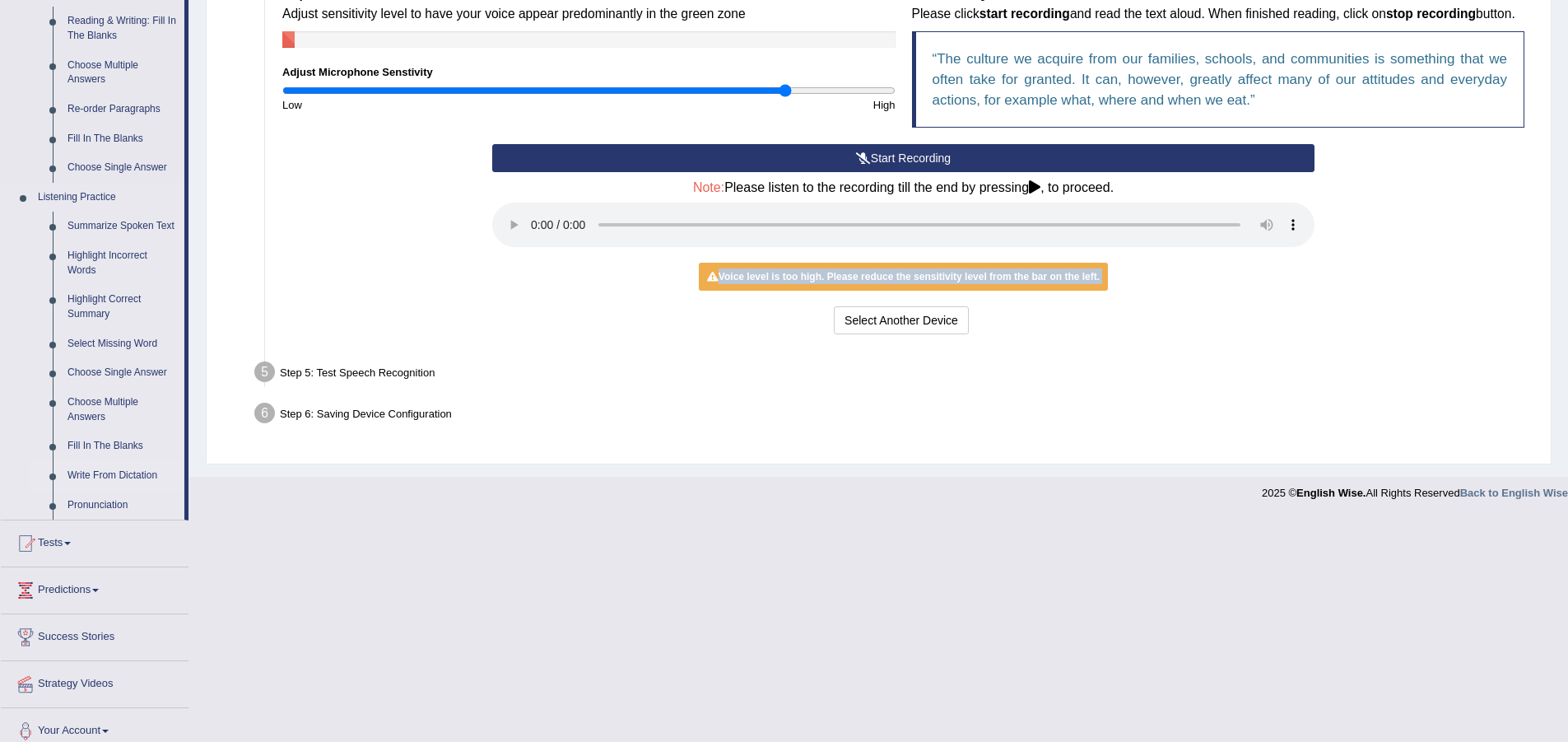
click at [131, 471] on link "Write From Dictation" at bounding box center [122, 476] width 124 height 30
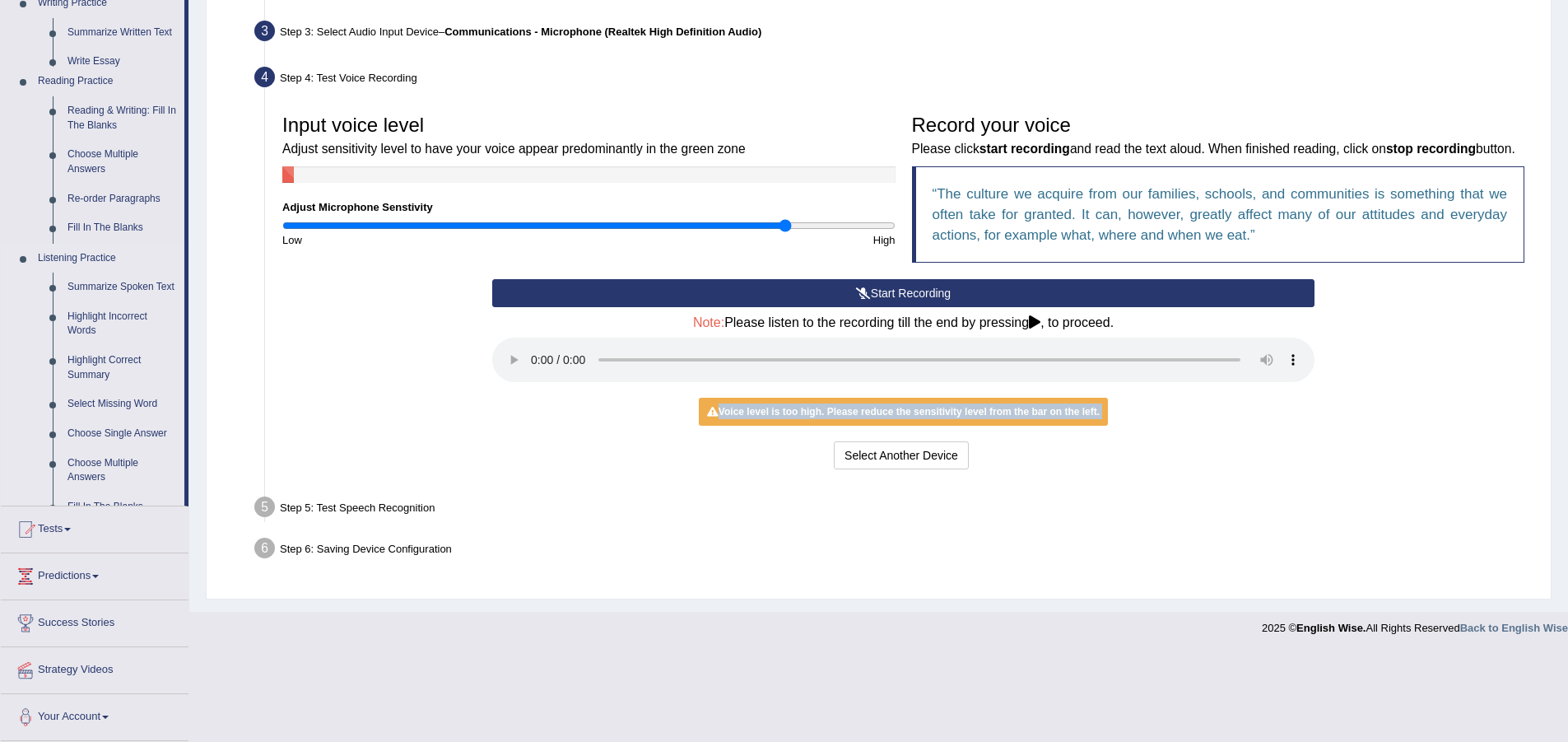
scroll to position [333, 0]
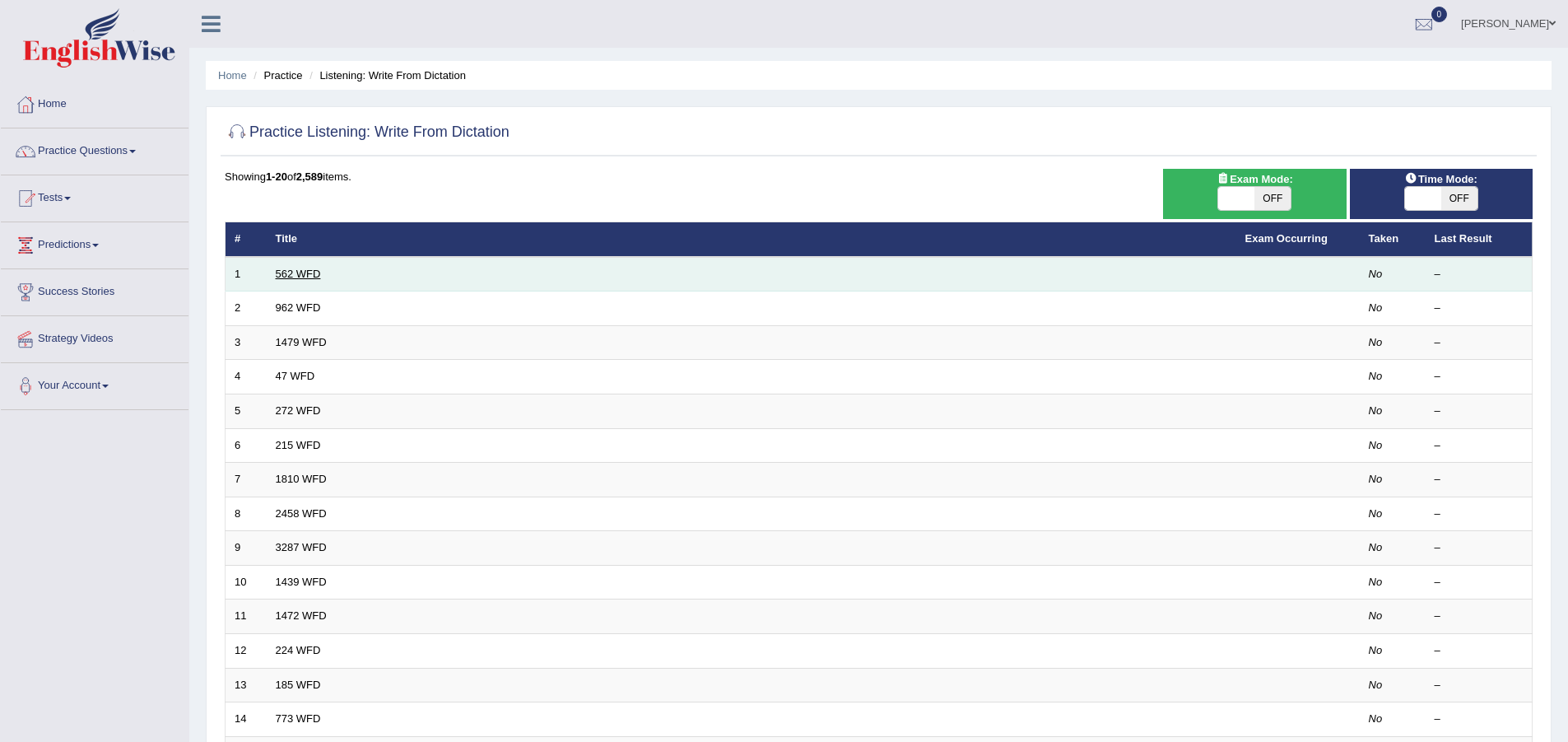
click at [303, 275] on link "562 WFD" at bounding box center [298, 274] width 45 height 12
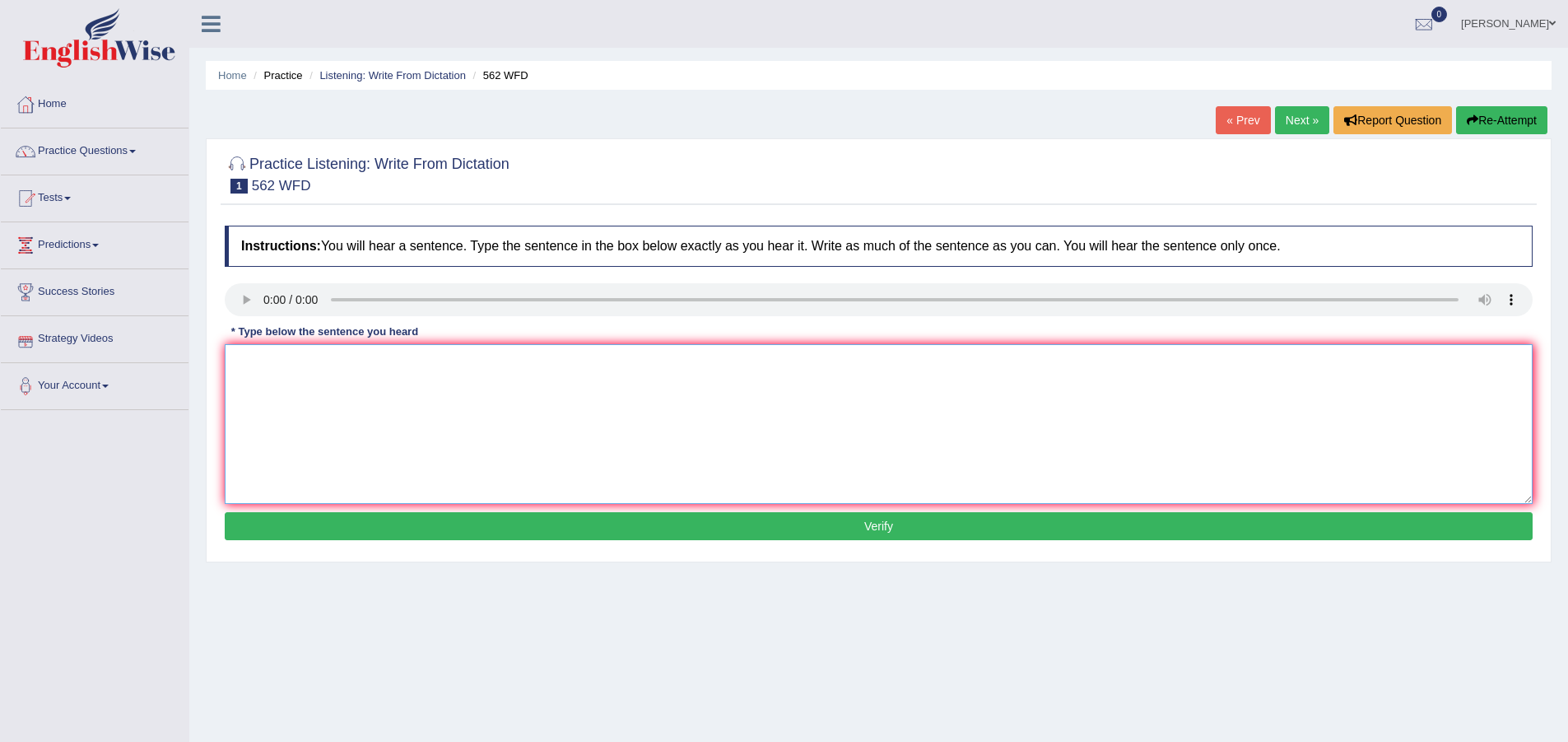
click at [331, 359] on textarea at bounding box center [878, 424] width 1307 height 160
type textarea "The gabs between the poor and the rich is very huge."
click at [516, 525] on button "Verify" at bounding box center [878, 526] width 1307 height 28
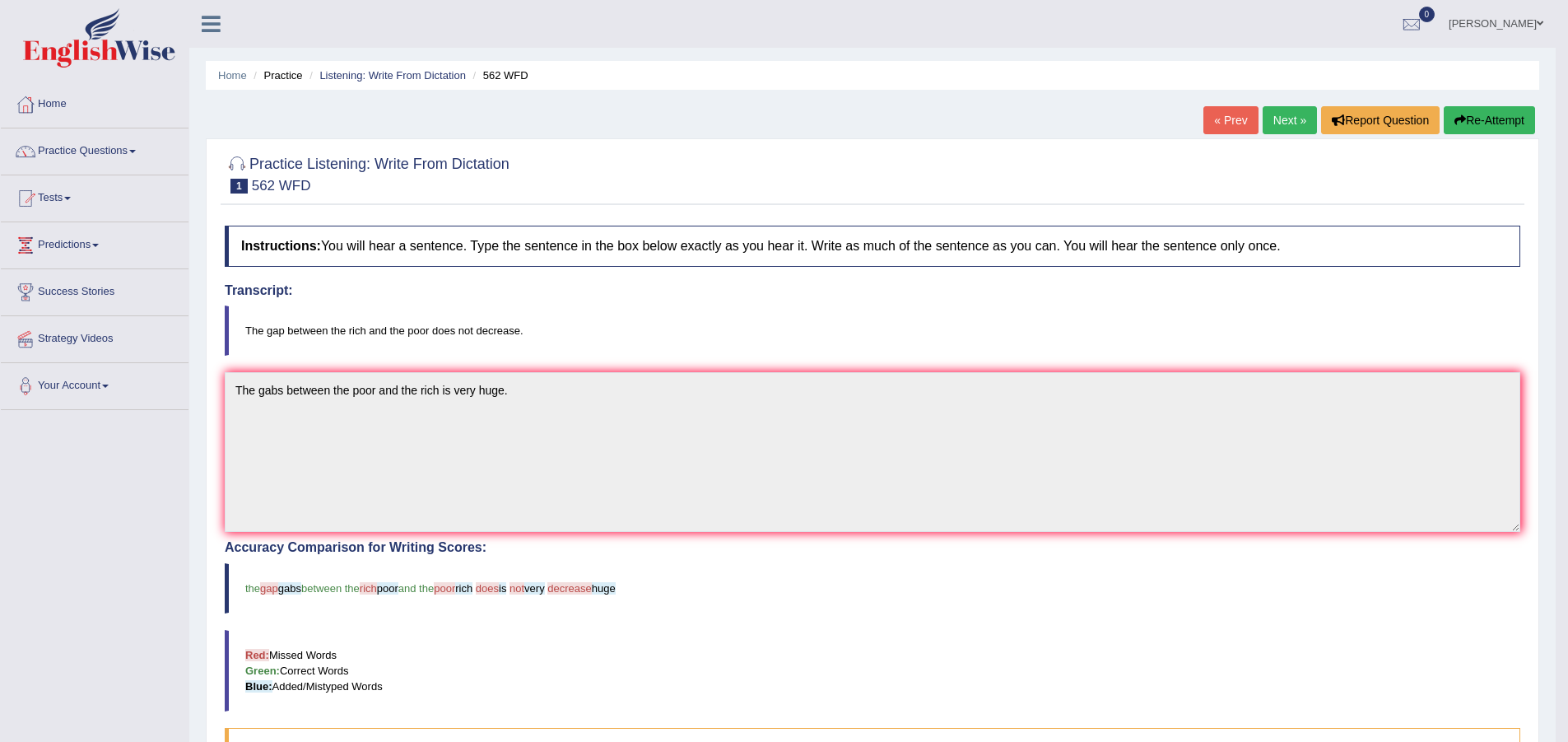
click at [1474, 124] on button "Re-Attempt" at bounding box center [1489, 120] width 92 height 28
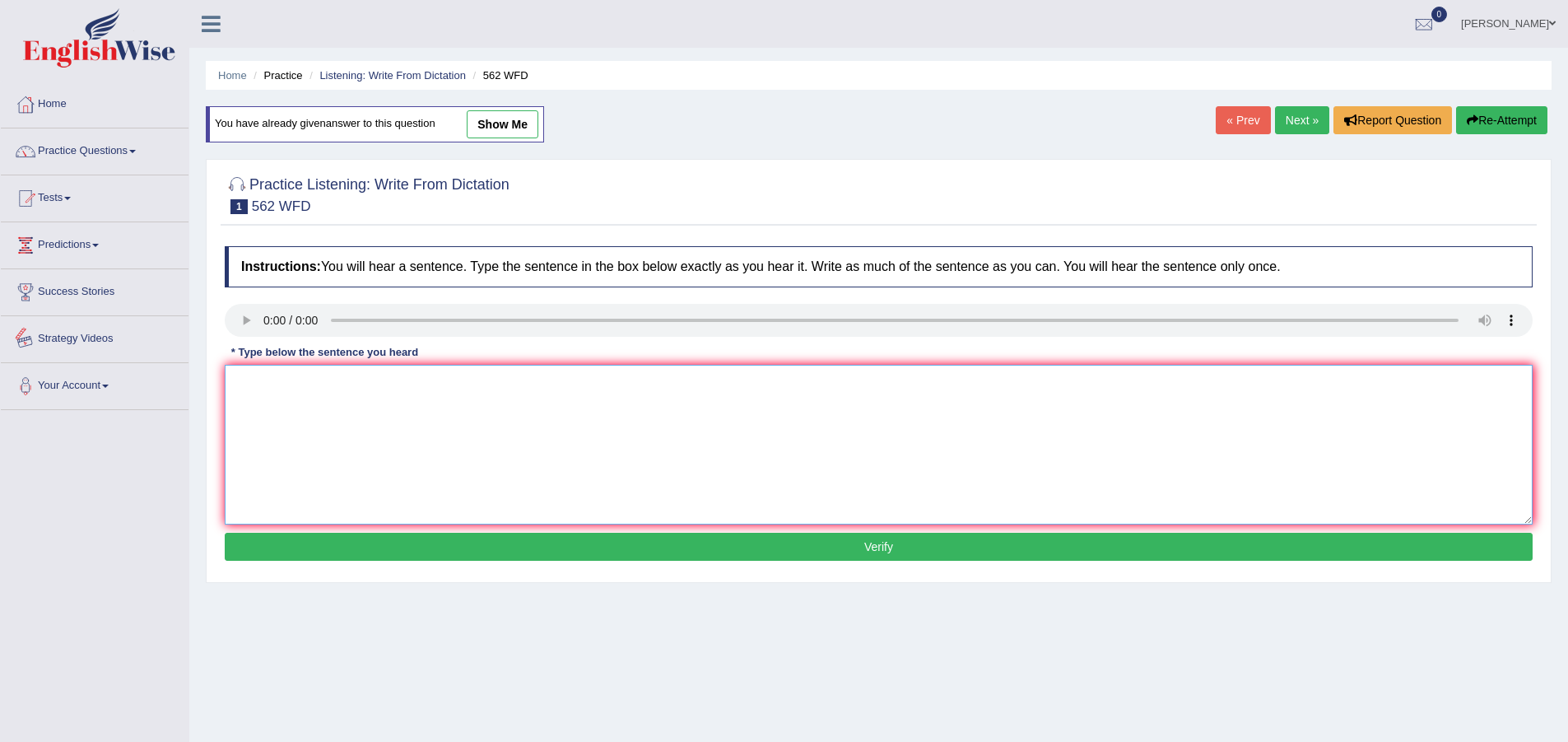
click at [318, 391] on textarea at bounding box center [878, 444] width 1307 height 160
type textarea "The gabs between the rich and the poor is degreese."
click at [543, 550] on button "Verify" at bounding box center [878, 546] width 1307 height 28
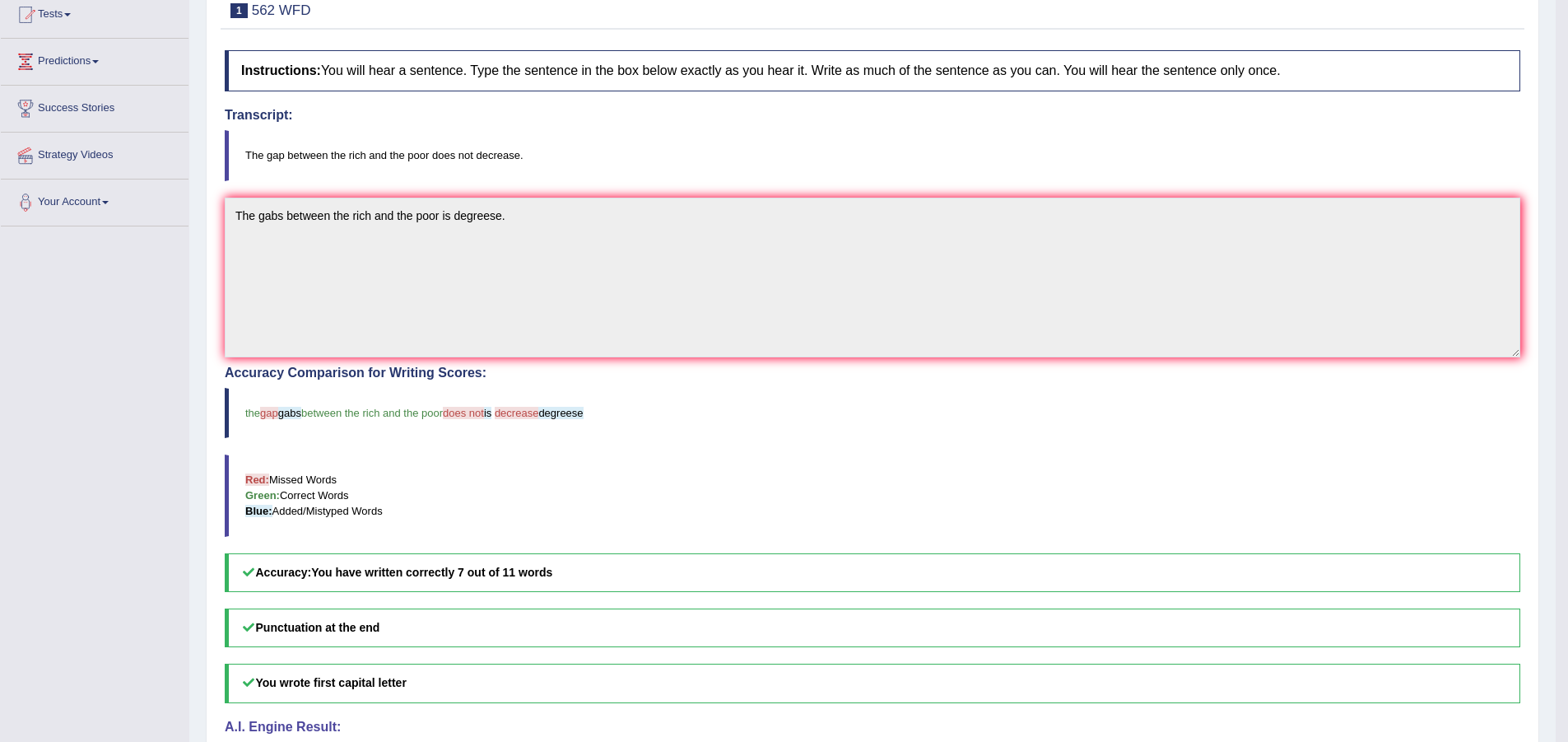
scroll to position [154, 0]
